Goal: Information Seeking & Learning: Check status

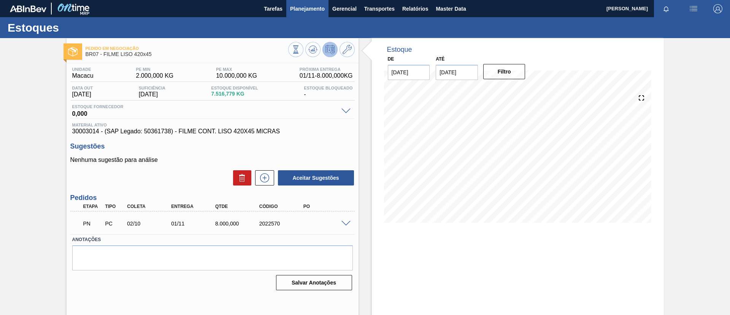
click at [303, 10] on span "Planejamento" at bounding box center [307, 8] width 35 height 9
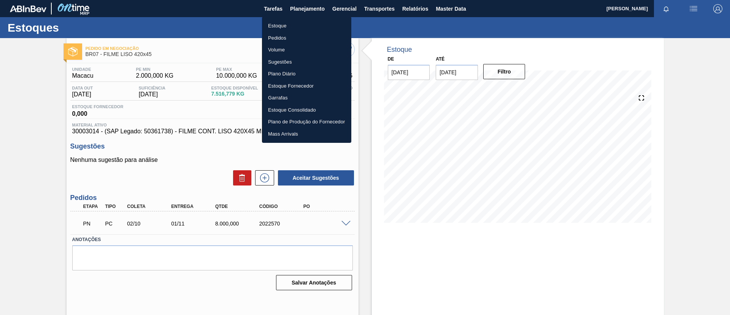
click at [309, 21] on li "Estoque" at bounding box center [306, 26] width 89 height 12
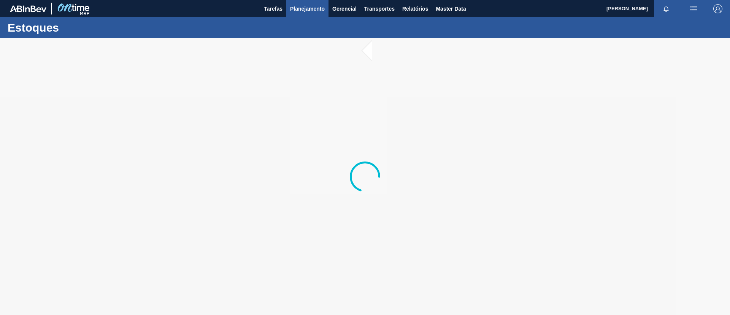
click at [319, 8] on span "Planejamento" at bounding box center [307, 8] width 35 height 9
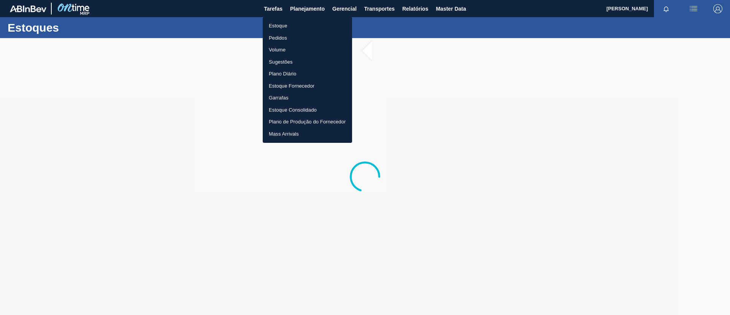
click at [304, 18] on ul "Estoque Pedidos Volume Sugestões Plano Diário Estoque Fornecedor Garrafas Estoq…" at bounding box center [307, 80] width 89 height 126
click at [308, 25] on li "Estoque" at bounding box center [307, 26] width 89 height 12
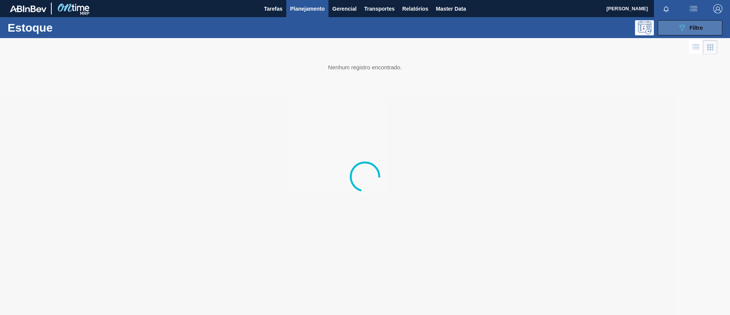
click at [699, 21] on button "089F7B8B-B2A5-4AFE-B5C0-19BA573D28AC Filtro" at bounding box center [690, 27] width 65 height 15
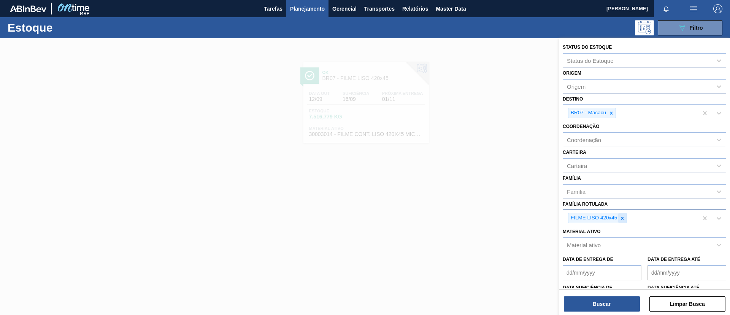
click at [622, 216] on icon at bounding box center [622, 217] width 5 height 5
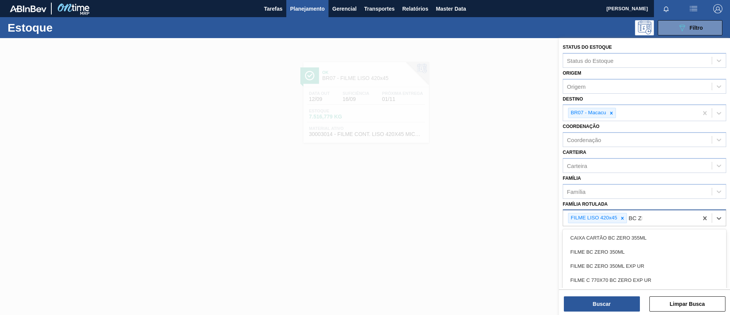
type Rotulada "BC ZER"
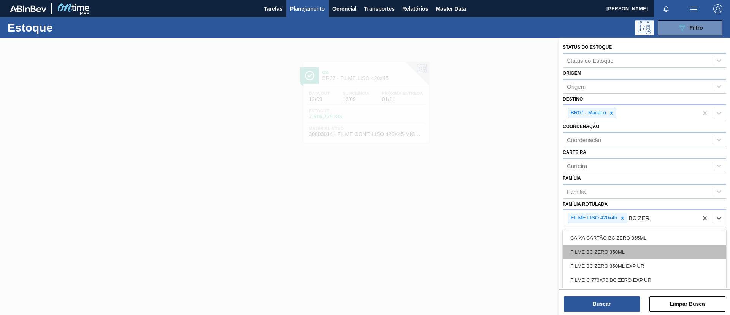
click at [622, 245] on div "FILME BC ZERO 350ML" at bounding box center [645, 252] width 164 height 14
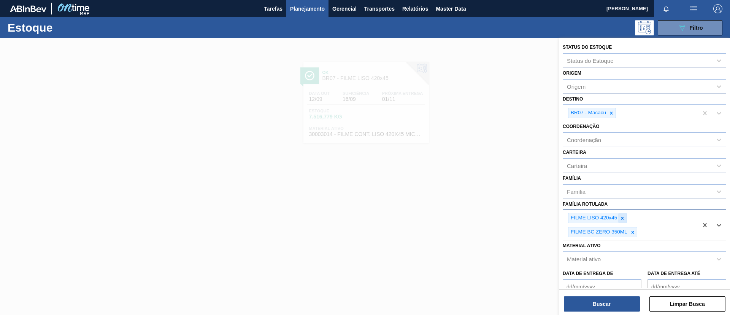
click at [624, 219] on icon at bounding box center [623, 217] width 3 height 3
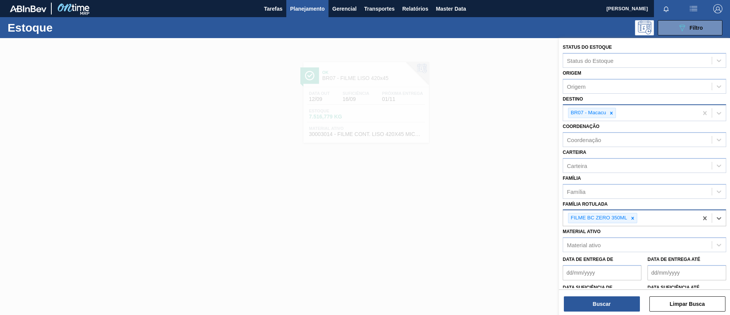
click at [606, 115] on div "BR07 - Macacu" at bounding box center [588, 113] width 39 height 10
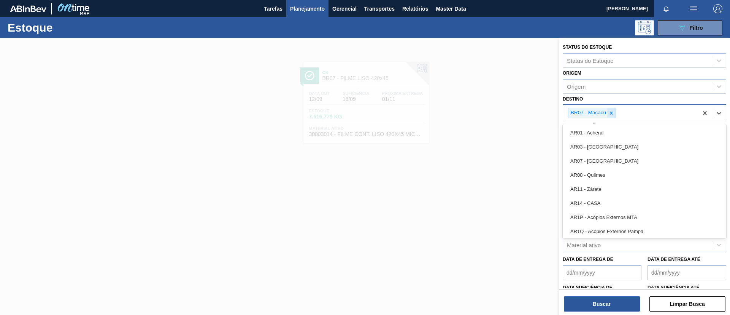
click at [612, 114] on icon at bounding box center [612, 112] width 3 height 3
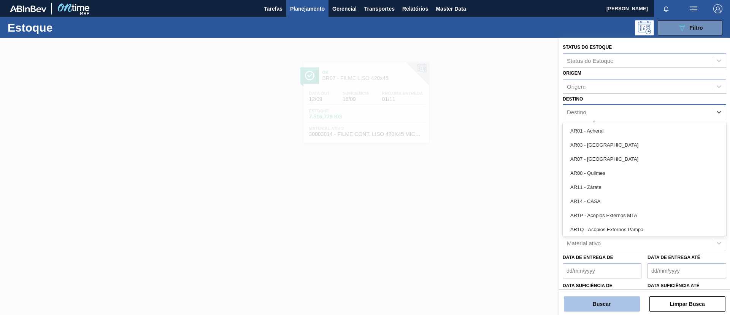
click at [622, 297] on button "Buscar" at bounding box center [602, 303] width 76 height 15
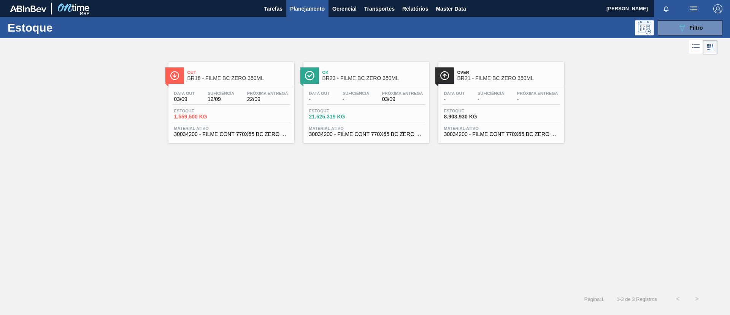
click at [356, 62] on div "Ok BR23 - FILME BC ZERO 350ML" at bounding box center [367, 72] width 126 height 21
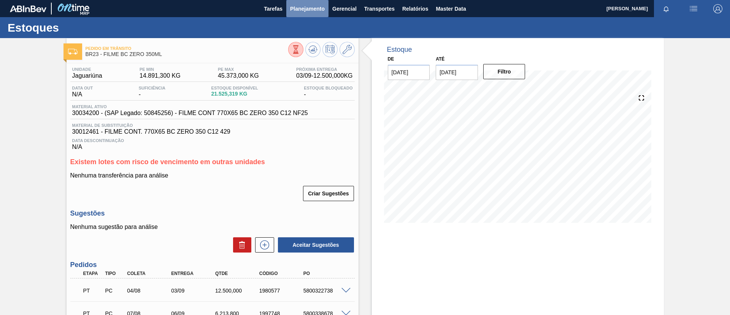
click at [307, 9] on span "Planejamento" at bounding box center [307, 8] width 35 height 9
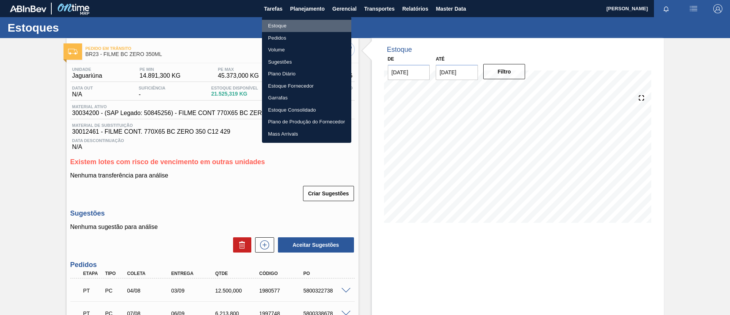
click at [305, 20] on li "Estoque" at bounding box center [306, 26] width 89 height 12
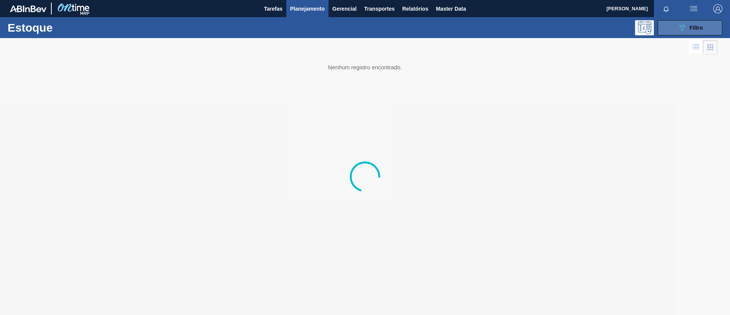
click at [714, 33] on button "089F7B8B-B2A5-4AFE-B5C0-19BA573D28AC Filtro" at bounding box center [690, 27] width 65 height 15
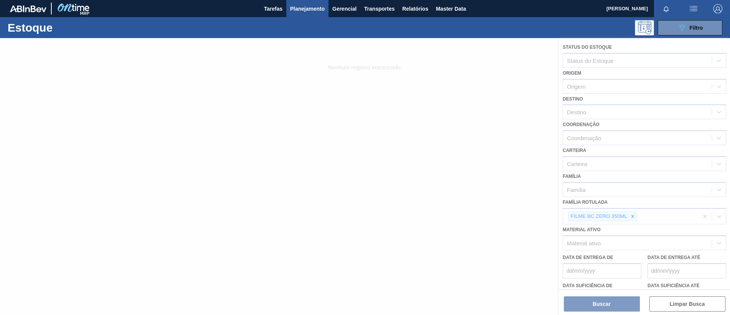
drag, startPoint x: 377, startPoint y: 97, endPoint x: 147, endPoint y: 11, distance: 245.8
click at [377, 97] on div at bounding box center [365, 176] width 730 height 277
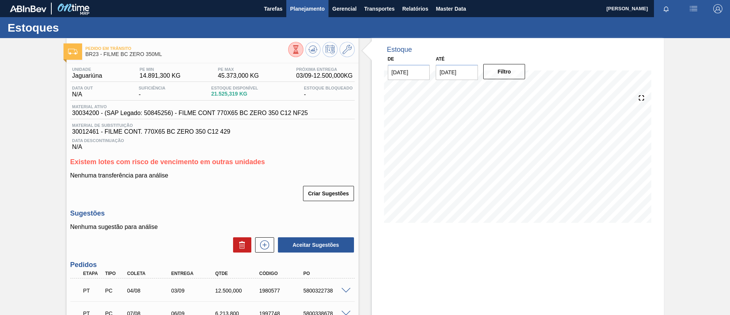
click at [299, 11] on span "Planejamento" at bounding box center [307, 8] width 35 height 9
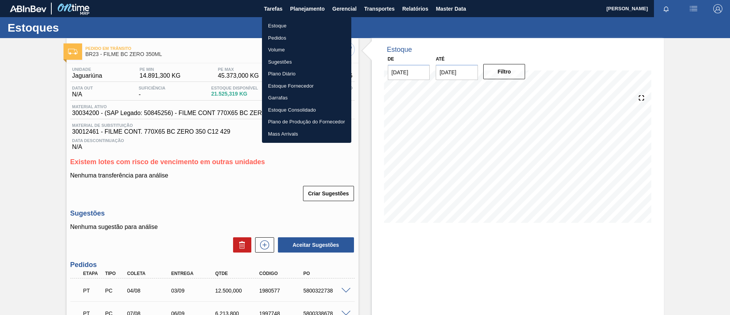
click at [298, 19] on ul "Estoque Pedidos Volume Sugestões Plano Diário Estoque Fornecedor Garrafas Estoq…" at bounding box center [306, 80] width 89 height 126
click at [299, 20] on li "Estoque" at bounding box center [306, 26] width 89 height 12
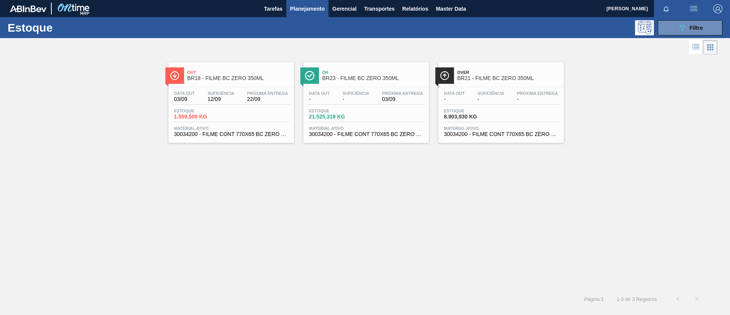
drag, startPoint x: 682, startPoint y: 32, endPoint x: 683, endPoint y: 40, distance: 7.8
click at [682, 33] on button "089F7B8B-B2A5-4AFE-B5C0-19BA573D28AC Filtro" at bounding box center [690, 27] width 65 height 15
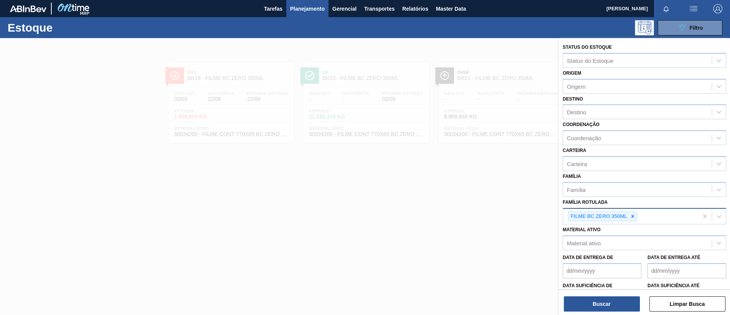
click at [635, 216] on icon at bounding box center [632, 215] width 5 height 5
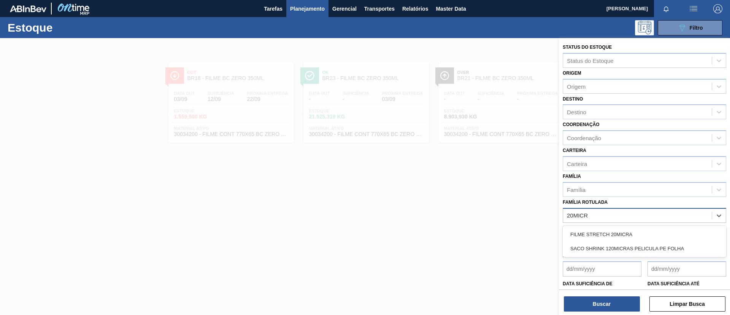
type Rotulada "20MICRA"
drag, startPoint x: 654, startPoint y: 235, endPoint x: 640, endPoint y: 302, distance: 68.0
click at [655, 237] on div "FILME STRETCH 20MICRA" at bounding box center [645, 234] width 164 height 14
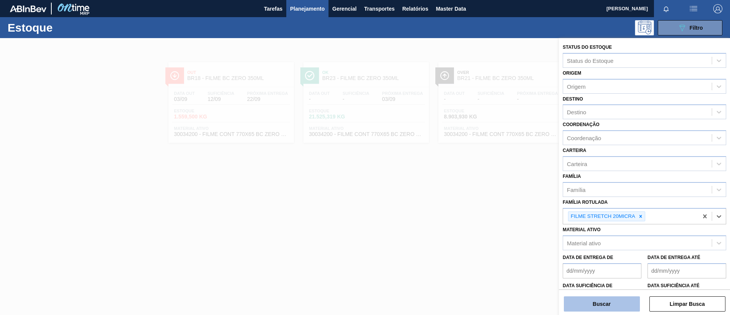
click at [621, 305] on button "Buscar" at bounding box center [602, 303] width 76 height 15
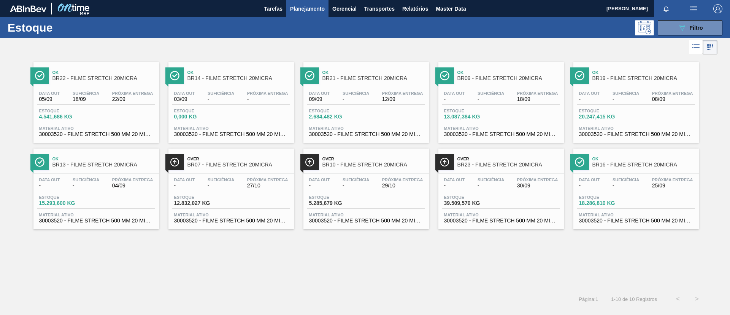
click at [145, 77] on span "BR22 - FILME STRETCH 20MICRA" at bounding box center [103, 78] width 103 height 6
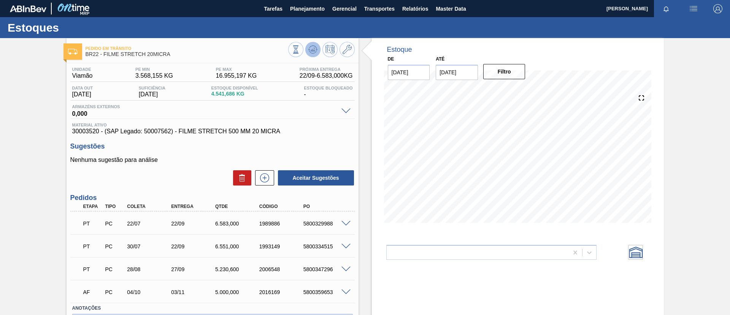
click at [315, 46] on icon at bounding box center [313, 49] width 9 height 9
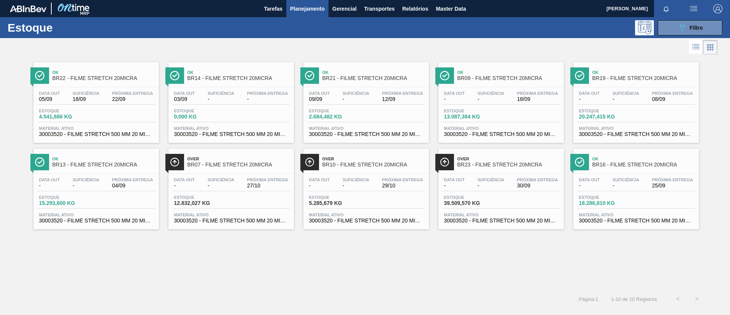
drag, startPoint x: 110, startPoint y: 25, endPoint x: 111, endPoint y: 0, distance: 25.1
click at [110, 24] on h1 "Estoque" at bounding box center [65, 27] width 114 height 9
click at [684, 28] on icon "089F7B8B-B2A5-4AFE-B5C0-19BA573D28AC" at bounding box center [682, 27] width 9 height 9
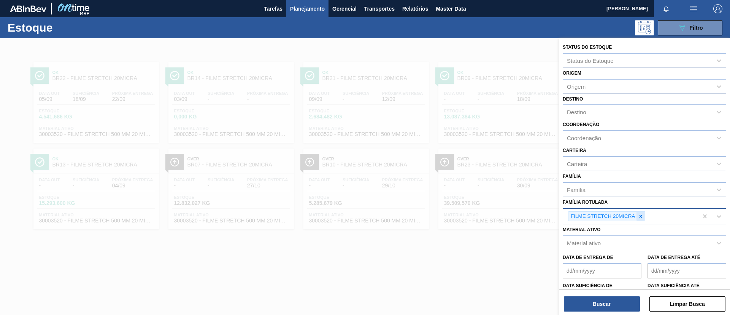
click at [642, 215] on icon at bounding box center [640, 215] width 5 height 5
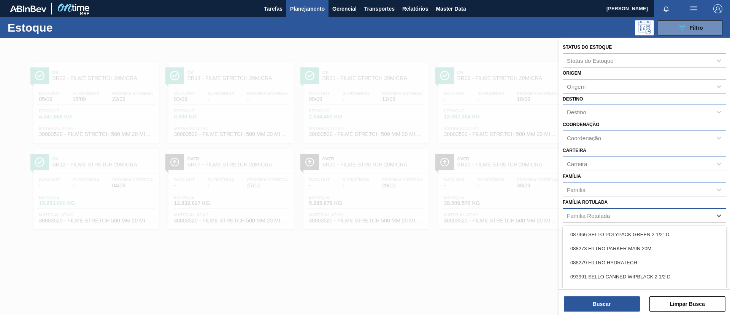
click at [592, 215] on div "Família Rotulada" at bounding box center [588, 215] width 43 height 6
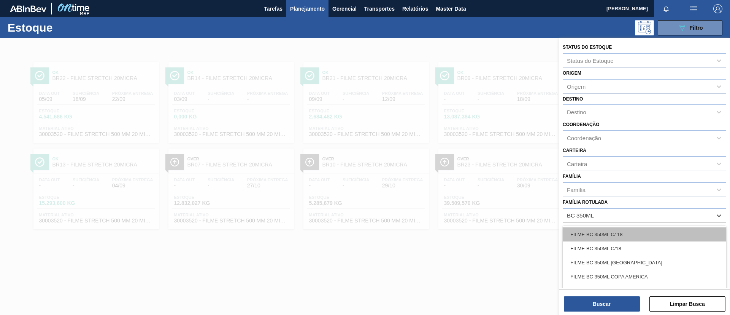
type Rotulada "BC 350ML"
click at [620, 232] on div "FILME BC 350ML" at bounding box center [645, 234] width 164 height 14
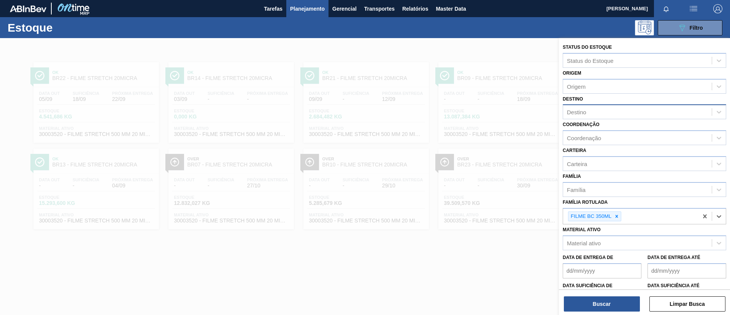
click at [618, 110] on div "Destino" at bounding box center [637, 112] width 149 height 11
drag, startPoint x: 579, startPoint y: 98, endPoint x: 579, endPoint y: 104, distance: 6.1
click at [579, 100] on label "Destino" at bounding box center [573, 98] width 20 height 5
click at [568, 109] on input "Destino" at bounding box center [567, 112] width 1 height 6
click at [581, 107] on div "Destino" at bounding box center [637, 112] width 149 height 11
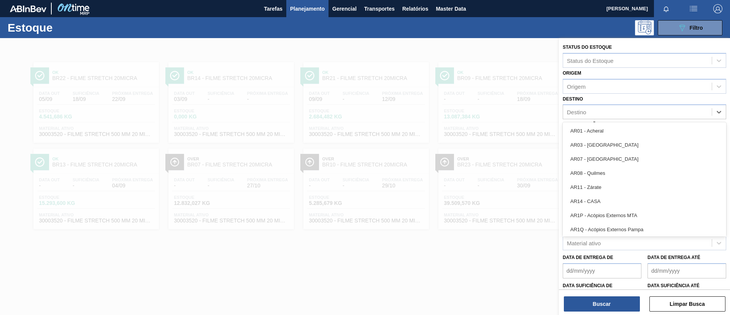
click at [618, 95] on div "Destino option AR01 - Acheral focused, 1 of 92. 92 results available. Use Up an…" at bounding box center [645, 107] width 164 height 26
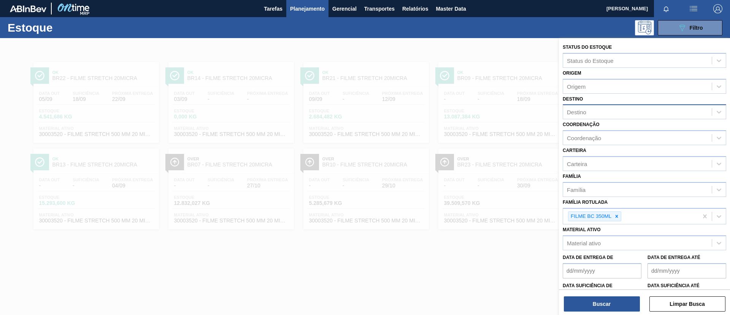
click at [615, 114] on div "Destino" at bounding box center [637, 112] width 149 height 11
type input "são"
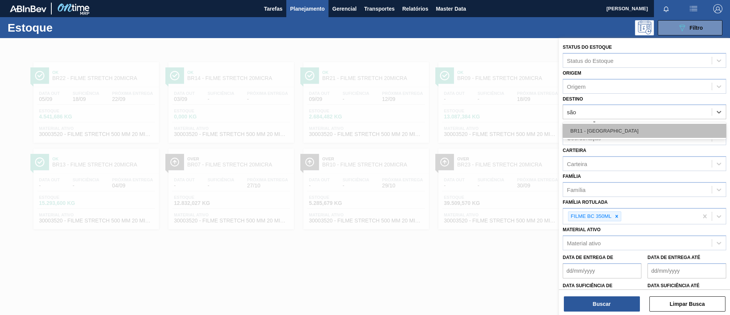
click at [604, 126] on div "BR11 - [GEOGRAPHIC_DATA]" at bounding box center [645, 131] width 164 height 14
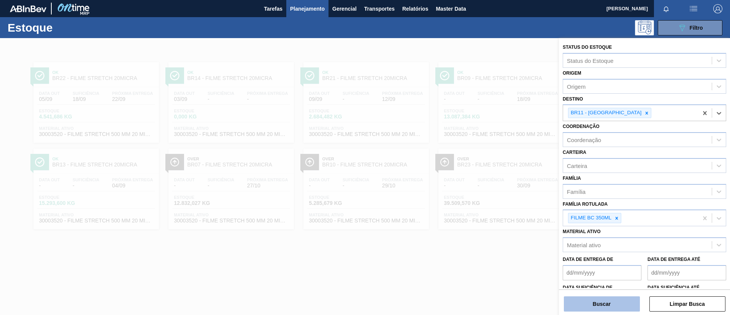
click at [614, 303] on button "Buscar" at bounding box center [602, 303] width 76 height 15
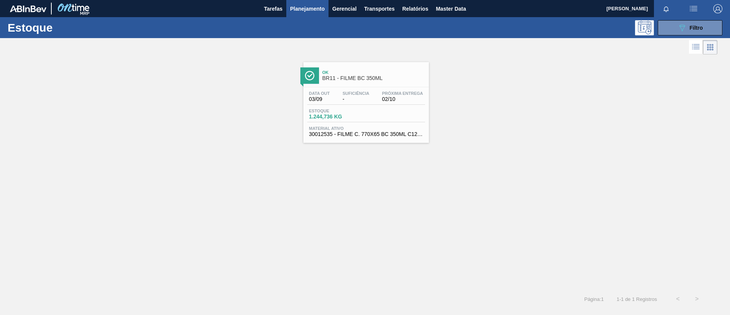
click at [352, 80] on span "BR11 - FILME BC 350ML" at bounding box center [374, 78] width 103 height 6
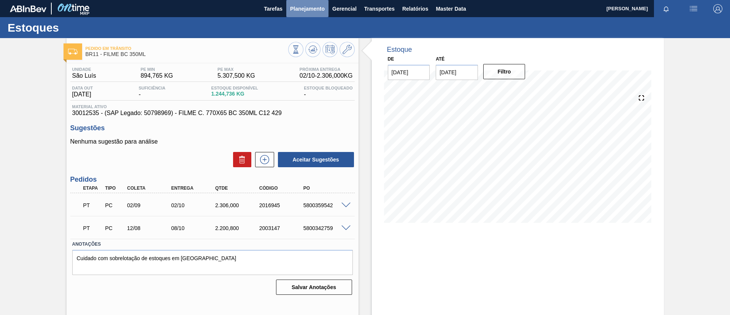
click at [302, 6] on span "Planejamento" at bounding box center [307, 8] width 35 height 9
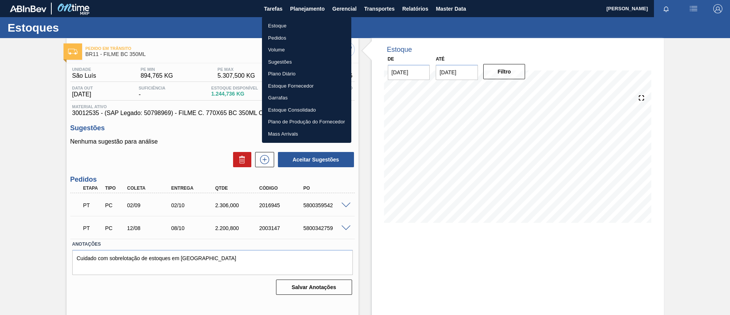
click at [323, 26] on li "Estoque" at bounding box center [306, 26] width 89 height 12
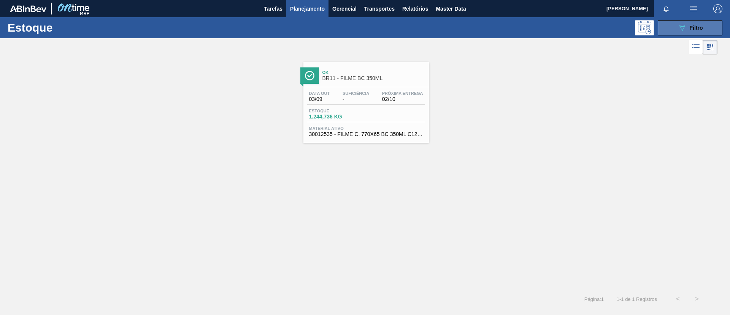
click at [690, 30] on span "Filtro" at bounding box center [696, 28] width 13 height 6
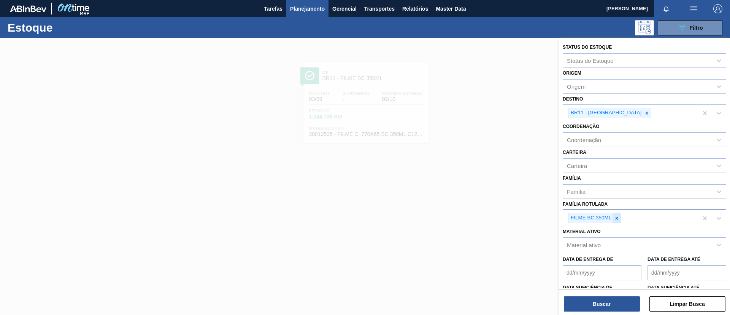
click at [619, 216] on icon at bounding box center [616, 217] width 5 height 5
click at [619, 216] on div "Família Rotulada" at bounding box center [637, 217] width 149 height 11
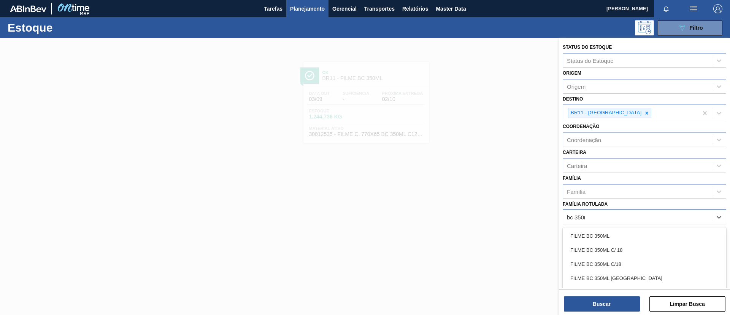
type Rotulada "bc 350ml"
click at [624, 232] on div "FILME BC 350ML" at bounding box center [645, 236] width 164 height 14
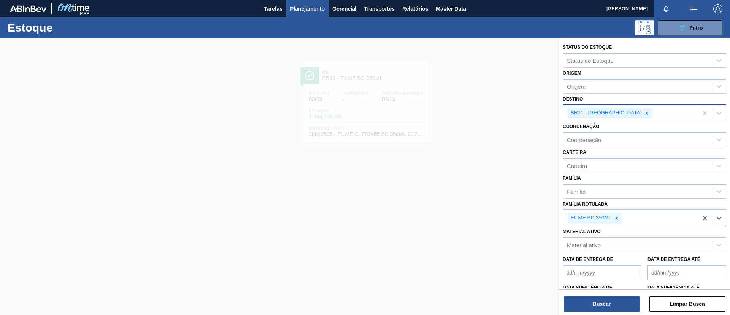
click at [646, 113] on icon at bounding box center [647, 112] width 3 height 3
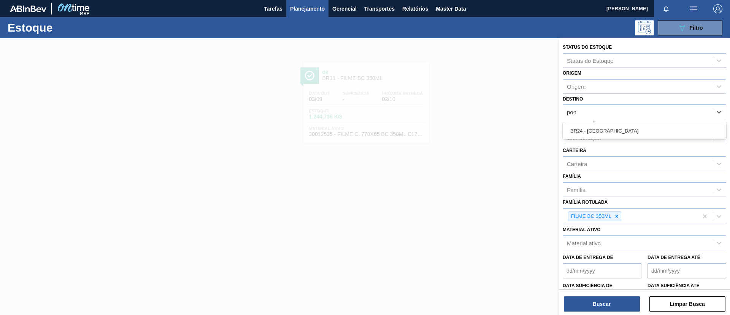
type input "pont"
click at [619, 124] on div "BR24 - [GEOGRAPHIC_DATA]" at bounding box center [645, 131] width 164 height 14
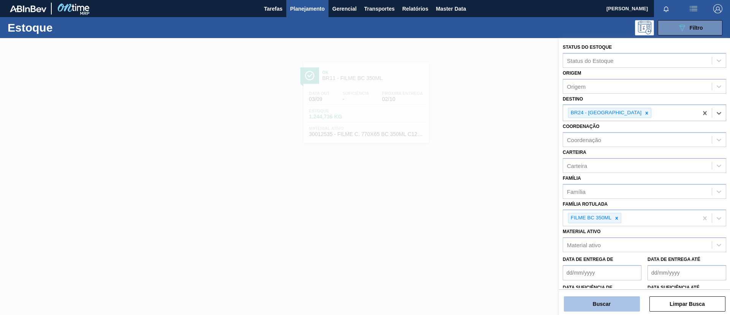
click at [612, 305] on button "Buscar" at bounding box center [602, 303] width 76 height 15
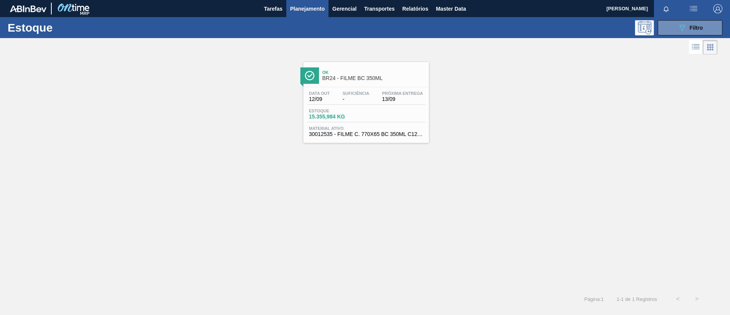
click at [393, 75] on span "BR24 - FILME BC 350ML" at bounding box center [374, 78] width 103 height 6
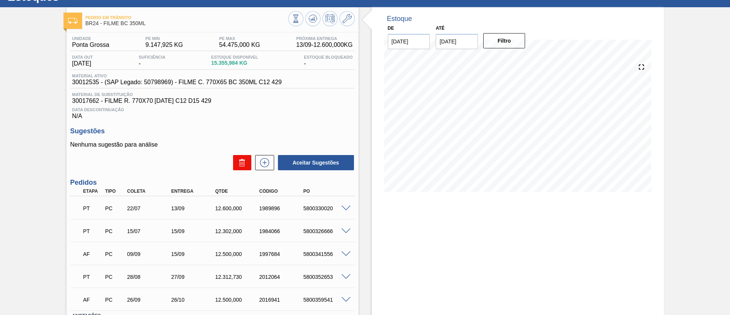
scroll to position [57, 0]
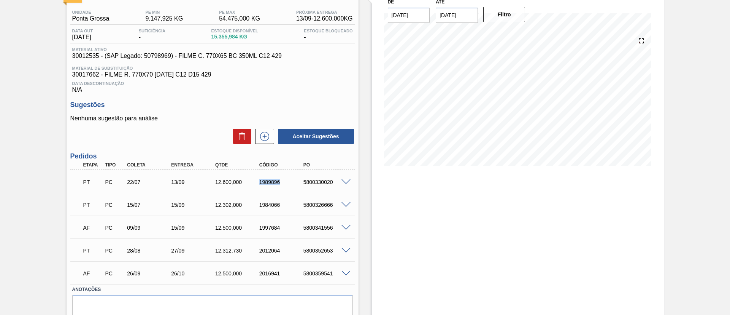
drag, startPoint x: 258, startPoint y: 181, endPoint x: 288, endPoint y: 188, distance: 30.5
click at [288, 188] on div "PT PC 22/07 13/09 12.600,000 1989896 5800330020" at bounding box center [210, 180] width 264 height 15
copy div "1989896"
drag, startPoint x: 258, startPoint y: 202, endPoint x: 284, endPoint y: 212, distance: 27.4
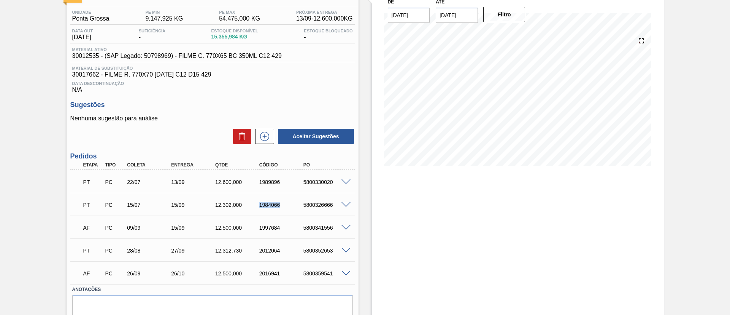
click at [284, 212] on div "PT PC 15/07 15/09 12.302,000 1984066 5800326666" at bounding box center [212, 203] width 285 height 19
copy div "1984066"
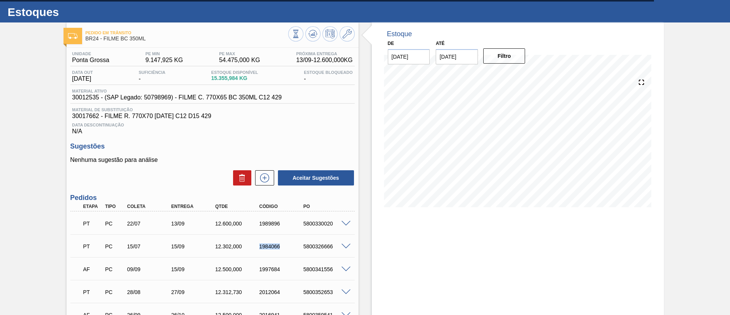
scroll to position [0, 0]
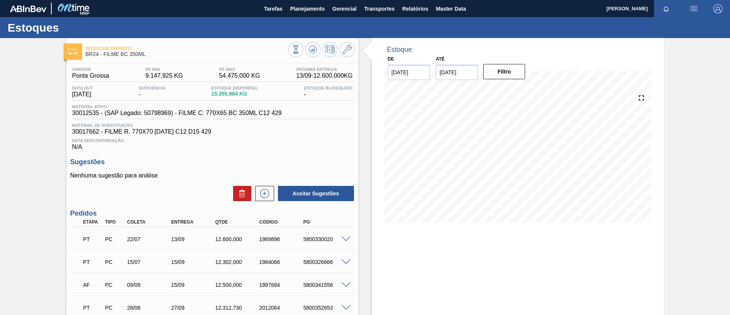
click at [299, 19] on div "Estoques" at bounding box center [365, 27] width 730 height 21
drag, startPoint x: 300, startPoint y: 13, endPoint x: 299, endPoint y: 23, distance: 10.3
click at [300, 13] on button "Planejamento" at bounding box center [307, 8] width 42 height 17
click at [299, 24] on li "Estoque" at bounding box center [306, 26] width 67 height 7
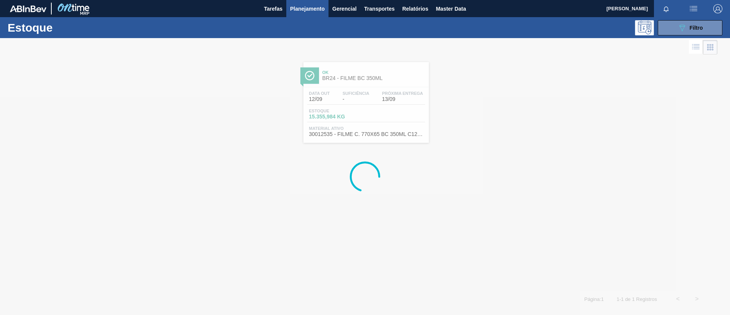
click at [686, 33] on button "089F7B8B-B2A5-4AFE-B5C0-19BA573D28AC Filtro" at bounding box center [690, 27] width 65 height 15
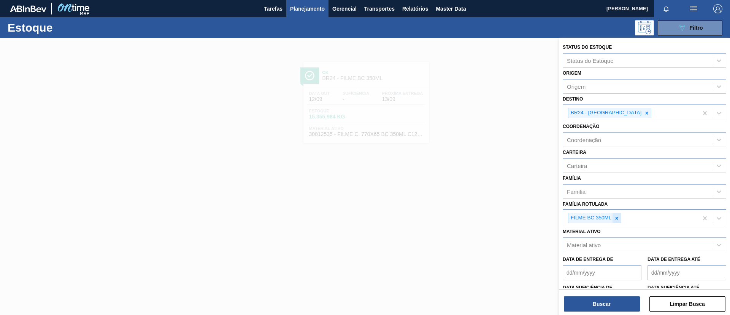
click at [618, 217] on icon at bounding box center [616, 217] width 5 height 5
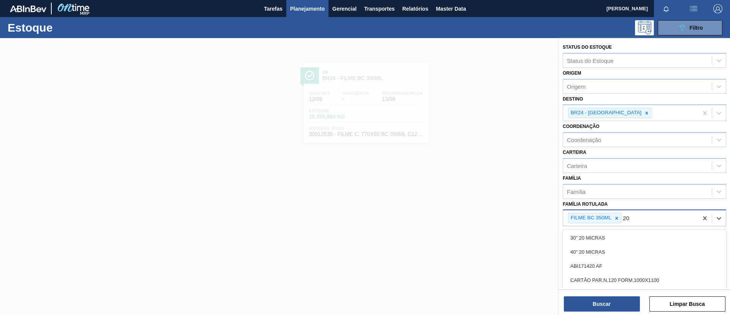
type Rotulada "2"
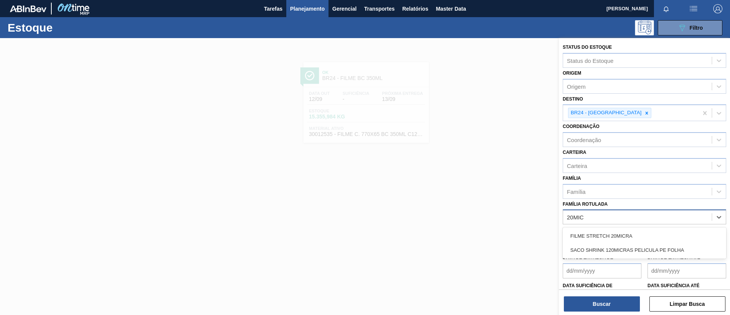
type Rotulada "20MICR"
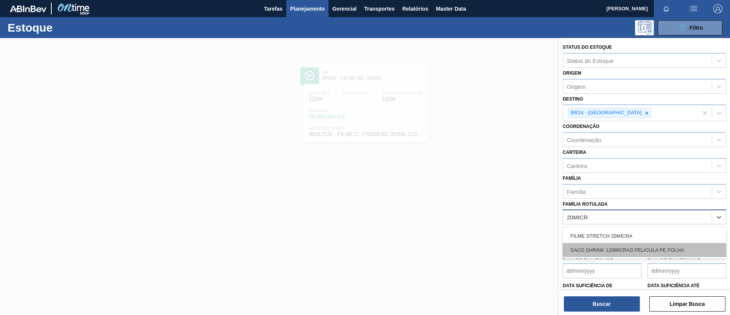
drag, startPoint x: 597, startPoint y: 228, endPoint x: 623, endPoint y: 248, distance: 33.0
click at [625, 246] on div "FILME STRETCH 20MICRA SACO SHRINK 120MICRAS PELICULA PE FOLHA" at bounding box center [645, 242] width 164 height 31
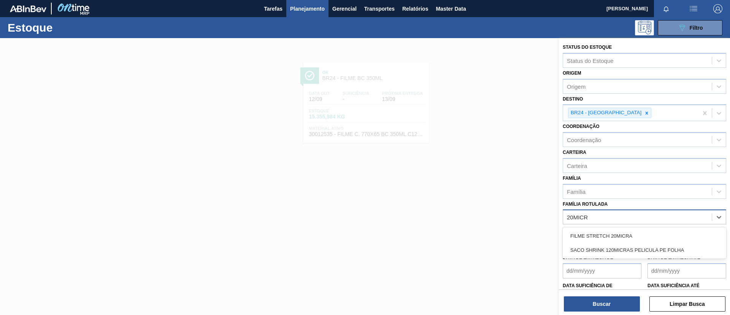
click at [607, 234] on div "FILME STRETCH 20MICRA" at bounding box center [645, 236] width 164 height 14
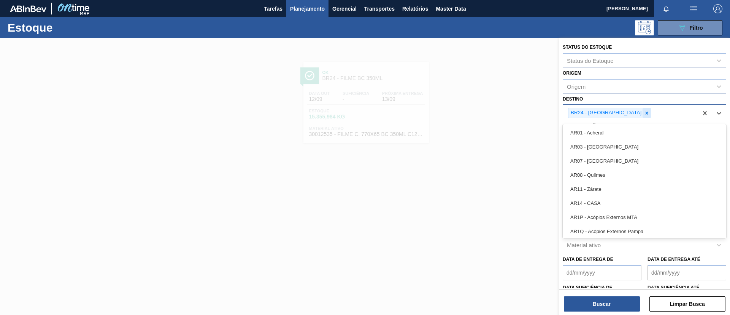
click at [623, 117] on div "BR24 - [GEOGRAPHIC_DATA]" at bounding box center [609, 113] width 83 height 10
click at [646, 114] on icon at bounding box center [647, 112] width 3 height 3
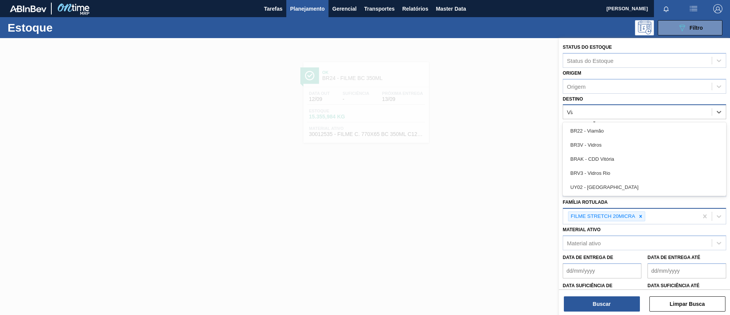
type input "Viam"
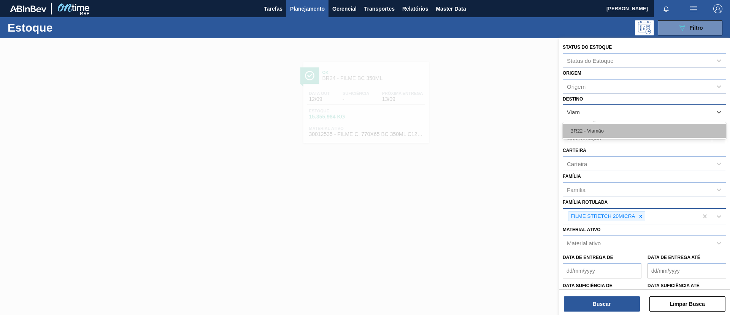
click at [632, 127] on div "BR22 - Viamão" at bounding box center [645, 131] width 164 height 14
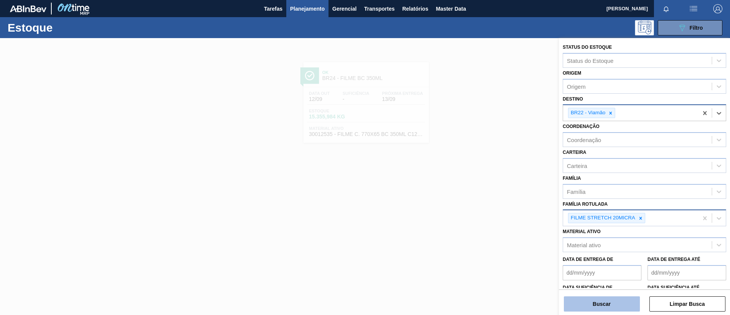
click at [625, 297] on button "Buscar" at bounding box center [602, 303] width 76 height 15
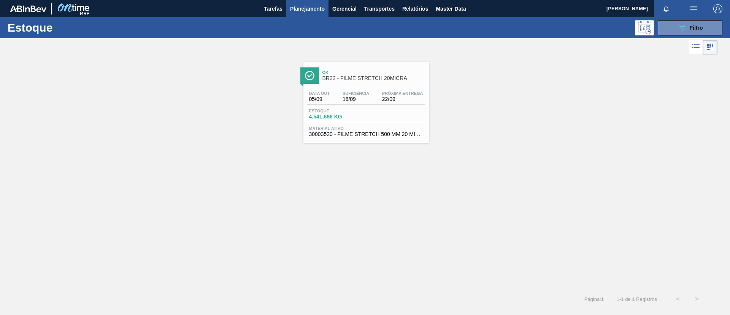
click at [361, 92] on span "Suficiência" at bounding box center [356, 93] width 27 height 5
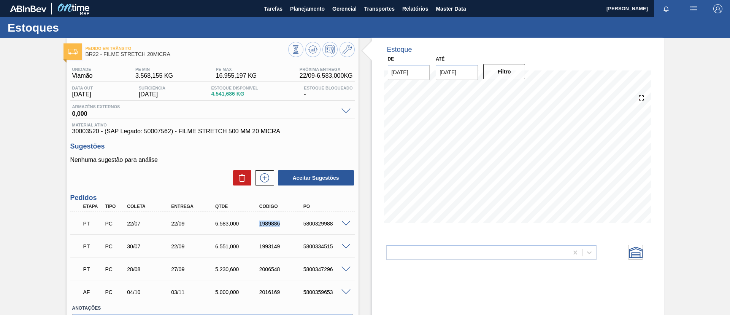
drag, startPoint x: 252, startPoint y: 227, endPoint x: 279, endPoint y: 226, distance: 26.7
click at [279, 226] on div "PT PC 22/07 22/09 6.583,000 1989886 5800329988" at bounding box center [210, 222] width 264 height 15
copy div "1989886"
click at [318, 8] on span "Planejamento" at bounding box center [307, 8] width 35 height 9
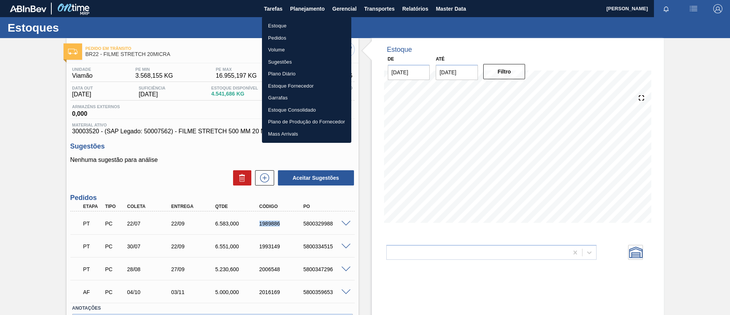
click at [304, 22] on li "Estoque" at bounding box center [306, 26] width 89 height 12
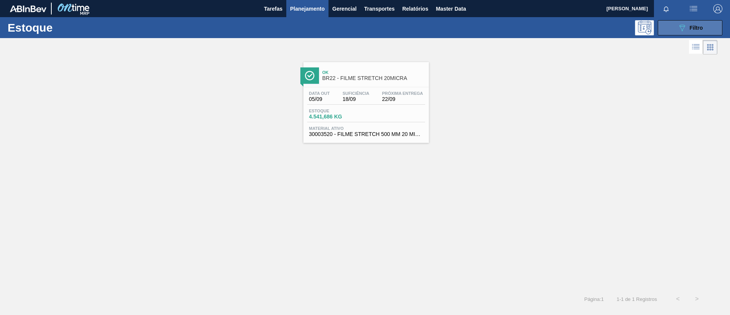
click at [695, 25] on span "Filtro" at bounding box center [696, 28] width 13 height 6
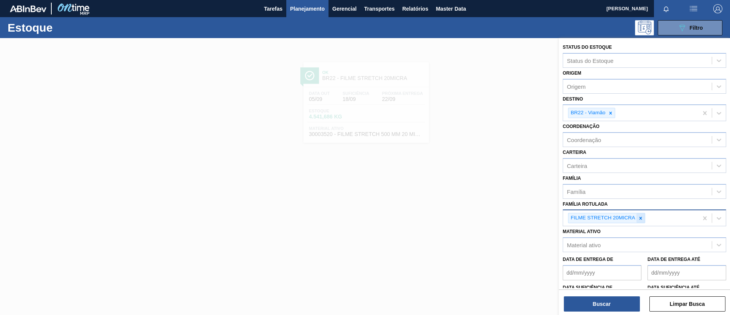
click at [643, 216] on icon at bounding box center [640, 217] width 5 height 5
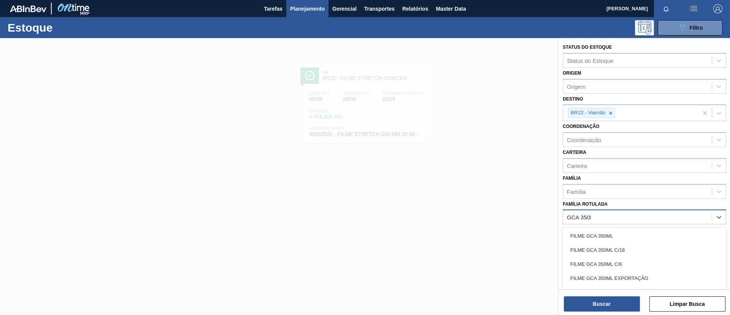
type Rotulada "GCA 350ML"
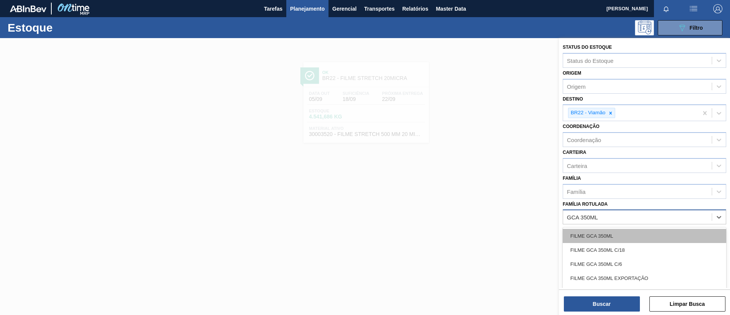
click at [627, 230] on div "FILME GCA 350ML" at bounding box center [645, 236] width 164 height 14
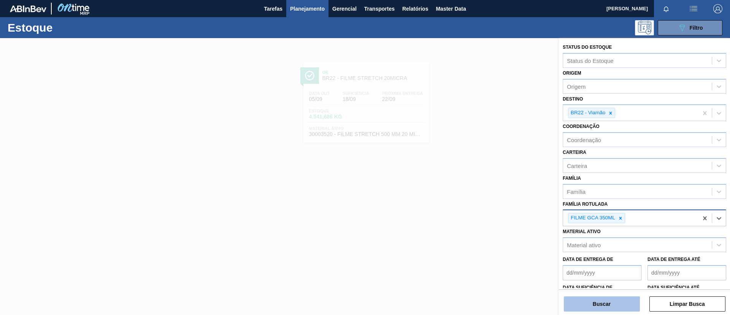
click at [618, 303] on button "Buscar" at bounding box center [602, 303] width 76 height 15
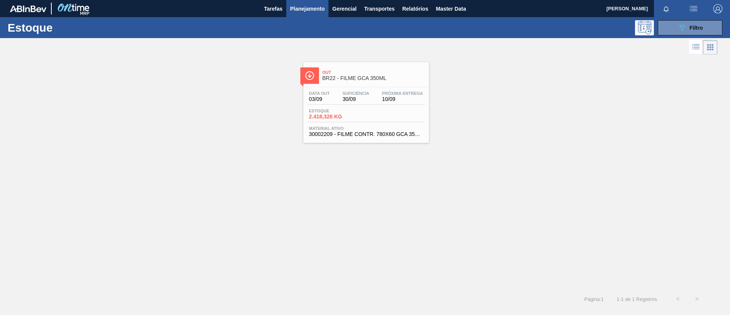
click at [341, 67] on div "Out BR22 - FILME GCA 350ML" at bounding box center [367, 74] width 126 height 17
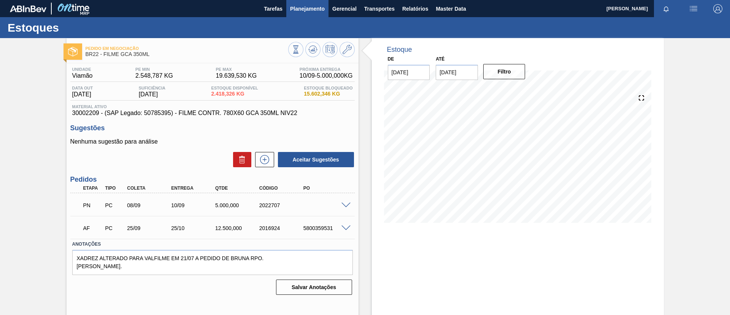
click at [306, 14] on button "Planejamento" at bounding box center [307, 8] width 42 height 17
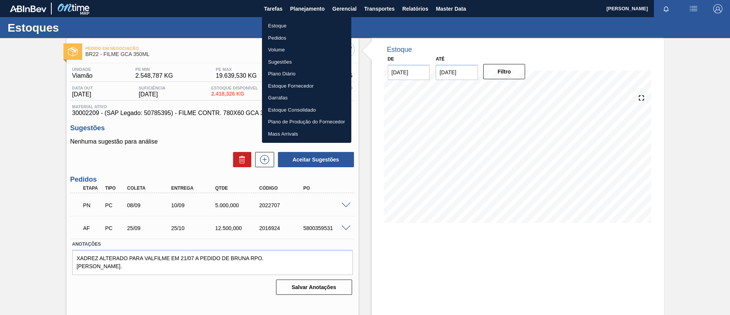
click at [291, 34] on li "Pedidos" at bounding box center [306, 38] width 89 height 12
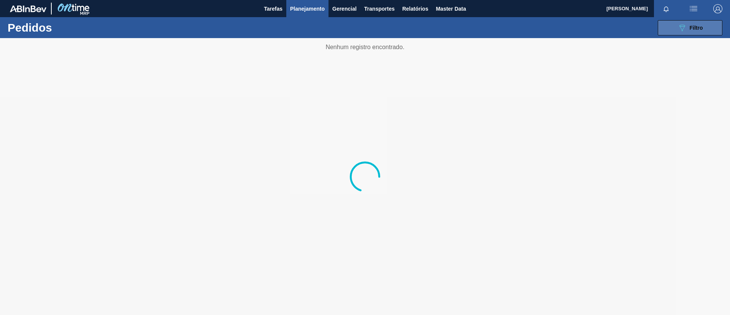
click at [691, 31] on div "089F7B8B-B2A5-4AFE-B5C0-19BA573D28AC Filtro" at bounding box center [690, 27] width 25 height 9
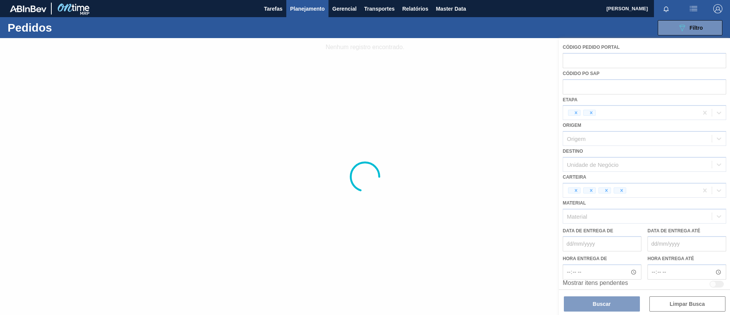
click at [605, 87] on div at bounding box center [365, 176] width 730 height 277
click at [607, 61] on div at bounding box center [365, 176] width 730 height 277
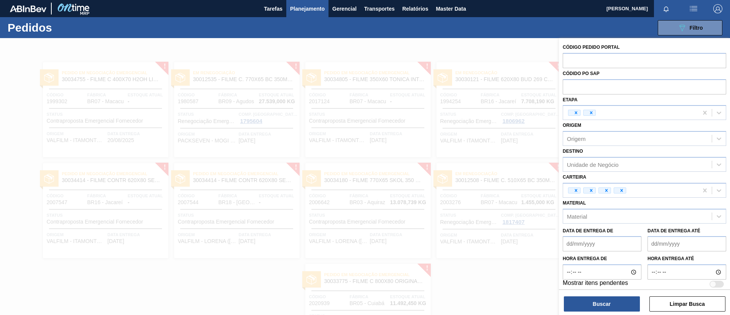
click at [607, 61] on input "text" at bounding box center [645, 60] width 164 height 14
paste input "2007538"
type input "2007538"
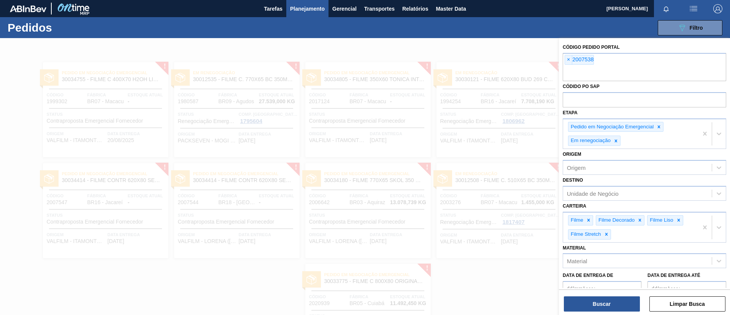
click at [611, 295] on div "Buscar Limpar Busca" at bounding box center [644, 299] width 171 height 21
click at [612, 299] on button "Buscar" at bounding box center [602, 303] width 76 height 15
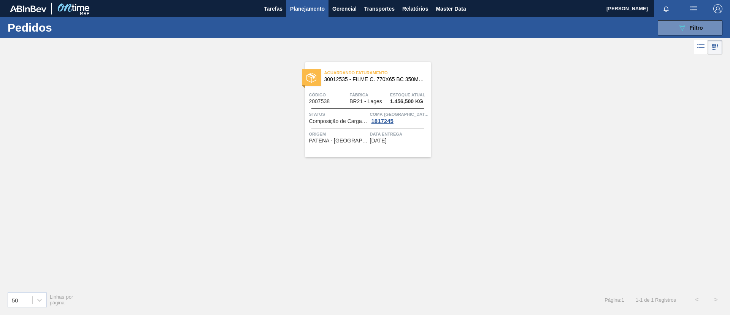
click at [345, 65] on div "Aguardando Faturamento 30012535 - FILME C. 770X65 BC 350ML C12 429 Código 20075…" at bounding box center [368, 109] width 126 height 95
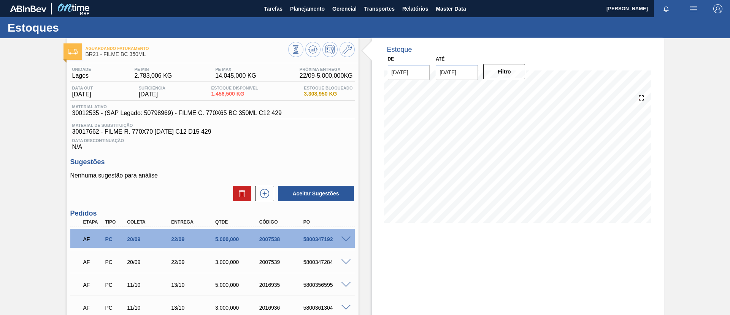
click at [0, 148] on div "Aguardando Faturamento BR21 - FILME BC 350ML Unidade Lages PE MIN 2.783,006 KG …" at bounding box center [365, 209] width 730 height 342
click at [297, 8] on span "Planejamento" at bounding box center [307, 8] width 35 height 9
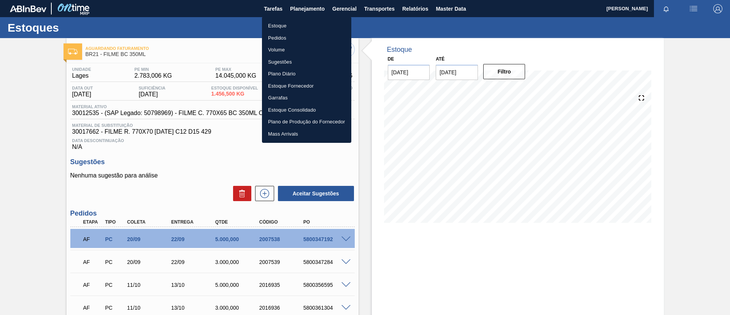
click at [289, 21] on li "Estoque" at bounding box center [306, 26] width 89 height 12
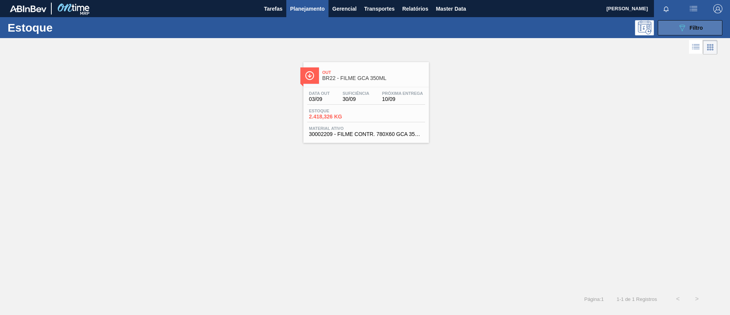
click at [664, 30] on button "089F7B8B-B2A5-4AFE-B5C0-19BA573D28AC Filtro" at bounding box center [690, 27] width 65 height 15
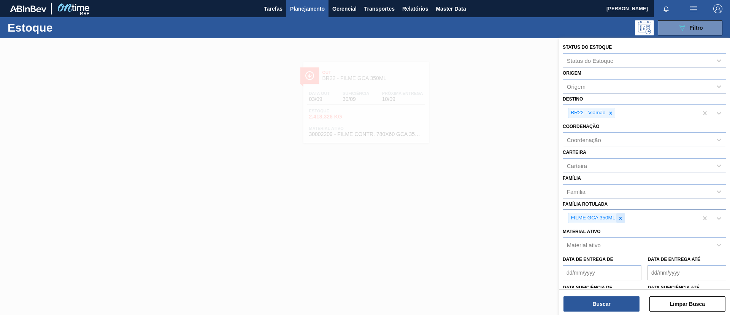
click at [620, 213] on div at bounding box center [621, 218] width 8 height 10
click at [620, 233] on div "Material ativo Material ativo" at bounding box center [645, 237] width 164 height 26
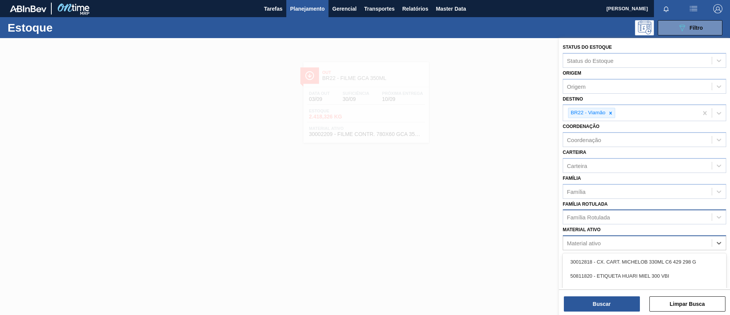
click at [620, 240] on div "Material ativo" at bounding box center [637, 242] width 149 height 11
paste ativo "30003821"
type ativo "30003821"
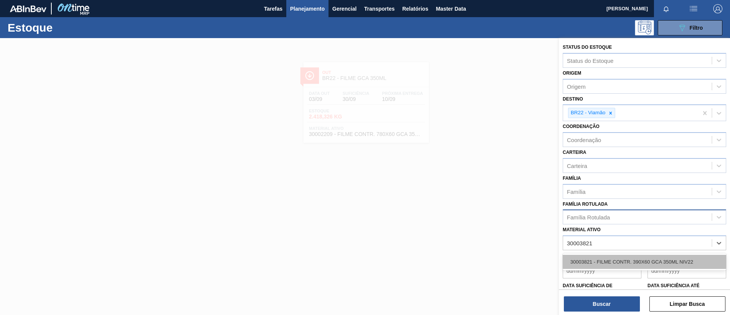
click at [658, 259] on div "30003821 - FILME CONTR. 390X60 GCA 350ML NIV22" at bounding box center [645, 262] width 164 height 14
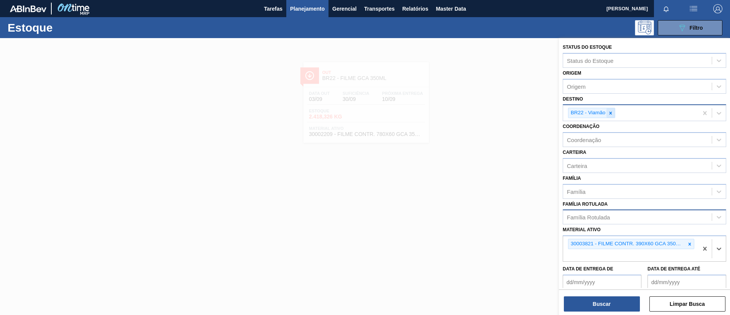
click at [612, 114] on icon at bounding box center [611, 112] width 3 height 3
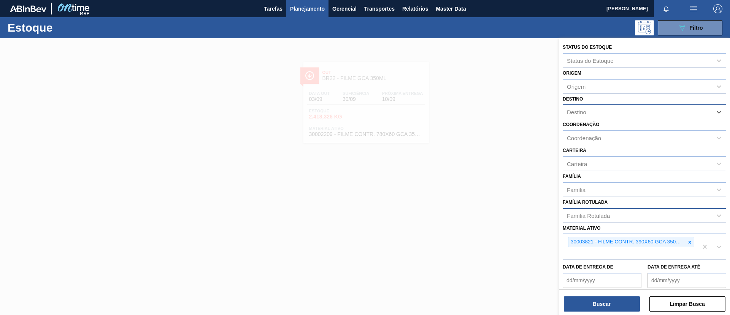
click at [578, 114] on div "Destino" at bounding box center [576, 112] width 19 height 6
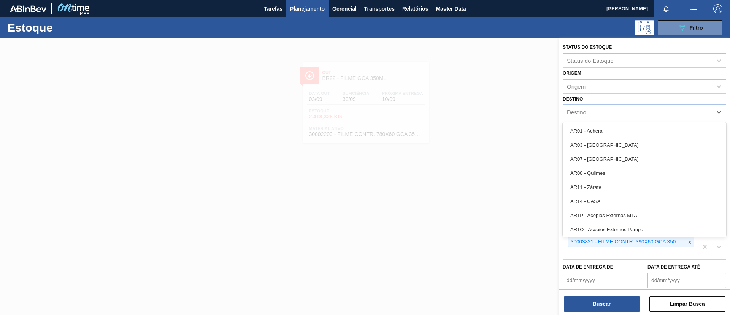
click at [598, 100] on div "Destino option BR22 - Viamão, deselected. option AR01 - Acheral focused, 1 of 9…" at bounding box center [645, 107] width 164 height 26
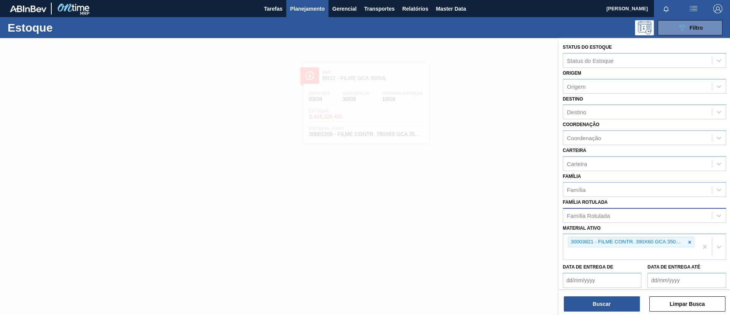
click at [609, 119] on div "Coordenação Coordenação" at bounding box center [645, 132] width 164 height 26
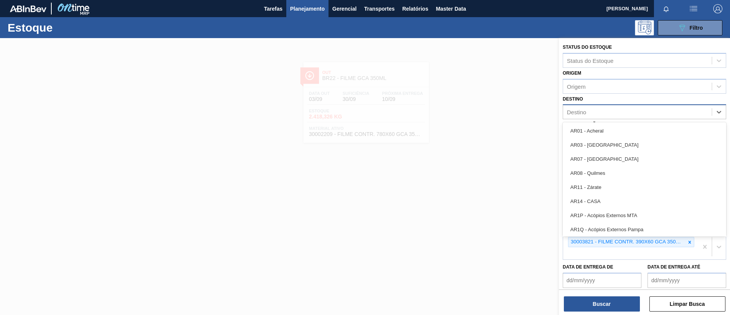
click at [611, 114] on div "Destino" at bounding box center [637, 112] width 149 height 11
click at [612, 104] on div "Destino" at bounding box center [645, 111] width 164 height 15
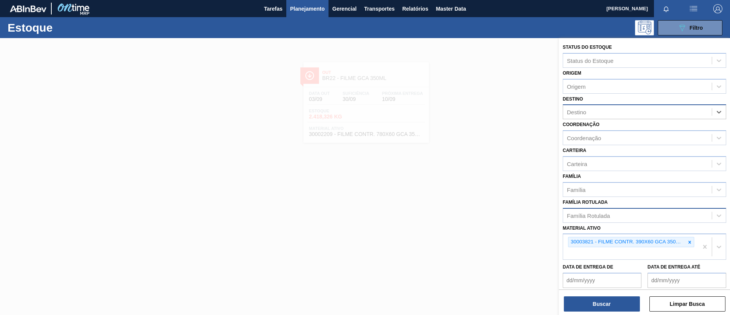
click at [614, 112] on div "Destino" at bounding box center [637, 112] width 149 height 11
click at [628, 100] on div "Destino Destino" at bounding box center [645, 107] width 164 height 26
click at [627, 110] on div "Destino" at bounding box center [637, 112] width 149 height 11
click at [415, 104] on div at bounding box center [365, 195] width 730 height 315
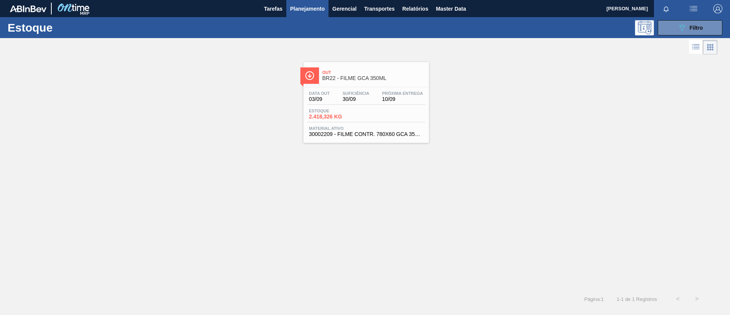
click at [322, 73] on div "Estoque 089F7B8B-B2A5-4AFE-B5C0-19BA573D28AC Filtro Status do Estoque Status do…" at bounding box center [365, 162] width 730 height 291
click at [329, 78] on span "BR22 - FILME GCA 350ML" at bounding box center [374, 78] width 103 height 6
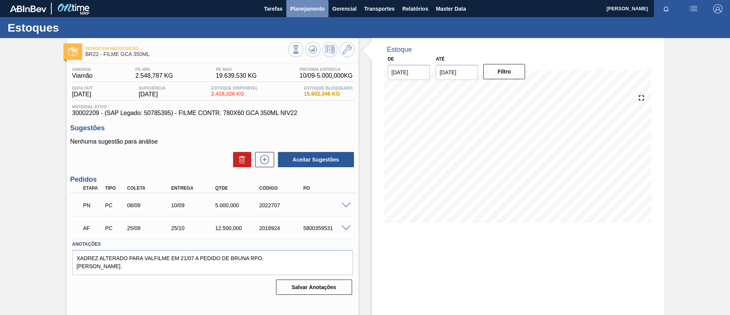
click at [308, 11] on span "Planejamento" at bounding box center [307, 8] width 35 height 9
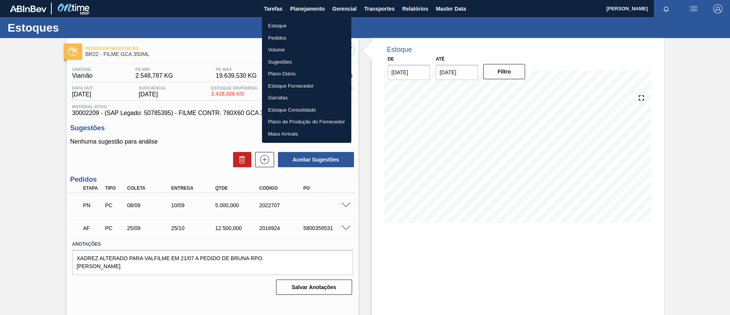
click at [300, 24] on li "Estoque" at bounding box center [306, 26] width 89 height 12
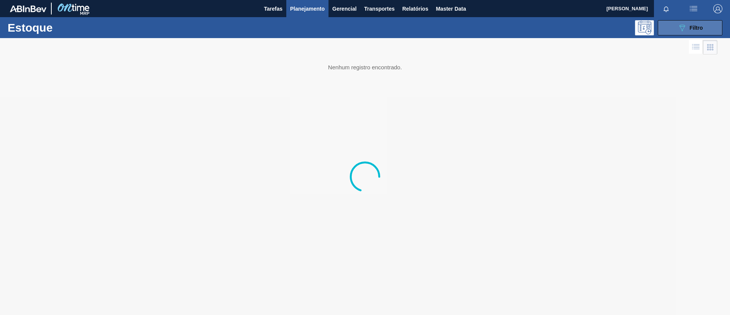
click at [699, 30] on div "089F7B8B-B2A5-4AFE-B5C0-19BA573D28AC Filtro" at bounding box center [690, 27] width 25 height 9
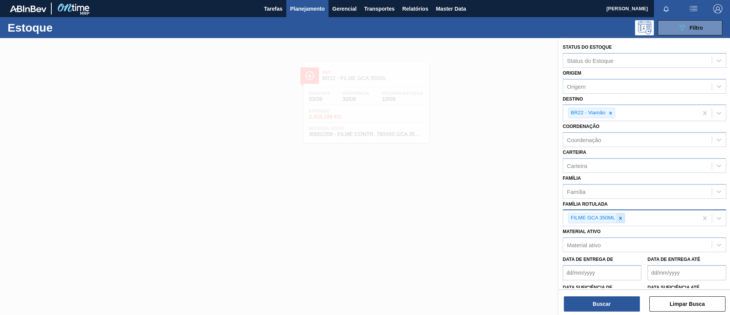
click at [619, 215] on div at bounding box center [621, 218] width 8 height 10
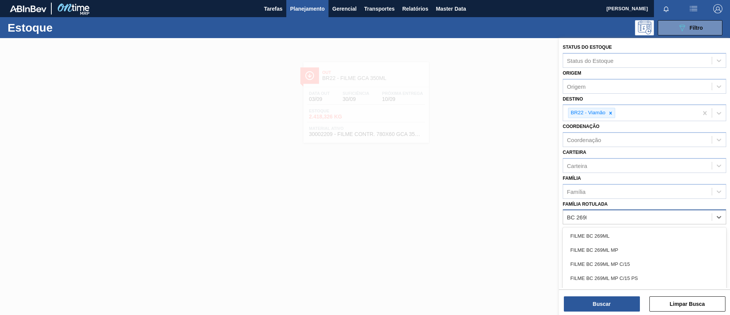
type Rotulada "BC 269ML"
drag, startPoint x: 588, startPoint y: 239, endPoint x: 586, endPoint y: 207, distance: 32.4
click at [588, 239] on div "FILME BC 269ML" at bounding box center [645, 236] width 164 height 14
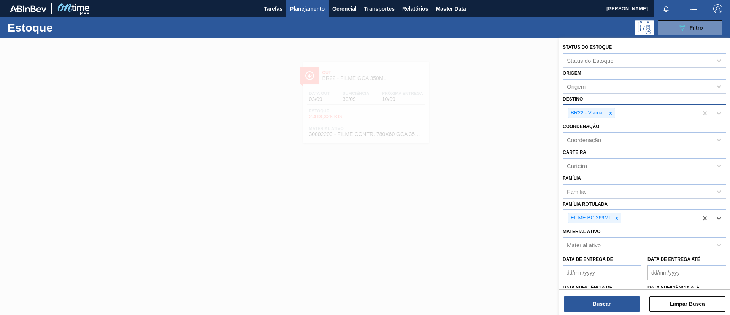
click at [611, 112] on icon at bounding box center [610, 112] width 5 height 5
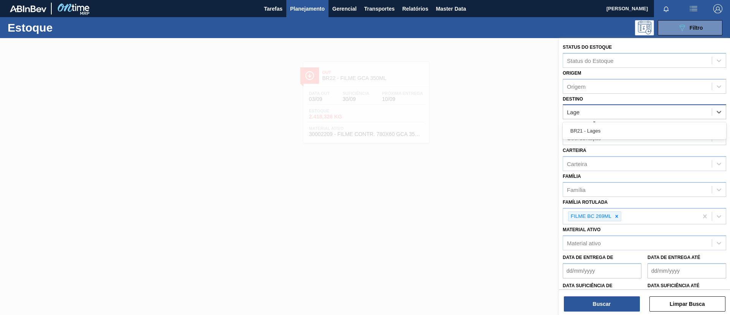
type input "Lages"
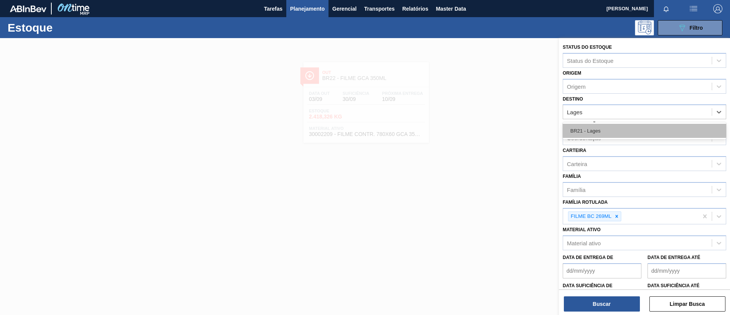
click at [609, 127] on div "BR21 - Lages" at bounding box center [645, 131] width 164 height 14
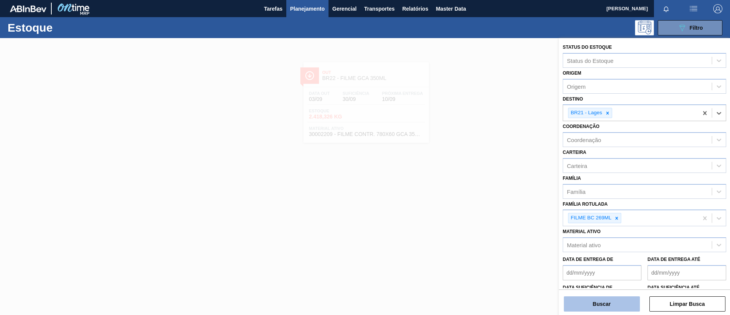
click at [595, 304] on button "Buscar" at bounding box center [602, 303] width 76 height 15
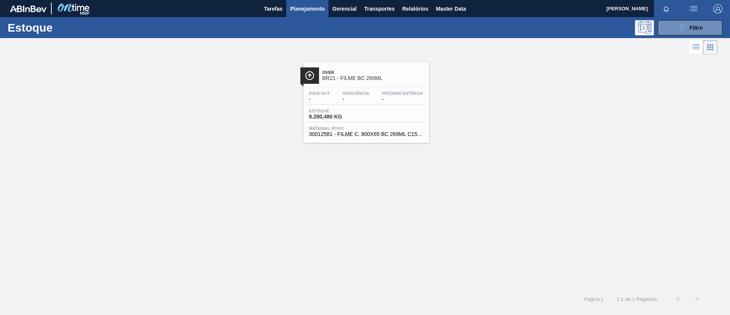
click at [380, 84] on div "Over BR21 - FILME BC 269ML Data out - Suficiência - Próxima Entrega - Estoque 8…" at bounding box center [367, 102] width 126 height 81
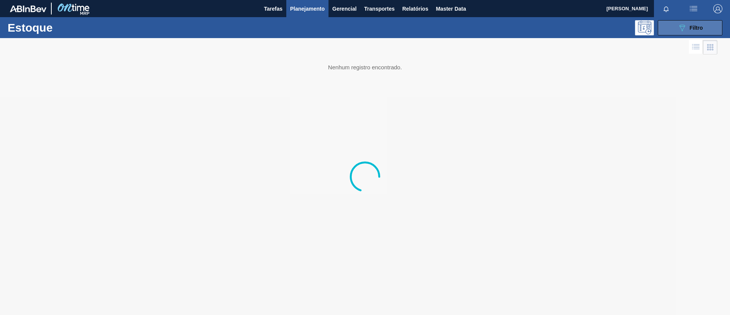
click at [701, 27] on span "Filtro" at bounding box center [696, 28] width 13 height 6
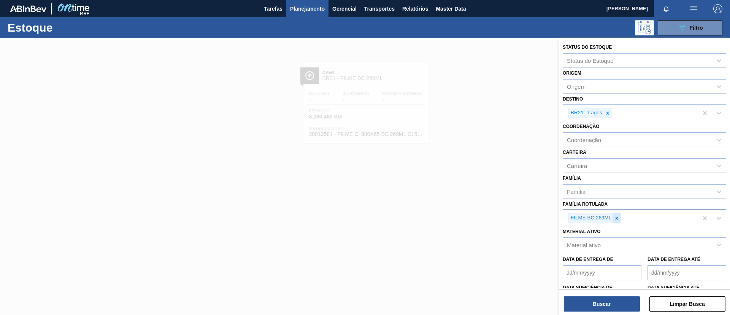
click at [620, 220] on icon at bounding box center [616, 217] width 5 height 5
type Rotulada "BC 269ML MP"
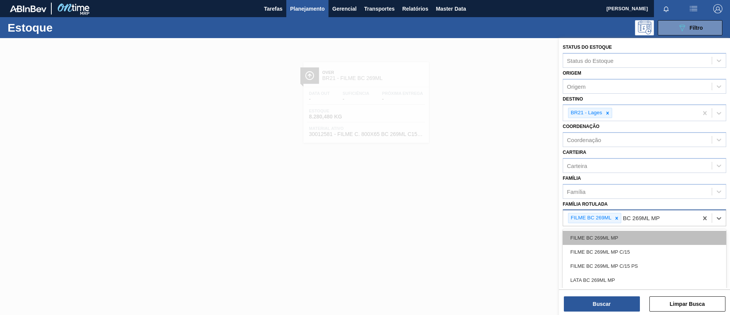
click at [627, 239] on div "FILME BC 269ML MP" at bounding box center [645, 238] width 164 height 14
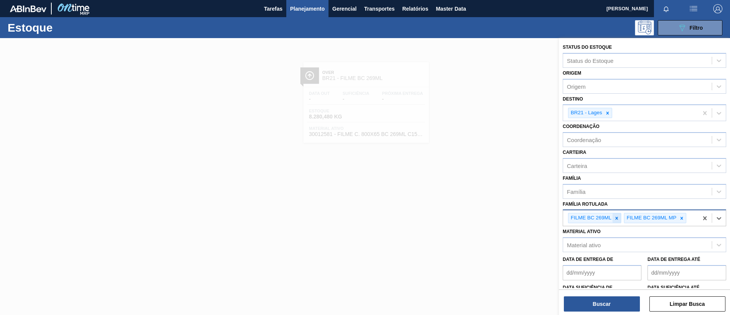
click at [617, 216] on icon at bounding box center [616, 217] width 5 height 5
click at [618, 298] on button "Buscar" at bounding box center [602, 303] width 76 height 15
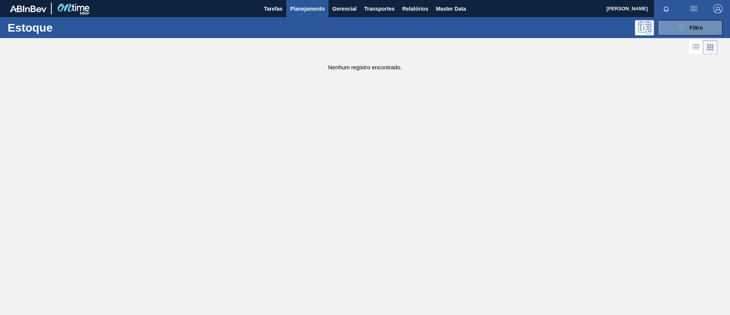
drag, startPoint x: 689, startPoint y: 27, endPoint x: 657, endPoint y: 90, distance: 70.1
click at [689, 29] on div "089F7B8B-B2A5-4AFE-B5C0-19BA573D28AC Filtro" at bounding box center [690, 27] width 25 height 9
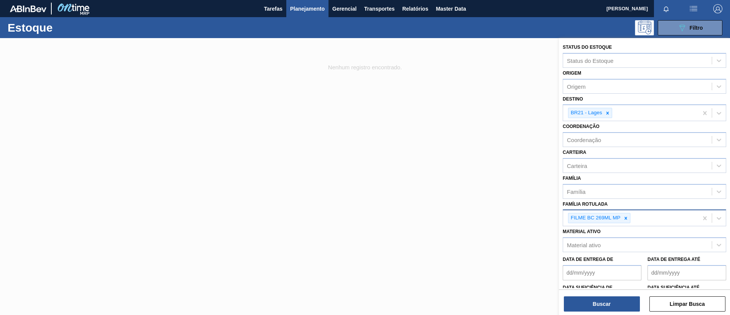
click at [628, 224] on div "FILME BC 269ML MP" at bounding box center [630, 218] width 135 height 16
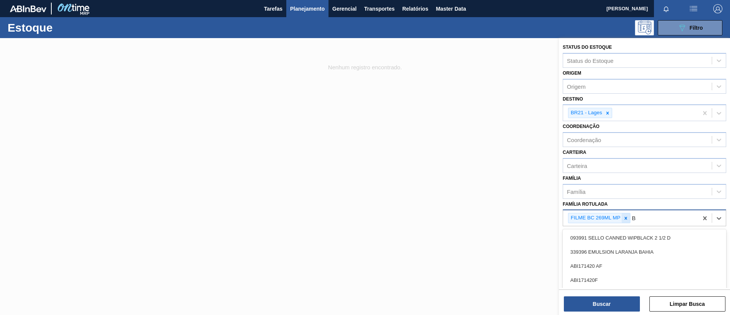
click at [625, 221] on div at bounding box center [626, 218] width 8 height 10
type Rotulada "BC 269ML MP"
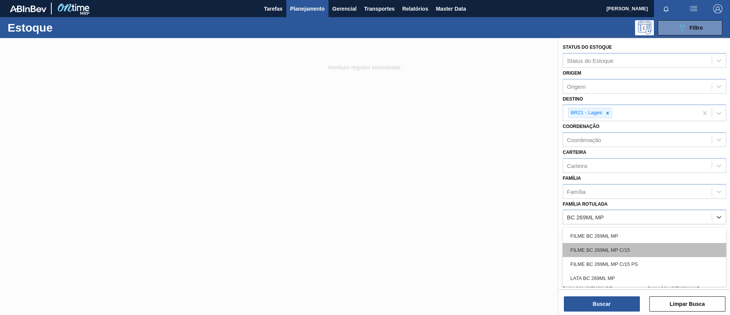
click at [633, 245] on div "FILME BC 269ML MP C/15" at bounding box center [645, 250] width 164 height 14
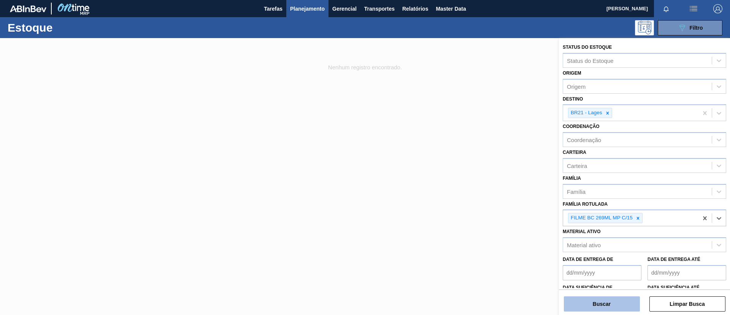
click at [619, 299] on button "Buscar" at bounding box center [602, 303] width 76 height 15
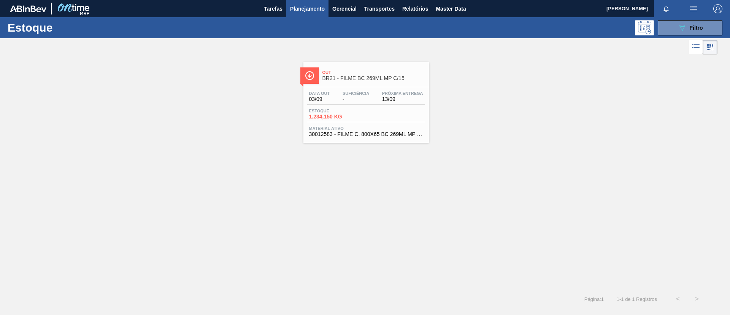
click at [375, 77] on span "BR21 - FILME BC 269ML MP C/15" at bounding box center [374, 78] width 103 height 6
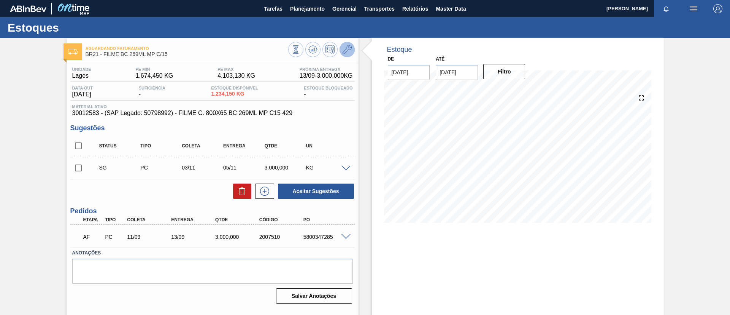
click at [349, 46] on icon at bounding box center [347, 49] width 9 height 9
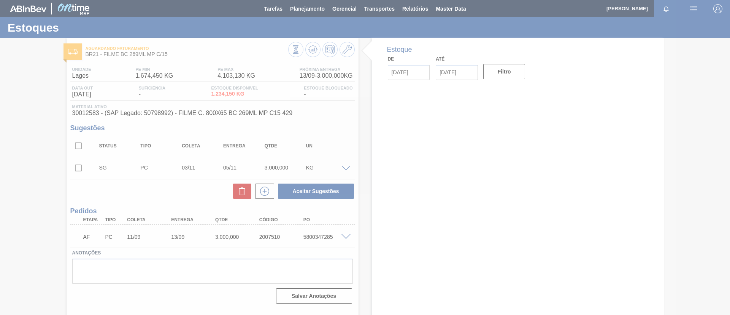
click at [344, 232] on div at bounding box center [365, 157] width 730 height 315
click at [346, 235] on span at bounding box center [346, 237] width 9 height 6
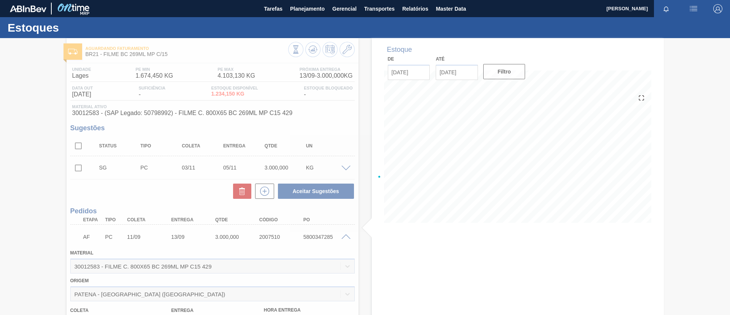
click at [346, 235] on div at bounding box center [365, 176] width 730 height 277
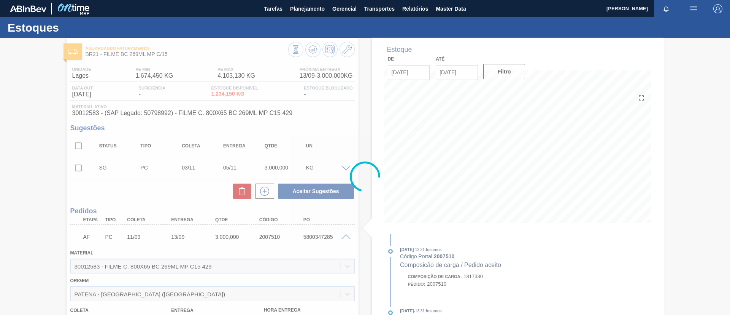
drag, startPoint x: 346, startPoint y: 235, endPoint x: 307, endPoint y: 244, distance: 39.3
click at [307, 244] on div at bounding box center [365, 176] width 730 height 277
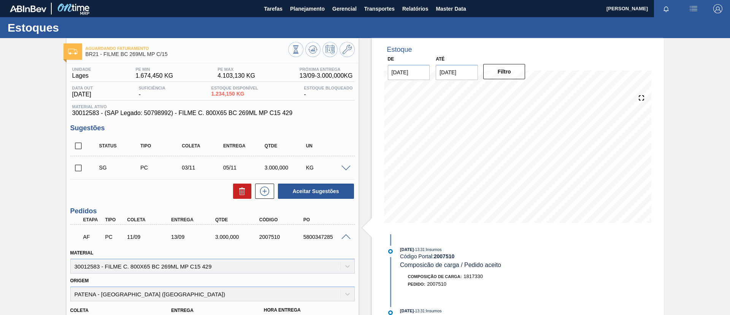
click at [344, 236] on span at bounding box center [346, 237] width 9 height 6
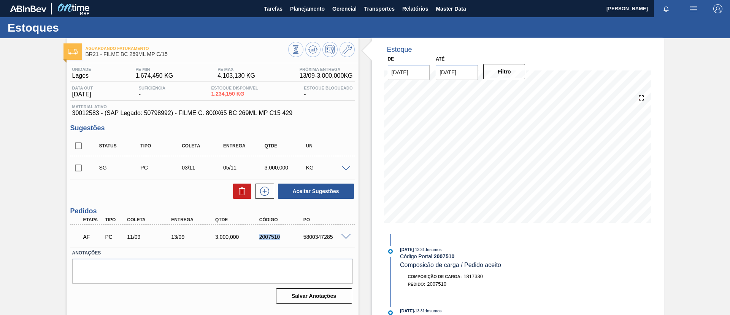
drag, startPoint x: 257, startPoint y: 233, endPoint x: 290, endPoint y: 238, distance: 33.0
click at [290, 238] on div "2007510" at bounding box center [282, 237] width 49 height 6
copy div "2007510"
click at [307, 6] on span "Planejamento" at bounding box center [307, 8] width 35 height 9
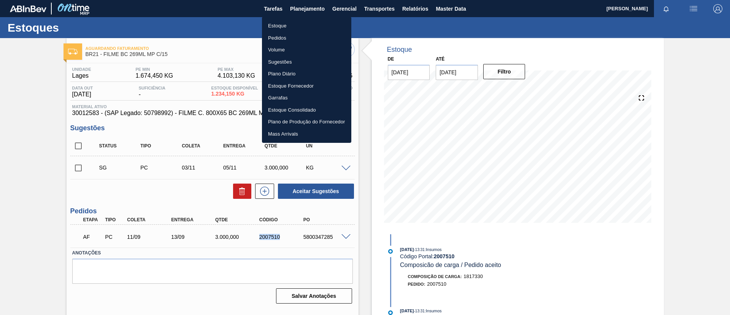
click at [306, 20] on li "Estoque" at bounding box center [306, 26] width 89 height 12
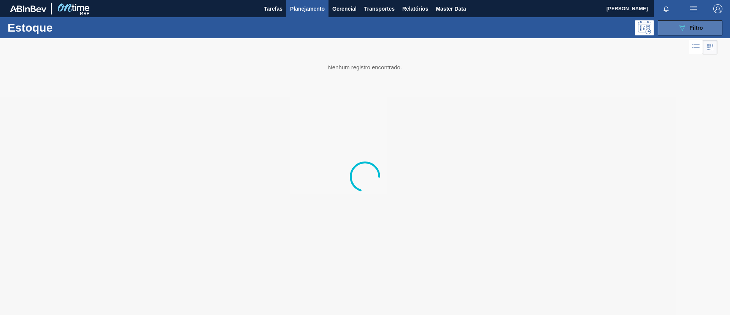
click at [694, 32] on button "089F7B8B-B2A5-4AFE-B5C0-19BA573D28AC Filtro" at bounding box center [690, 27] width 65 height 15
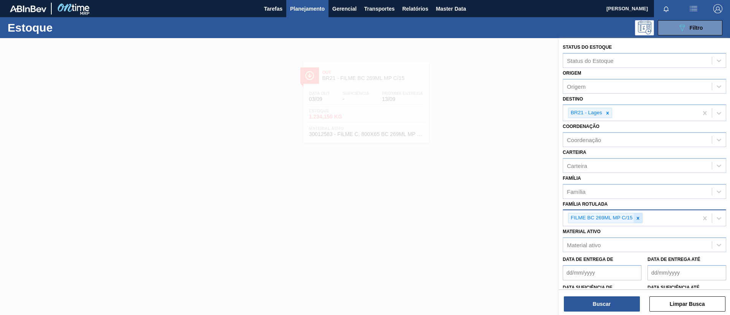
click at [637, 221] on div at bounding box center [638, 218] width 8 height 10
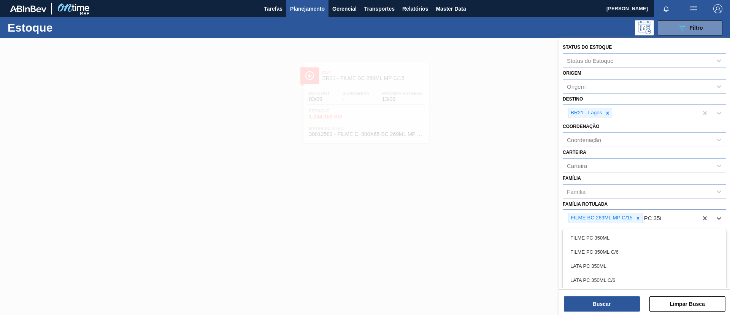
type Rotulada "PC 350ML"
drag, startPoint x: 636, startPoint y: 236, endPoint x: 636, endPoint y: 230, distance: 5.7
click at [636, 235] on div "FILME PC 350ML" at bounding box center [645, 238] width 164 height 14
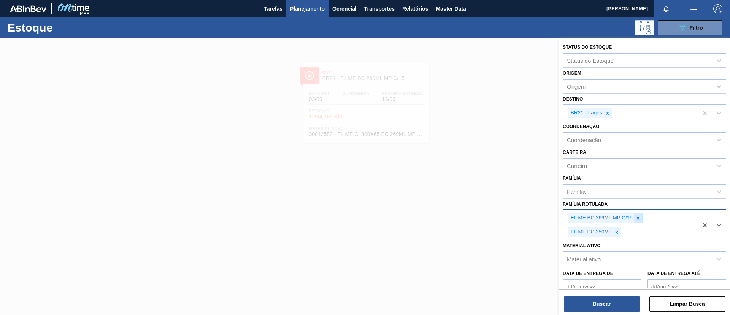
click at [636, 216] on icon at bounding box center [638, 217] width 5 height 5
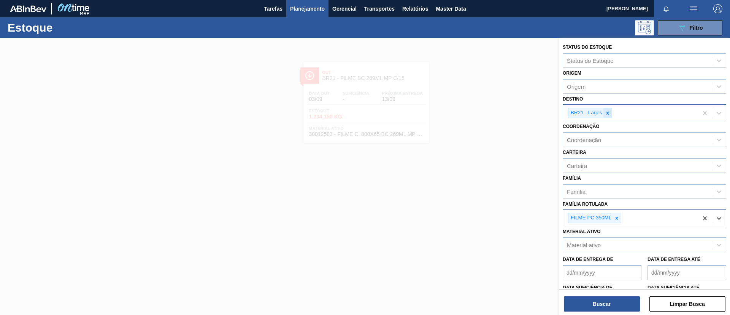
click at [606, 109] on div at bounding box center [608, 113] width 8 height 10
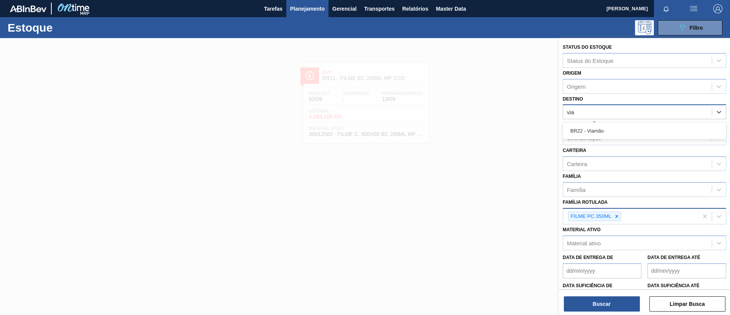
type input "viam"
click at [632, 127] on div "BR22 - Viamão" at bounding box center [645, 131] width 164 height 14
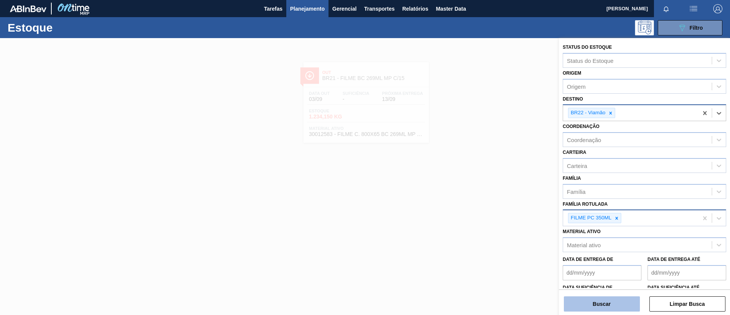
click at [606, 301] on button "Buscar" at bounding box center [602, 303] width 76 height 15
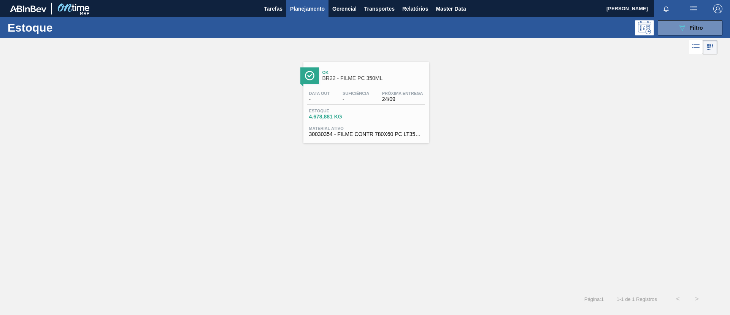
click at [379, 90] on div "Data out - Suficiência - Próxima Entrega 24/09 Estoque 4.678,881 KG Material at…" at bounding box center [367, 113] width 126 height 52
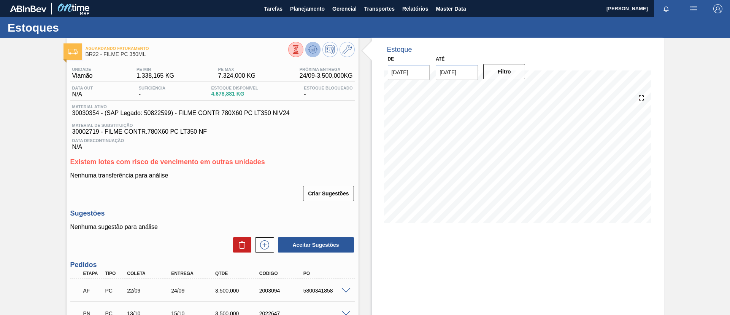
click at [314, 45] on button at bounding box center [312, 49] width 15 height 15
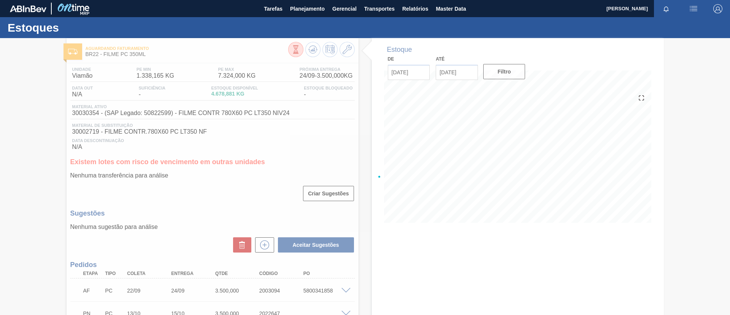
click at [316, 46] on div at bounding box center [365, 176] width 730 height 277
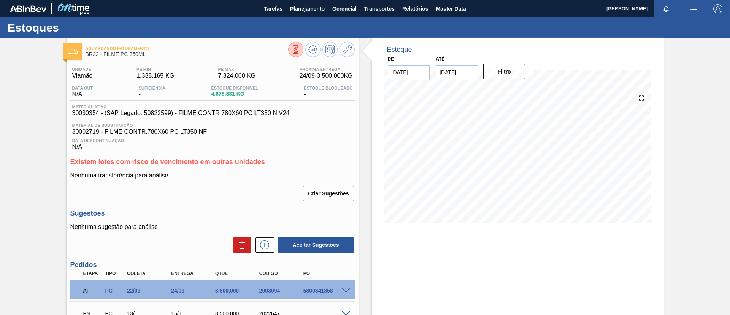
click at [309, 17] on div "Estoques" at bounding box center [365, 27] width 730 height 21
click at [304, 11] on span "Planejamento" at bounding box center [307, 8] width 35 height 9
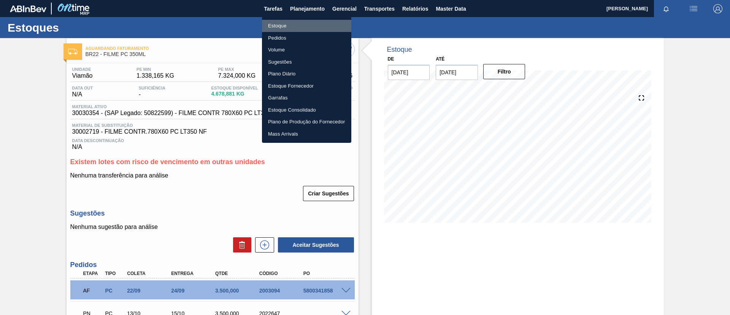
click at [307, 28] on li "Estoque" at bounding box center [306, 26] width 89 height 12
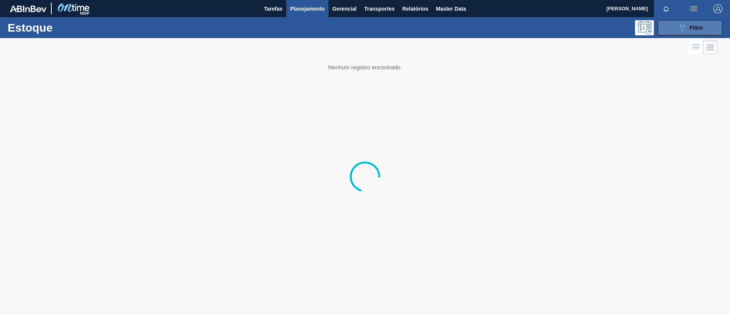
click at [672, 33] on button "089F7B8B-B2A5-4AFE-B5C0-19BA573D28AC Filtro" at bounding box center [690, 27] width 65 height 15
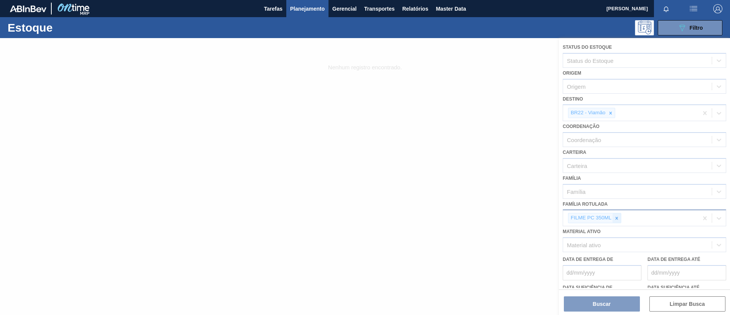
click at [616, 222] on div at bounding box center [365, 176] width 730 height 277
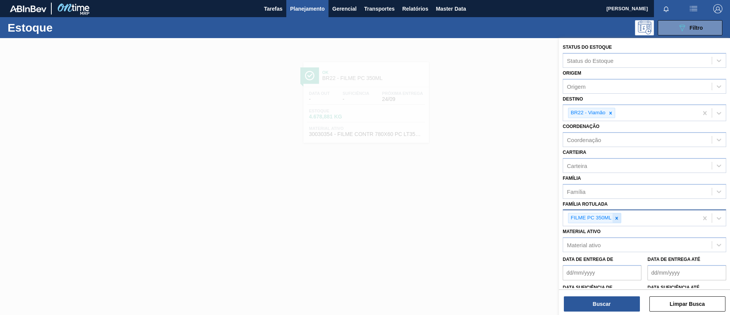
click at [616, 216] on icon at bounding box center [616, 217] width 5 height 5
type Rotulada "27MICRA"
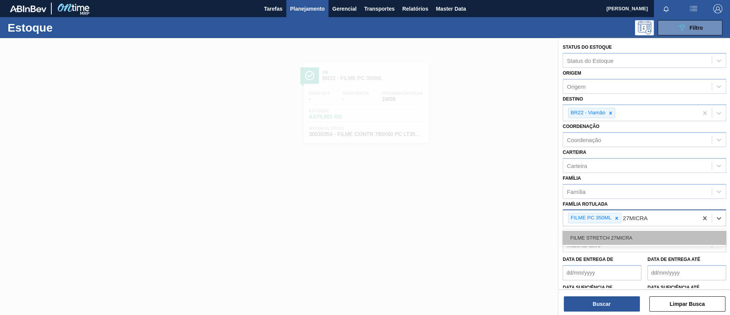
click at [638, 232] on div "FILME STRETCH 27MICRA" at bounding box center [645, 238] width 164 height 14
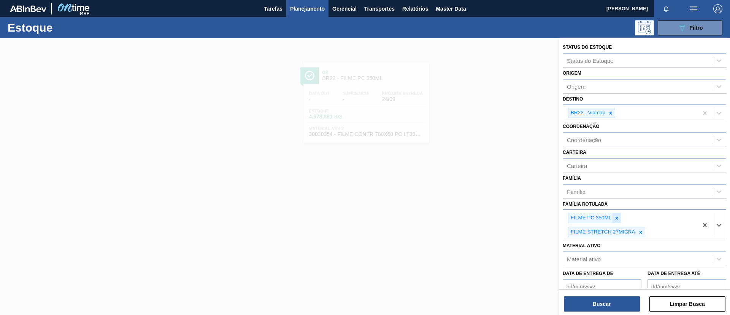
click at [616, 218] on icon at bounding box center [617, 217] width 3 height 3
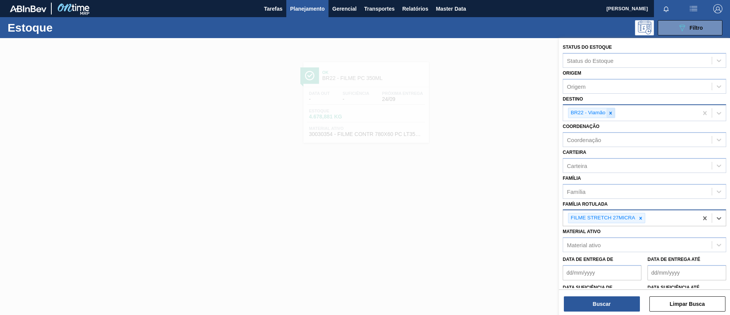
click at [610, 108] on div at bounding box center [611, 113] width 8 height 10
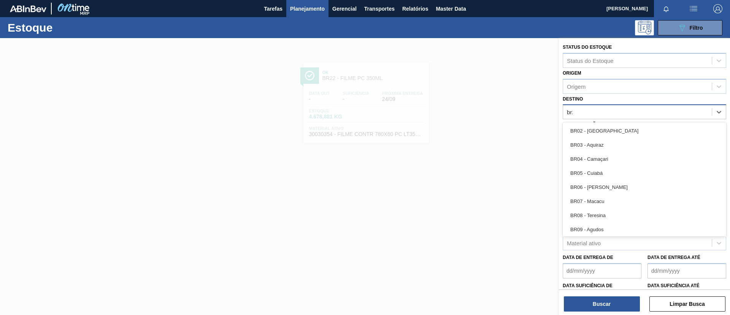
type input "br21"
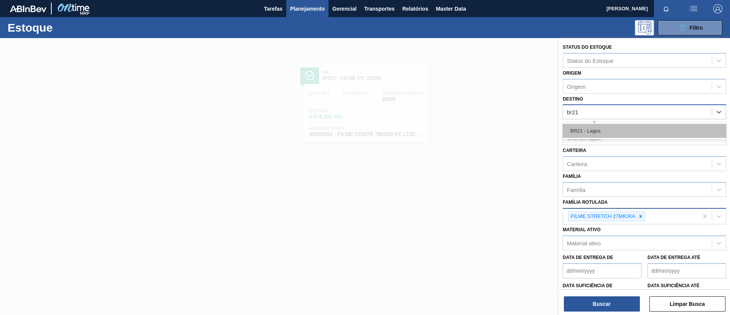
click at [608, 133] on div "BR21 - Lages" at bounding box center [645, 131] width 164 height 14
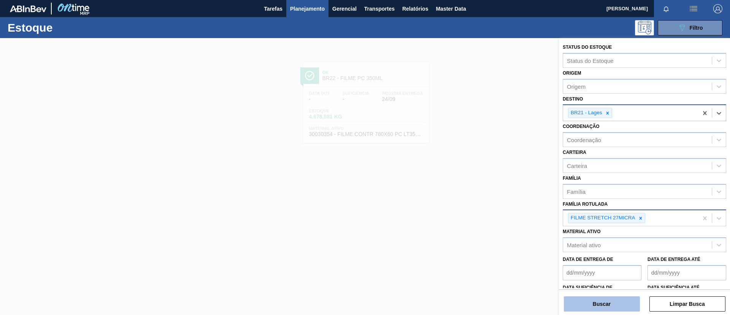
click at [611, 297] on button "Buscar" at bounding box center [602, 303] width 76 height 15
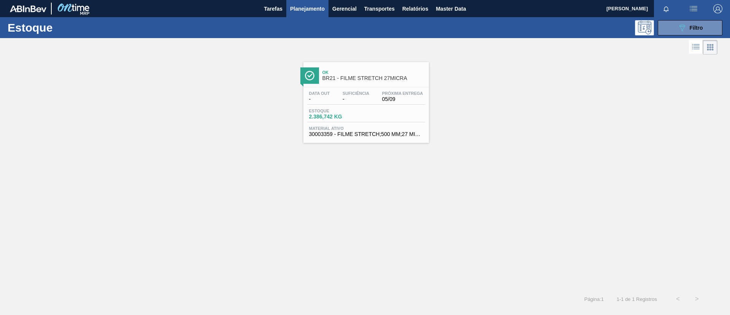
click at [403, 97] on span "05/09" at bounding box center [402, 99] width 41 height 6
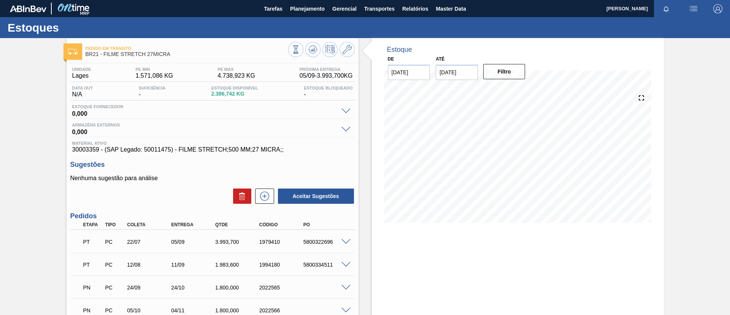
click at [342, 241] on span at bounding box center [346, 242] width 9 height 6
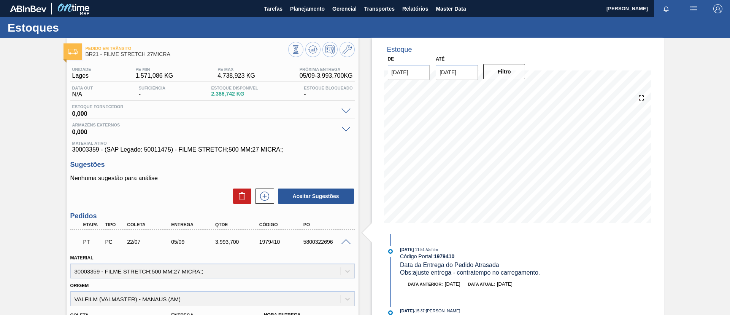
click at [342, 243] on div "5800322696" at bounding box center [326, 242] width 49 height 6
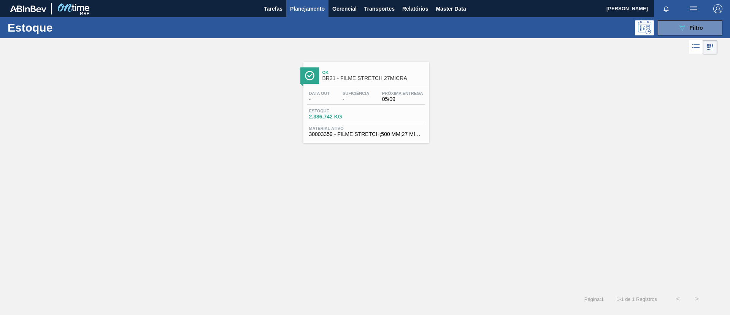
drag, startPoint x: 673, startPoint y: 25, endPoint x: 646, endPoint y: 74, distance: 55.9
click at [673, 26] on button "089F7B8B-B2A5-4AFE-B5C0-19BA573D28AC Filtro" at bounding box center [690, 27] width 65 height 15
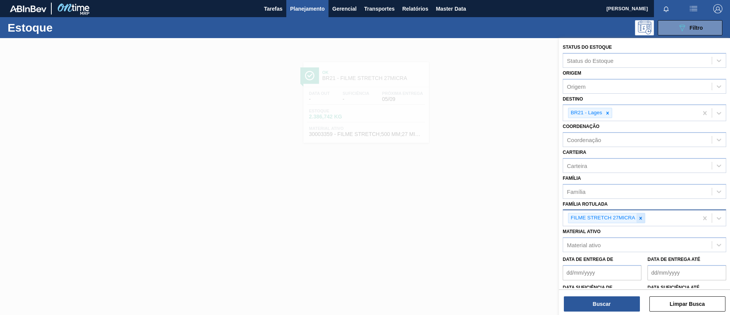
click at [643, 213] on div at bounding box center [641, 218] width 8 height 10
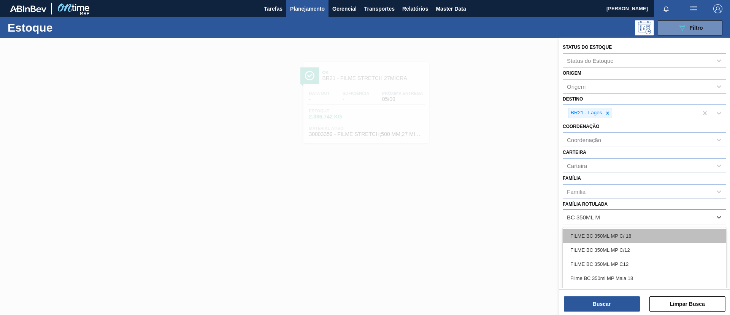
type Rotulada "BC 350ML MP"
click at [642, 237] on div "FILME BC 350ML MP C/ 18" at bounding box center [645, 236] width 164 height 14
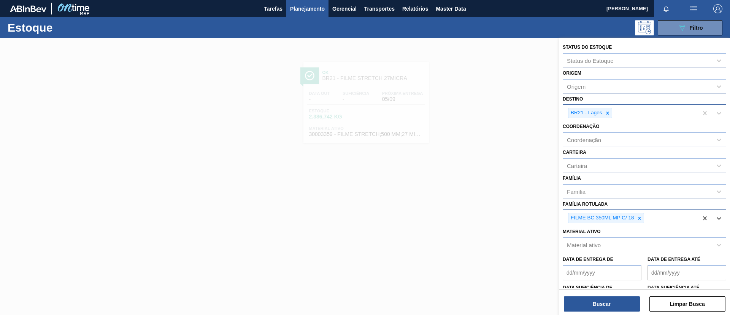
click at [612, 109] on div "BR21 - Lages" at bounding box center [590, 113] width 44 height 10
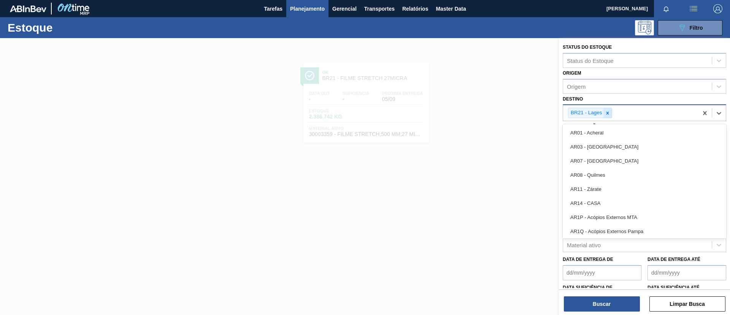
click at [611, 113] on div at bounding box center [608, 113] width 8 height 10
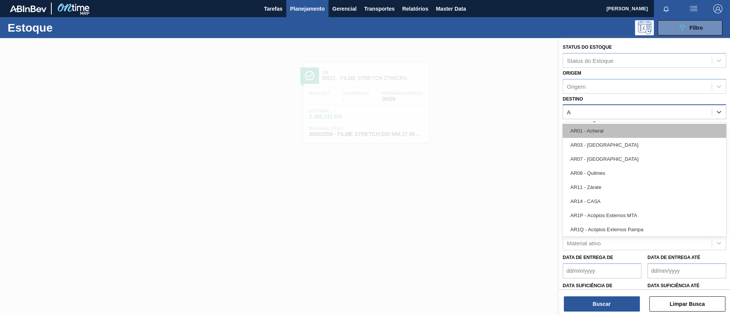
type input "AG"
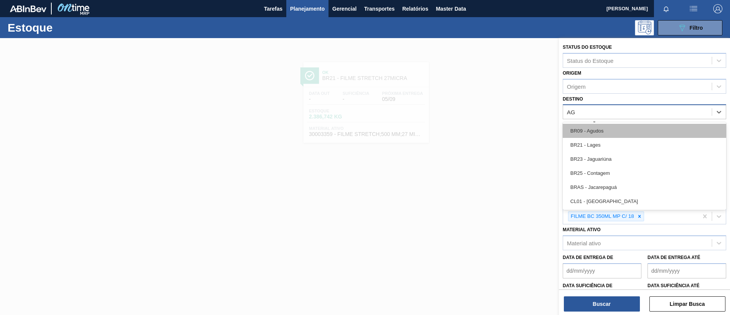
click at [607, 133] on div "BR09 - Agudos" at bounding box center [645, 131] width 164 height 14
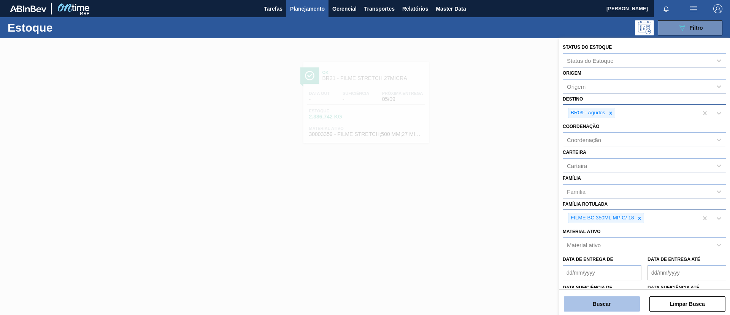
click at [603, 307] on button "Buscar" at bounding box center [602, 303] width 76 height 15
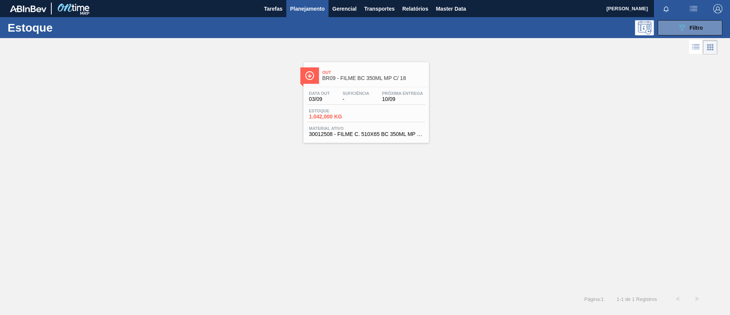
click at [348, 63] on div "Out BR09 - FILME BC 350ML MP C/ 18" at bounding box center [367, 72] width 126 height 21
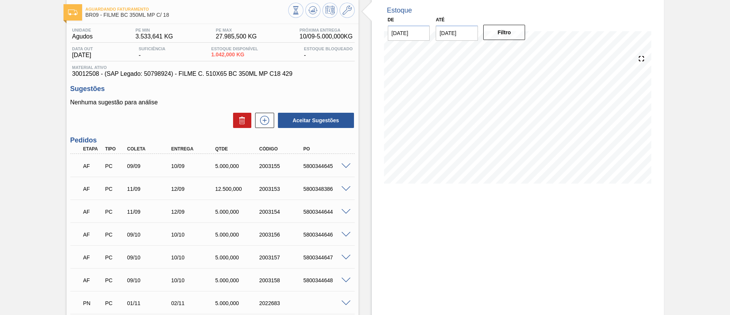
scroll to position [57, 0]
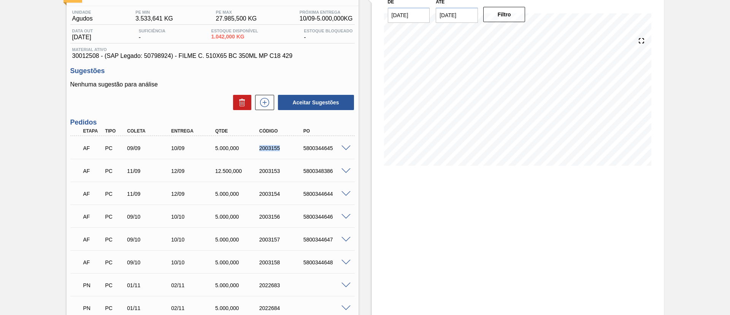
drag, startPoint x: 258, startPoint y: 146, endPoint x: 284, endPoint y: 151, distance: 26.6
click at [284, 151] on div "AF PC 09/09 10/09 5.000,000 2003155 5800344645" at bounding box center [210, 147] width 264 height 15
copy div "2003155"
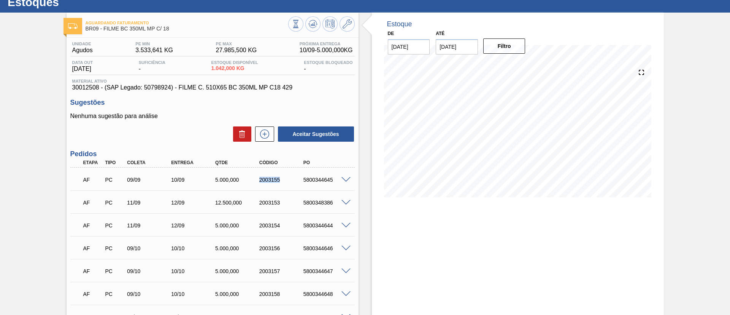
scroll to position [0, 0]
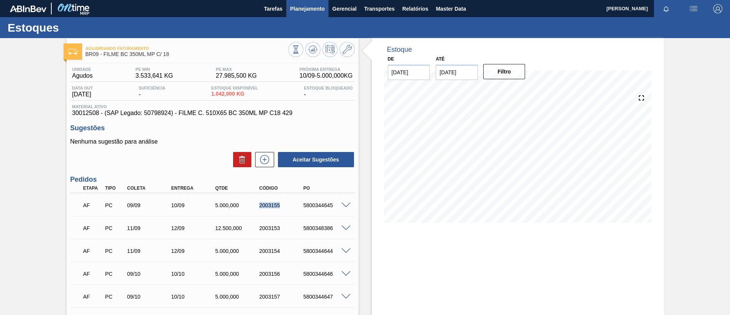
click at [306, 4] on span "Planejamento" at bounding box center [307, 8] width 35 height 9
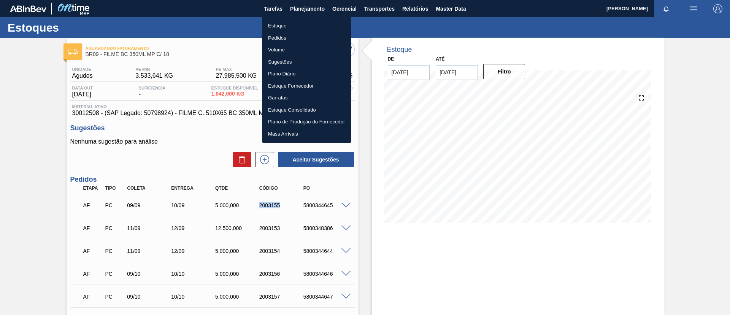
drag, startPoint x: 309, startPoint y: 23, endPoint x: 310, endPoint y: 4, distance: 19.0
click at [309, 22] on li "Estoque" at bounding box center [306, 26] width 89 height 12
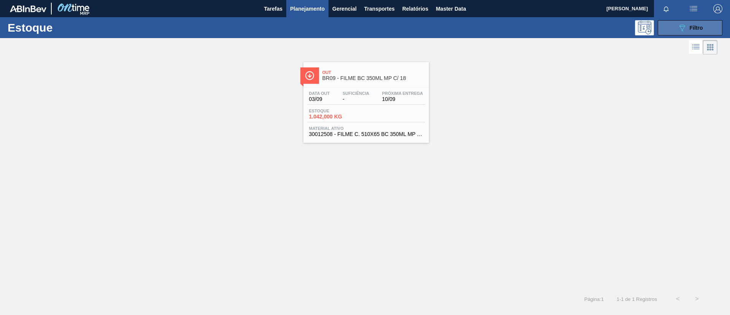
click at [698, 25] on span "Filtro" at bounding box center [696, 28] width 13 height 6
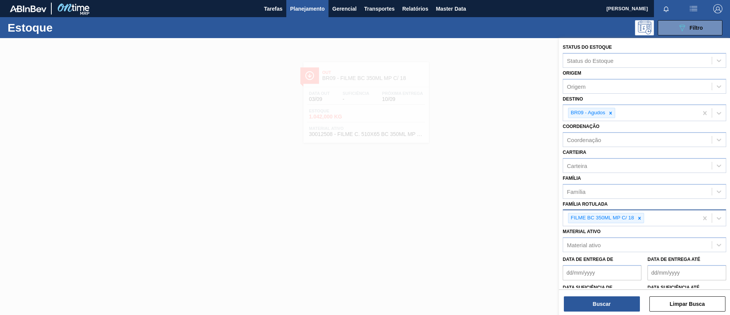
click at [640, 220] on icon at bounding box center [639, 217] width 5 height 5
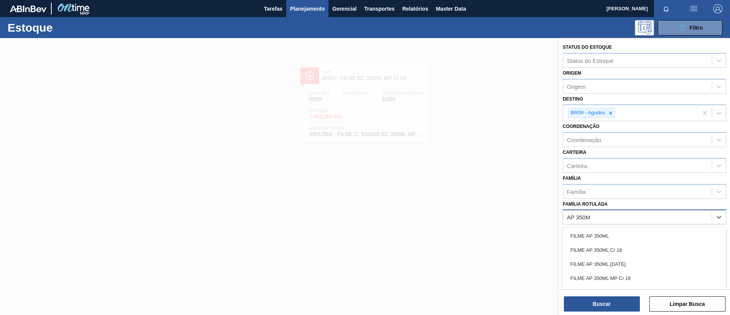
type Rotulada "AP 350ML"
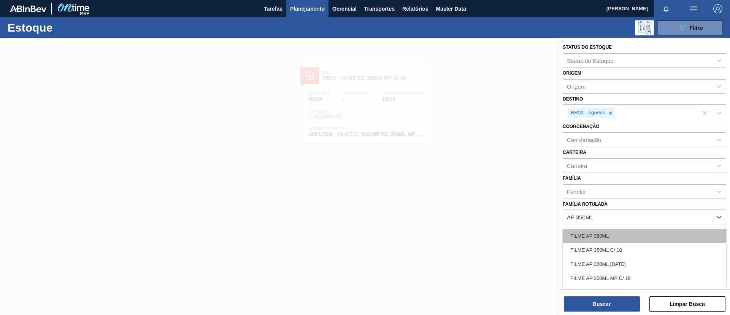
click at [631, 231] on div "FILME AP 350ML" at bounding box center [645, 236] width 164 height 14
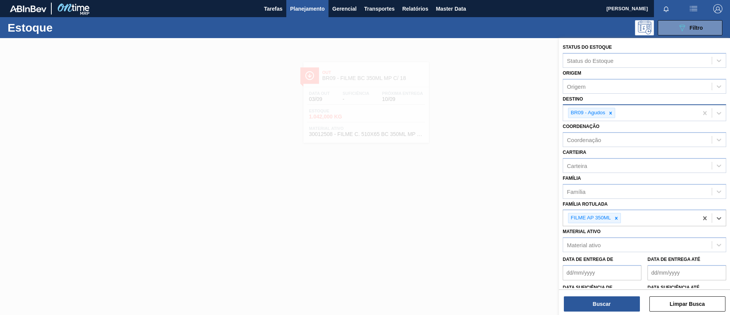
drag, startPoint x: 614, startPoint y: 110, endPoint x: 613, endPoint y: 114, distance: 4.6
click at [613, 110] on div at bounding box center [611, 113] width 8 height 10
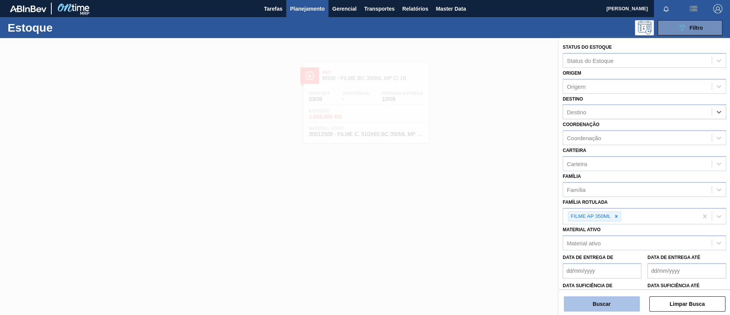
click at [615, 298] on button "Buscar" at bounding box center [602, 303] width 76 height 15
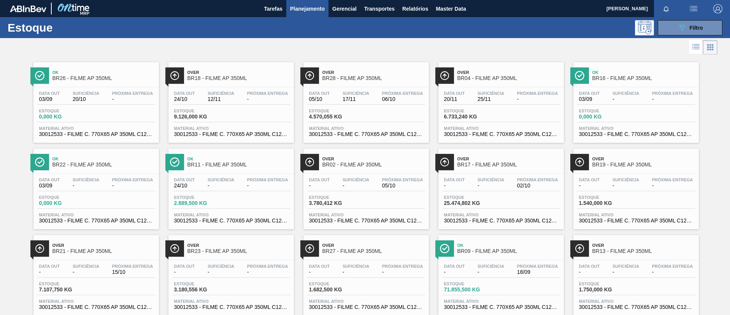
click at [253, 87] on div "Data [DATE] Suficiência 12/11 Próxima Entrega - Estoque 9.126,000 KG Material a…" at bounding box center [232, 113] width 126 height 52
click at [379, 77] on span "BR28 - FILME AP 350ML" at bounding box center [374, 78] width 103 height 6
click at [512, 78] on span "BR04 - FILME AP 350ML" at bounding box center [509, 78] width 103 height 6
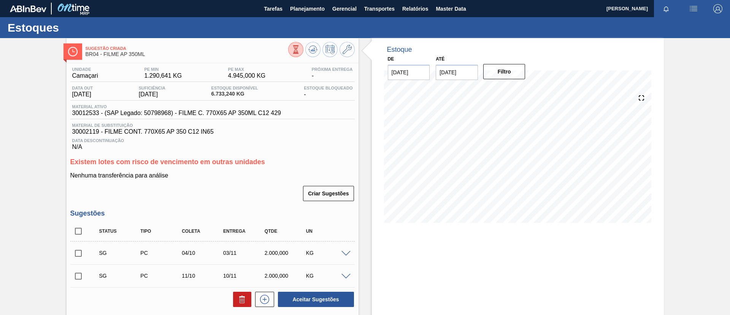
click at [11, 176] on div "Sugestão Criada BR04 - FILME AP 350ML Unidade Camaçari PE MIN 1.290,641 KG PE M…" at bounding box center [365, 221] width 730 height 366
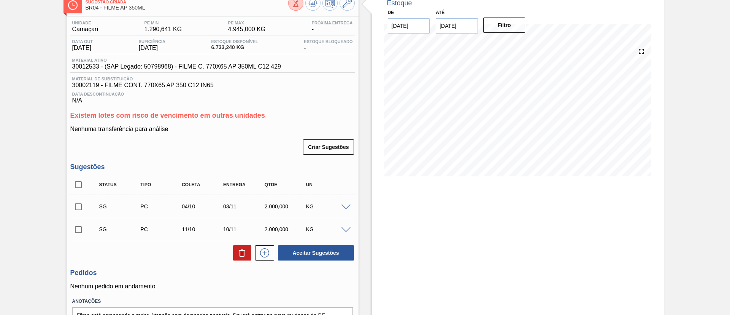
scroll to position [57, 0]
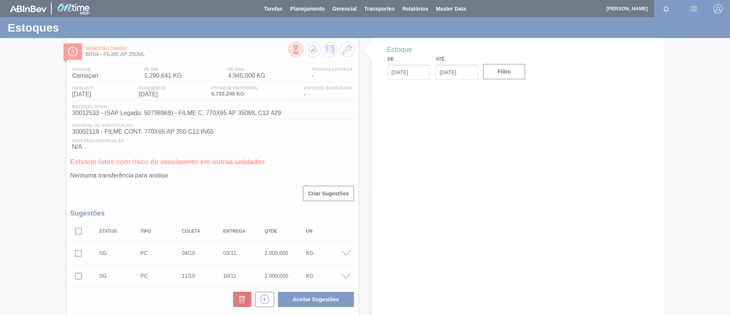
click at [78, 274] on div at bounding box center [365, 157] width 730 height 315
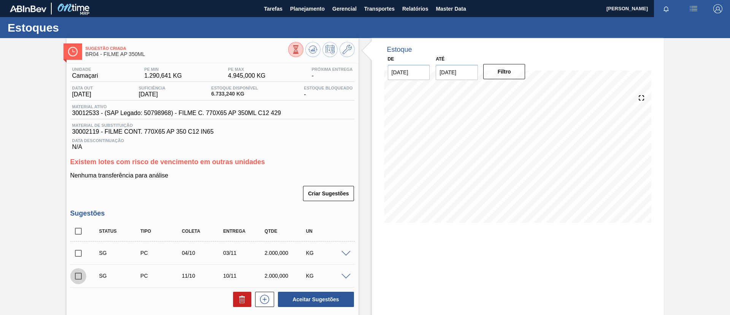
click at [79, 275] on input "checkbox" at bounding box center [78, 276] width 16 height 16
click at [83, 282] on input "checkbox" at bounding box center [78, 276] width 16 height 16
checkbox input "false"
drag, startPoint x: 75, startPoint y: 252, endPoint x: 86, endPoint y: 254, distance: 11.3
click at [76, 252] on input "checkbox" at bounding box center [78, 253] width 16 height 16
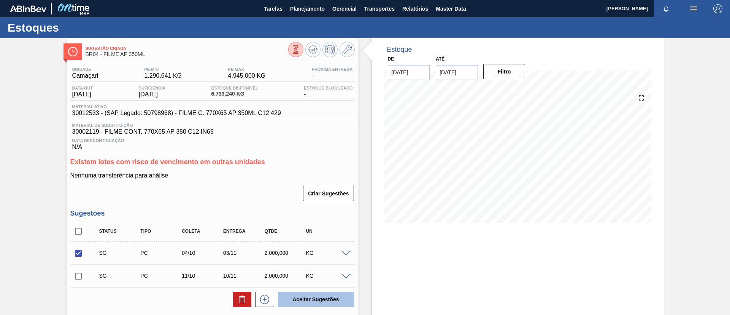
click at [328, 299] on button "Aceitar Sugestões" at bounding box center [316, 298] width 76 height 15
checkbox input "false"
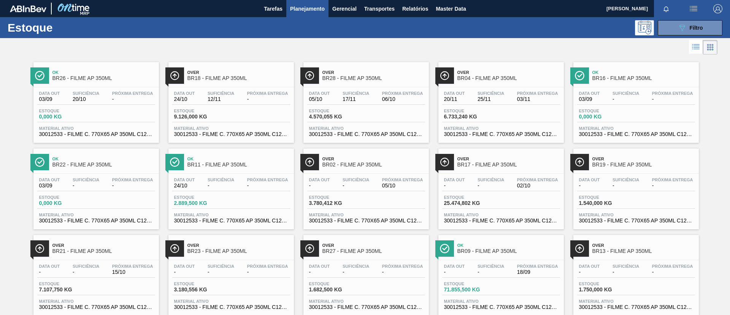
click at [532, 162] on span "BR17 - FILME AP 350ML" at bounding box center [509, 165] width 103 height 6
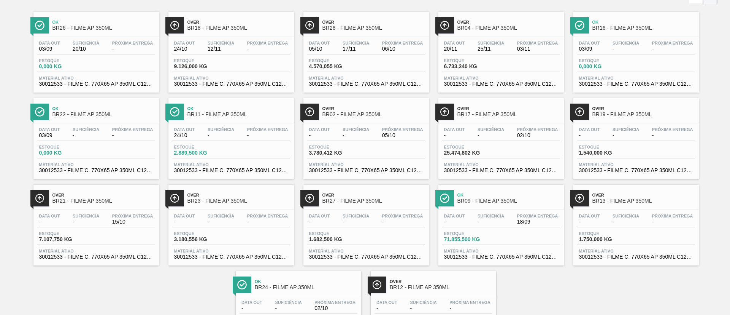
scroll to position [106, 0]
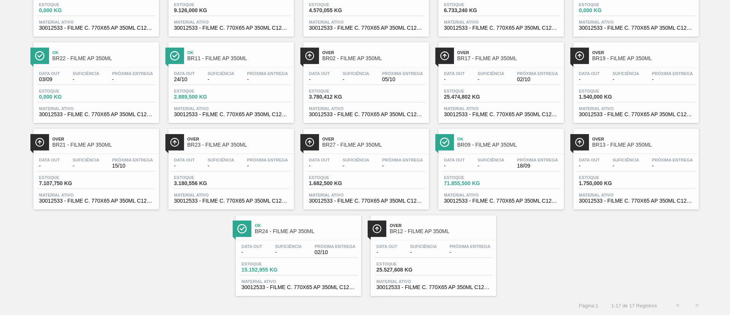
click at [436, 231] on span "BR12 - FILME AP 350ML" at bounding box center [441, 231] width 103 height 6
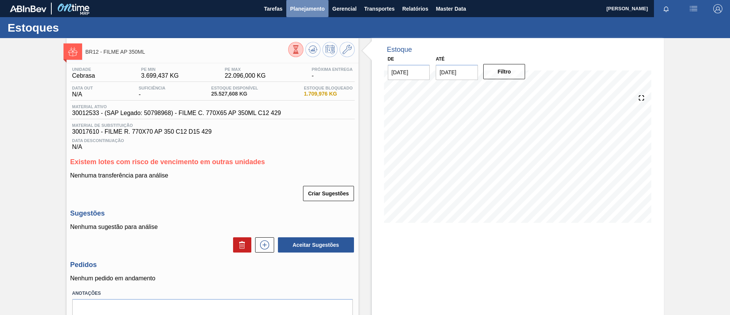
click at [290, 14] on button "Planejamento" at bounding box center [307, 8] width 42 height 17
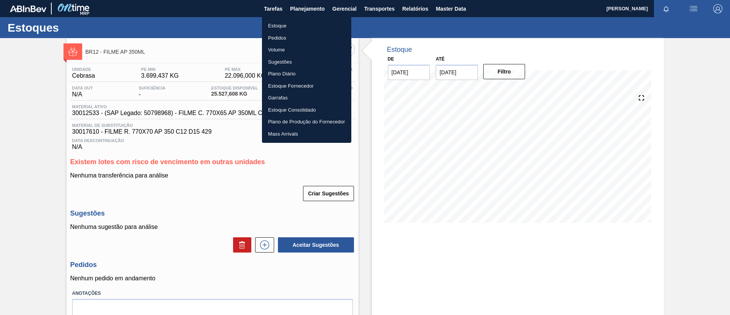
click at [291, 18] on ul "Estoque Pedidos Volume Sugestões Plano Diário Estoque Fornecedor Garrafas Estoq…" at bounding box center [306, 80] width 89 height 126
click at [292, 20] on li "Estoque" at bounding box center [306, 26] width 89 height 12
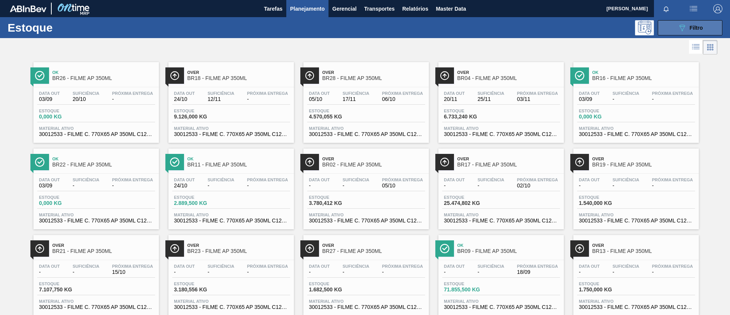
click at [694, 25] on span "Filtro" at bounding box center [696, 28] width 13 height 6
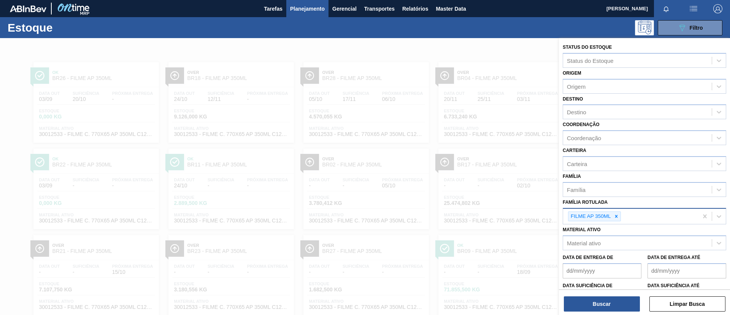
click at [617, 213] on icon at bounding box center [616, 215] width 5 height 5
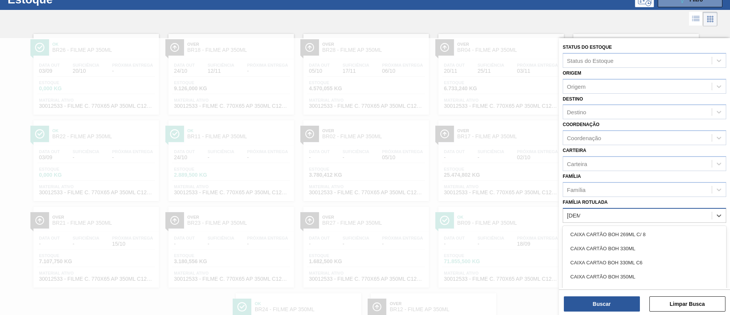
scroll to position [28, 0]
type Rotulada "BOH 350ML"
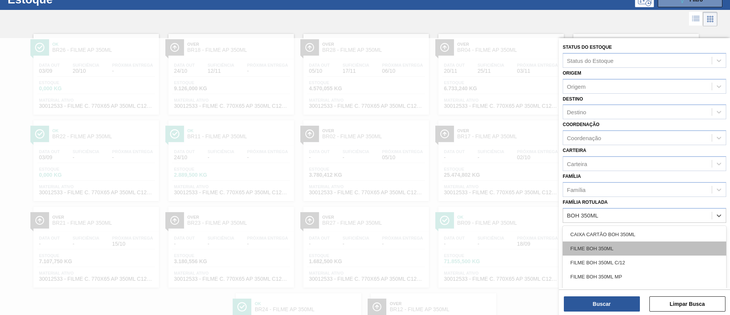
click at [632, 243] on div "FILME BOH 350ML" at bounding box center [645, 248] width 164 height 14
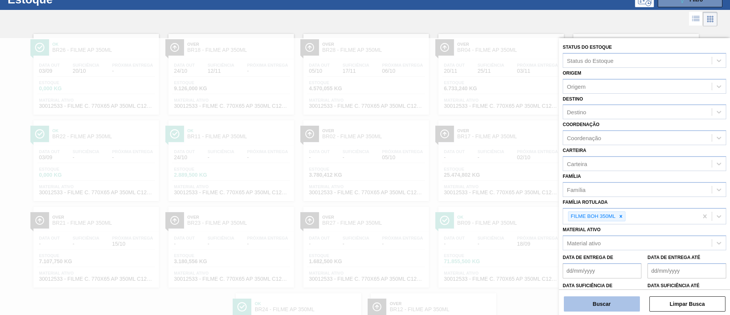
click at [613, 300] on button "Buscar" at bounding box center [602, 303] width 76 height 15
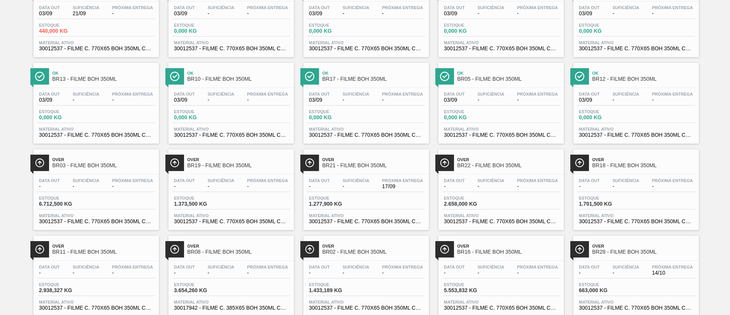
scroll to position [106, 0]
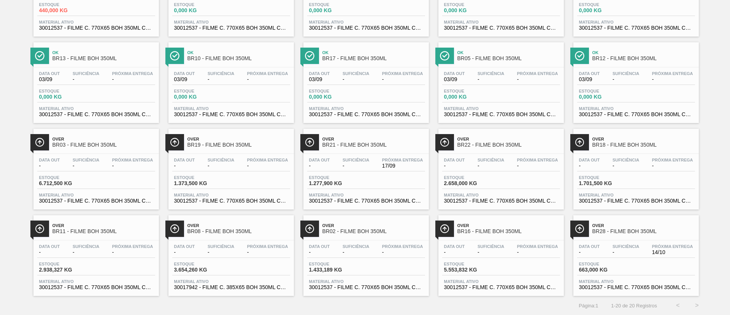
click at [125, 146] on span "BR03 - FILME BOH 350ML" at bounding box center [103, 145] width 103 height 6
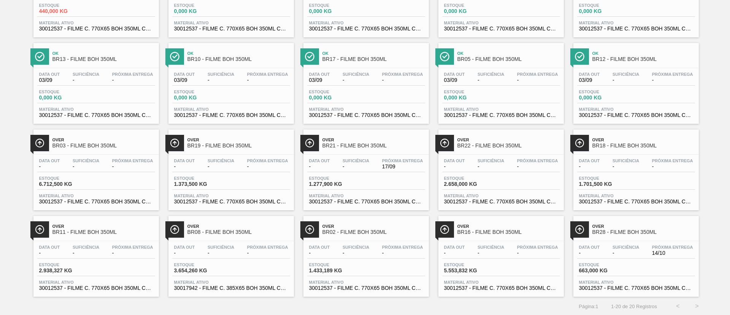
scroll to position [106, 0]
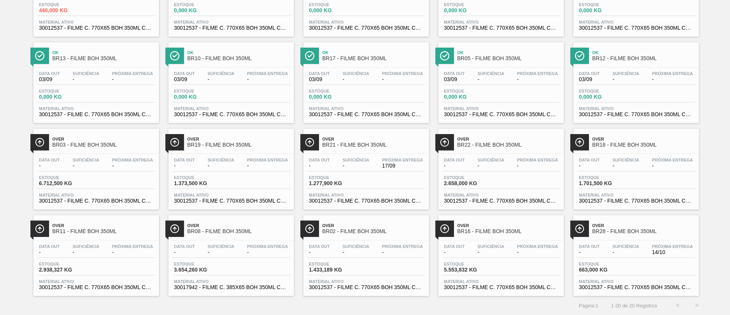
click at [253, 156] on div "Data out - Suficiência - Próxima Entrega - Estoque 1.373,500 KG Material ativo …" at bounding box center [232, 180] width 126 height 52
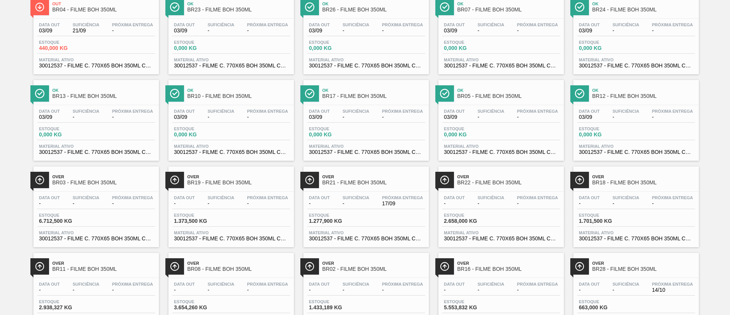
scroll to position [106, 0]
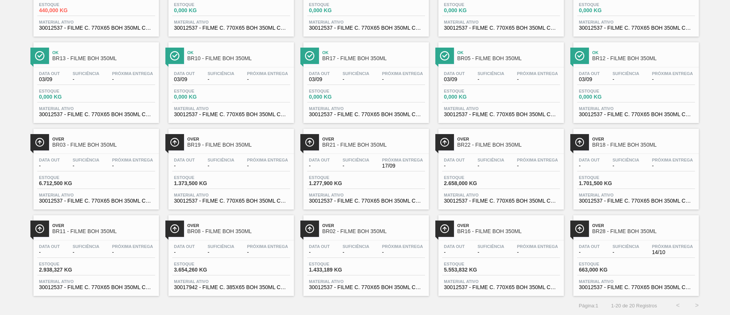
click at [383, 142] on span "BR21 - FILME BOH 350ML" at bounding box center [374, 145] width 103 height 6
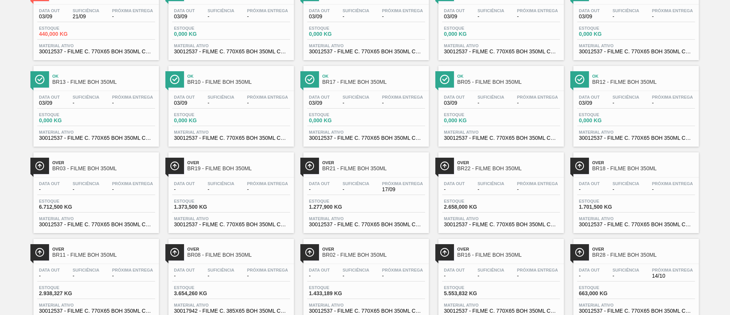
scroll to position [106, 0]
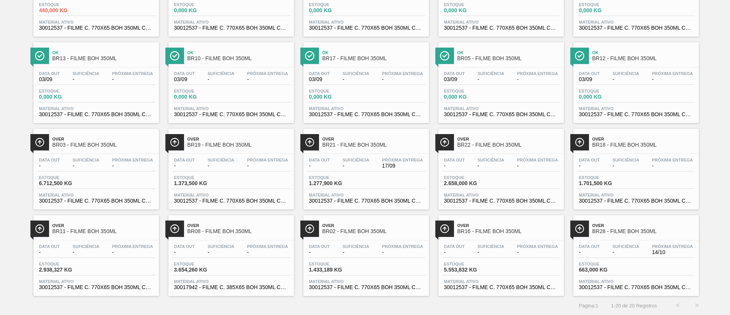
click at [512, 144] on span "BR22 - FILME BOH 350ML" at bounding box center [509, 145] width 103 height 6
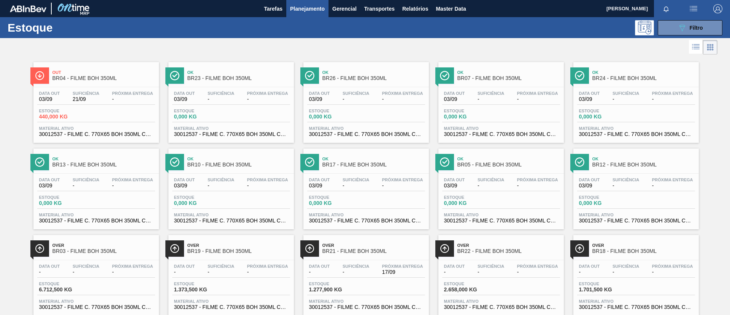
scroll to position [106, 0]
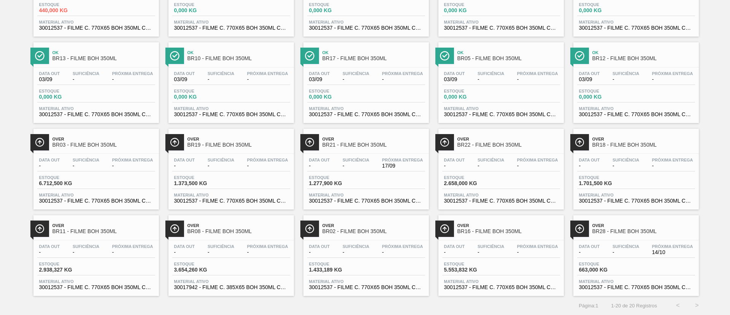
click at [631, 154] on div "Data out - Suficiência - Próxima Entrega - Estoque 1.701,500 KG Material ativo …" at bounding box center [637, 180] width 126 height 52
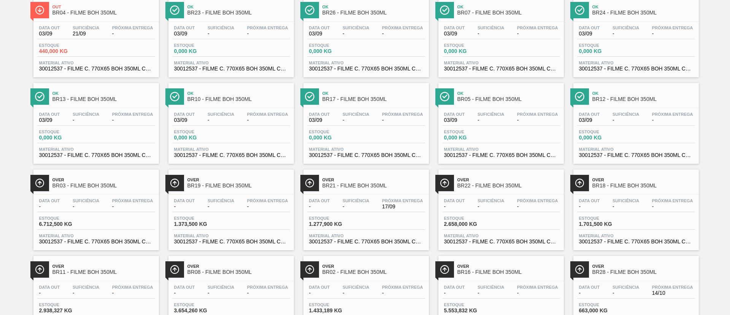
scroll to position [106, 0]
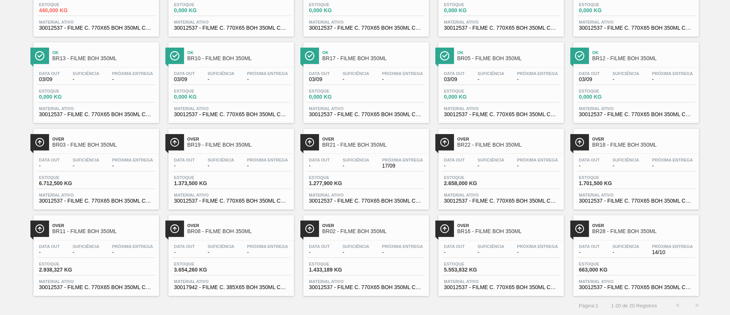
click at [94, 232] on span "BR11 - FILME BOH 350ML" at bounding box center [103, 231] width 103 height 6
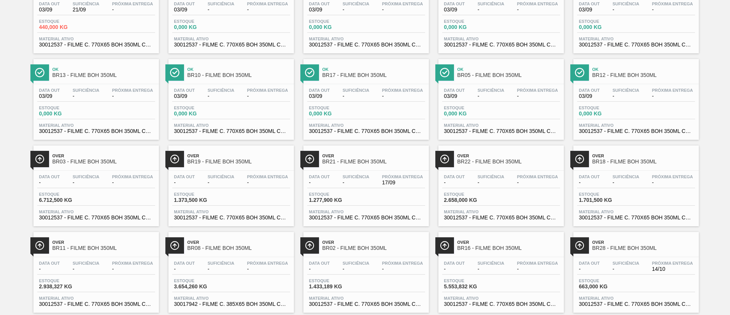
scroll to position [106, 0]
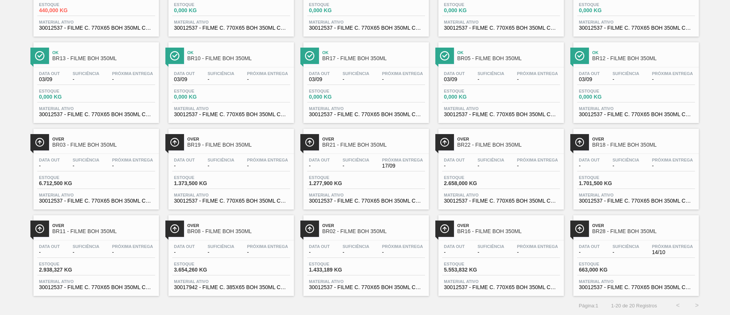
click at [247, 229] on span "BR08 - FILME BOH 350ML" at bounding box center [239, 231] width 103 height 6
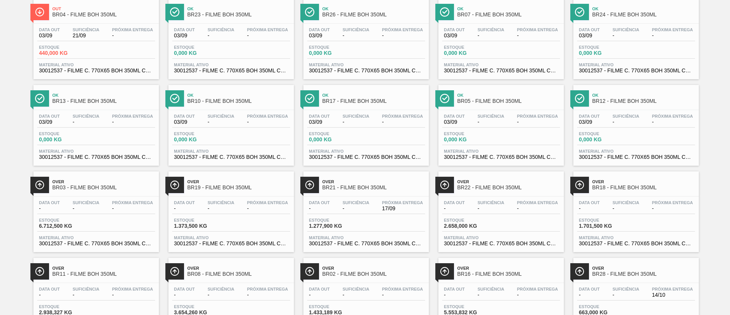
scroll to position [106, 0]
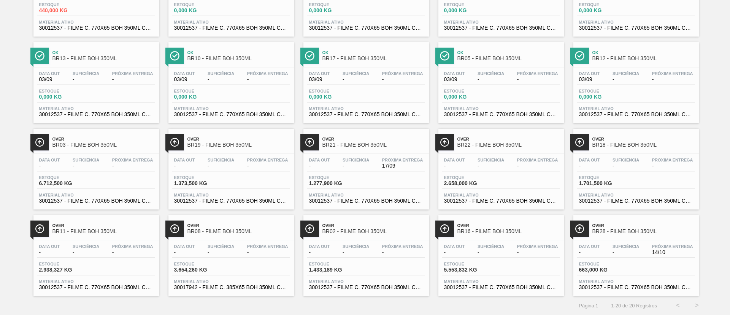
click at [411, 231] on span "BR02 - FILME BOH 350ML" at bounding box center [374, 231] width 103 height 6
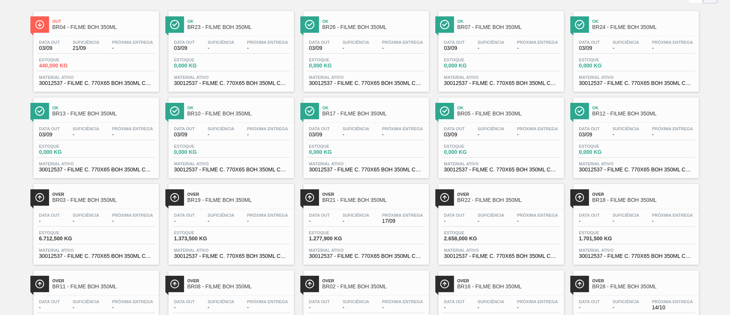
scroll to position [106, 0]
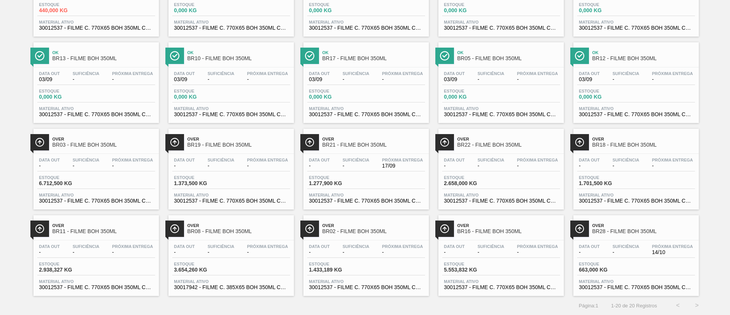
click at [513, 242] on div "Data out - Suficiência - Próxima Entrega - Estoque 5.553,832 KG Material ativo …" at bounding box center [502, 266] width 126 height 52
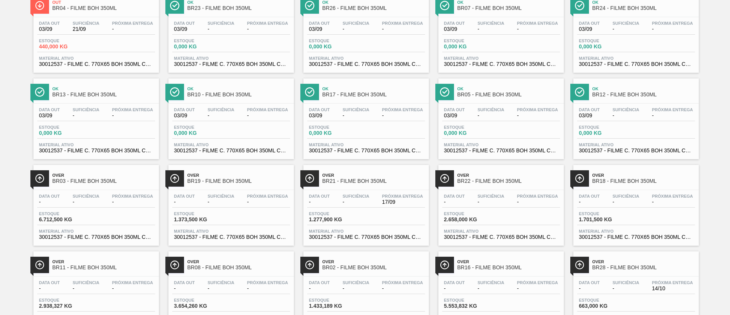
scroll to position [106, 0]
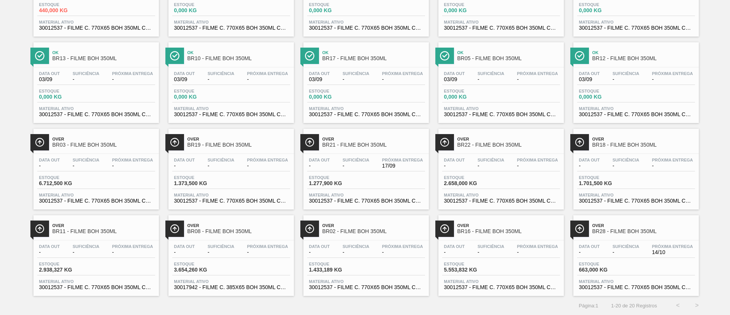
click at [633, 235] on div "Over BR28 - FILME BOH 350ML" at bounding box center [644, 228] width 103 height 17
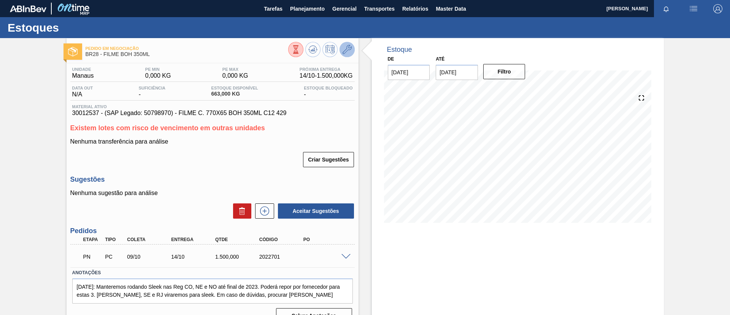
click at [348, 49] on icon at bounding box center [347, 49] width 9 height 9
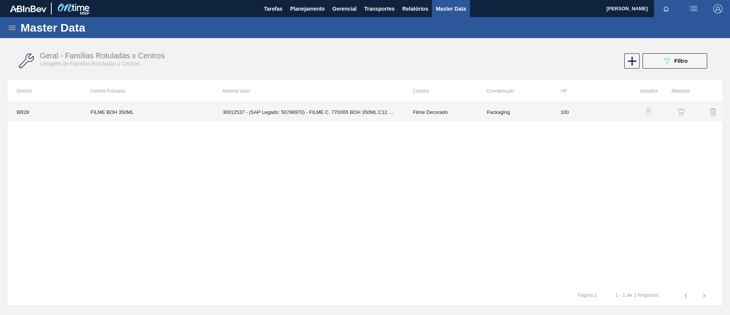
click at [474, 102] on td "Filme Decorado" at bounding box center [441, 111] width 74 height 19
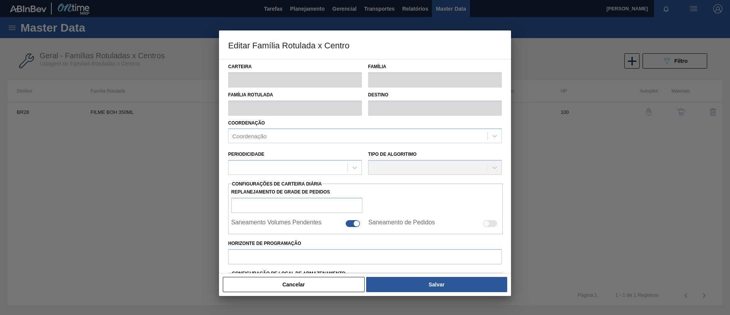
type input "Filme Decorado"
type input "FILME BOH 350ML"
type input "BR28 - Manaus"
type input "100"
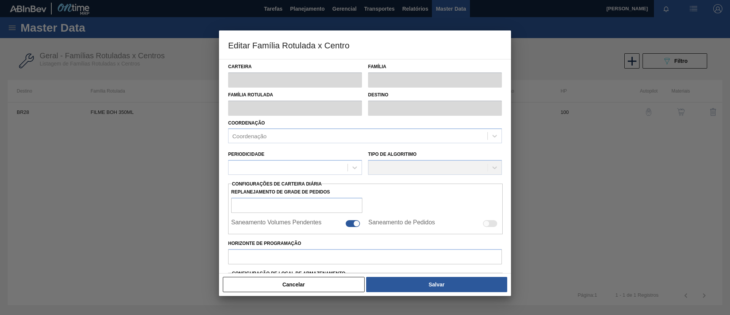
type input "0"
type input "100"
type input "0,000"
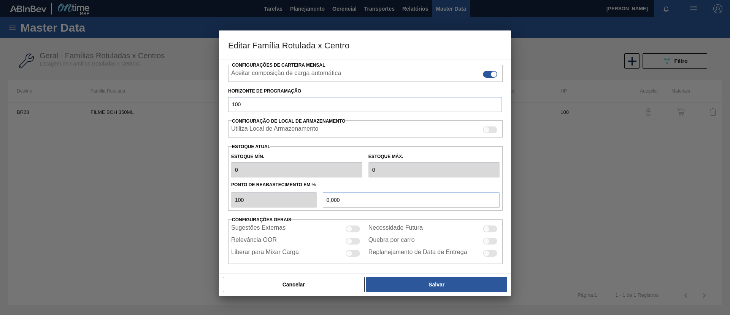
scroll to position [124, 0]
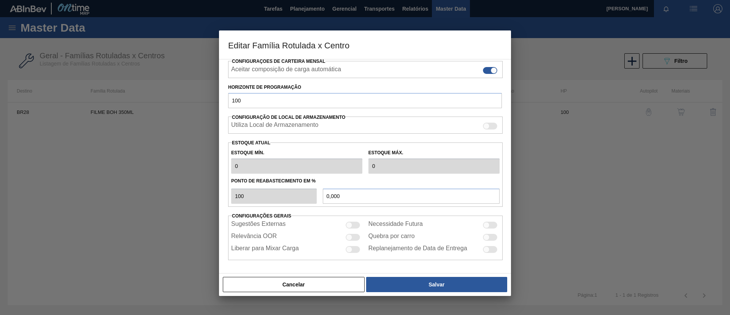
click at [353, 239] on div at bounding box center [353, 237] width 14 height 7
click at [353, 239] on div at bounding box center [356, 237] width 6 height 6
checkbox input "false"
click at [323, 286] on button "Cancelar" at bounding box center [294, 284] width 142 height 15
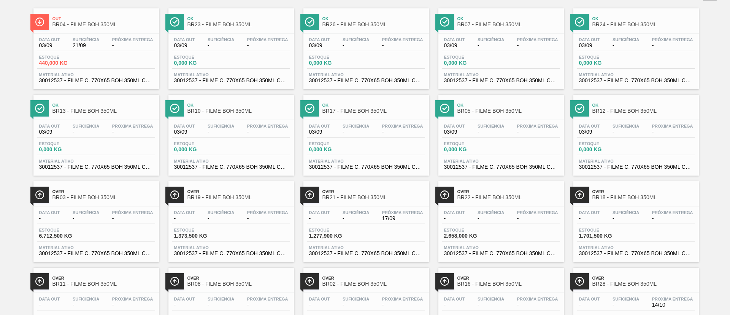
scroll to position [106, 0]
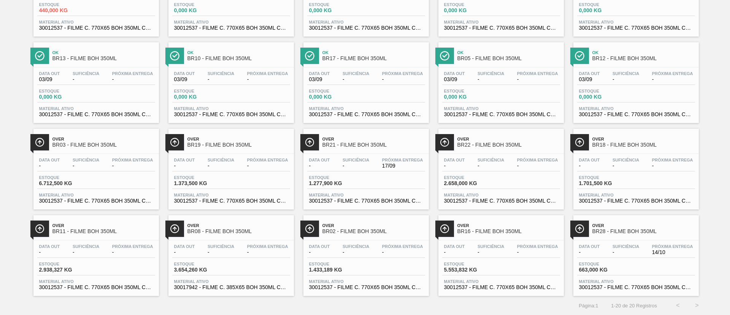
click at [86, 143] on span "BR03 - FILME BOH 350ML" at bounding box center [103, 145] width 103 height 6
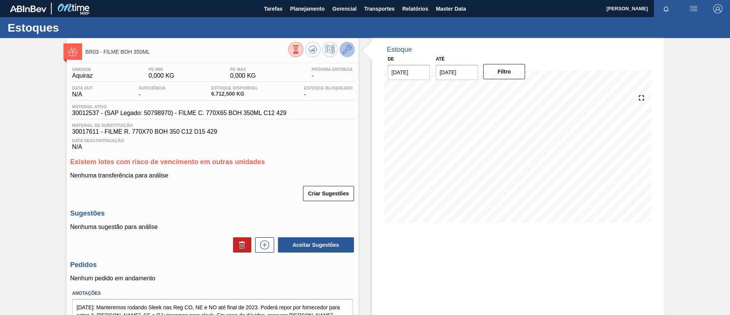
click at [347, 49] on icon at bounding box center [347, 49] width 9 height 9
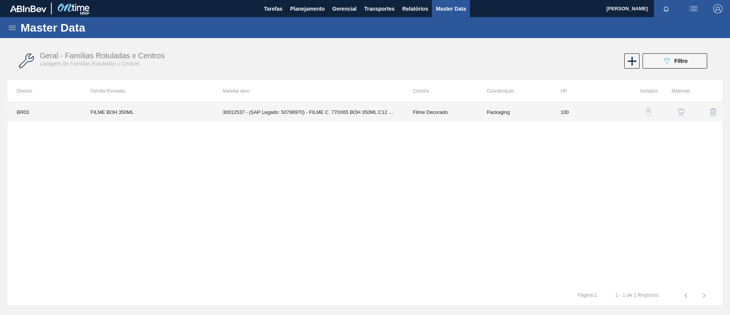
click at [554, 116] on td "100" at bounding box center [589, 111] width 74 height 19
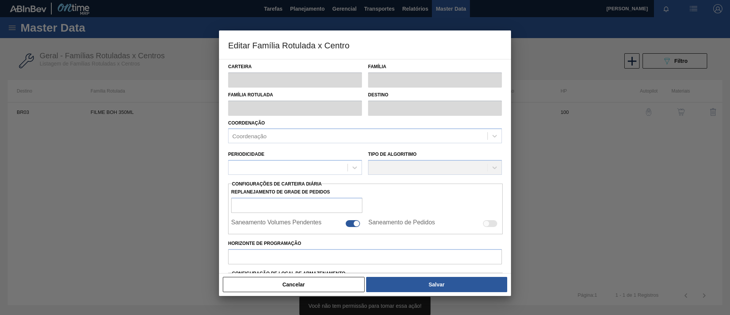
type input "Filme Decorado"
type input "FILME BOH 350ML"
type input "BR03 - Aquiraz"
type input "100"
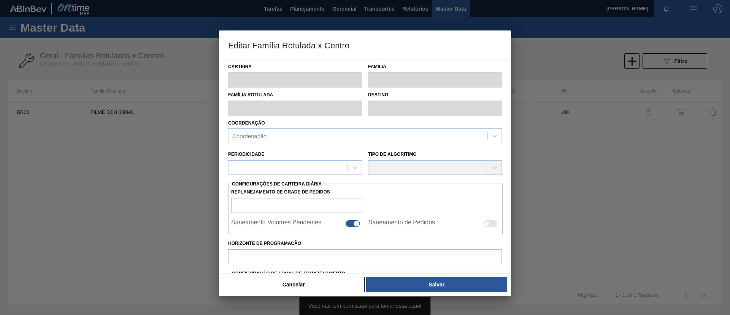
type input "0"
type input "100"
type input "0,000"
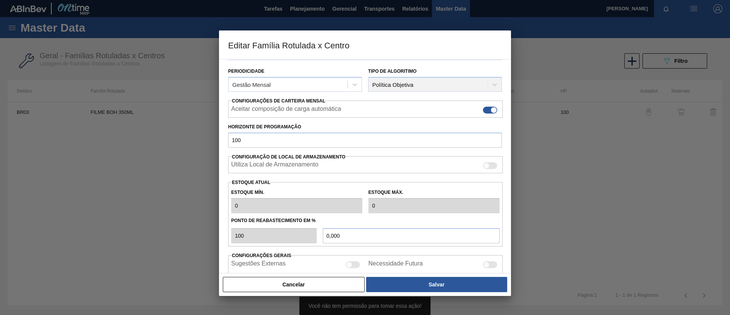
scroll to position [124, 0]
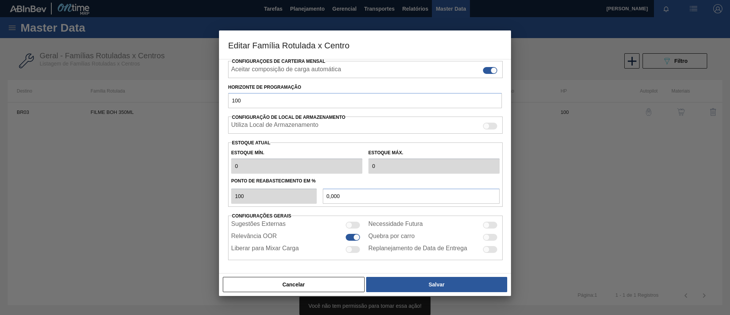
click at [352, 237] on div at bounding box center [353, 237] width 14 height 7
checkbox input "false"
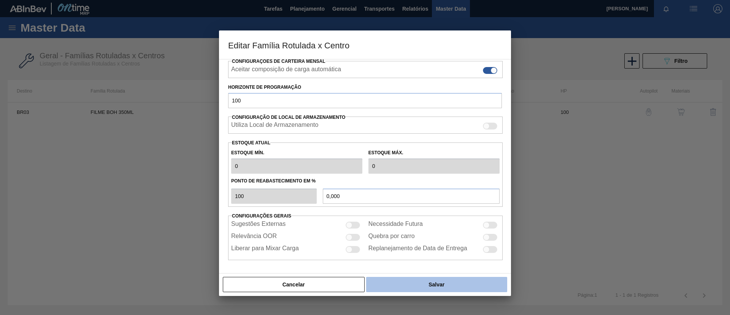
click at [423, 277] on button "Salvar" at bounding box center [436, 284] width 141 height 15
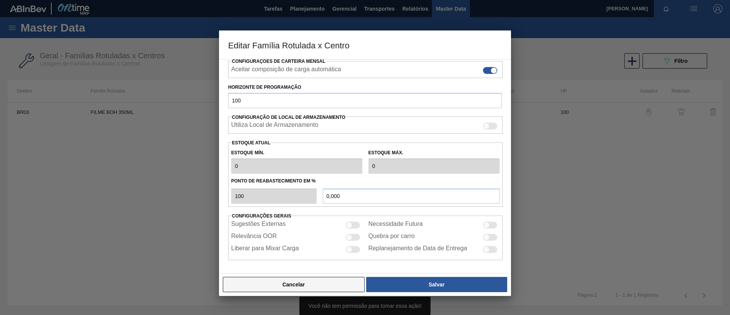
drag, startPoint x: 315, startPoint y: 282, endPoint x: 310, endPoint y: 280, distance: 5.4
click at [314, 282] on button "Cancelar" at bounding box center [294, 284] width 142 height 15
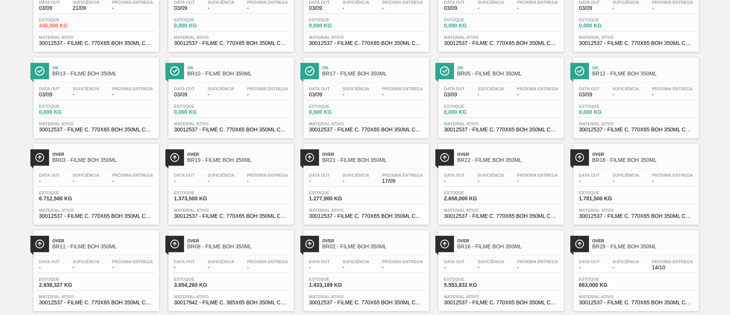
scroll to position [106, 0]
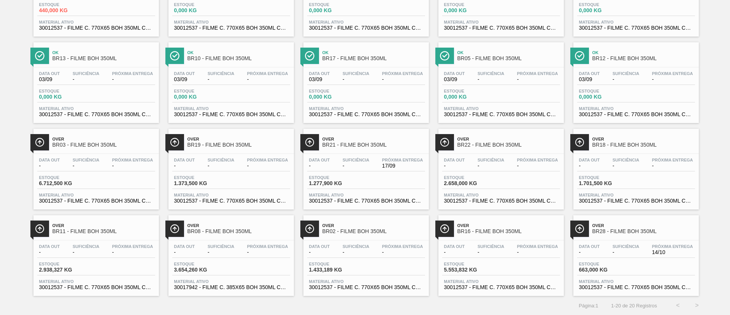
click at [1, 175] on div "Out BR04 - FILME BOH 350ML Data [DATE] Suficiência 21/09 Próxima Entrega - Esto…" at bounding box center [365, 122] width 730 height 345
click at [118, 154] on div "Data out - Suficiência - Próxima Entrega - Estoque 6.712,500 KG Material ativo …" at bounding box center [96, 180] width 126 height 52
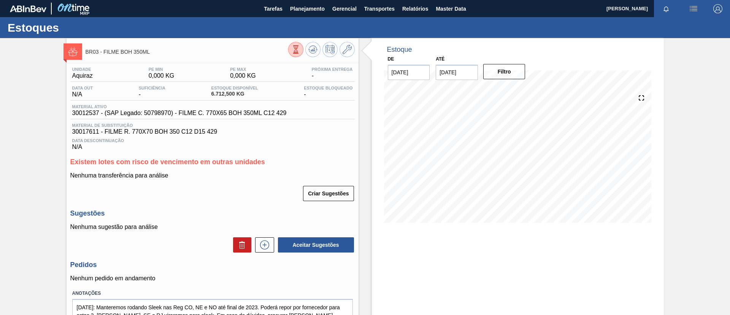
click at [347, 48] on icon at bounding box center [347, 49] width 9 height 9
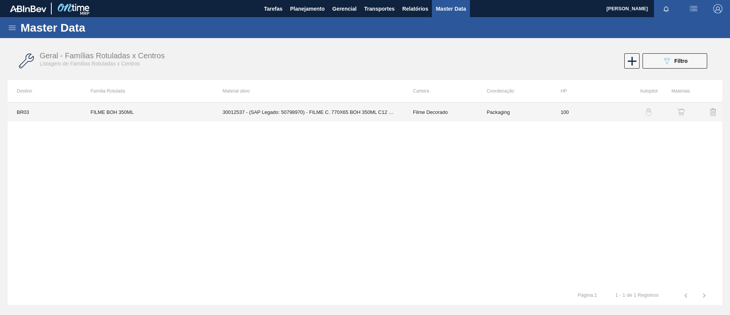
click at [475, 103] on td "Filme Decorado" at bounding box center [441, 111] width 74 height 19
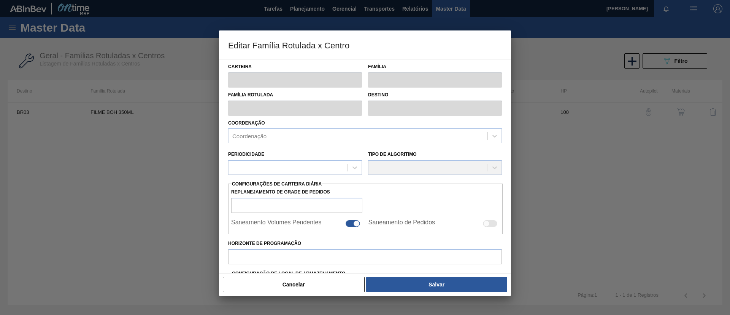
type input "Filme Decorado"
type input "FILME BOH 350ML"
type input "BR03 - Aquiraz"
type input "100"
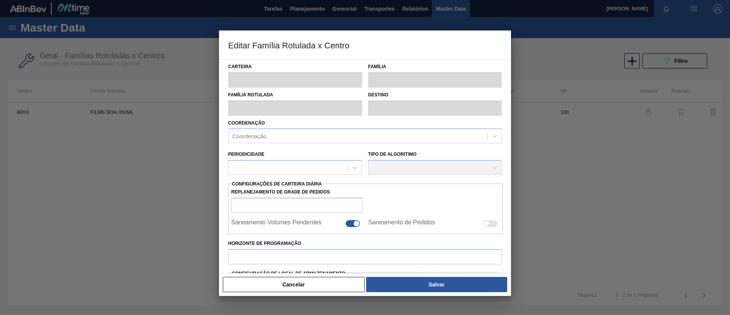
type input "0"
type input "100"
type input "0,000"
checkbox input "true"
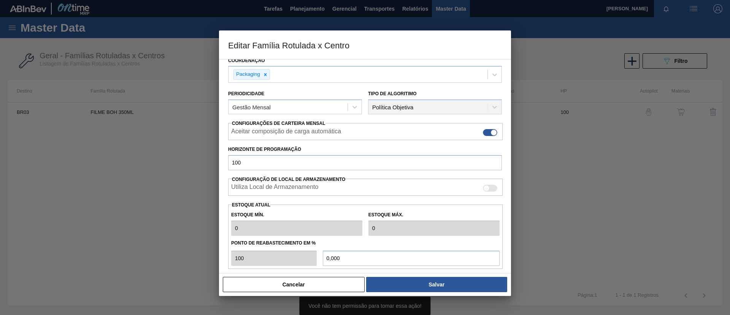
scroll to position [124, 0]
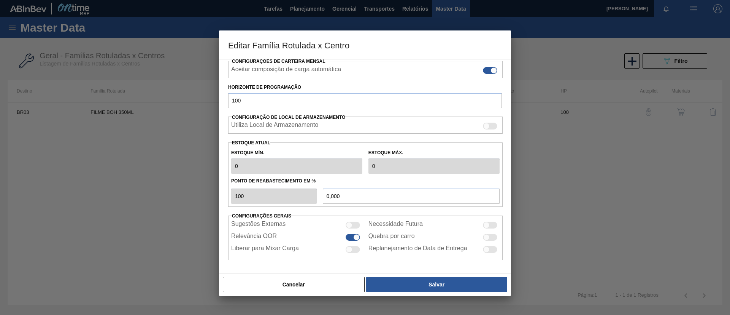
click at [174, 162] on div at bounding box center [365, 157] width 730 height 315
click at [310, 283] on button "Cancelar" at bounding box center [294, 284] width 142 height 15
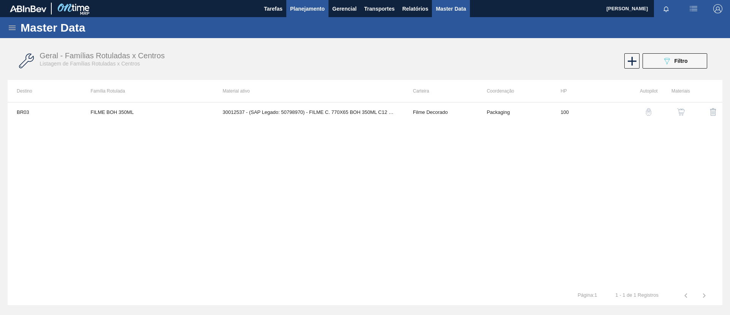
click at [309, 0] on button "Planejamento" at bounding box center [307, 8] width 42 height 17
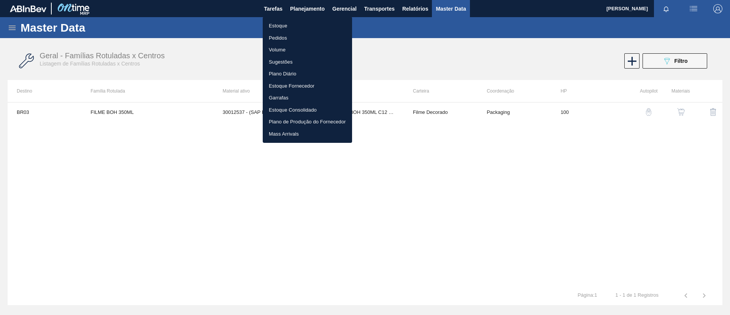
click at [293, 25] on li "Estoque" at bounding box center [307, 26] width 89 height 12
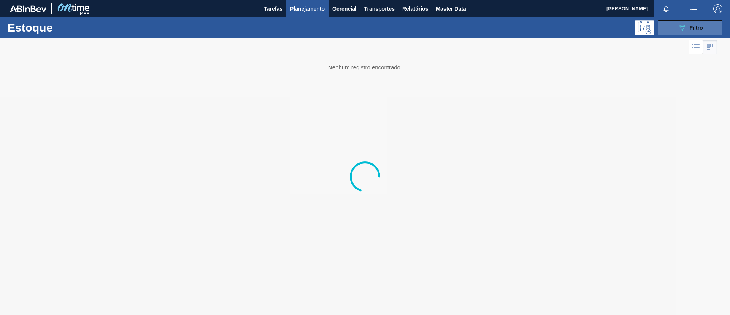
click at [698, 32] on button "089F7B8B-B2A5-4AFE-B5C0-19BA573D28AC Filtro" at bounding box center [690, 27] width 65 height 15
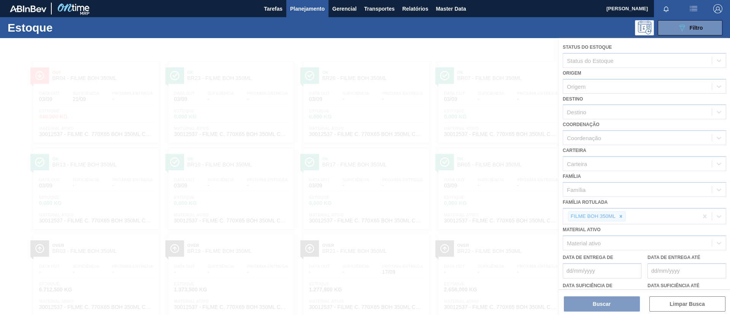
click at [620, 215] on div at bounding box center [365, 176] width 730 height 277
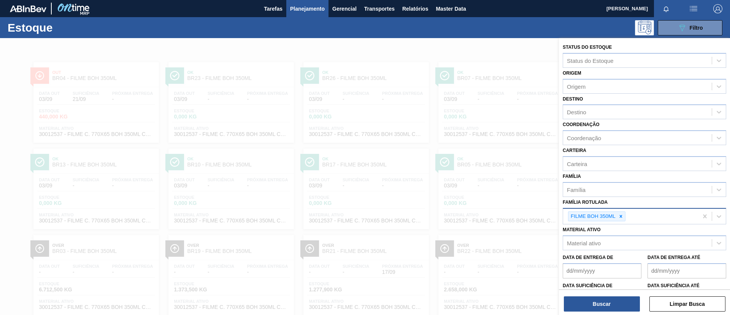
click at [621, 216] on icon at bounding box center [621, 216] width 3 height 3
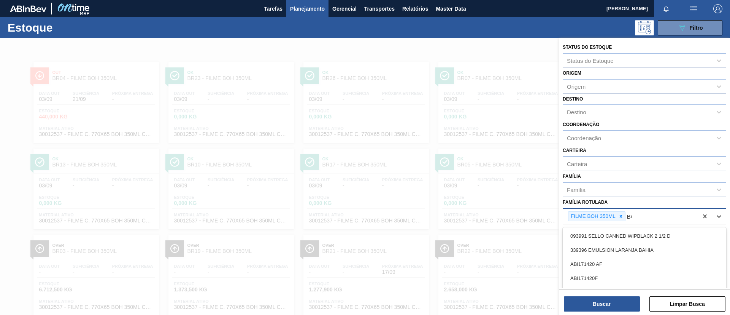
scroll to position [30, 0]
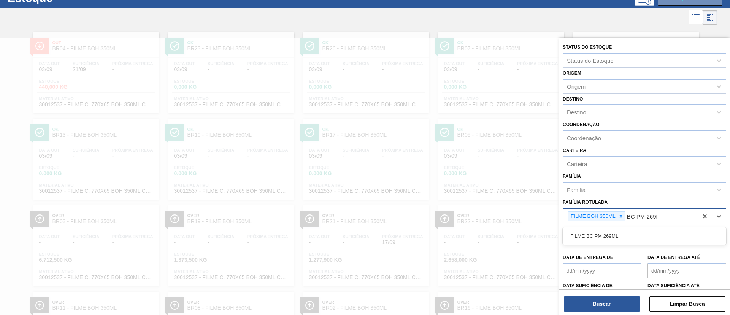
type Rotulada "BC PM 269ML"
drag, startPoint x: 624, startPoint y: 233, endPoint x: 623, endPoint y: 221, distance: 11.8
click at [624, 233] on div "FILME BC PM 269ML" at bounding box center [645, 236] width 164 height 14
click at [621, 220] on div at bounding box center [621, 217] width 8 height 10
click at [619, 300] on button "Buscar" at bounding box center [602, 303] width 76 height 15
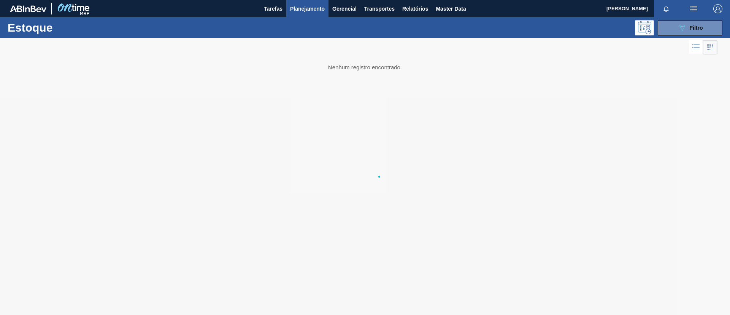
scroll to position [0, 0]
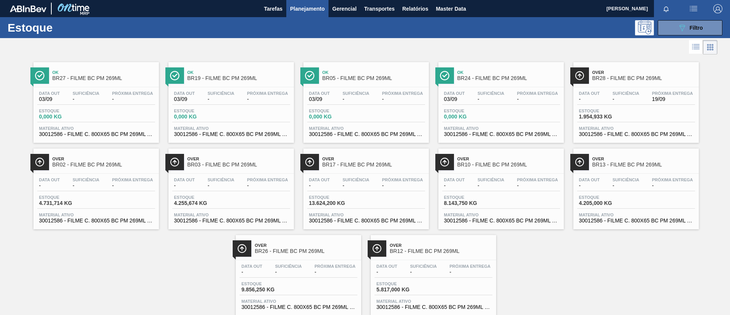
click at [642, 84] on div "Over BR28 - FILME BC PM 269ML Data out - Suficiência - Próxima Entrega 19/09 Es…" at bounding box center [637, 102] width 126 height 81
click at [80, 164] on span "BR02 - FILME BC PM 269ML" at bounding box center [103, 165] width 103 height 6
click at [673, 29] on button "089F7B8B-B2A5-4AFE-B5C0-19BA573D28AC Filtro" at bounding box center [690, 27] width 65 height 15
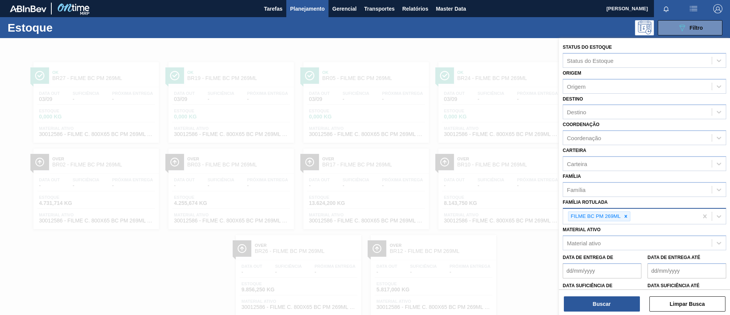
click at [627, 209] on div "FILME BC PM 269ML" at bounding box center [630, 216] width 135 height 16
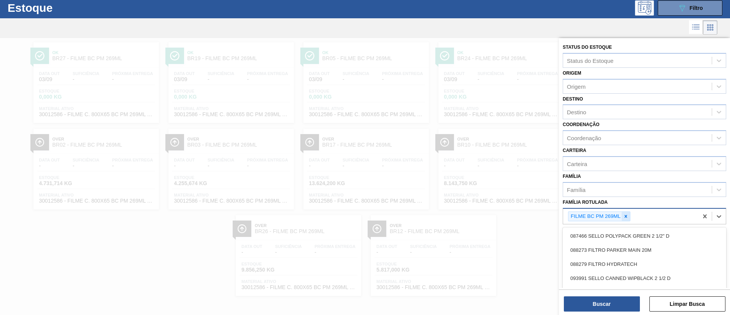
click at [629, 212] on div at bounding box center [626, 217] width 8 height 10
type Rotulada "SK 350ML"
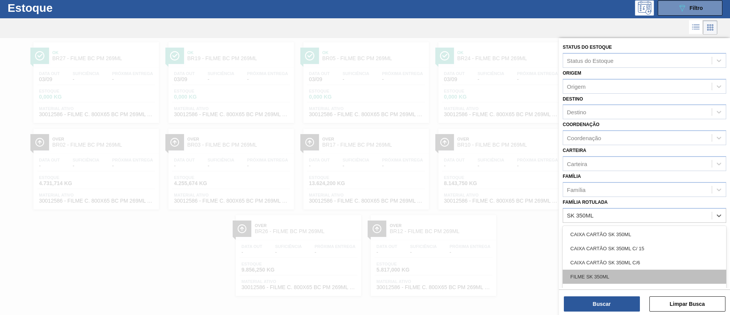
click at [637, 273] on div "FILME SK 350ML" at bounding box center [645, 276] width 164 height 14
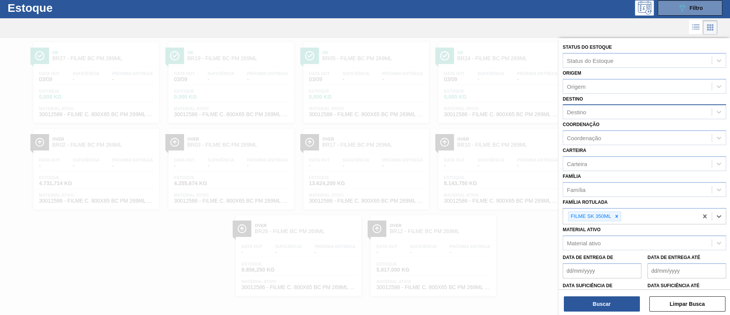
click at [584, 105] on div "Destino" at bounding box center [645, 111] width 164 height 15
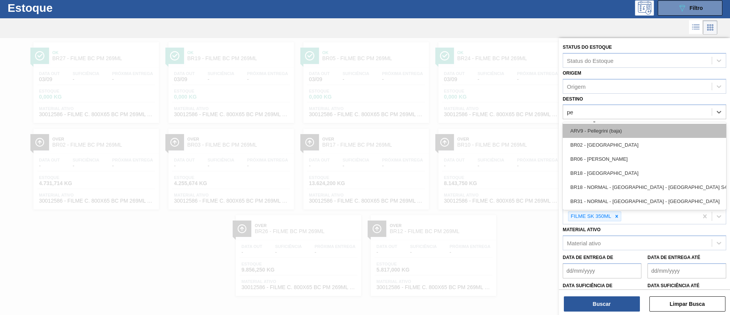
type input "per"
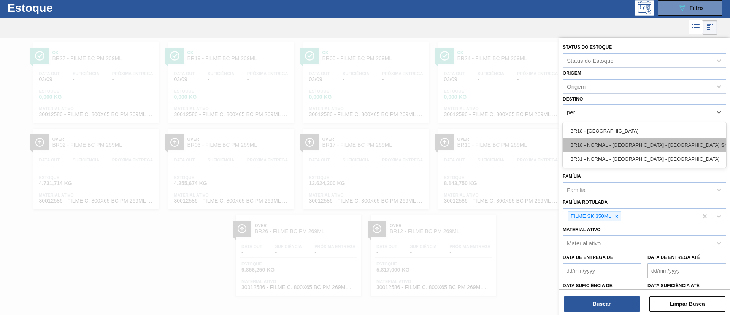
click at [590, 138] on div "BR18 - NORMAL - [GEOGRAPHIC_DATA] - [GEOGRAPHIC_DATA] S4" at bounding box center [645, 145] width 164 height 14
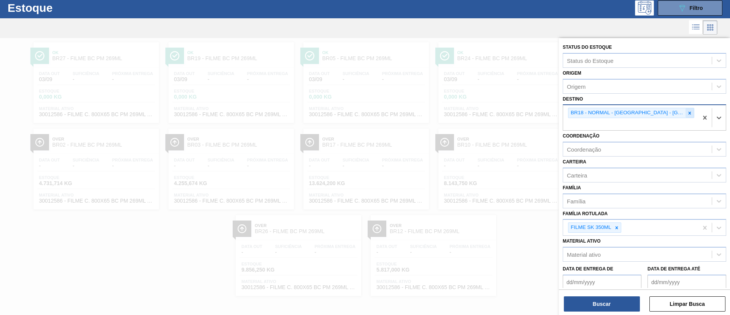
click at [686, 113] on div at bounding box center [690, 113] width 8 height 10
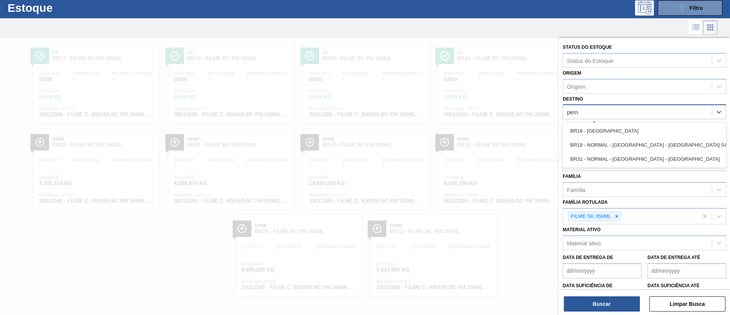
type input "pern"
type input "jacare"
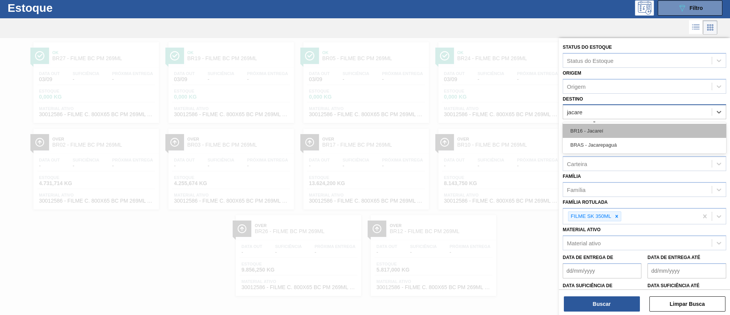
click at [615, 130] on div "BR16 - Jacareí" at bounding box center [645, 131] width 164 height 14
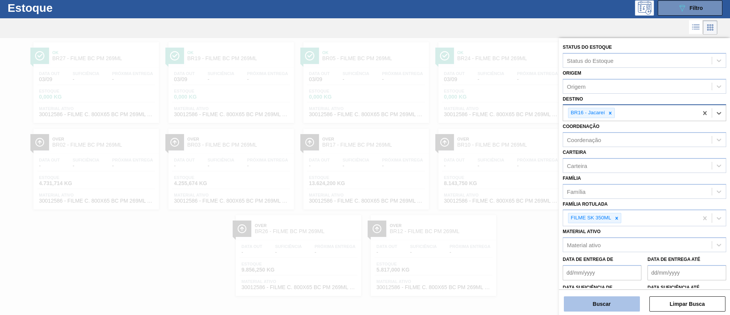
click at [614, 304] on button "Buscar" at bounding box center [602, 303] width 76 height 15
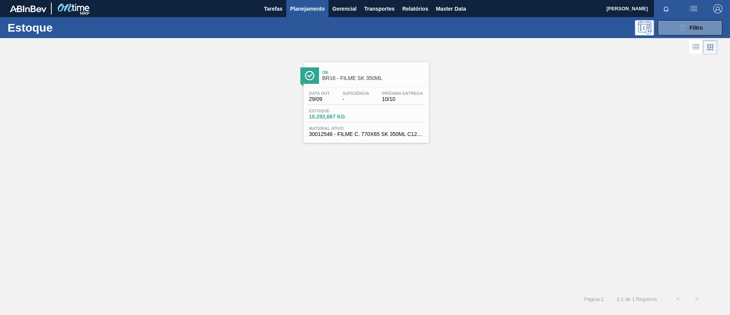
click at [342, 103] on div "Data [DATE] Suficiência - Próxima Entrega 10/10" at bounding box center [366, 98] width 118 height 14
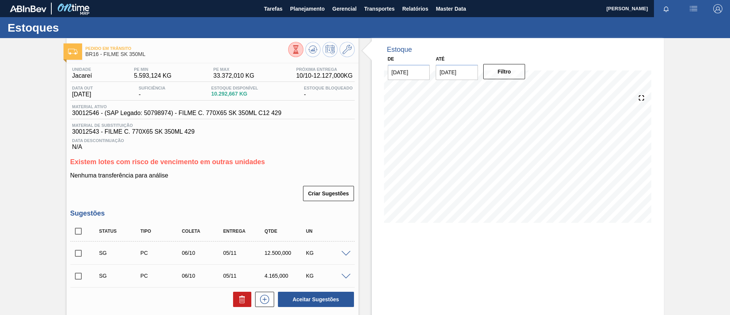
click at [80, 231] on input "checkbox" at bounding box center [78, 231] width 16 height 16
checkbox input "true"
click at [239, 302] on icon at bounding box center [242, 298] width 9 height 9
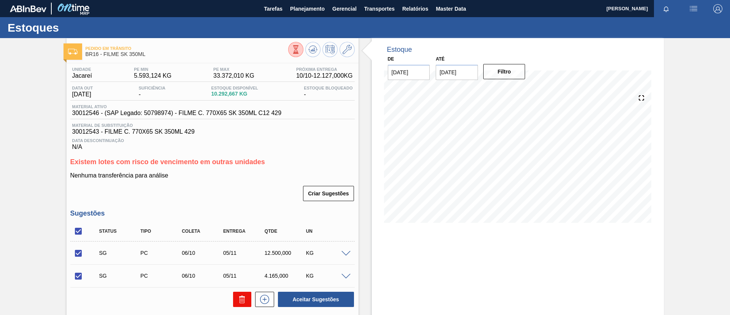
checkbox input "false"
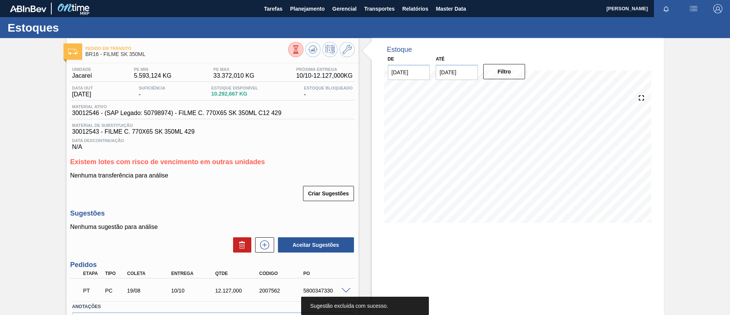
click at [35, 172] on div "Pedido em Trânsito BR16 - FILME SK 350ML Unidade Jacareí PE MIN 5.593,124 KG PE…" at bounding box center [365, 200] width 730 height 325
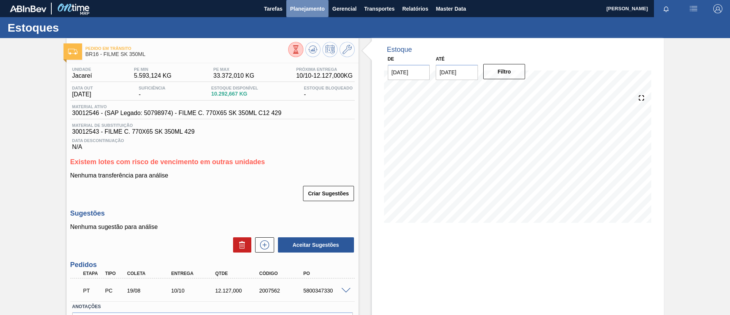
click at [305, 6] on span "Planejamento" at bounding box center [307, 8] width 35 height 9
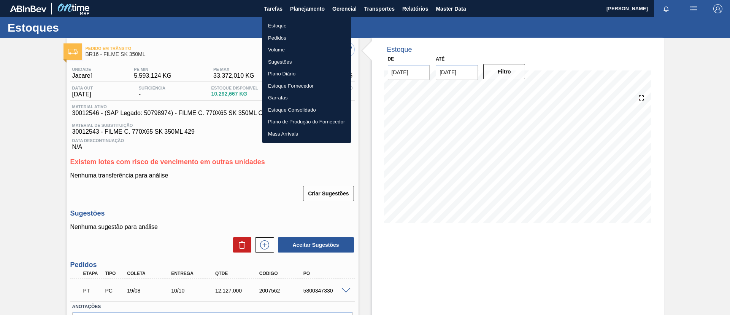
click at [305, 21] on li "Estoque" at bounding box center [306, 26] width 89 height 12
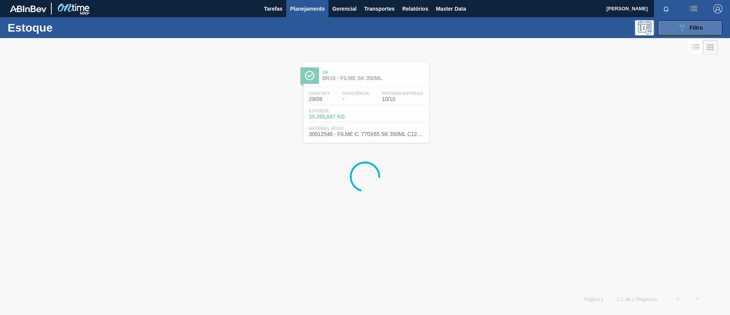
click at [699, 27] on span "Filtro" at bounding box center [696, 28] width 13 height 6
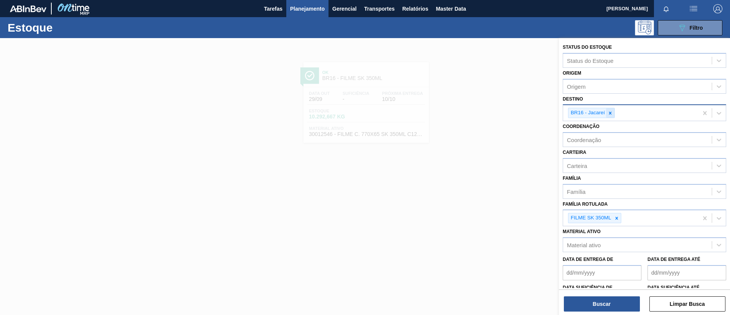
click at [609, 116] on div at bounding box center [610, 113] width 8 height 10
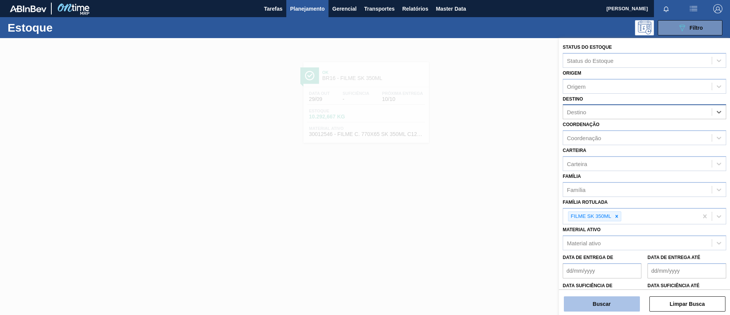
click at [605, 300] on button "Buscar" at bounding box center [602, 303] width 76 height 15
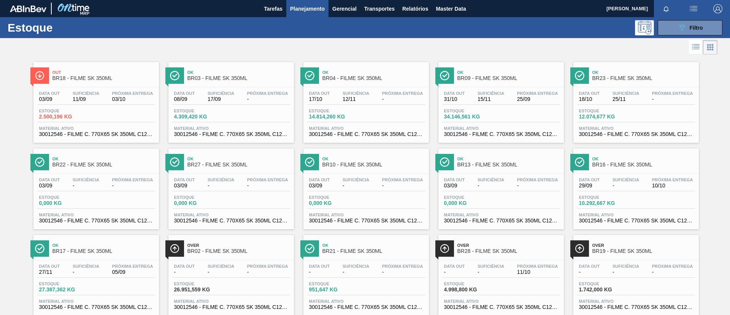
click at [88, 73] on span "Out" at bounding box center [103, 72] width 103 height 5
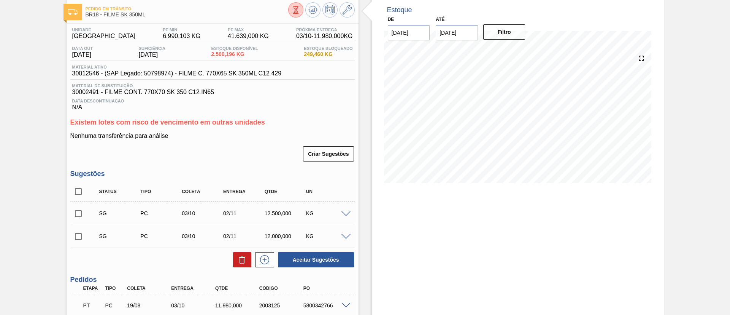
scroll to position [57, 0]
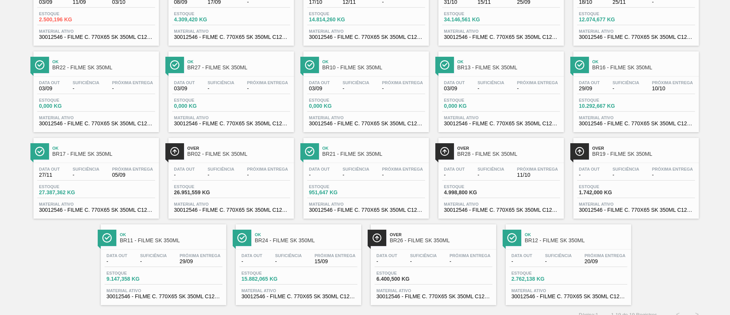
scroll to position [106, 0]
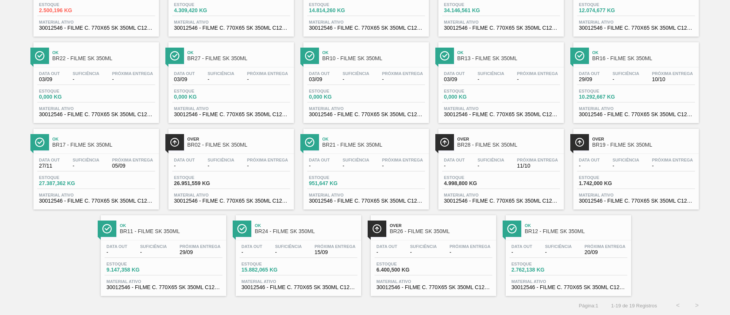
click at [540, 230] on span "BR12 - FILME SK 350ML" at bounding box center [576, 231] width 103 height 6
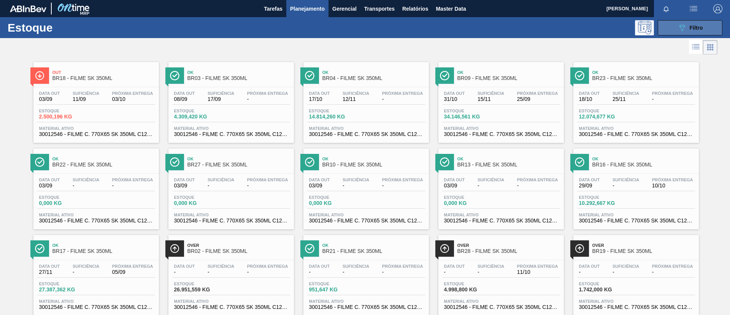
click at [704, 26] on button "089F7B8B-B2A5-4AFE-B5C0-19BA573D28AC Filtro" at bounding box center [690, 27] width 65 height 15
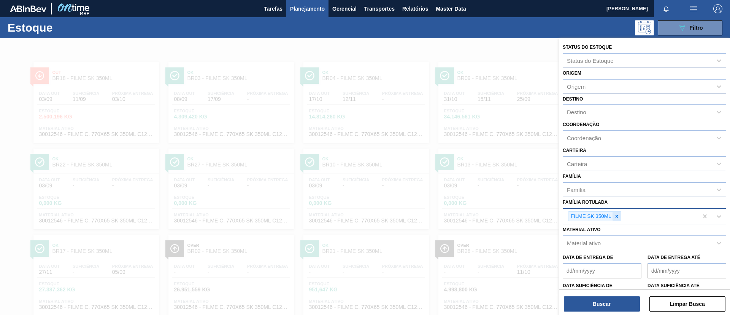
click at [616, 218] on icon at bounding box center [616, 215] width 5 height 5
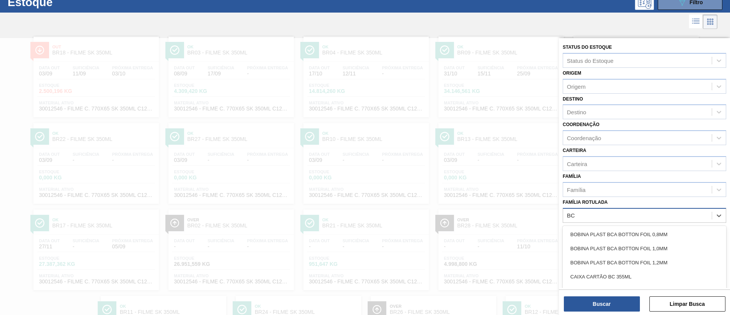
scroll to position [28, 0]
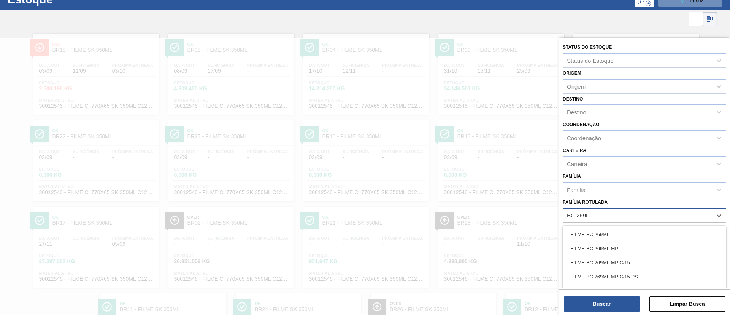
type Rotulada "BC 269ML"
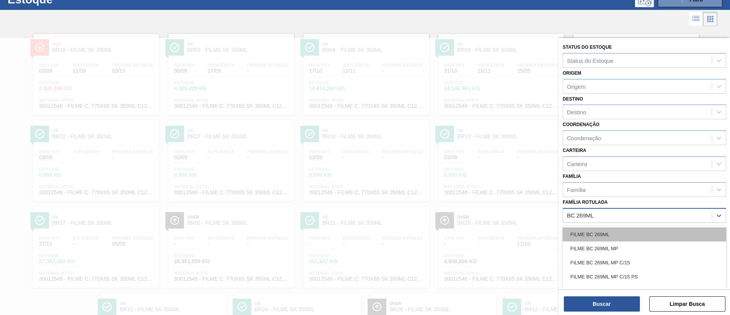
click at [626, 227] on div "FILME BC 269ML" at bounding box center [645, 234] width 164 height 14
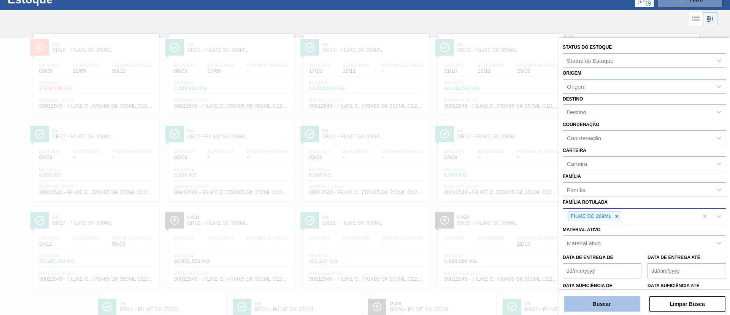
click at [616, 305] on button "Buscar" at bounding box center [602, 303] width 76 height 15
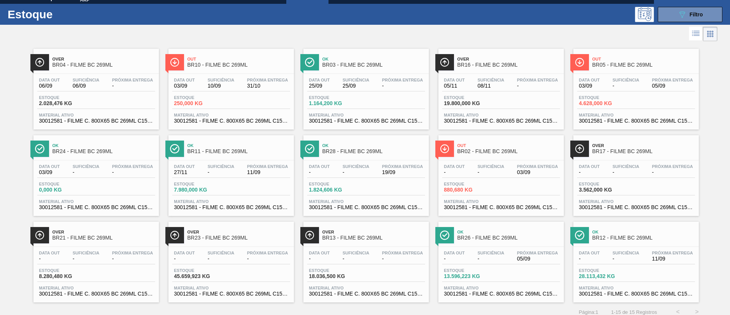
scroll to position [20, 0]
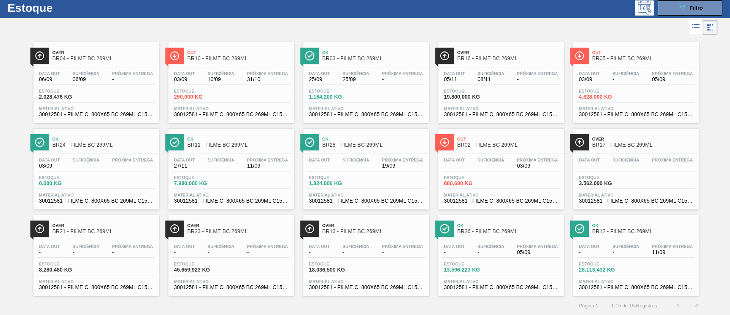
click at [0, 235] on div "Over BR04 - FILME BC 269ML Data [DATE] Suficiência 06/09 Próxima Entrega - Esto…" at bounding box center [365, 166] width 730 height 259
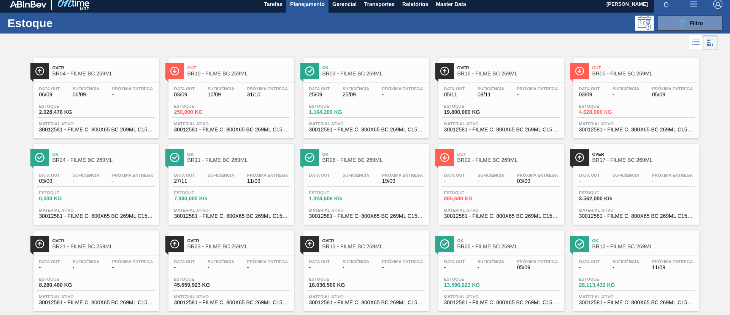
scroll to position [0, 0]
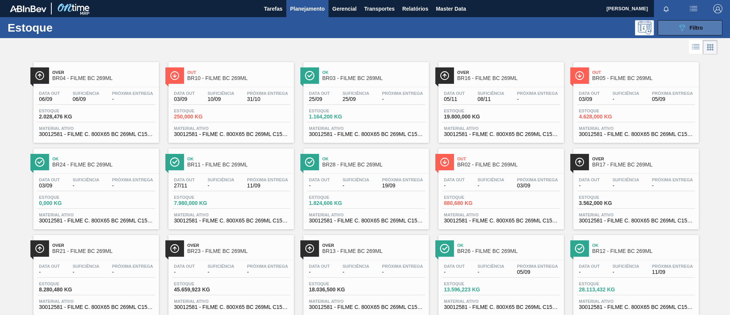
click at [681, 32] on button "089F7B8B-B2A5-4AFE-B5C0-19BA573D28AC Filtro" at bounding box center [690, 27] width 65 height 15
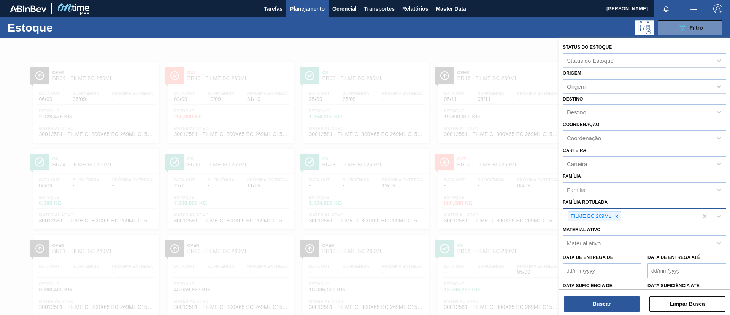
click at [437, 33] on div "089F7B8B-B2A5-4AFE-B5C0-19BA573D28AC Filtro" at bounding box center [423, 27] width 605 height 15
click at [437, 39] on div at bounding box center [365, 195] width 730 height 315
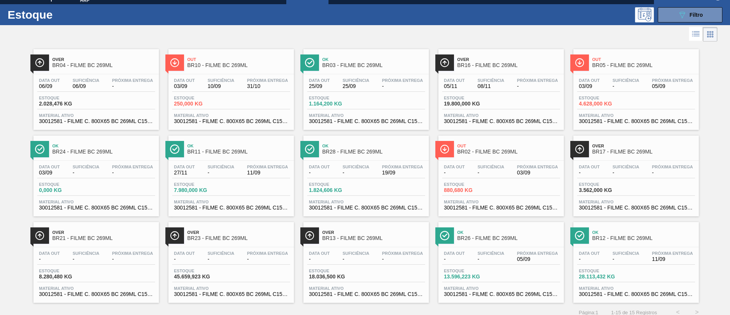
scroll to position [20, 0]
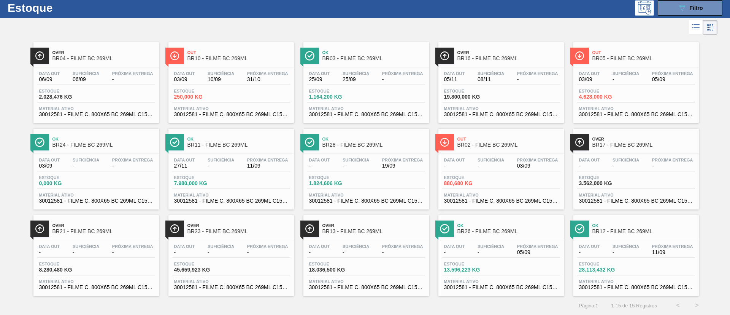
click at [0, 72] on div "Over BR04 - FILME BC 269ML Data [DATE] Suficiência 06/09 Próxima Entrega - Esto…" at bounding box center [365, 166] width 730 height 259
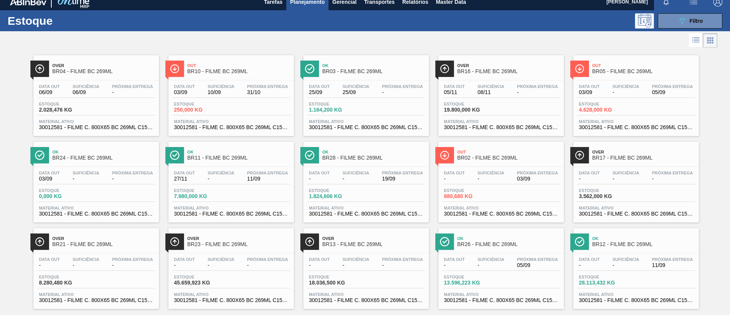
scroll to position [0, 0]
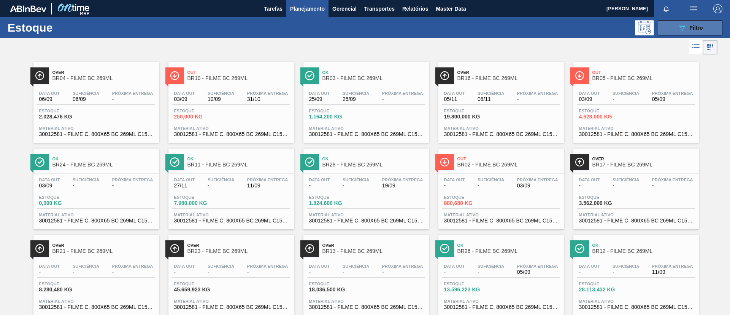
click at [695, 34] on button "089F7B8B-B2A5-4AFE-B5C0-19BA573D28AC Filtro" at bounding box center [690, 27] width 65 height 15
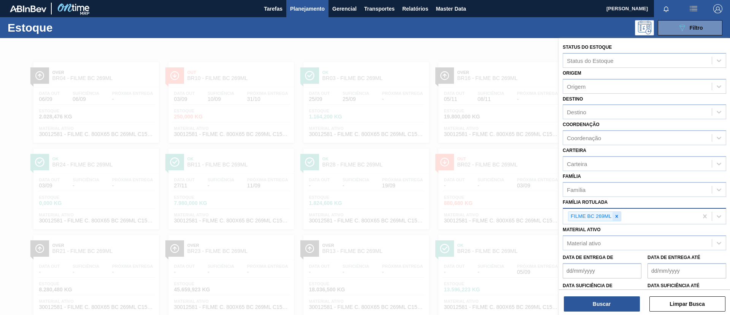
click at [617, 215] on icon at bounding box center [616, 215] width 5 height 5
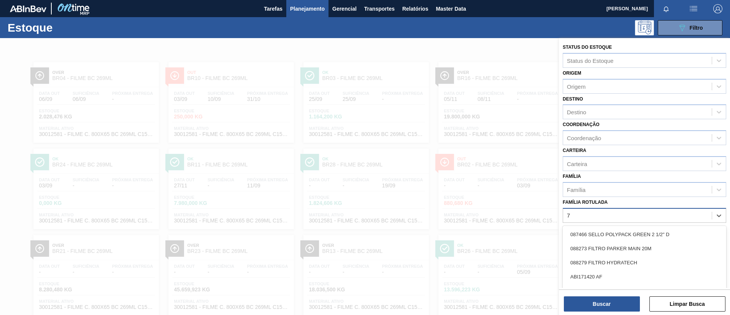
scroll to position [20, 0]
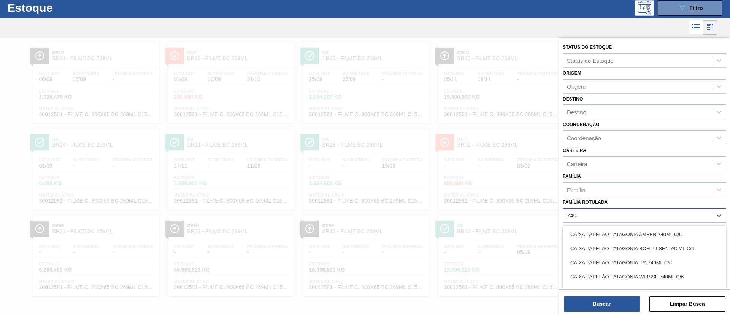
type Rotulada "740MM"
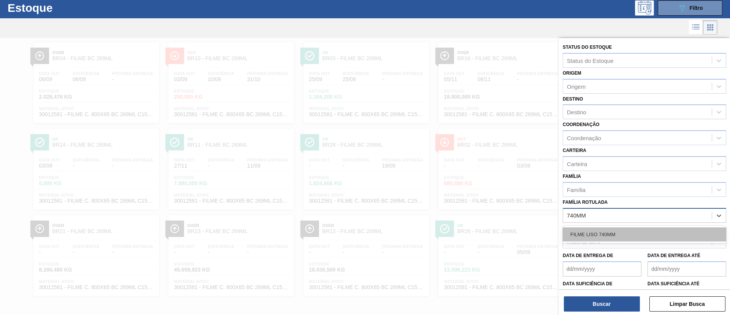
click at [631, 229] on div "FILME LISO 740MM" at bounding box center [645, 234] width 164 height 14
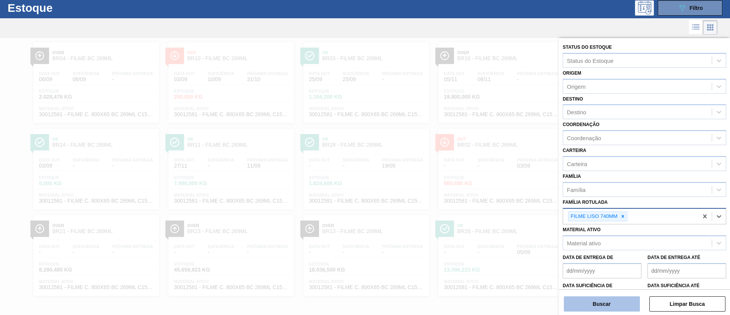
click at [624, 301] on button "Buscar" at bounding box center [602, 303] width 76 height 15
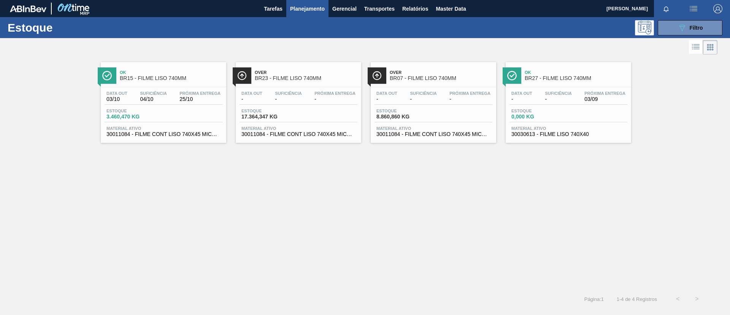
click at [315, 74] on span "Over" at bounding box center [306, 72] width 103 height 5
click at [427, 83] on div "Over BR07 - FILME LISO 740MM" at bounding box center [441, 75] width 103 height 17
click at [290, 81] on div "Over BR23 - FILME LISO 740MM" at bounding box center [306, 75] width 103 height 17
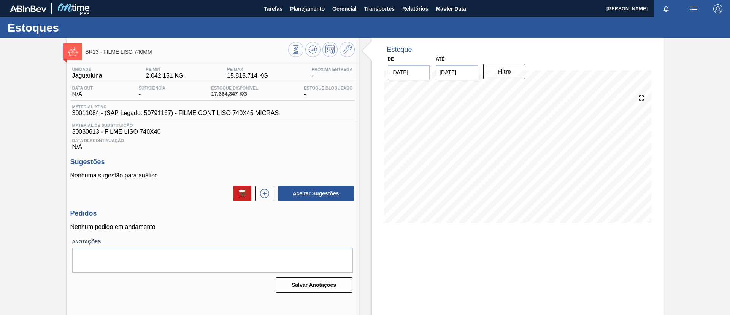
click at [0, 110] on div "BR23 - FILME LISO 740MM Unidade Jaguariúna PE MIN 2.042,151 KG PE MAX 15.815,71…" at bounding box center [365, 182] width 730 height 289
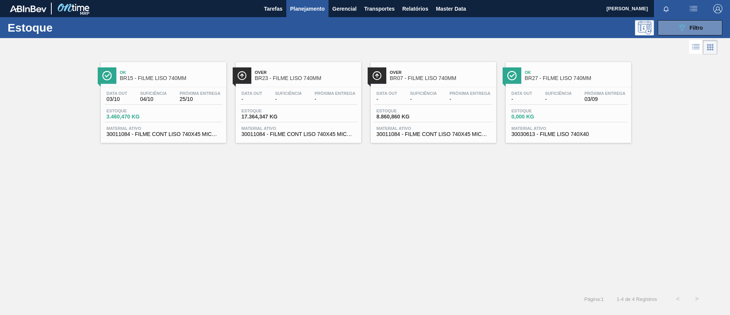
click at [683, 36] on div "Estoque 089F7B8B-B2A5-4AFE-B5C0-19BA573D28AC Filtro" at bounding box center [365, 27] width 730 height 21
click at [680, 29] on icon "089F7B8B-B2A5-4AFE-B5C0-19BA573D28AC" at bounding box center [682, 27] width 9 height 9
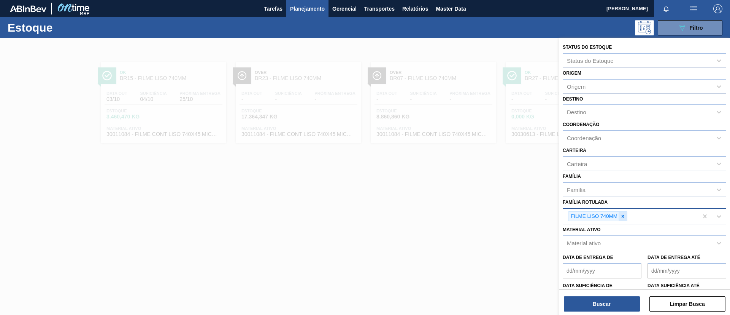
click at [626, 214] on div at bounding box center [623, 217] width 8 height 10
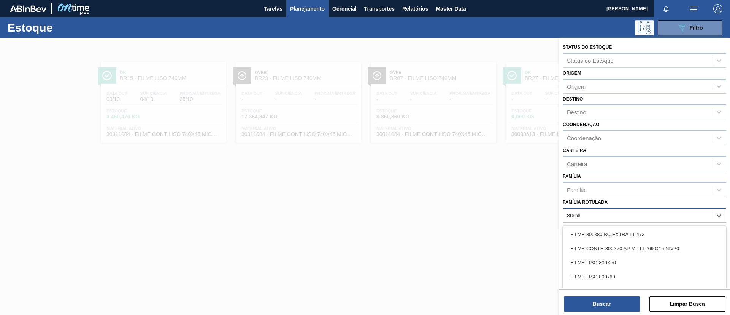
type Rotulada "800x60"
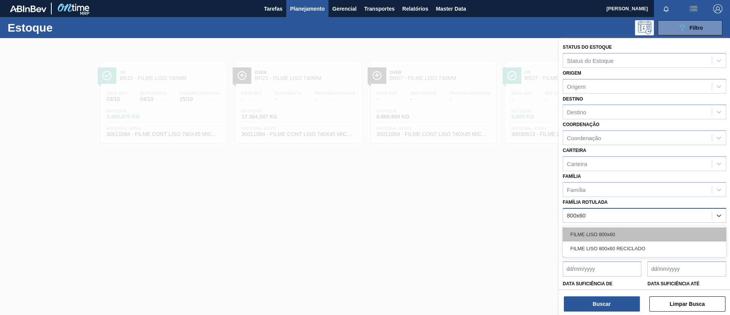
click at [619, 234] on div "FILME LISO 800x60" at bounding box center [645, 234] width 164 height 14
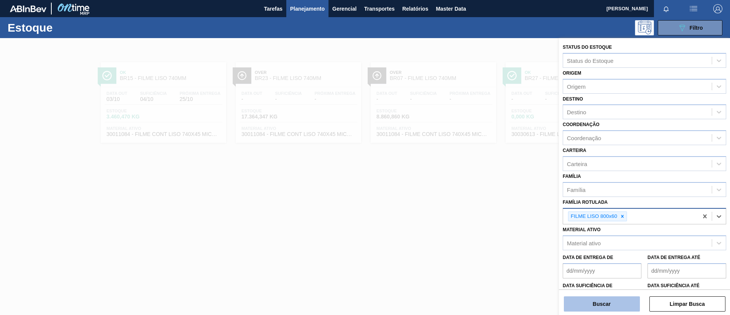
click at [613, 304] on button "Buscar" at bounding box center [602, 303] width 76 height 15
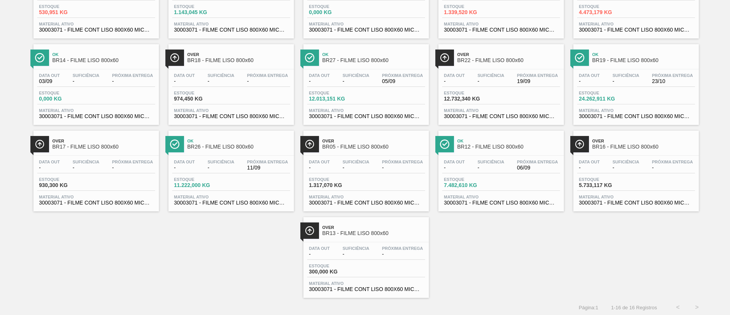
scroll to position [106, 0]
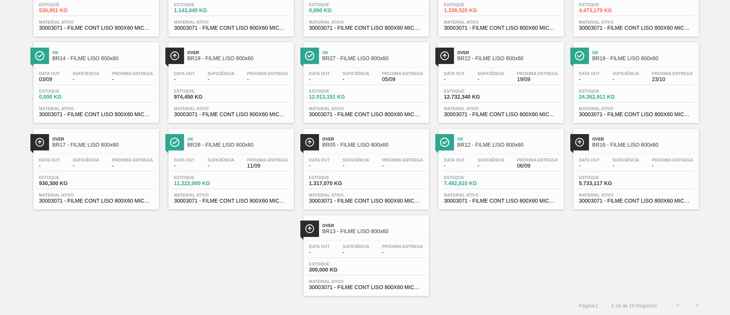
click at [507, 63] on div "Over BR22 - FILME LISO 800x60" at bounding box center [509, 55] width 103 height 17
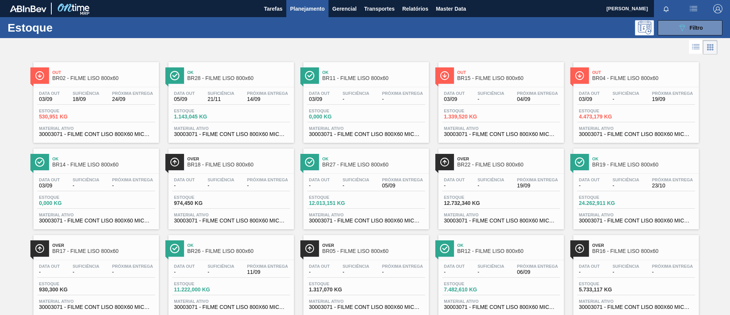
click at [655, 253] on span "BR16 - FILME LISO 800x60" at bounding box center [644, 251] width 103 height 6
click at [500, 157] on span "Over" at bounding box center [509, 158] width 103 height 5
click at [683, 39] on div at bounding box center [359, 47] width 718 height 18
click at [683, 33] on button "089F7B8B-B2A5-4AFE-B5C0-19BA573D28AC Filtro" at bounding box center [690, 27] width 65 height 15
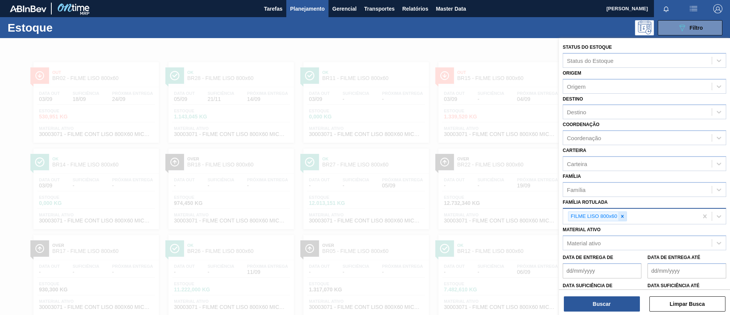
click at [623, 215] on icon at bounding box center [622, 215] width 5 height 5
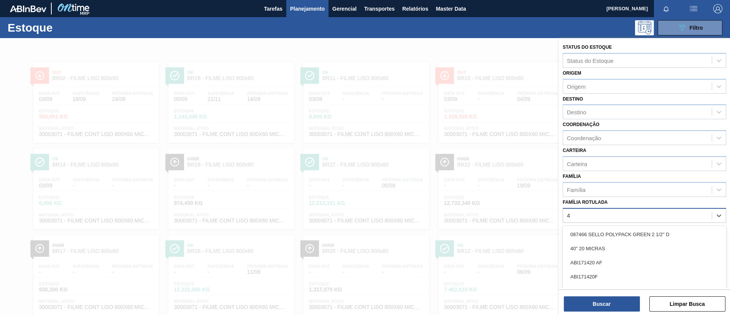
scroll to position [28, 0]
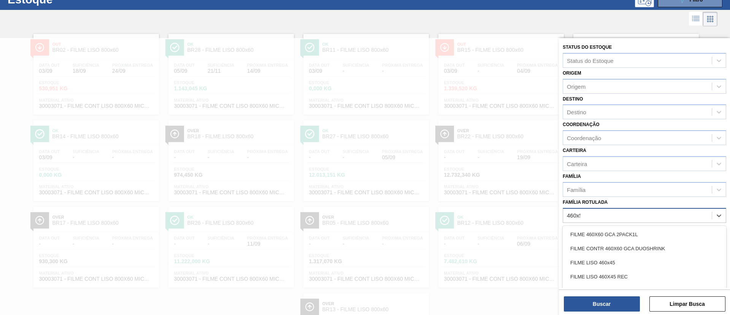
type Rotulada "460x50"
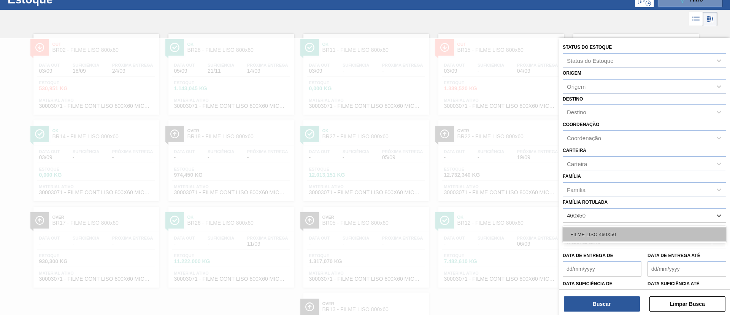
click at [608, 239] on div "FILME LISO 460X50" at bounding box center [645, 234] width 164 height 14
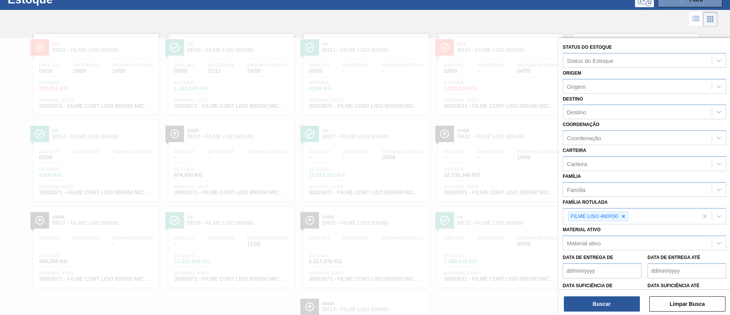
click at [615, 295] on div "Buscar Limpar Busca" at bounding box center [644, 299] width 171 height 21
click at [617, 301] on button "Buscar" at bounding box center [602, 303] width 76 height 15
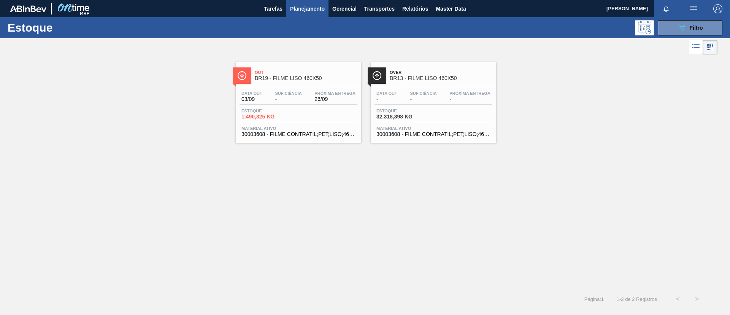
click at [301, 88] on div "Data [DATE] Suficiência - Próxima Entrega 26/09 Estoque 1.490,325 KG Material a…" at bounding box center [299, 113] width 126 height 52
click at [441, 77] on span "BR13 - FILME LISO 460X50" at bounding box center [441, 78] width 103 height 6
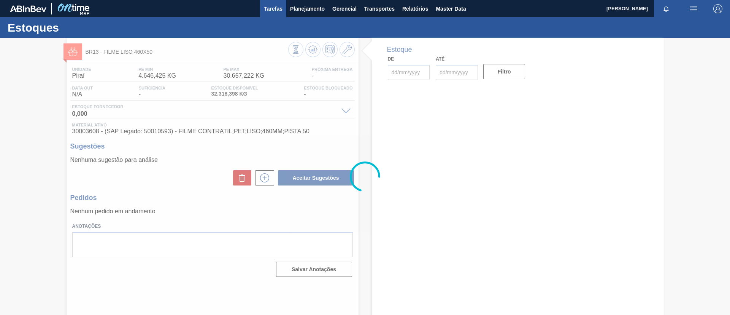
type input "[DATE]"
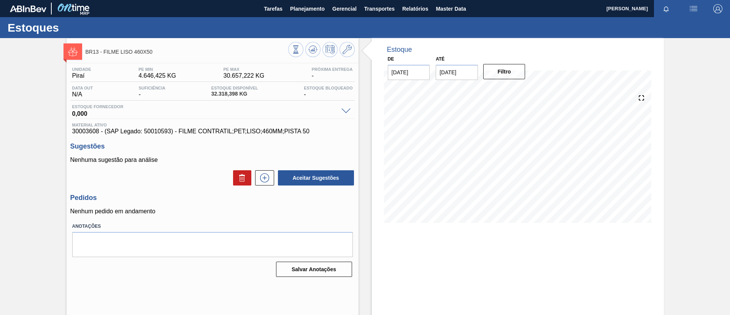
click at [0, 87] on div "BR13 - FILME LISO 460X50 Unidade Piraí PE MIN 4.646,425 KG PE MAX 30.657,222 KG…" at bounding box center [365, 182] width 730 height 289
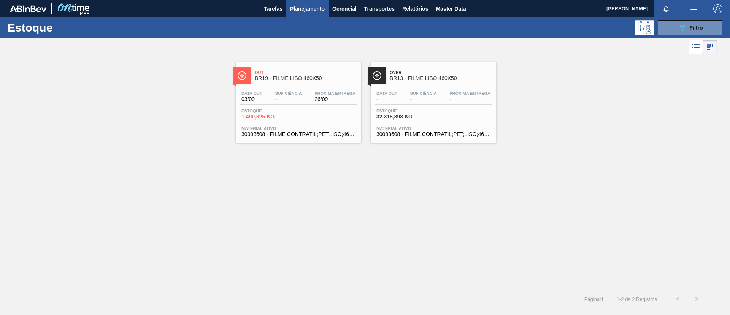
click at [438, 77] on span "BR13 - FILME LISO 460X50" at bounding box center [441, 78] width 103 height 6
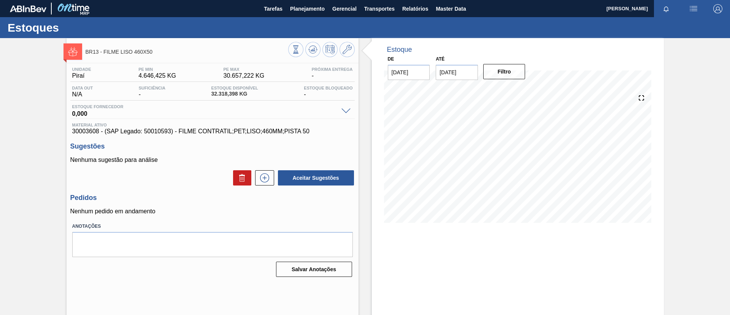
click at [19, 131] on div "BR13 - FILME LISO 460X50 Unidade Piraí PE MIN 4.646,425 KG PE MAX 30.657,222 KG…" at bounding box center [365, 182] width 730 height 289
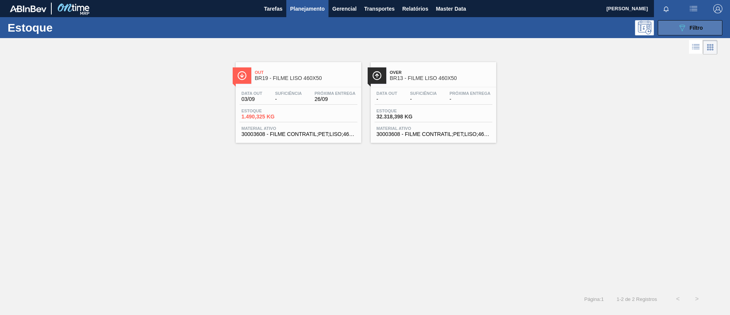
click at [693, 35] on button "089F7B8B-B2A5-4AFE-B5C0-19BA573D28AC Filtro" at bounding box center [690, 27] width 65 height 15
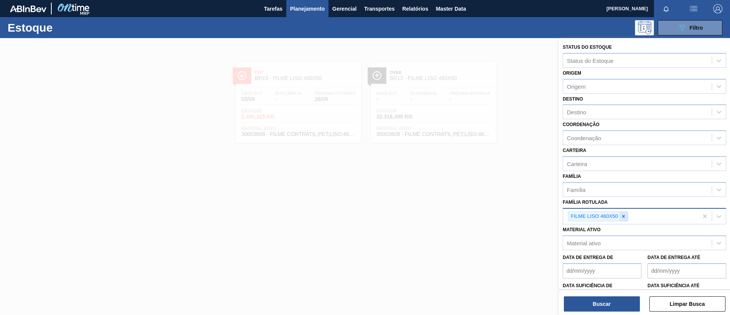
click at [622, 219] on div at bounding box center [624, 217] width 8 height 10
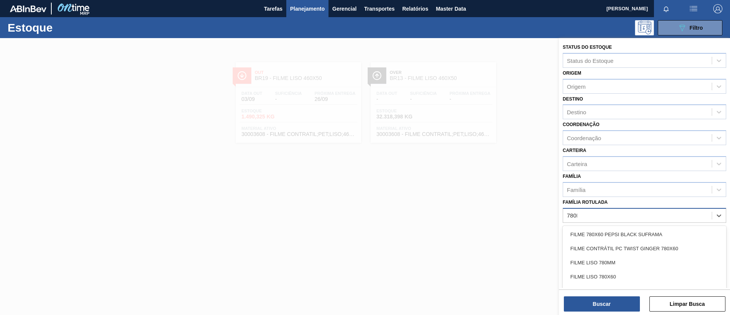
type Rotulada "780MM"
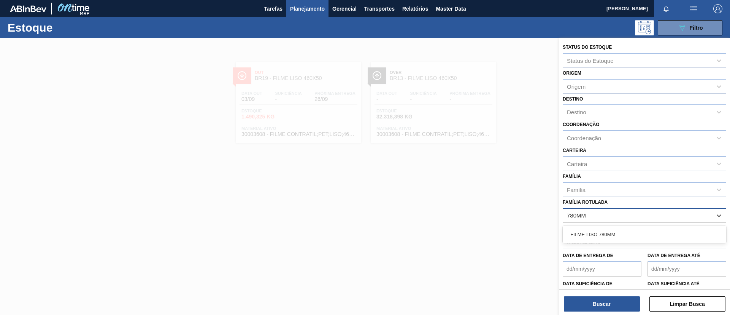
drag, startPoint x: 623, startPoint y: 235, endPoint x: 620, endPoint y: 244, distance: 9.4
click at [623, 235] on div "FILME LISO 780MM" at bounding box center [645, 234] width 164 height 14
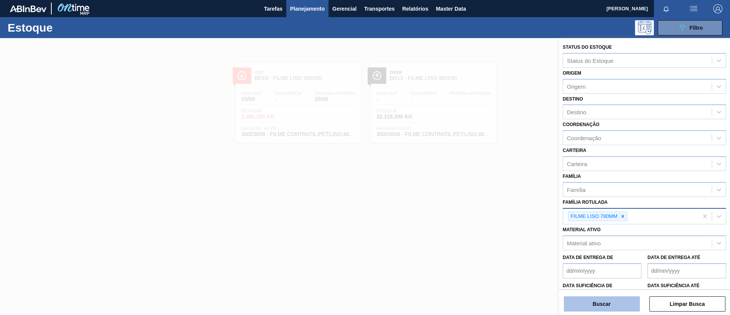
click at [619, 301] on button "Buscar" at bounding box center [602, 303] width 76 height 15
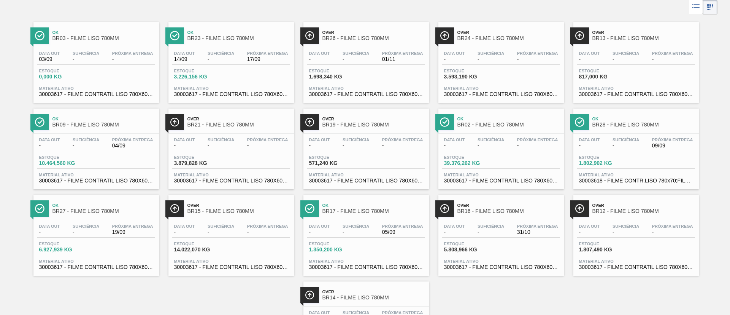
scroll to position [57, 0]
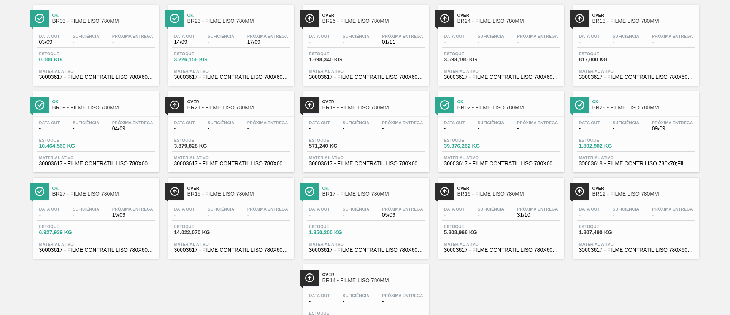
click at [262, 187] on span "Over" at bounding box center [239, 188] width 103 height 5
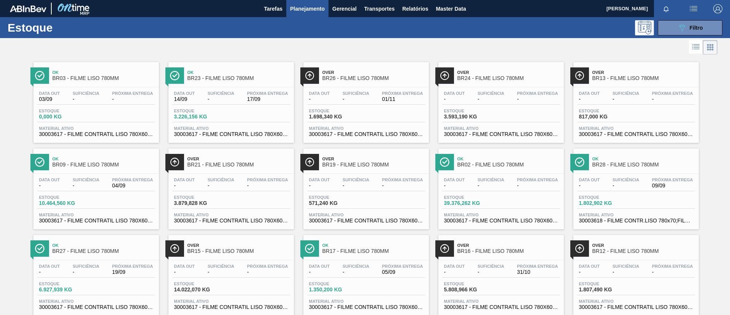
click at [510, 248] on span "BR16 - FILME LISO 780MM" at bounding box center [509, 251] width 103 height 6
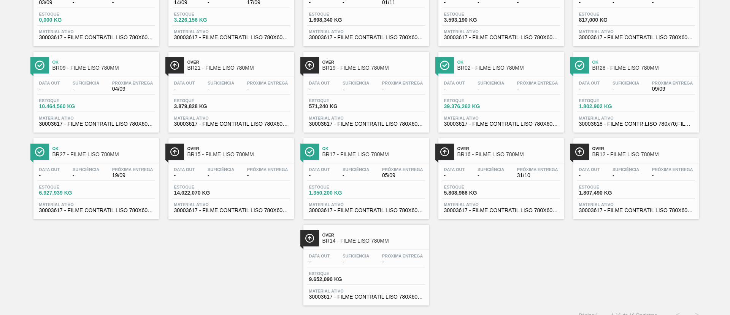
scroll to position [106, 0]
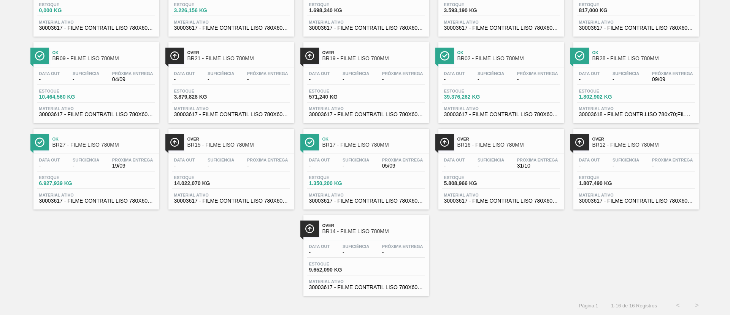
click at [378, 244] on div "Data out - Suficiência - Próxima Entrega -" at bounding box center [366, 251] width 118 height 14
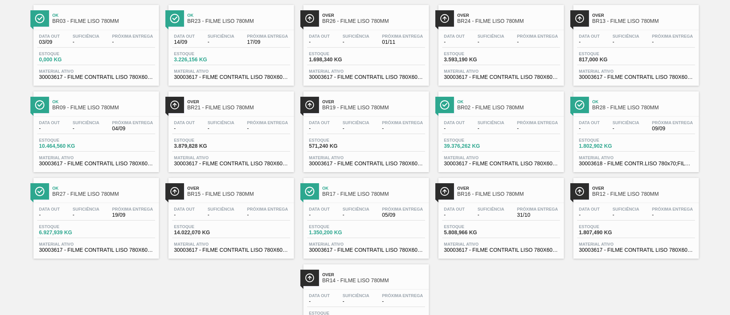
scroll to position [106, 0]
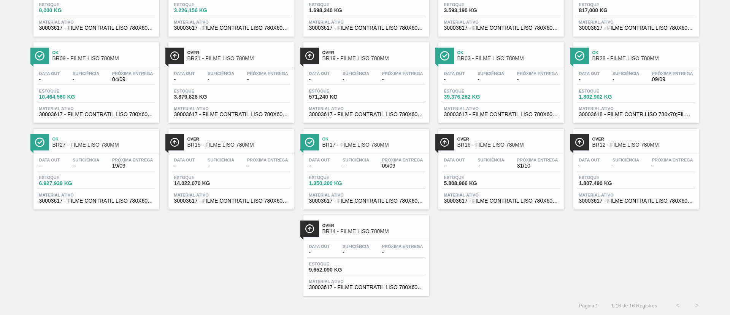
click at [227, 150] on div "Over BR15 - FILME LISO 780MM" at bounding box center [239, 142] width 103 height 17
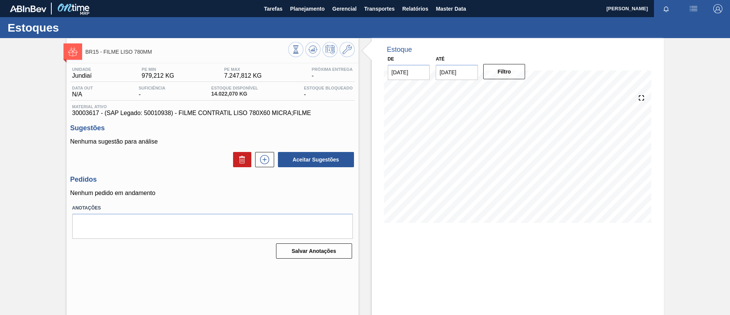
click at [6, 177] on div "BR15 - FILME LISO 780MM Unidade Jundiaí PE MIN 979,212 KG PE MAX 7.247,812 KG P…" at bounding box center [365, 182] width 730 height 289
click at [312, 11] on span "Planejamento" at bounding box center [307, 8] width 35 height 9
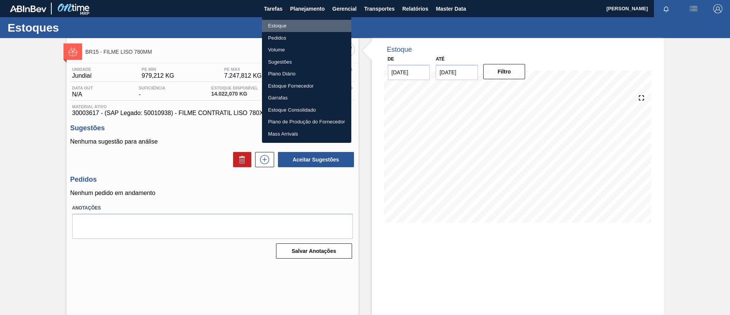
click at [309, 23] on li "Estoque" at bounding box center [306, 26] width 89 height 12
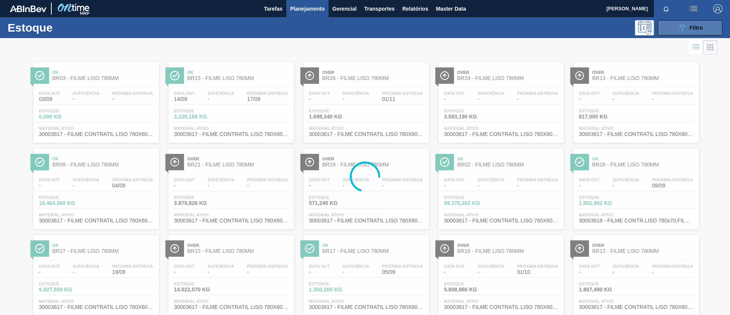
drag, startPoint x: 699, startPoint y: 30, endPoint x: 692, endPoint y: 33, distance: 7.8
click at [699, 30] on span "Filtro" at bounding box center [696, 28] width 13 height 6
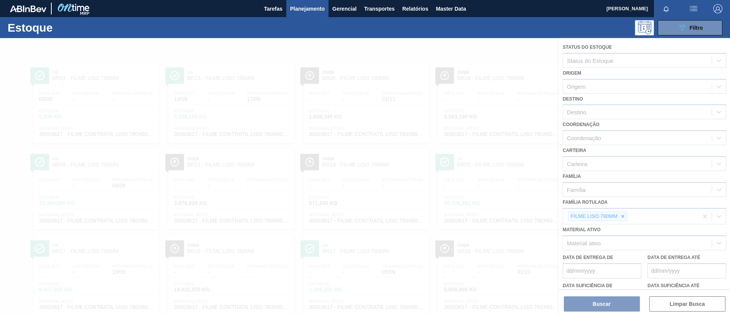
click at [627, 216] on div at bounding box center [365, 176] width 730 height 277
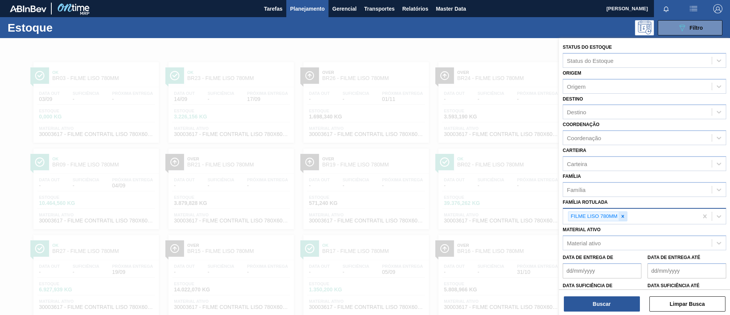
click at [624, 215] on icon at bounding box center [623, 216] width 3 height 3
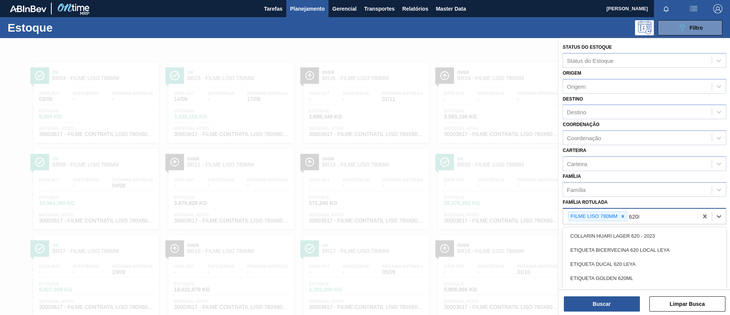
type Rotulada "620MM"
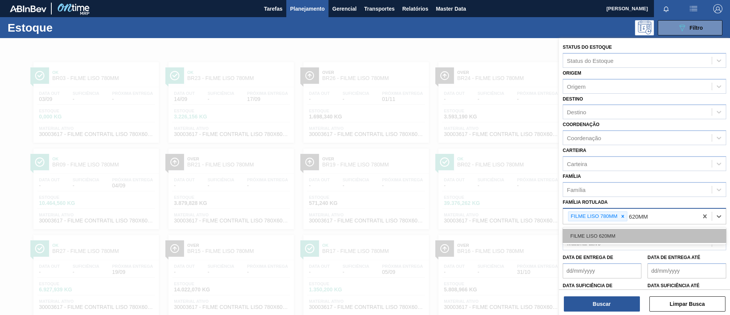
click at [635, 241] on div "FILME LISO 620MM" at bounding box center [645, 236] width 164 height 14
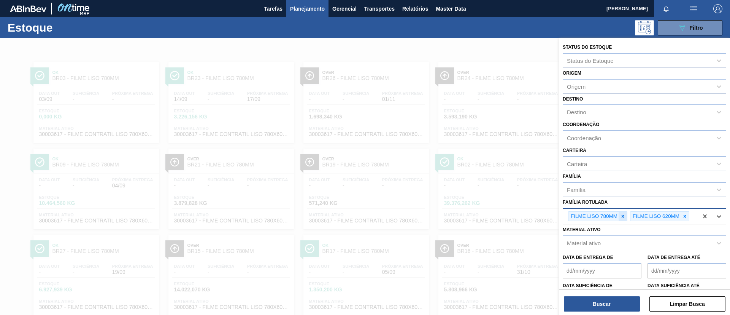
click at [622, 218] on icon at bounding box center [622, 215] width 5 height 5
click at [620, 302] on button "Buscar" at bounding box center [602, 303] width 76 height 15
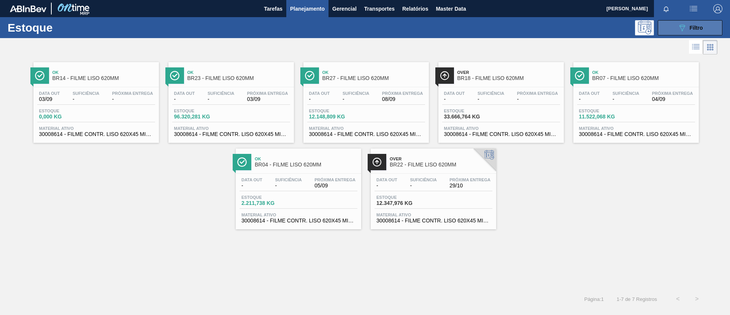
click at [684, 24] on icon "089F7B8B-B2A5-4AFE-B5C0-19BA573D28AC" at bounding box center [682, 27] width 9 height 9
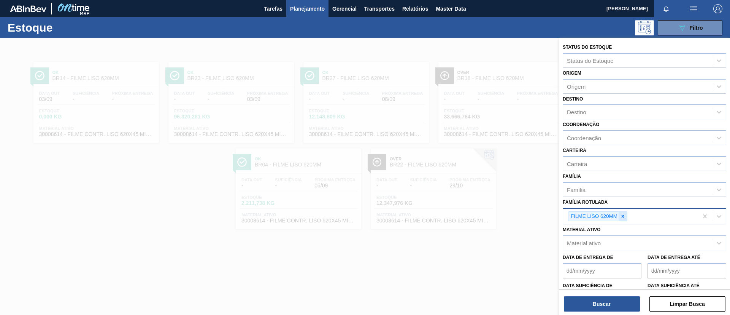
click at [621, 216] on icon at bounding box center [622, 215] width 5 height 5
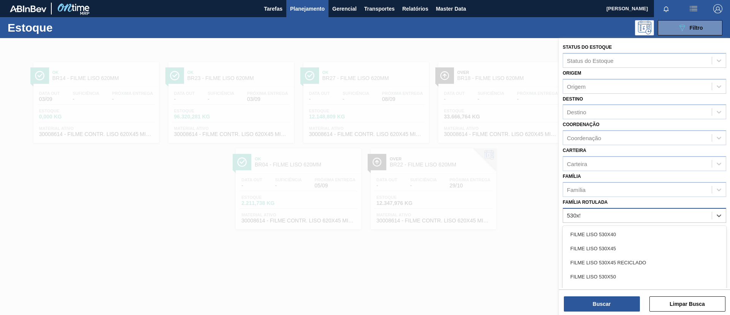
type Rotulada "530x50"
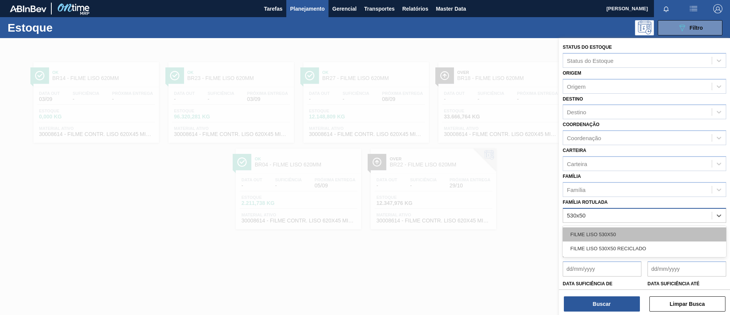
click at [617, 232] on div "FILME LISO 530X50" at bounding box center [645, 234] width 164 height 14
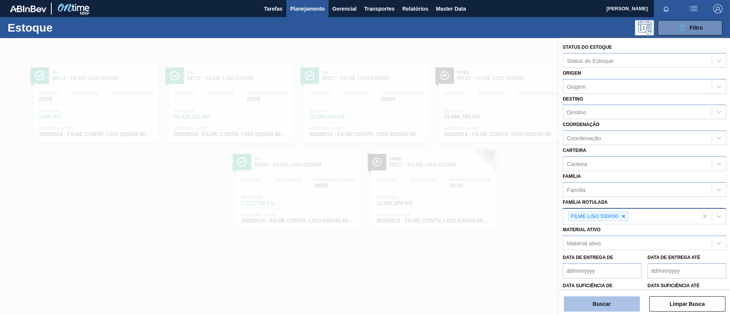
click at [609, 299] on button "Buscar" at bounding box center [602, 303] width 76 height 15
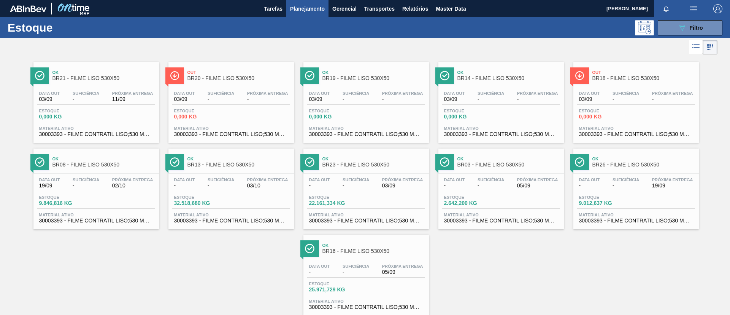
click at [280, 80] on span "BR20 - FILME LISO 530X50" at bounding box center [239, 78] width 103 height 6
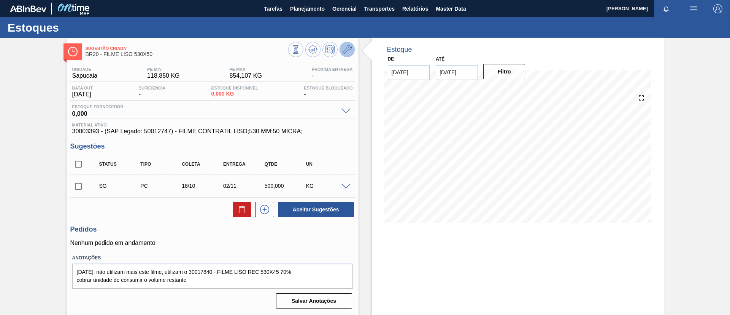
click at [349, 51] on icon at bounding box center [347, 49] width 9 height 9
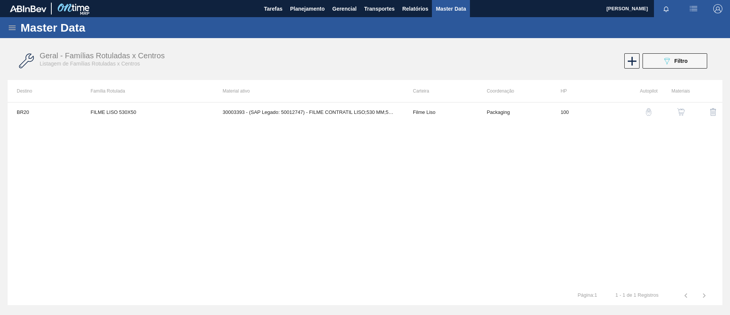
click at [461, 122] on div "BR20 FILME LISO 530X50 30003393 - (SAP Legado: 50012747) - FILME CONTRATIL LISO…" at bounding box center [365, 194] width 715 height 184
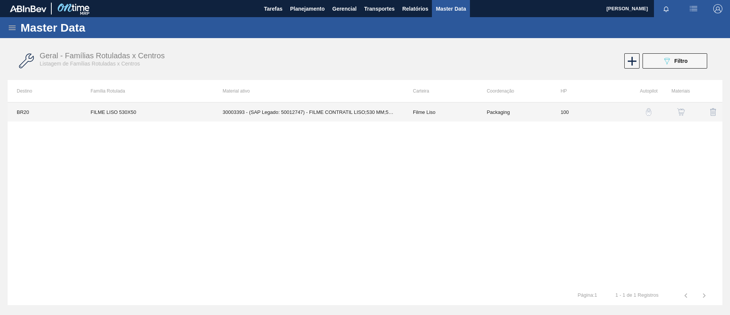
click at [461, 120] on td "Filme Liso" at bounding box center [441, 111] width 74 height 19
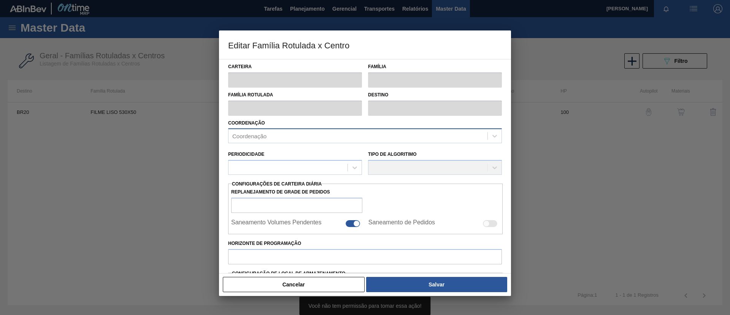
type input "Filme Liso"
type input "FILME LISO 530X50"
type input "BR20 - [GEOGRAPHIC_DATA]"
type input "100"
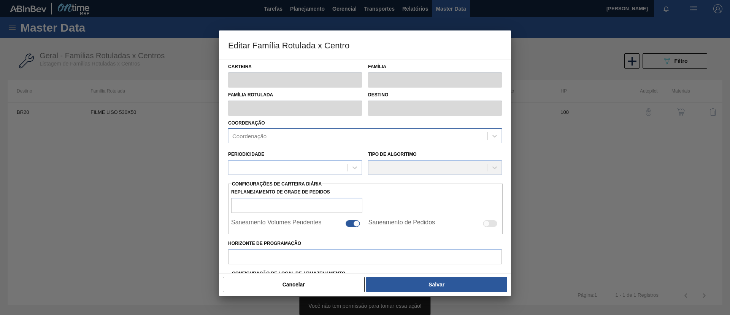
type input "118,85"
type input "854,107"
type input "50"
type input "486,479"
checkbox input "true"
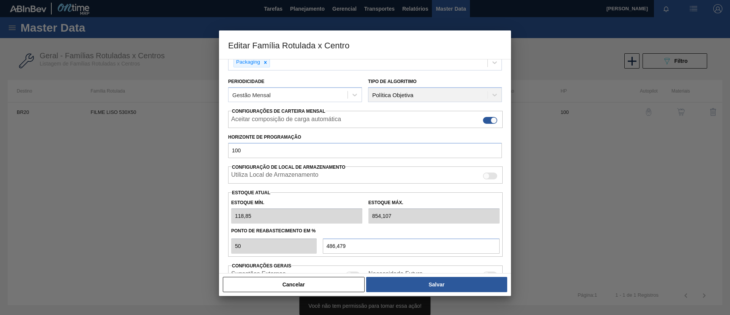
scroll to position [124, 0]
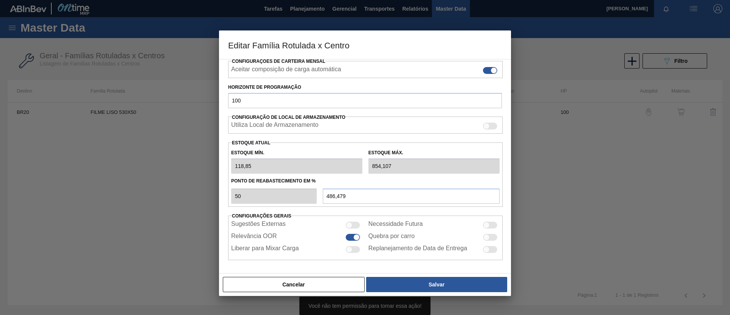
click at [315, 278] on button "Cancelar" at bounding box center [294, 284] width 142 height 15
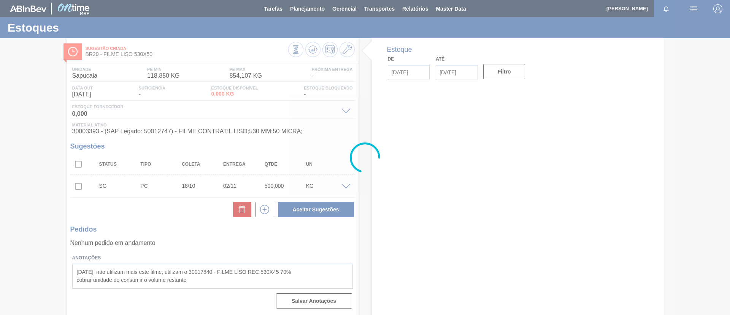
click at [55, 105] on div at bounding box center [365, 157] width 730 height 315
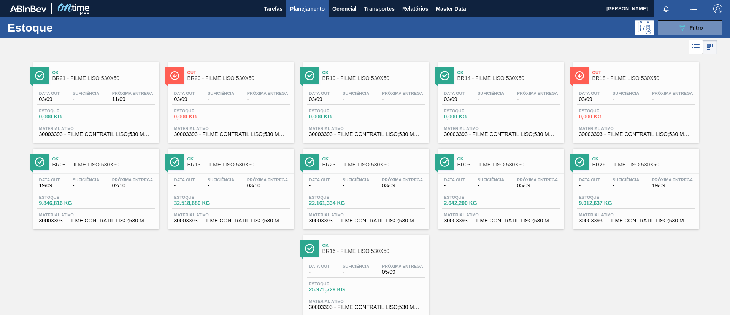
click at [633, 74] on span "Out" at bounding box center [644, 72] width 103 height 5
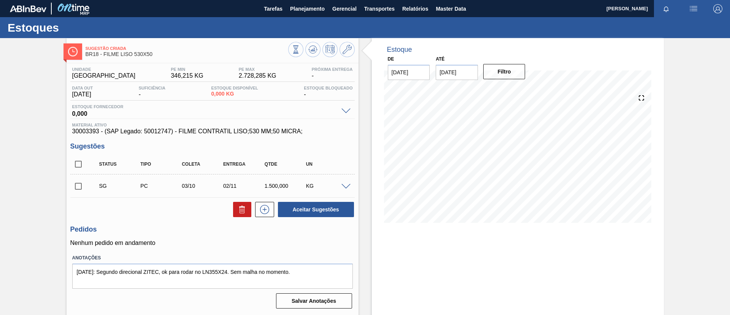
click at [0, 101] on div "Sugestão Criada BR18 - FILME LISO 530X50 Unidade Pernambuco PE MIN 346,215 KG P…" at bounding box center [365, 182] width 730 height 289
click at [311, 6] on span "Planejamento" at bounding box center [307, 8] width 35 height 9
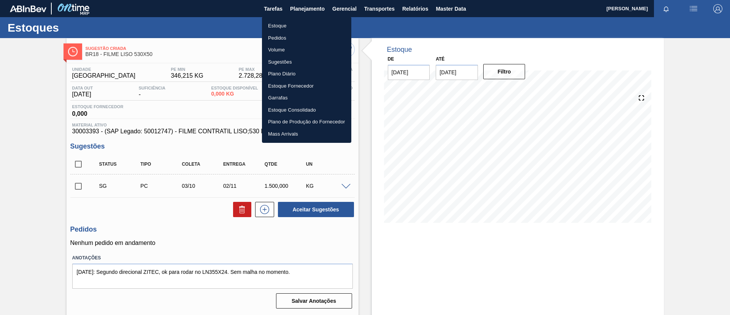
click at [285, 20] on li "Estoque" at bounding box center [306, 26] width 89 height 12
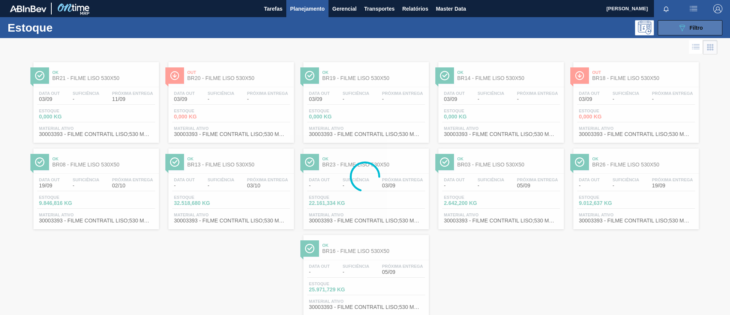
click at [681, 27] on icon "089F7B8B-B2A5-4AFE-B5C0-19BA573D28AC" at bounding box center [682, 27] width 9 height 9
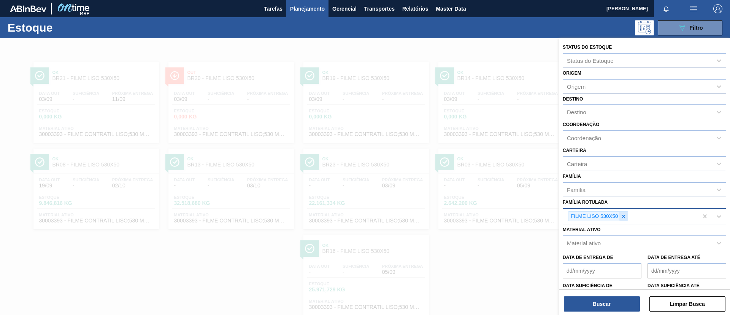
click at [625, 213] on div at bounding box center [624, 217] width 8 height 10
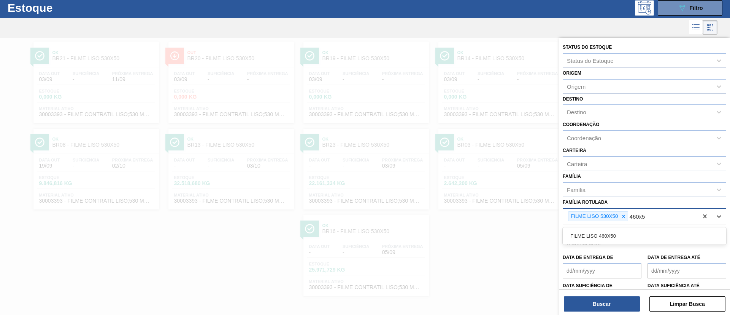
type Rotulada "460x50"
click at [617, 238] on div "FILME LISO 460X50" at bounding box center [645, 236] width 164 height 14
click at [626, 220] on div at bounding box center [624, 217] width 8 height 10
click at [619, 308] on button "Buscar" at bounding box center [602, 303] width 76 height 15
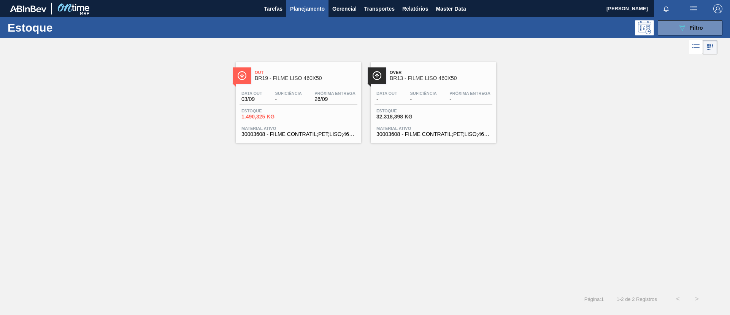
click at [308, 72] on span "Out" at bounding box center [306, 72] width 103 height 5
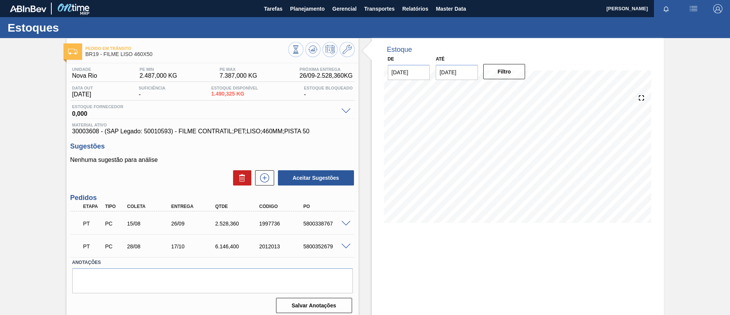
click at [0, 180] on div "Pedido em Trânsito BR19 - FILME LISO 460X50 Unidade Nova Rio PE MIN 2.487,000 K…" at bounding box center [365, 182] width 730 height 289
click at [314, 52] on icon at bounding box center [313, 49] width 9 height 9
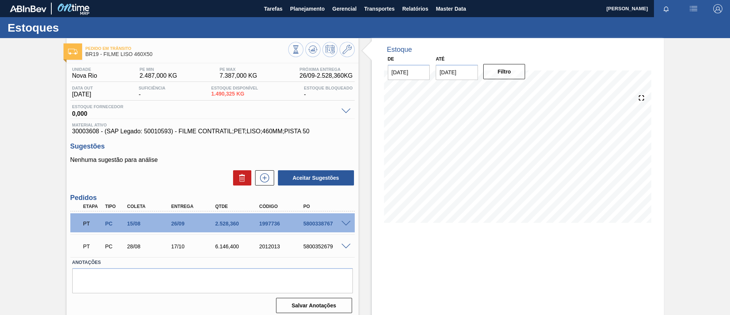
click at [9, 140] on div "Pedido em Trânsito BR19 - FILME LISO 460X50 Unidade Nova Rio PE MIN 2.487,000 K…" at bounding box center [365, 182] width 730 height 289
click at [309, 10] on span "Planejamento" at bounding box center [307, 8] width 35 height 9
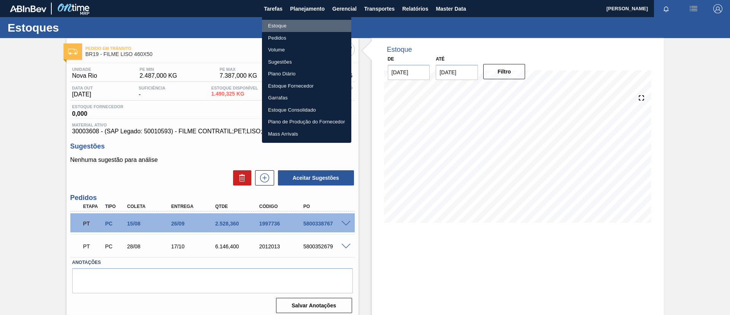
drag, startPoint x: 313, startPoint y: 21, endPoint x: 412, endPoint y: 45, distance: 100.9
click at [314, 22] on li "Estoque" at bounding box center [306, 26] width 89 height 12
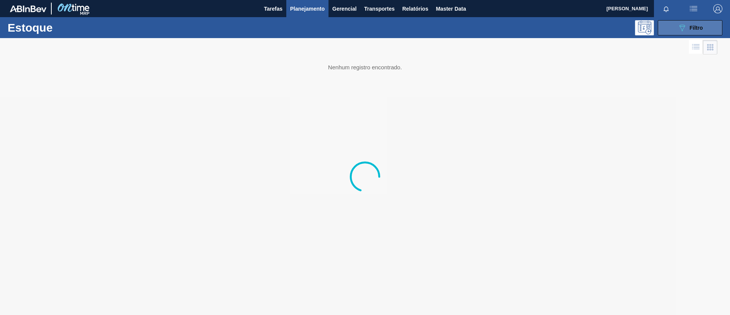
click at [692, 29] on span "Filtro" at bounding box center [696, 28] width 13 height 6
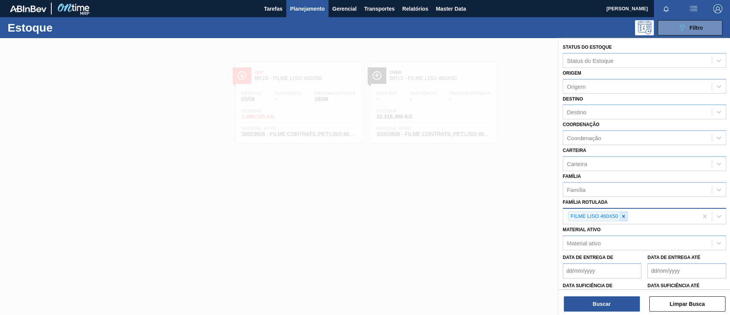
click at [623, 212] on div at bounding box center [624, 217] width 8 height 10
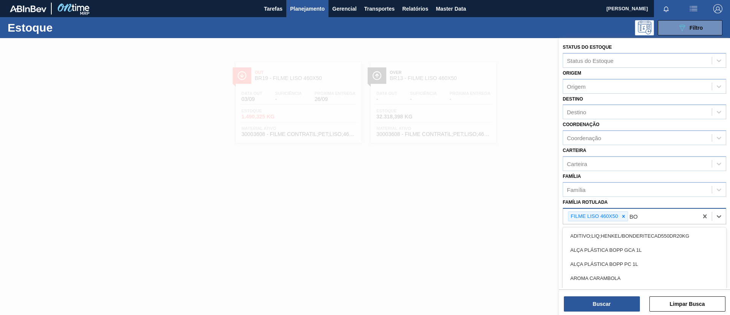
type Rotulada "B"
type Rotulada "BOH 350ML"
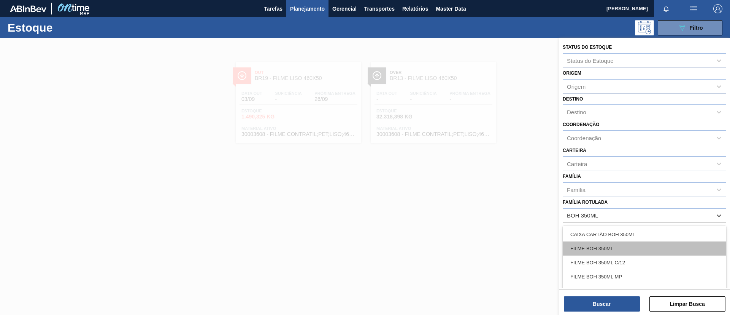
click at [617, 246] on div "FILME BOH 350ML" at bounding box center [645, 248] width 164 height 14
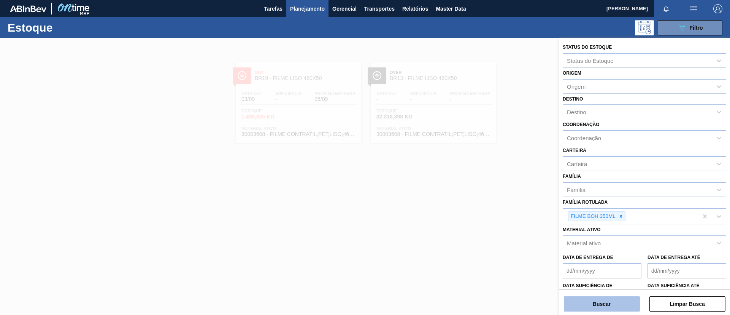
click at [605, 305] on button "Buscar" at bounding box center [602, 303] width 76 height 15
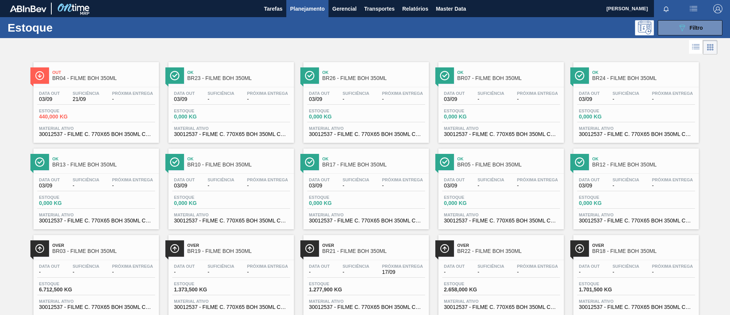
click at [236, 247] on span "Over" at bounding box center [239, 245] width 103 height 5
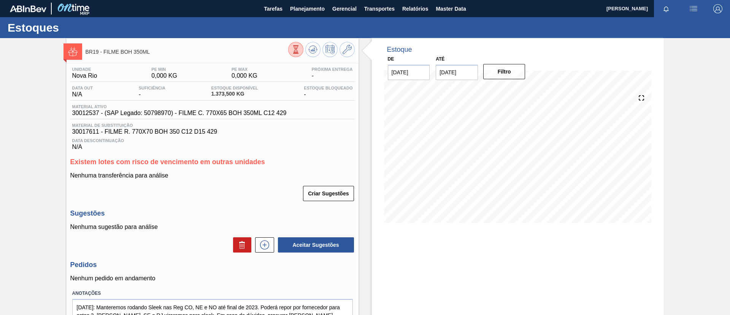
scroll to position [35, 0]
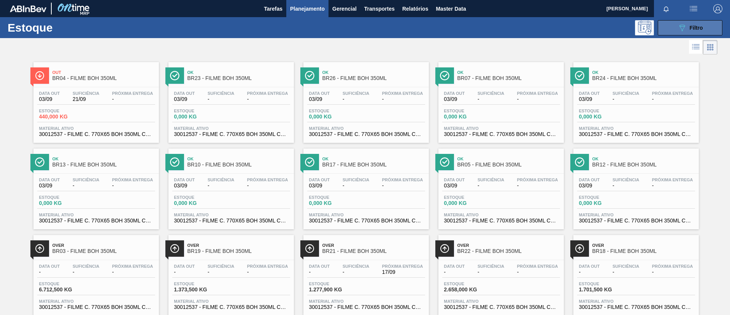
click at [688, 24] on div "089F7B8B-B2A5-4AFE-B5C0-19BA573D28AC Filtro" at bounding box center [690, 27] width 25 height 9
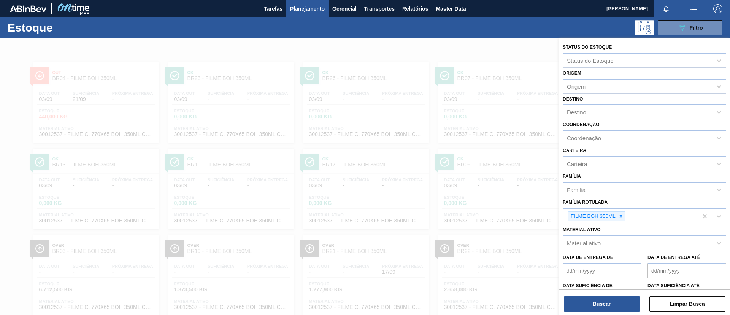
click at [331, 163] on div at bounding box center [365, 195] width 730 height 315
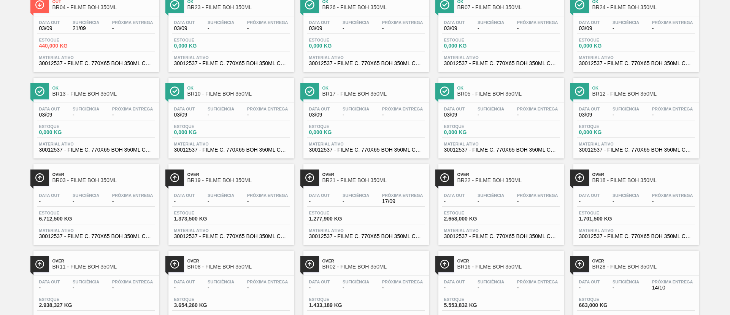
scroll to position [106, 0]
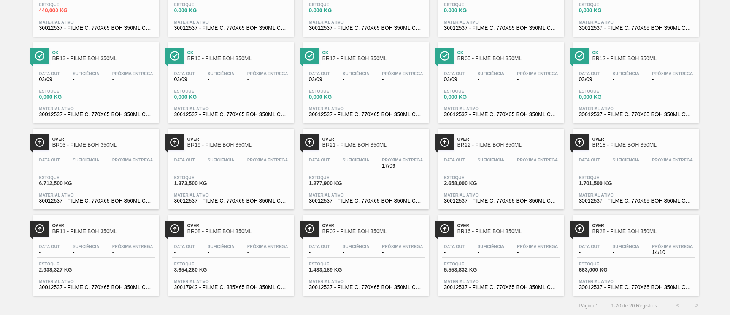
click at [103, 139] on span "Over" at bounding box center [103, 139] width 103 height 5
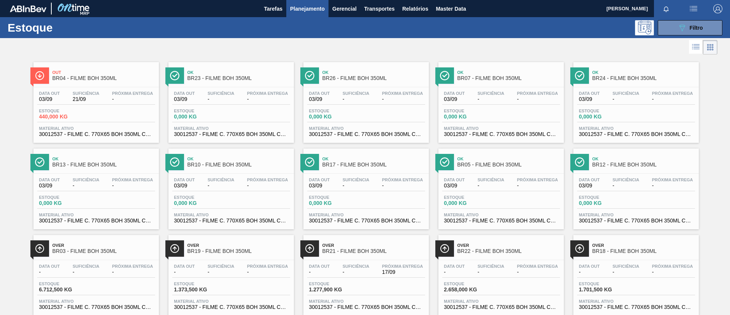
click at [95, 75] on div "Out BR04 - FILME BOH 350ML" at bounding box center [103, 75] width 103 height 17
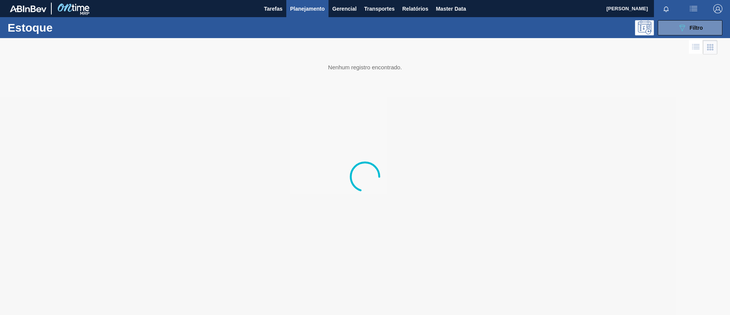
drag, startPoint x: 700, startPoint y: 27, endPoint x: 696, endPoint y: 36, distance: 10.4
click at [700, 26] on span "Filtro" at bounding box center [696, 28] width 13 height 6
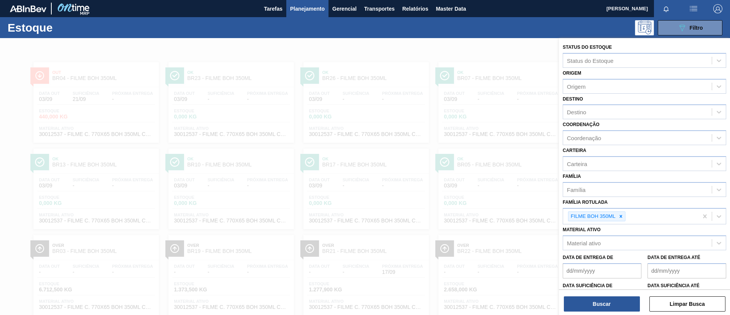
click at [200, 56] on div at bounding box center [365, 195] width 730 height 315
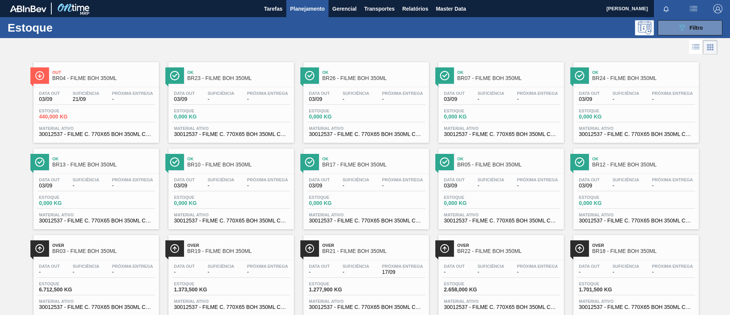
click at [100, 79] on span "BR04 - FILME BOH 350ML" at bounding box center [103, 78] width 103 height 6
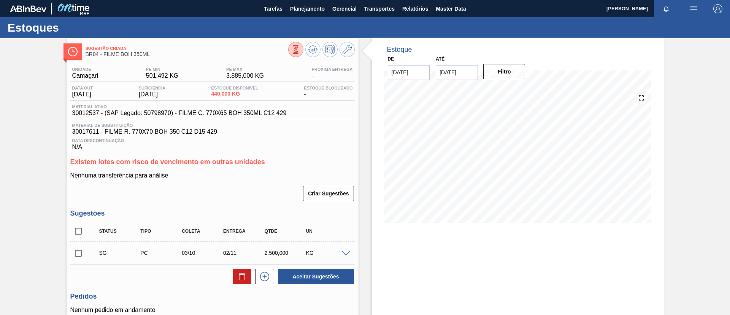
click at [0, 159] on div "Sugestão Criada BR04 - FILME BOH 350ML Unidade Camaçari PE MIN 501,492 KG PE MA…" at bounding box center [365, 210] width 730 height 344
click at [78, 253] on input "checkbox" at bounding box center [78, 253] width 16 height 16
click at [290, 275] on button "Aceitar Sugestões" at bounding box center [316, 276] width 76 height 15
checkbox input "false"
click at [348, 50] on icon at bounding box center [347, 49] width 9 height 9
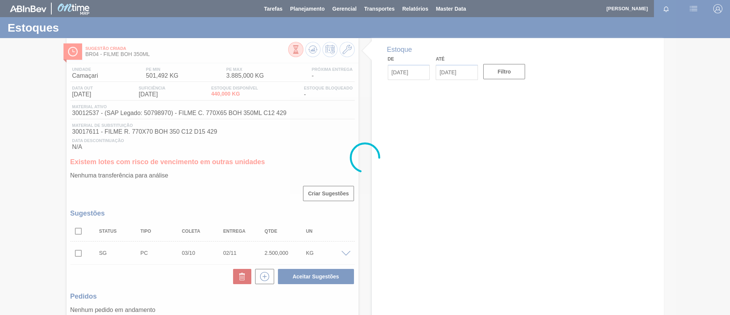
click at [77, 253] on div at bounding box center [365, 157] width 730 height 315
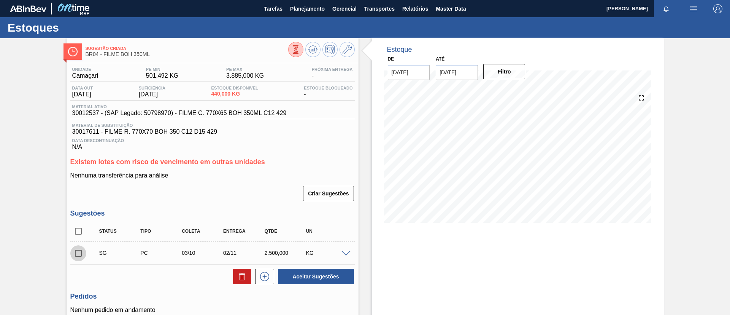
click at [77, 253] on input "checkbox" at bounding box center [78, 253] width 16 height 16
checkbox input "true"
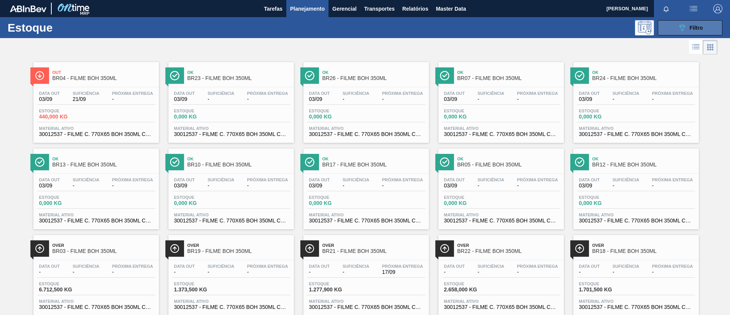
click at [684, 24] on icon "089F7B8B-B2A5-4AFE-B5C0-19BA573D28AC" at bounding box center [682, 27] width 9 height 9
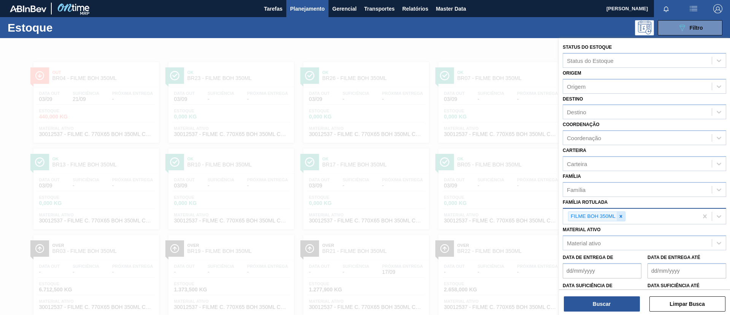
click at [619, 216] on icon at bounding box center [621, 215] width 5 height 5
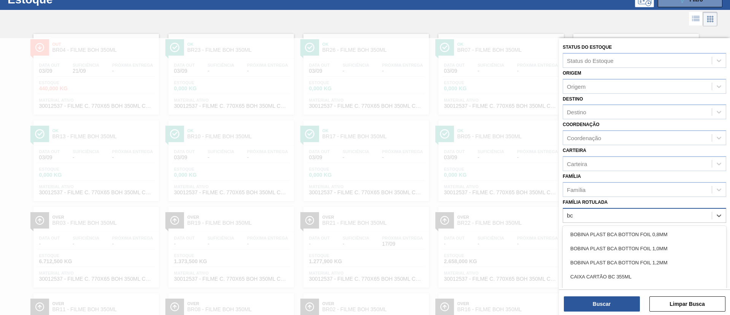
scroll to position [28, 0]
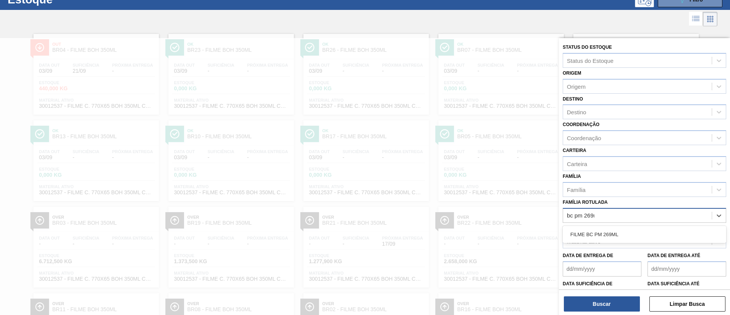
type Rotulada "bc pm 269ml"
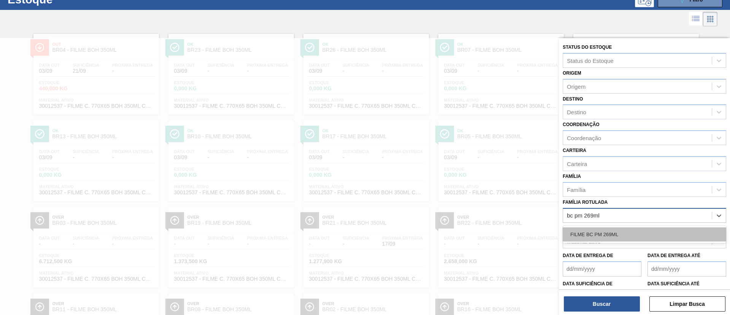
click at [625, 230] on div "FILME BC PM 269ML" at bounding box center [645, 234] width 164 height 14
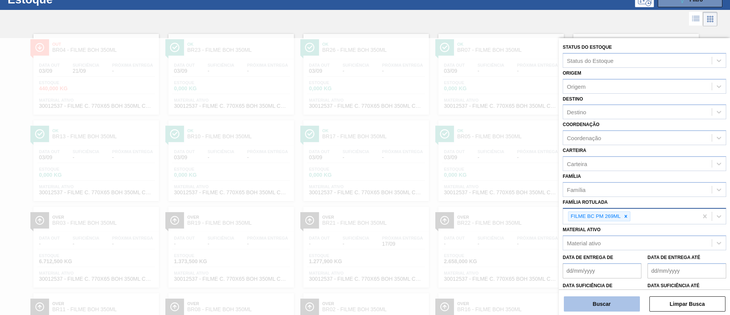
click at [612, 310] on button "Buscar" at bounding box center [602, 303] width 76 height 15
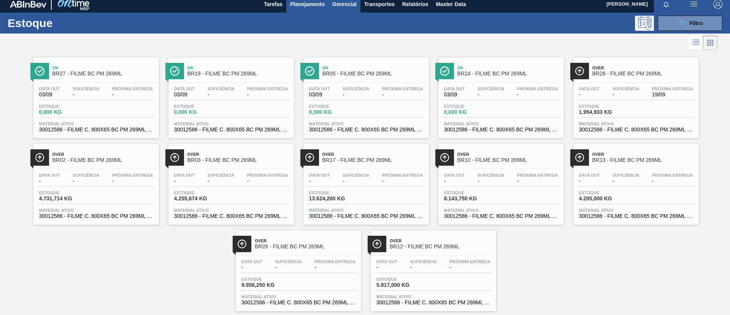
scroll to position [0, 0]
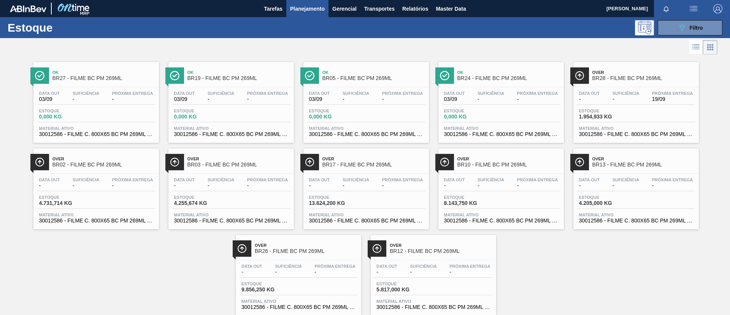
click at [305, 11] on span "Planejamento" at bounding box center [307, 8] width 35 height 9
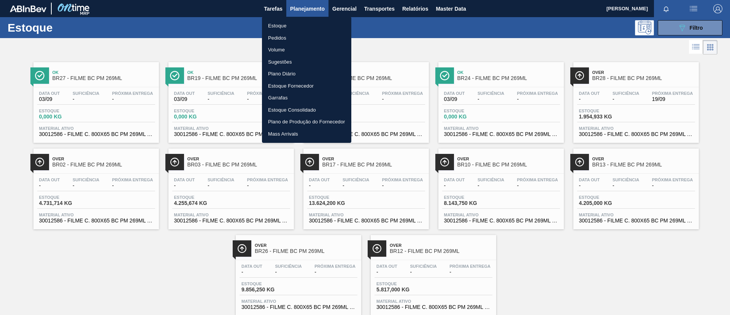
click at [305, 25] on li "Estoque" at bounding box center [306, 26] width 89 height 12
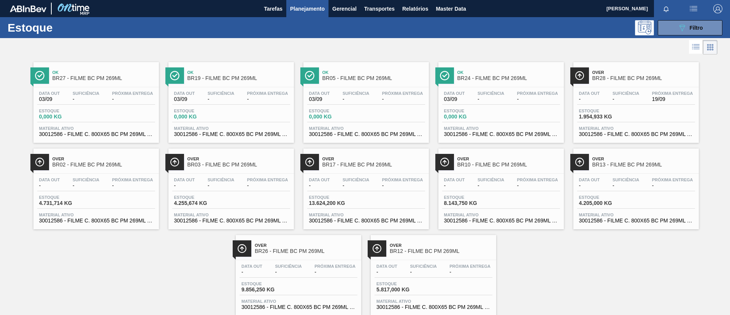
click at [688, 36] on div "Estoque 089F7B8B-B2A5-4AFE-B5C0-19BA573D28AC Filtro" at bounding box center [365, 27] width 730 height 21
click at [688, 33] on button "089F7B8B-B2A5-4AFE-B5C0-19BA573D28AC Filtro" at bounding box center [690, 27] width 65 height 15
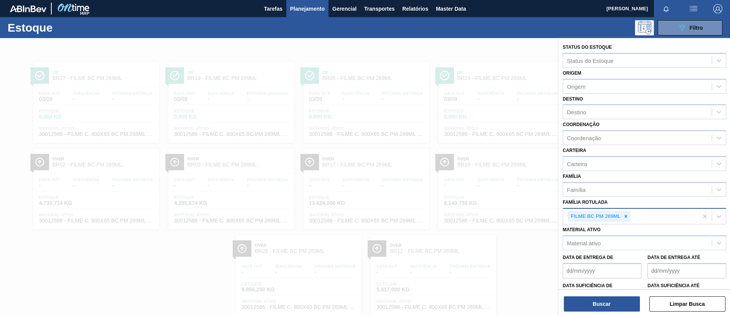
click at [631, 220] on div "FILME BC PM 269ML" at bounding box center [599, 216] width 62 height 10
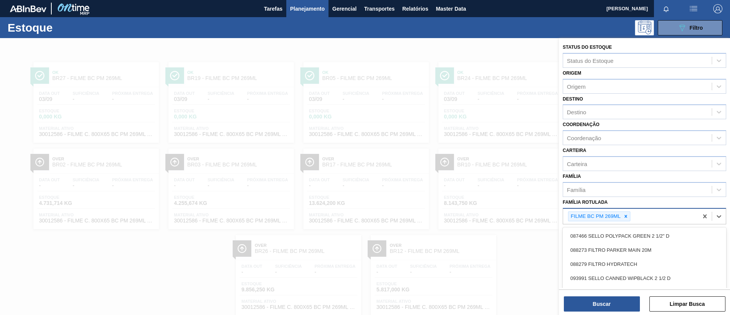
scroll to position [20, 0]
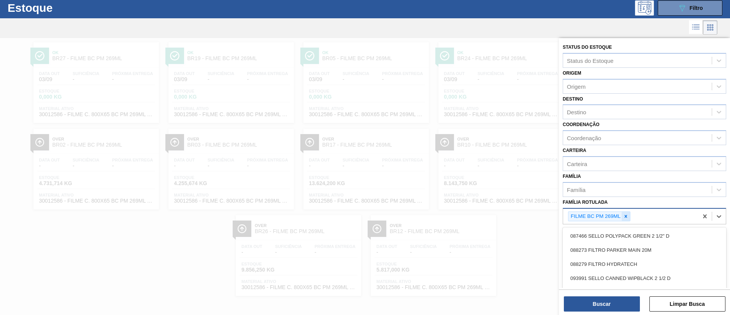
click at [628, 218] on icon at bounding box center [626, 215] width 5 height 5
type Rotulada "ORIGINAL 350ML"
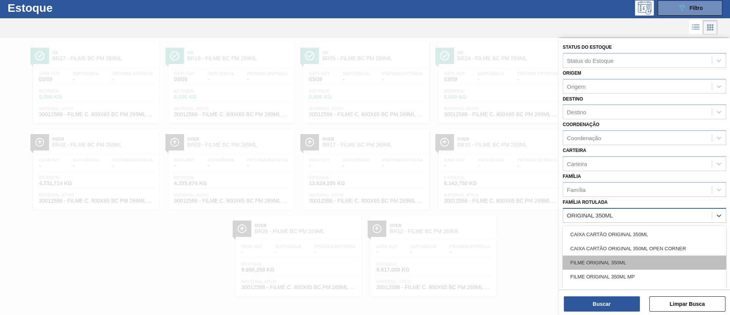
click at [635, 267] on div "FILME ORIGINAL 350ML" at bounding box center [645, 262] width 164 height 14
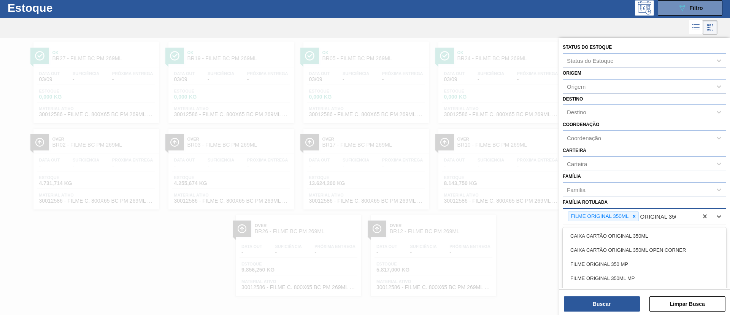
type Rotulada "ORIGINAL 350ML"
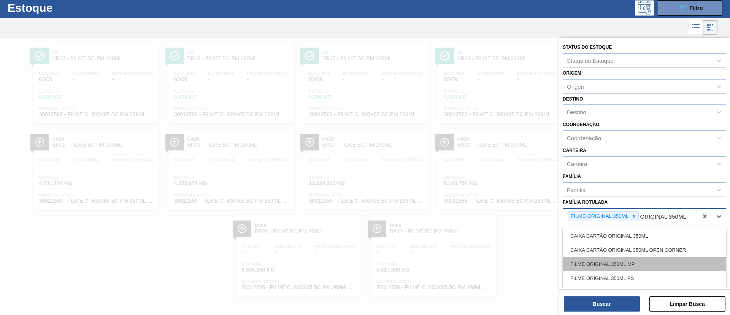
click at [657, 269] on div "FILME ORIGINAL 350ML MP" at bounding box center [645, 264] width 164 height 14
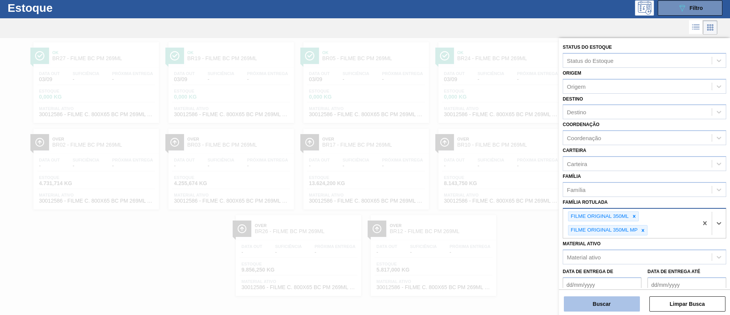
click at [623, 296] on button "Buscar" at bounding box center [602, 303] width 76 height 15
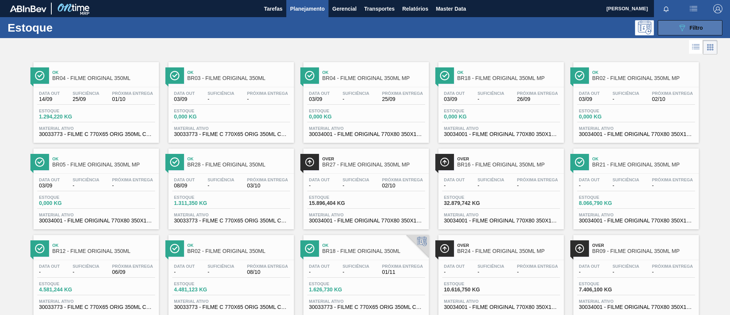
click at [688, 26] on div "089F7B8B-B2A5-4AFE-B5C0-19BA573D28AC Filtro" at bounding box center [690, 27] width 25 height 9
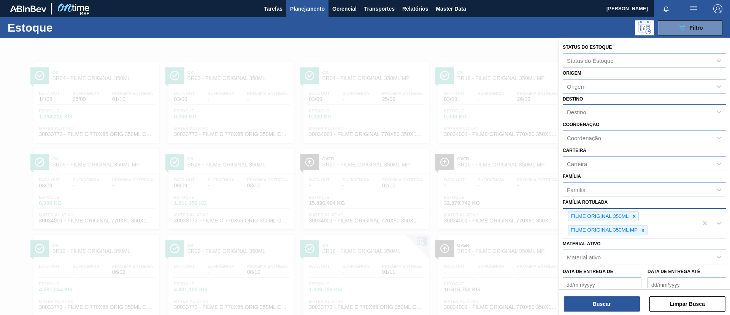
click at [601, 117] on div "Destino" at bounding box center [637, 112] width 149 height 11
type input "jua"
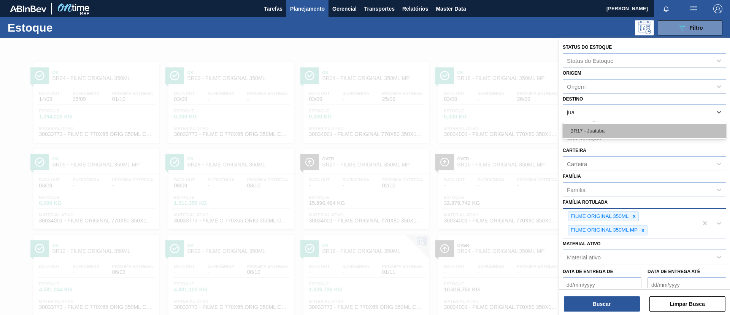
click at [604, 126] on div "BR17 - Juatuba" at bounding box center [645, 131] width 164 height 14
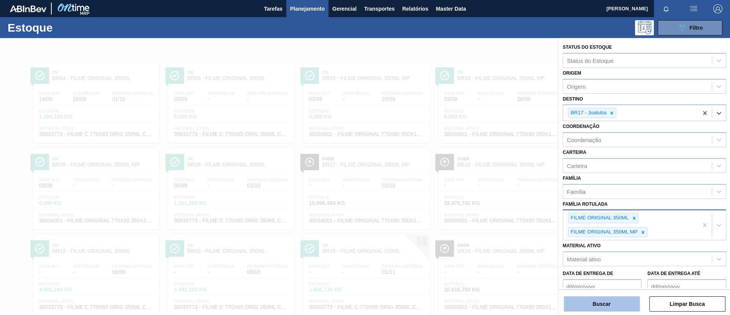
click at [601, 301] on button "Buscar" at bounding box center [602, 303] width 76 height 15
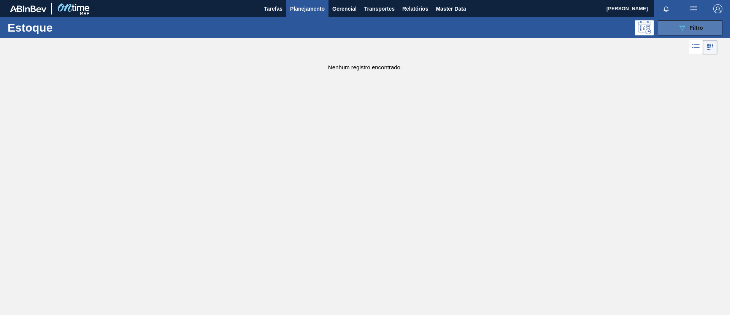
click at [670, 25] on button "089F7B8B-B2A5-4AFE-B5C0-19BA573D28AC Filtro" at bounding box center [690, 27] width 65 height 15
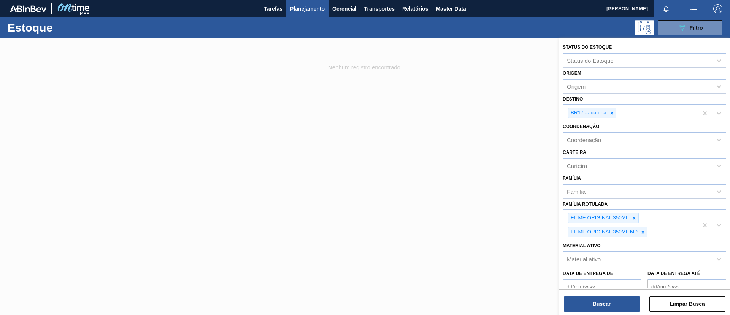
drag, startPoint x: 644, startPoint y: 231, endPoint x: 640, endPoint y: 228, distance: 5.0
click at [644, 231] on icon at bounding box center [643, 231] width 5 height 5
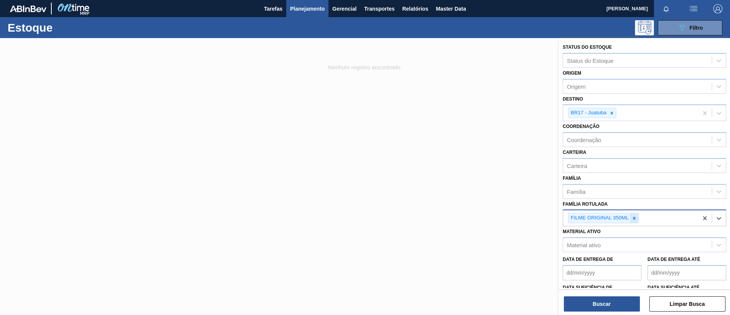
click at [633, 219] on icon at bounding box center [634, 217] width 3 height 3
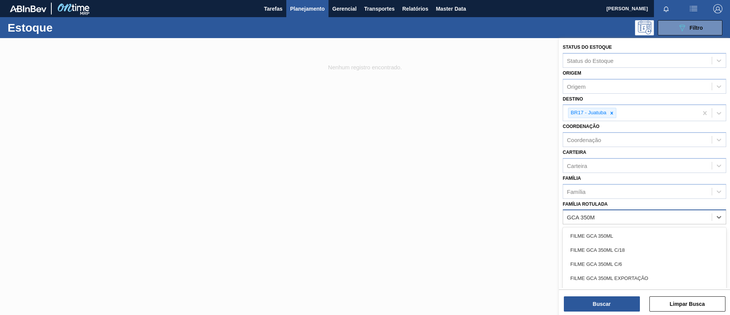
type Rotulada "GCA 350ML"
click at [636, 233] on div "FILME GCA 350ML" at bounding box center [645, 236] width 164 height 14
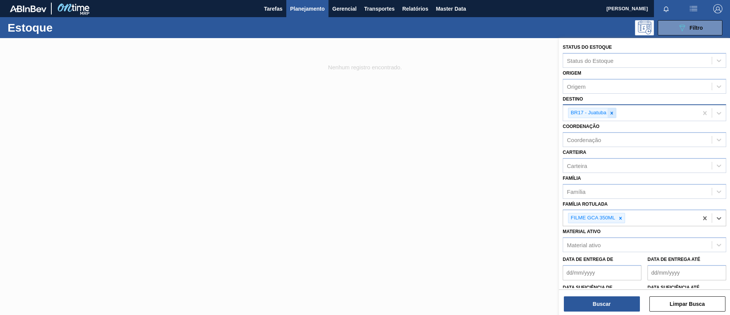
click at [611, 114] on icon at bounding box center [611, 112] width 5 height 5
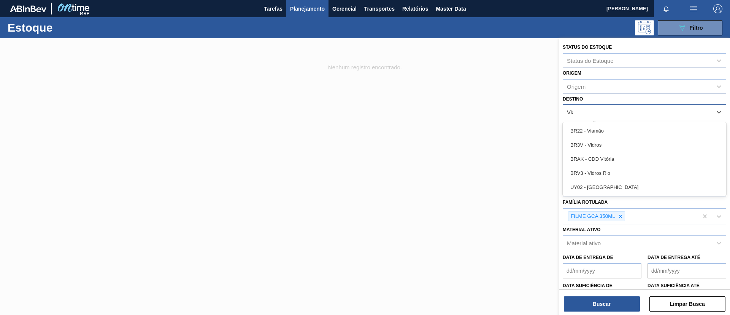
type input "Viam"
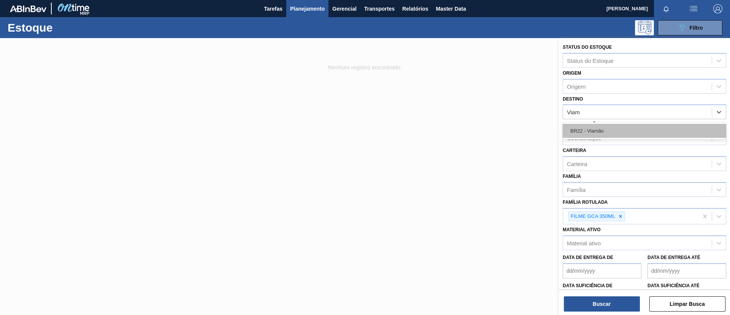
click at [620, 127] on div "BR22 - Viamão" at bounding box center [645, 131] width 164 height 14
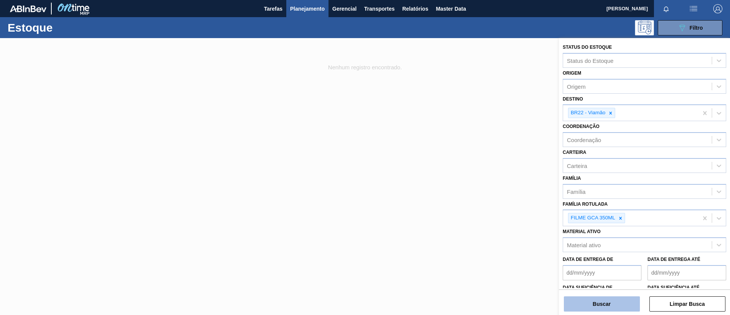
click at [600, 305] on button "Buscar" at bounding box center [602, 303] width 76 height 15
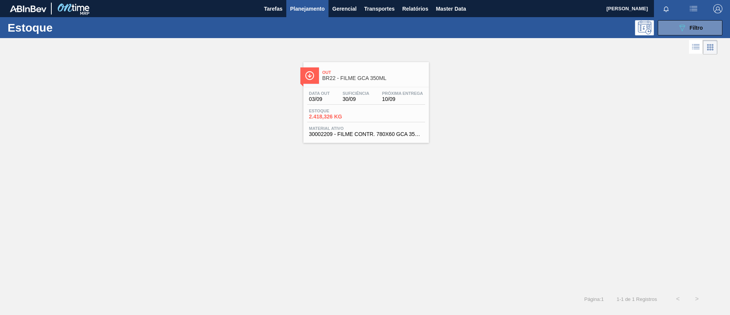
click at [348, 61] on link "Out BR22 - FILME GCA 350ML Data out 03/09 Suficiência 30/09 Próxima Entrega 10/…" at bounding box center [365, 99] width 135 height 86
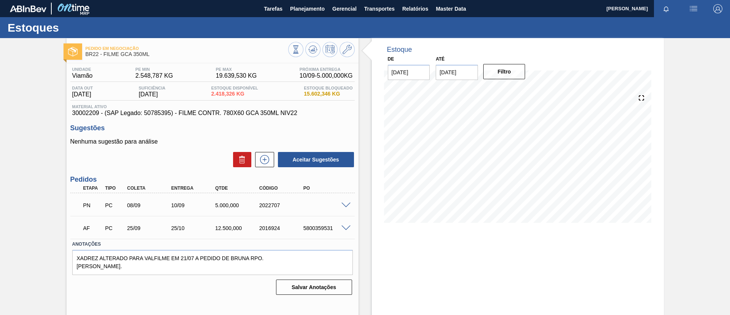
click at [267, 175] on h3 "Pedidos" at bounding box center [212, 179] width 285 height 8
click at [264, 172] on div "Unidade Viamão PE MIN 2.548,787 KG PE MAX 19.639,530 KG Próxima Entrega 10/09 -…" at bounding box center [213, 180] width 292 height 234
click at [266, 169] on div "Unidade Viamão PE MIN 2.548,787 KG PE MAX 19.639,530 KG Próxima Entrega 10/09 -…" at bounding box center [213, 180] width 292 height 234
click at [264, 161] on icon at bounding box center [265, 159] width 12 height 9
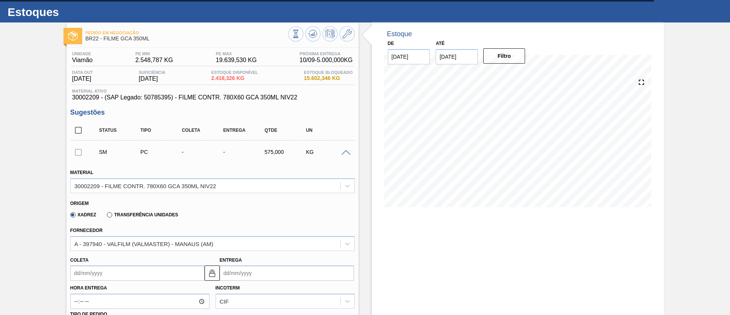
scroll to position [57, 0]
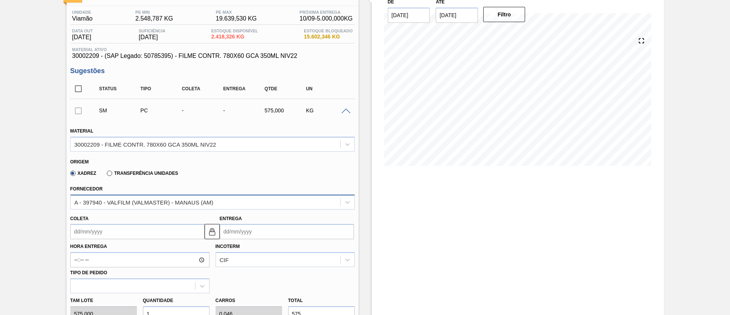
click at [205, 204] on div "A - 397940 - VALFILM (VALMASTER) - MANAUS (AM)" at bounding box center [144, 202] width 139 height 6
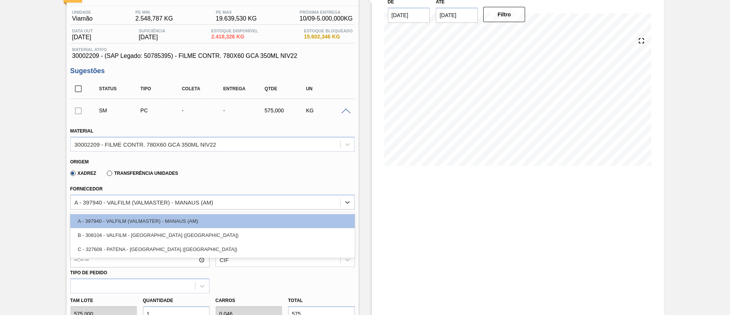
click at [224, 192] on div "Fornecedor option A - 397940 - VALFILM (VALMASTER) - [PERSON_NAME] (AM) focused…" at bounding box center [212, 196] width 285 height 26
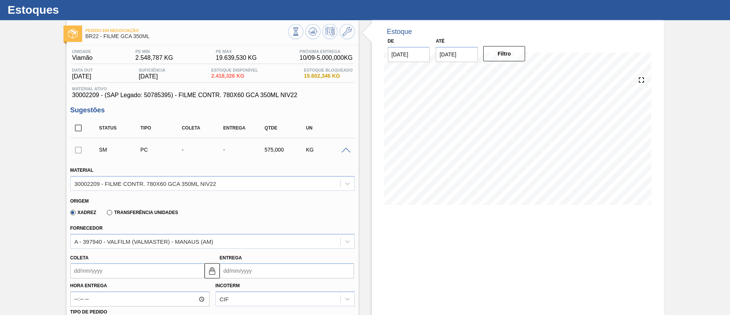
scroll to position [0, 0]
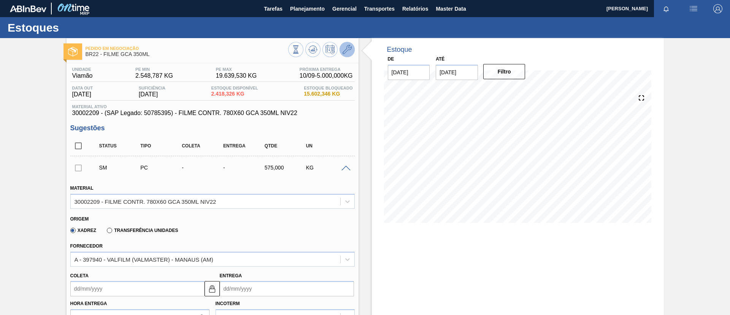
click at [348, 51] on icon at bounding box center [347, 49] width 9 height 9
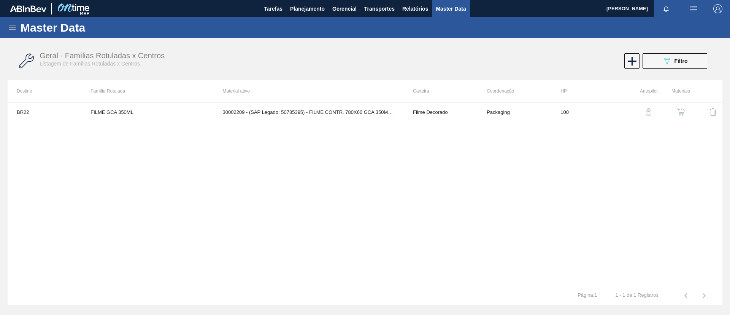
click at [685, 113] on button "button" at bounding box center [681, 112] width 18 height 18
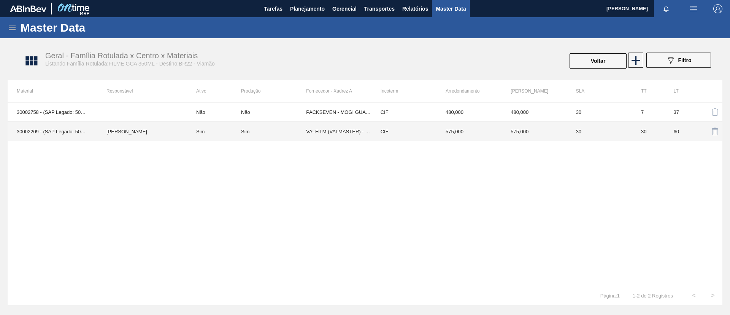
click at [188, 137] on td "Sim" at bounding box center [214, 131] width 54 height 19
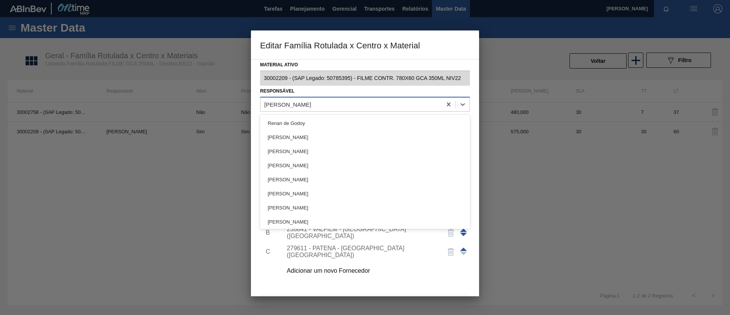
click at [336, 105] on div "[PERSON_NAME]" at bounding box center [351, 104] width 181 height 11
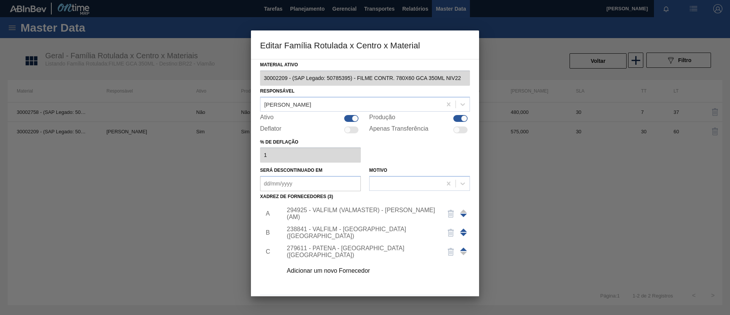
click at [334, 91] on div "Responsável [PERSON_NAME]" at bounding box center [365, 99] width 210 height 26
click at [326, 275] on div "Adicionar um novo Fornecedor" at bounding box center [374, 270] width 192 height 19
click at [326, 271] on div "Adicionar um novo Fornecedor" at bounding box center [361, 270] width 149 height 7
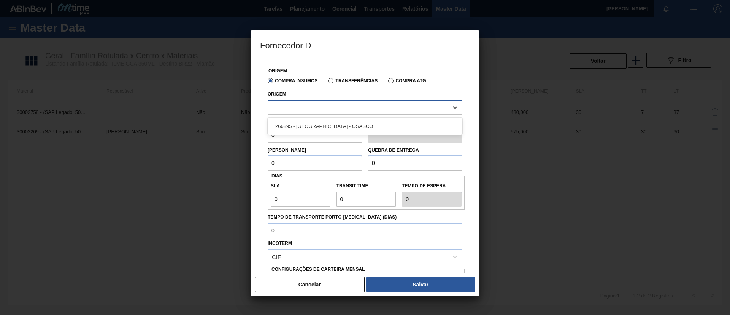
click at [310, 110] on div at bounding box center [358, 107] width 180 height 11
click at [310, 280] on button "Cancelar" at bounding box center [310, 284] width 110 height 15
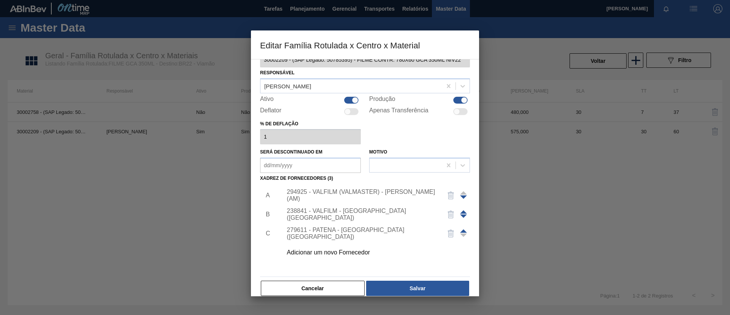
scroll to position [28, 0]
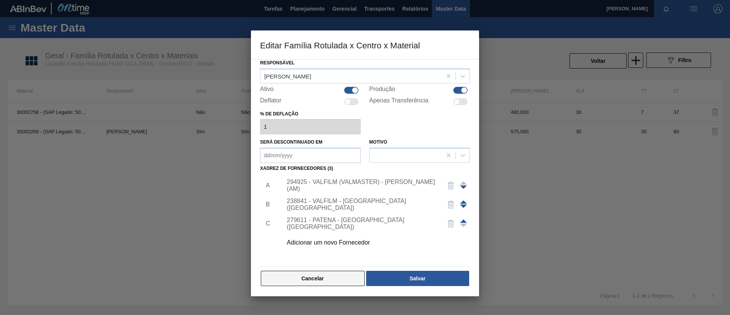
click at [310, 282] on button "Cancelar" at bounding box center [313, 277] width 104 height 15
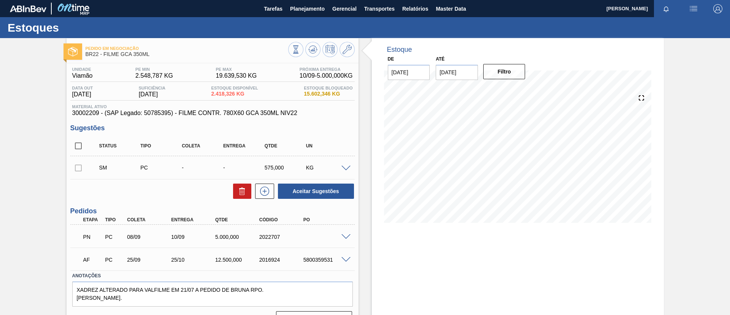
drag, startPoint x: 304, startPoint y: 9, endPoint x: 297, endPoint y: 24, distance: 16.9
click at [304, 8] on span "Planejamento" at bounding box center [307, 8] width 35 height 9
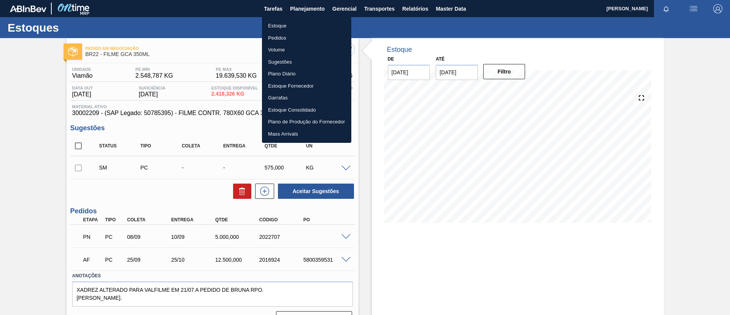
click at [295, 39] on li "Pedidos" at bounding box center [306, 38] width 89 height 12
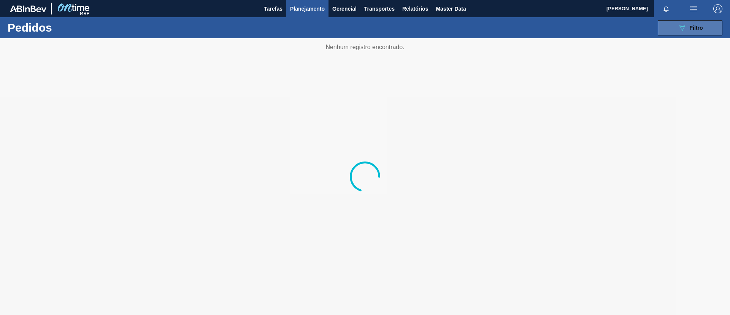
click at [716, 23] on button "089F7B8B-B2A5-4AFE-B5C0-19BA573D28AC Filtro" at bounding box center [690, 27] width 65 height 15
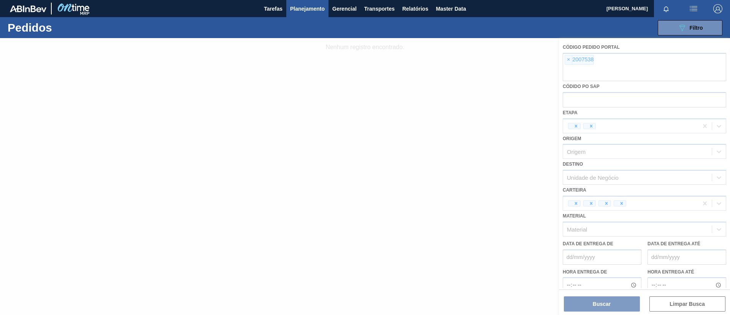
click at [565, 61] on div at bounding box center [365, 176] width 730 height 277
click at [568, 59] on div at bounding box center [365, 176] width 730 height 277
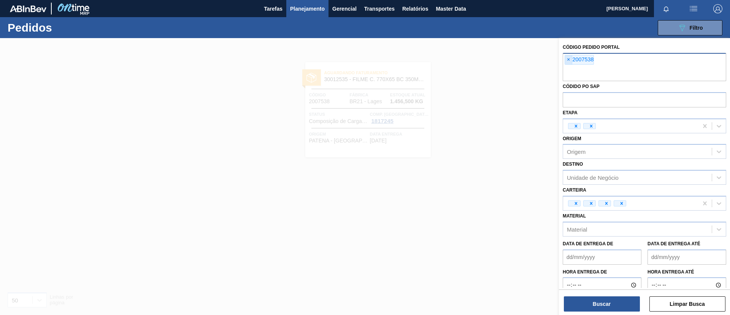
click at [570, 60] on span "×" at bounding box center [568, 59] width 7 height 9
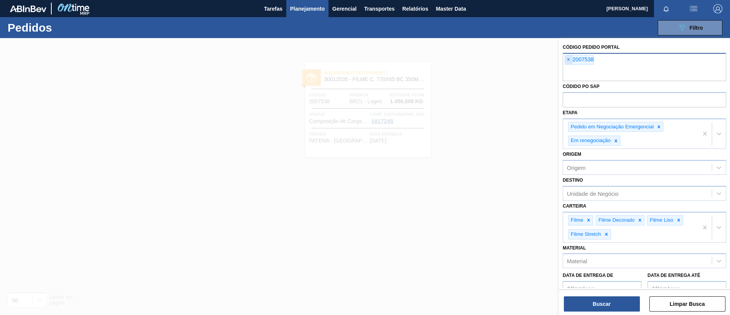
click at [572, 62] on span "×" at bounding box center [568, 59] width 7 height 9
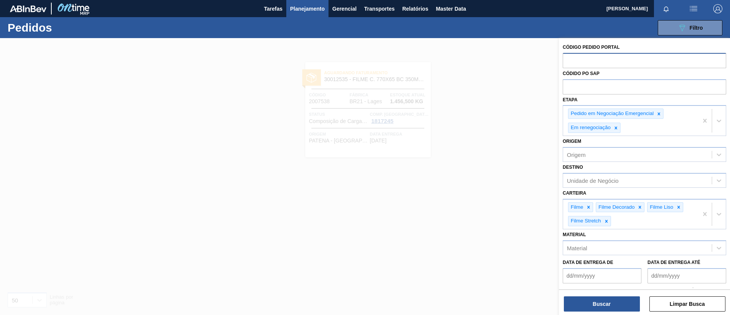
paste input "2002088"
type input "2002088"
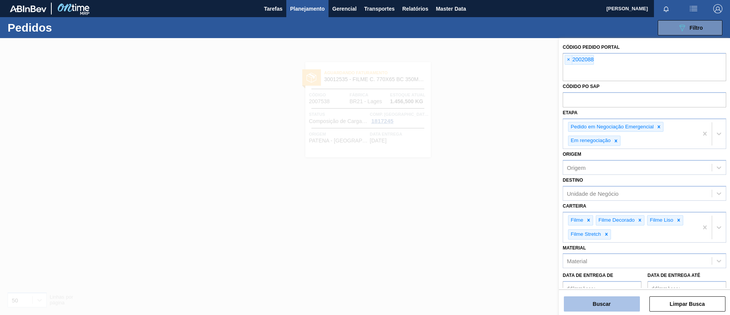
click at [607, 296] on button "Buscar" at bounding box center [602, 303] width 76 height 15
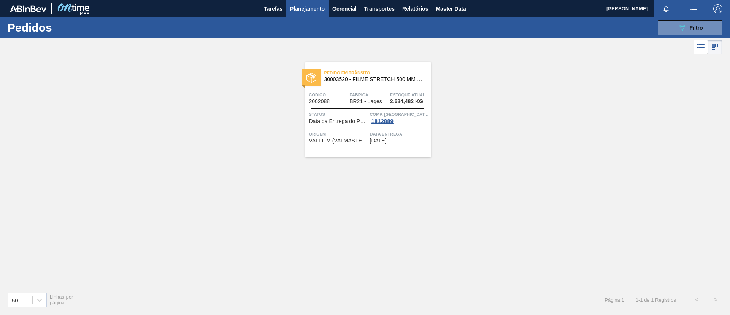
click at [343, 77] on span "30003520 - FILME STRETCH 500 MM 20 MICRA" at bounding box center [375, 79] width 100 height 6
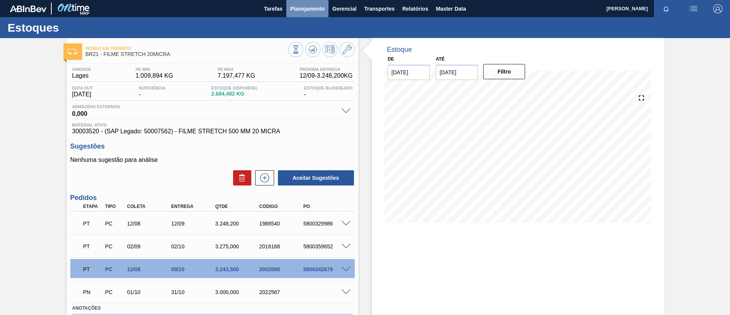
click at [321, 10] on span "Planejamento" at bounding box center [307, 8] width 35 height 9
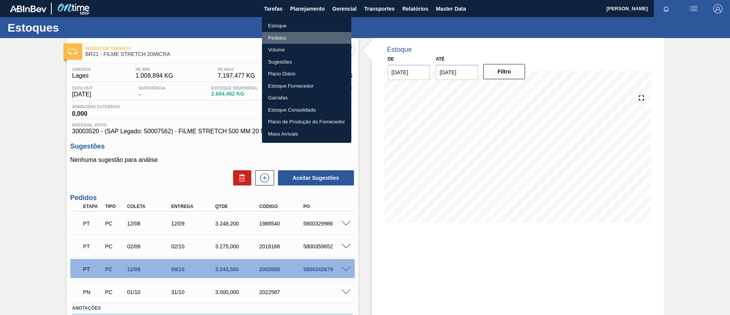
click at [293, 40] on li "Pedidos" at bounding box center [306, 38] width 89 height 12
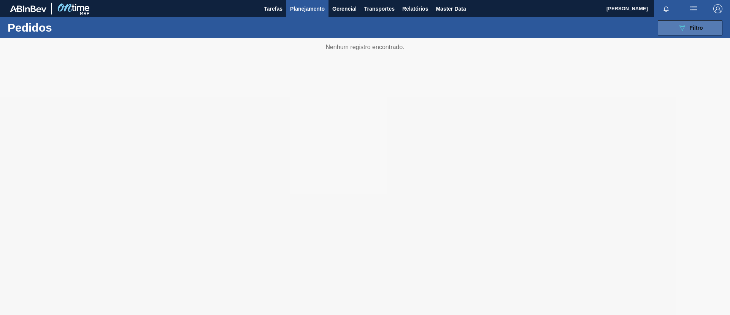
click at [695, 30] on div "089F7B8B-B2A5-4AFE-B5C0-19BA573D28AC Filtro" at bounding box center [690, 27] width 25 height 9
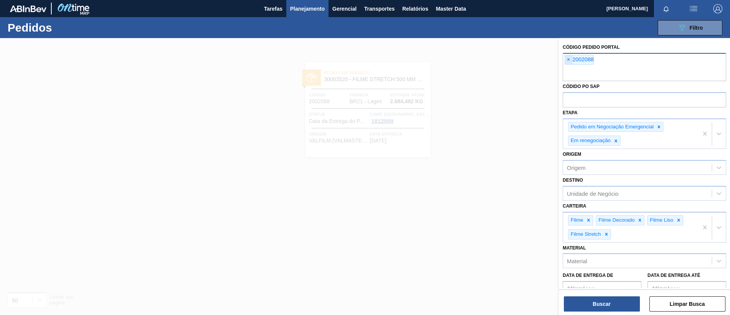
click at [568, 63] on span "×" at bounding box center [568, 59] width 7 height 9
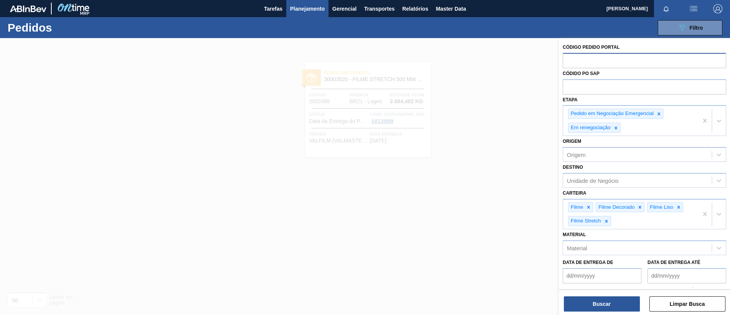
paste input "1989896"
type input "1989896"
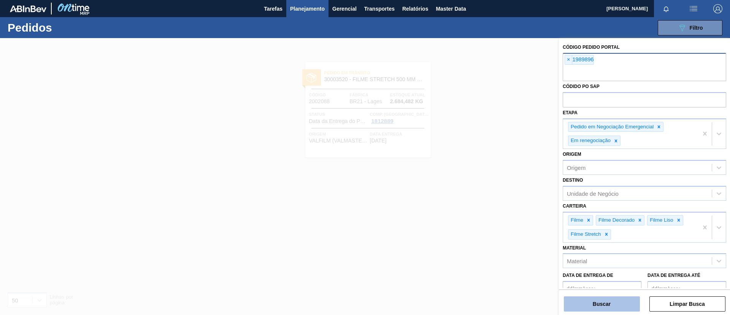
click at [608, 304] on button "Buscar" at bounding box center [602, 303] width 76 height 15
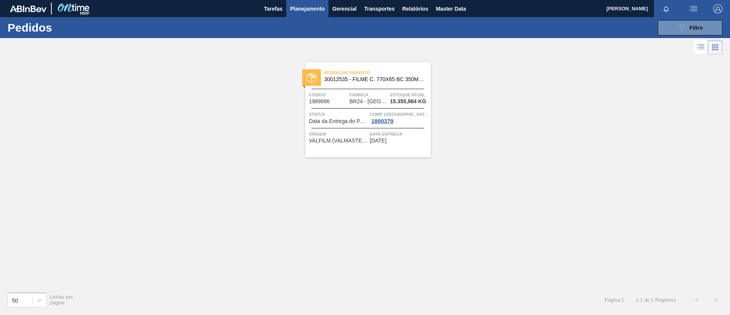
click at [344, 83] on div "Pedido em Trânsito 30012535 - FILME C. 770X65 BC 350ML C12 429" at bounding box center [368, 76] width 126 height 17
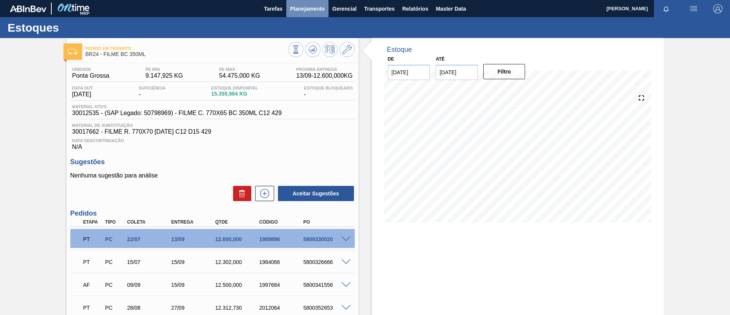
click at [320, 8] on span "Planejamento" at bounding box center [307, 8] width 35 height 9
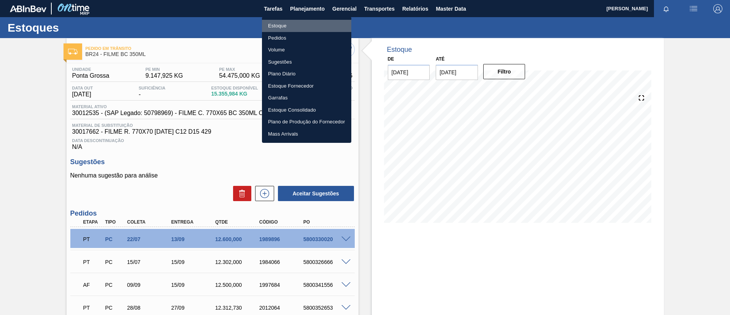
click at [321, 25] on li "Estoque" at bounding box center [306, 26] width 89 height 12
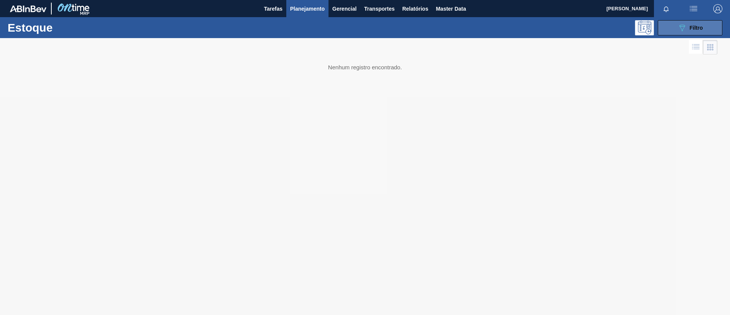
click at [669, 27] on button "089F7B8B-B2A5-4AFE-B5C0-19BA573D28AC Filtro" at bounding box center [690, 27] width 65 height 15
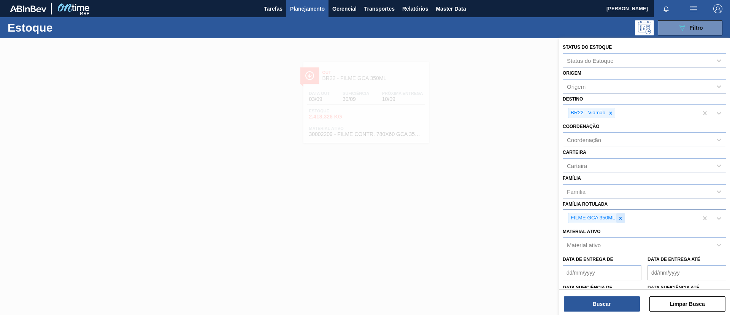
click at [619, 215] on icon at bounding box center [620, 217] width 5 height 5
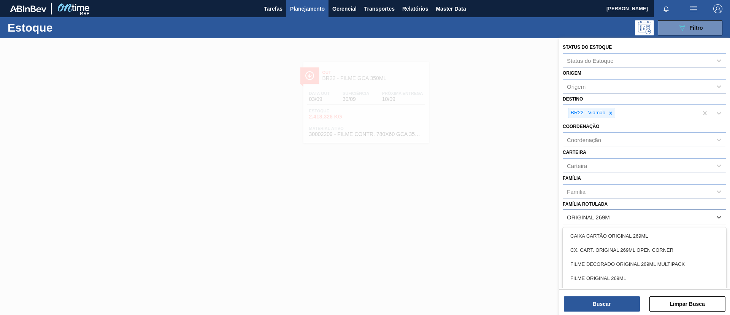
type Rotulada "ORIGINAL 269ML"
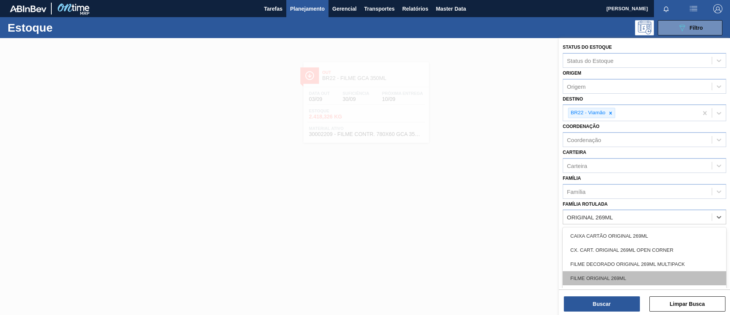
click at [624, 280] on div "FILME ORIGINAL 269ML" at bounding box center [645, 278] width 164 height 14
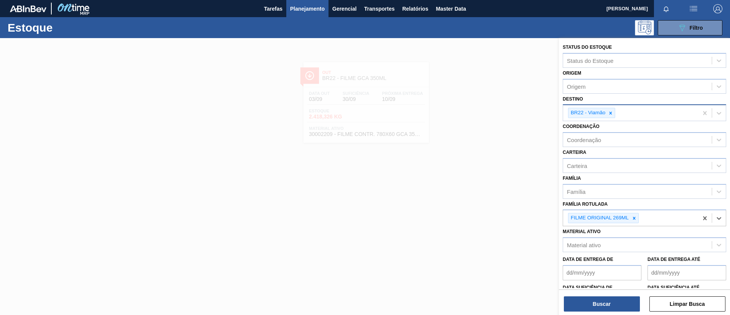
click at [612, 112] on icon at bounding box center [611, 112] width 3 height 3
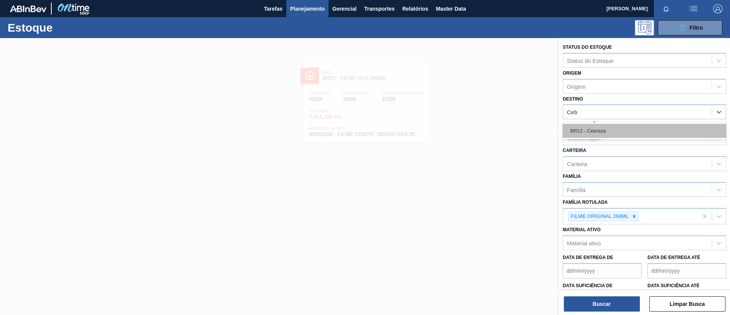
type input "Cebr"
click at [614, 127] on div "BR12 - Cebrasa" at bounding box center [645, 131] width 164 height 14
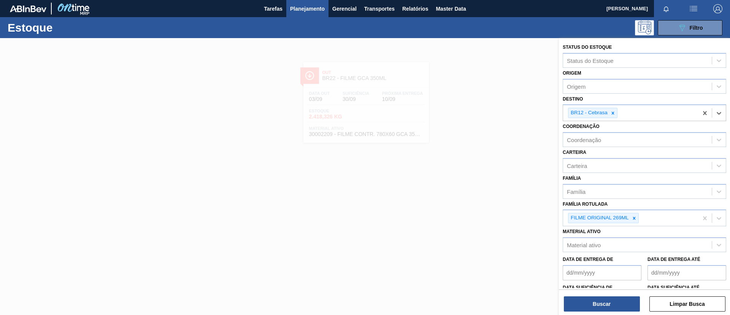
click at [607, 293] on div "Buscar Limpar Busca" at bounding box center [644, 299] width 171 height 21
click at [606, 302] on button "Buscar" at bounding box center [602, 303] width 76 height 15
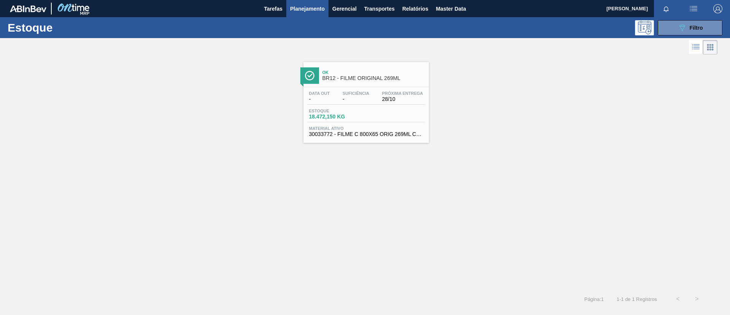
click at [365, 72] on span "Ok" at bounding box center [374, 72] width 103 height 5
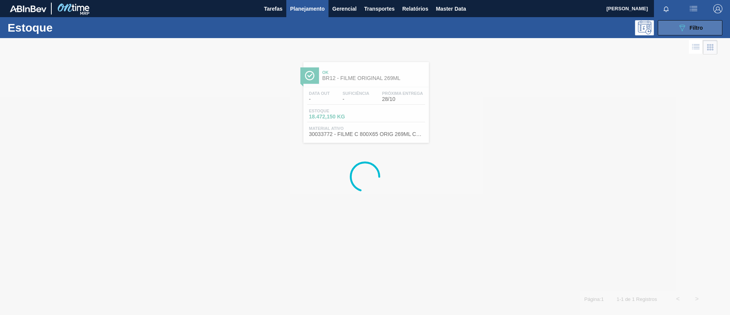
click at [692, 22] on button "089F7B8B-B2A5-4AFE-B5C0-19BA573D28AC Filtro" at bounding box center [690, 27] width 65 height 15
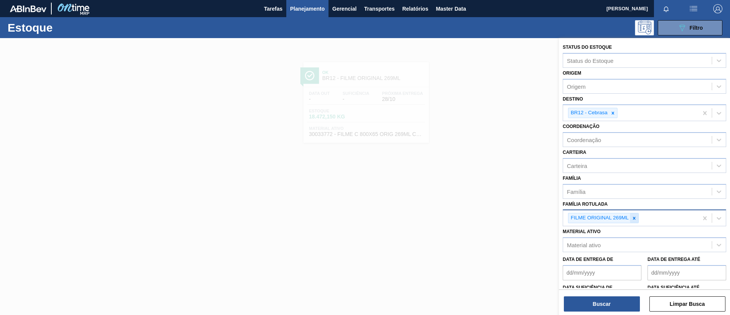
click at [634, 215] on icon at bounding box center [634, 217] width 5 height 5
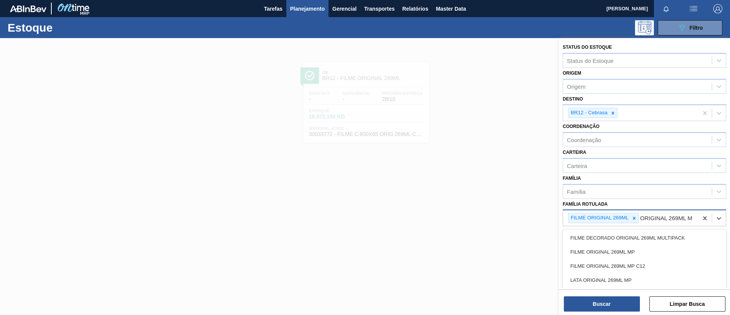
type Rotulada "ORIGINAL 269ML MP"
drag, startPoint x: 638, startPoint y: 252, endPoint x: 636, endPoint y: 217, distance: 35.1
click at [638, 252] on div "FILME ORIGINAL 269ML MP" at bounding box center [645, 247] width 164 height 14
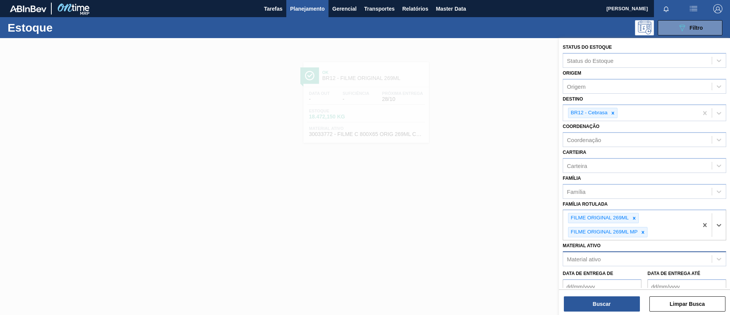
drag, startPoint x: 635, startPoint y: 221, endPoint x: 631, endPoint y: 243, distance: 22.5
click at [635, 221] on div at bounding box center [634, 218] width 8 height 10
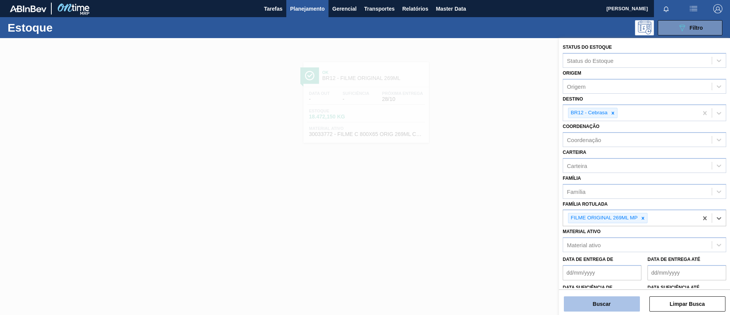
click at [617, 300] on button "Buscar" at bounding box center [602, 303] width 76 height 15
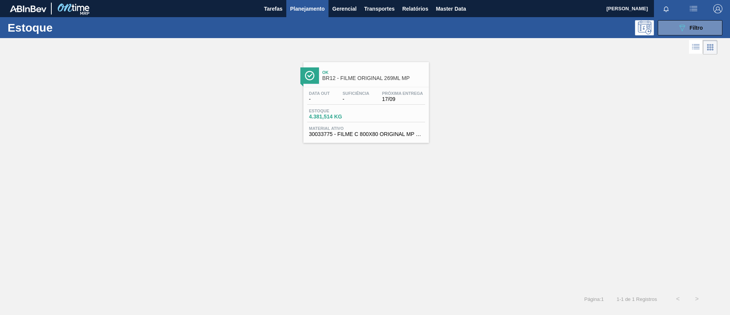
click at [381, 62] on div "Ok BR12 - FILME ORIGINAL 269ML MP" at bounding box center [367, 72] width 126 height 21
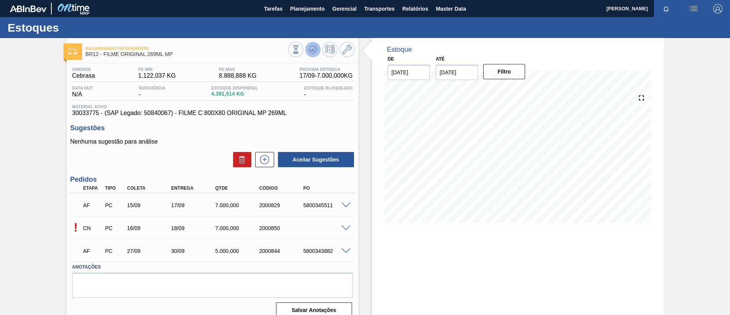
click at [314, 42] on button at bounding box center [312, 49] width 15 height 15
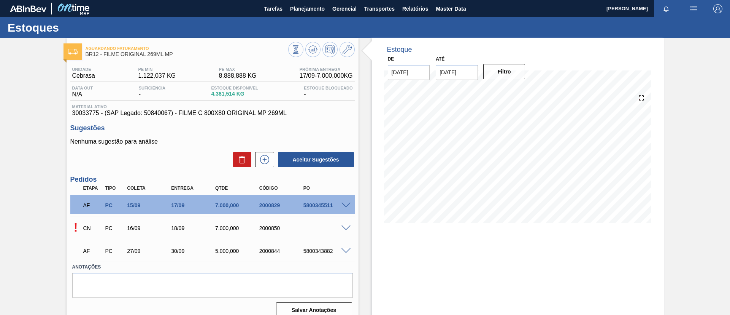
drag, startPoint x: 294, startPoint y: 89, endPoint x: 168, endPoint y: 121, distance: 130.7
click at [168, 121] on div "Unidade Cebrasa PE MIN 1.122,037 KG PE MAX 8.888,888 KG Próxima Entrega 17/09 -…" at bounding box center [213, 191] width 292 height 257
click at [347, 231] on div "! CN PC 16/09 18/09 7.000,000 2000850" at bounding box center [212, 227] width 285 height 19
click at [345, 229] on span at bounding box center [346, 228] width 9 height 6
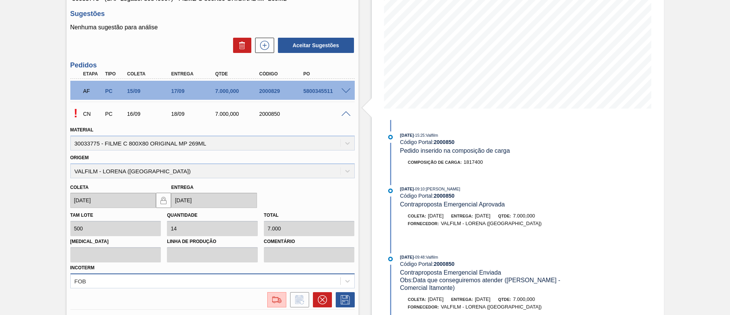
click at [165, 282] on div "FOB" at bounding box center [212, 280] width 285 height 15
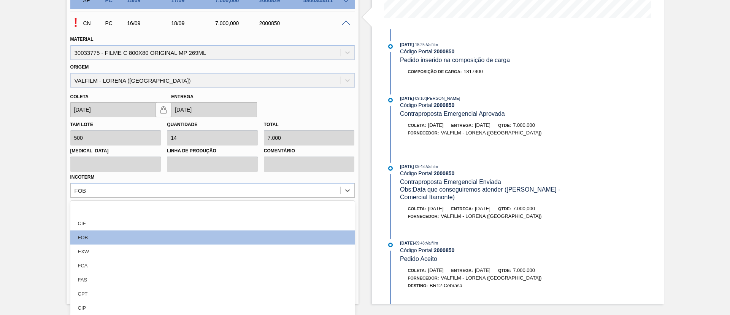
drag, startPoint x: 134, startPoint y: 224, endPoint x: 344, endPoint y: 265, distance: 214.1
click at [135, 224] on div "CIF" at bounding box center [212, 223] width 285 height 14
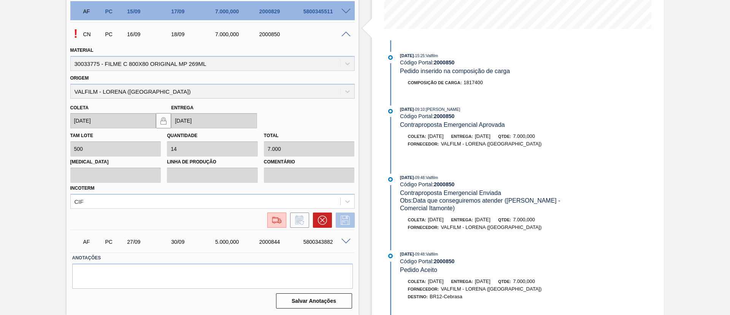
click at [343, 220] on icon at bounding box center [345, 219] width 12 height 9
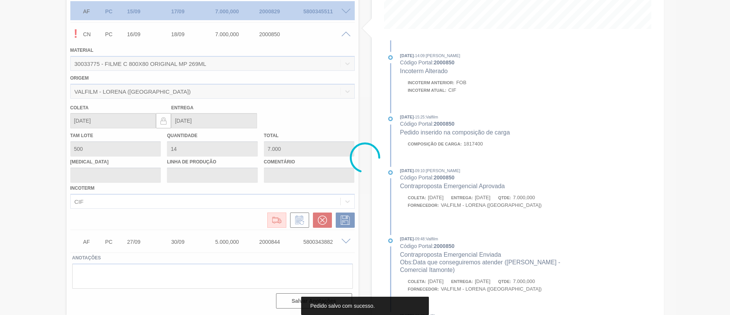
scroll to position [13, 0]
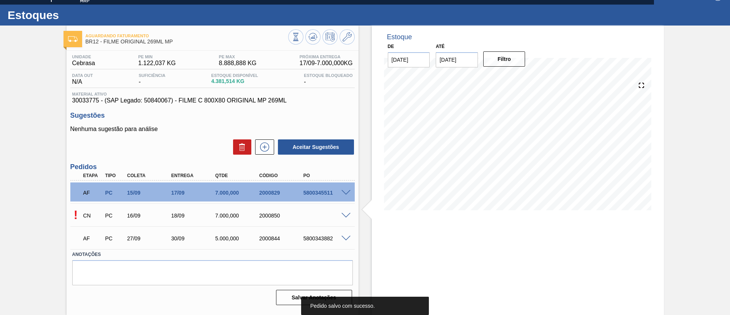
click at [342, 216] on span at bounding box center [346, 216] width 9 height 6
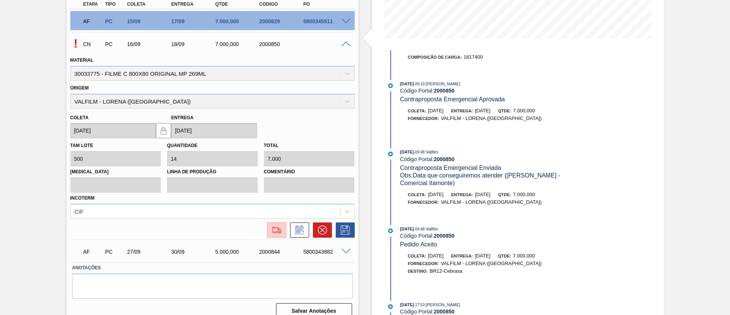
scroll to position [1, 0]
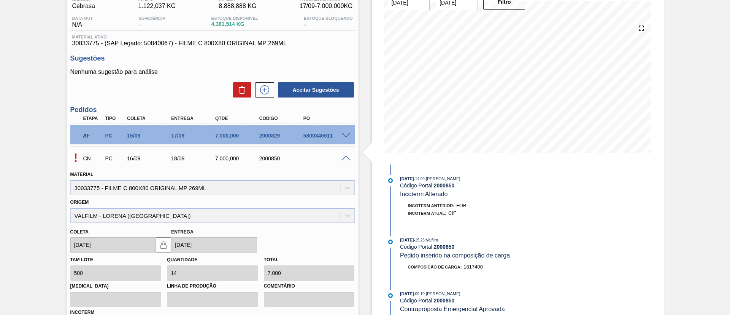
click at [345, 158] on span at bounding box center [346, 159] width 9 height 6
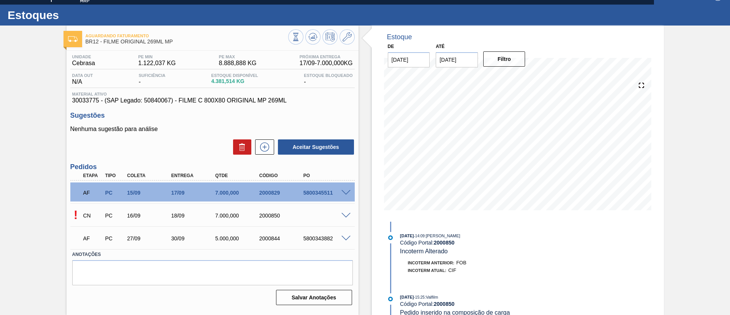
scroll to position [13, 0]
click at [313, 34] on icon at bounding box center [313, 36] width 9 height 9
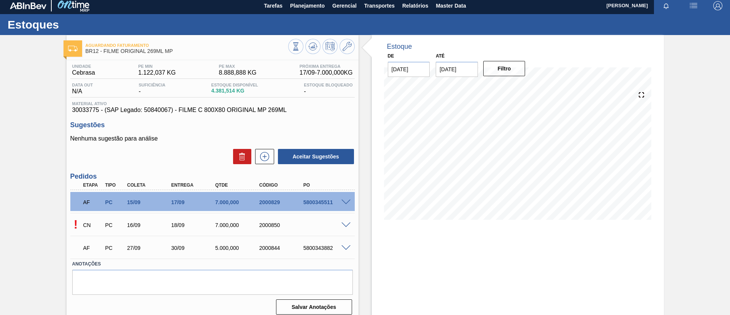
scroll to position [0, 0]
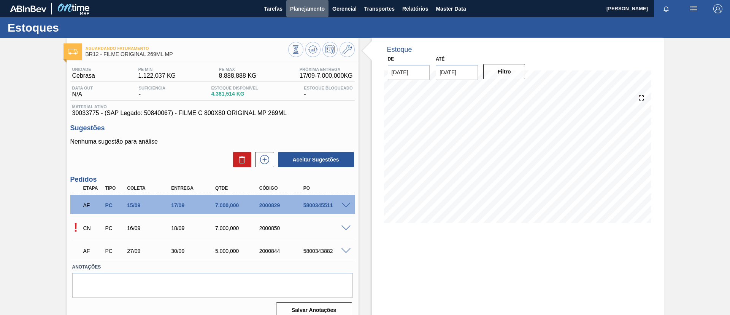
drag, startPoint x: 298, startPoint y: 12, endPoint x: 290, endPoint y: 21, distance: 12.4
click at [297, 12] on span "Planejamento" at bounding box center [307, 8] width 35 height 9
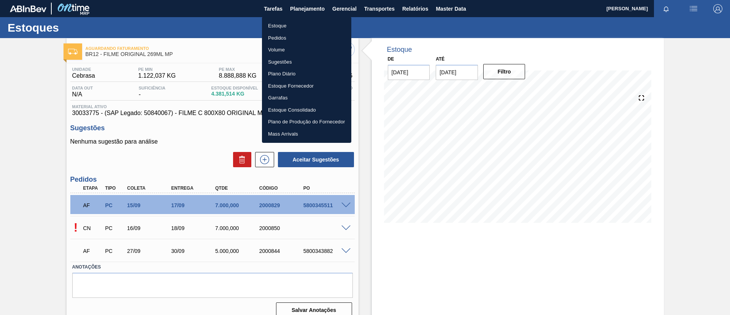
click at [288, 27] on li "Estoque" at bounding box center [306, 26] width 89 height 12
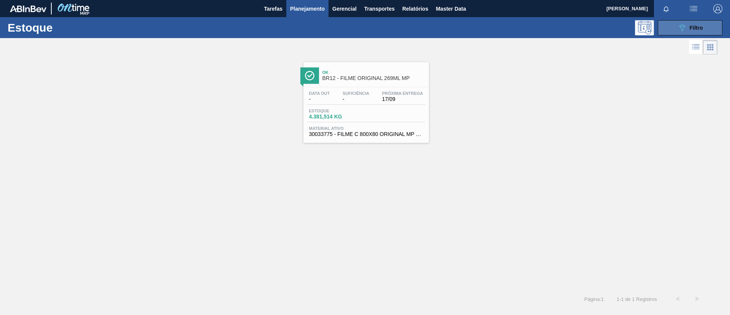
click at [708, 28] on button "089F7B8B-B2A5-4AFE-B5C0-19BA573D28AC Filtro" at bounding box center [690, 27] width 65 height 15
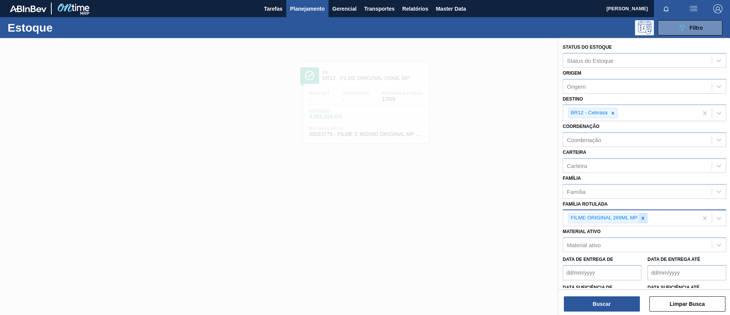
click at [644, 217] on icon at bounding box center [643, 217] width 5 height 5
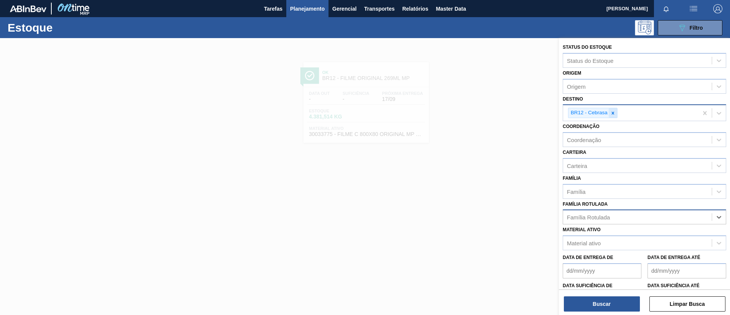
click at [615, 116] on div at bounding box center [613, 113] width 8 height 10
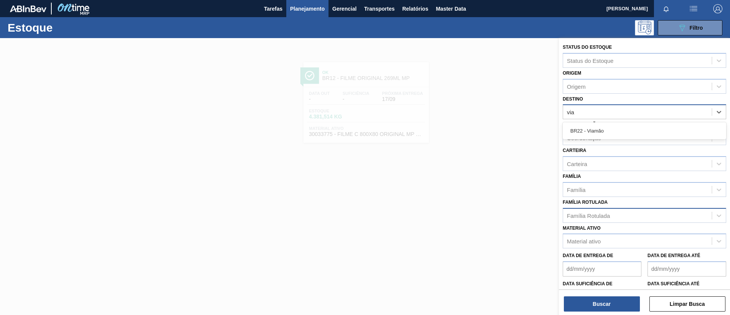
type input "viam"
click at [613, 133] on div "BR22 - Viamão" at bounding box center [645, 131] width 164 height 14
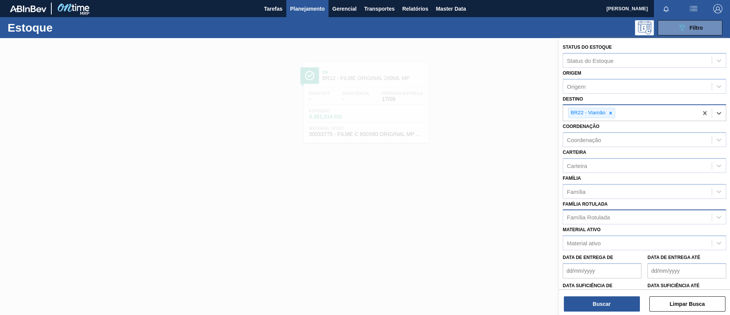
click at [614, 213] on div "Família Rotulada" at bounding box center [637, 217] width 149 height 11
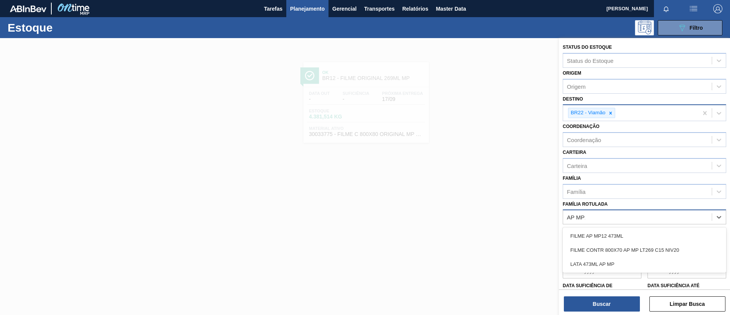
type Rotulada "AP MP12"
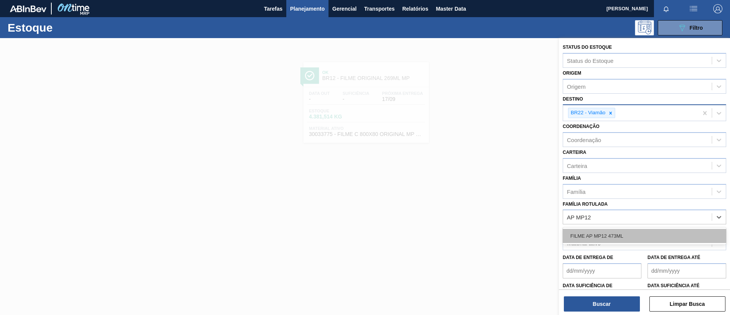
click at [618, 231] on div "FILME AP MP12 473ML" at bounding box center [645, 236] width 164 height 14
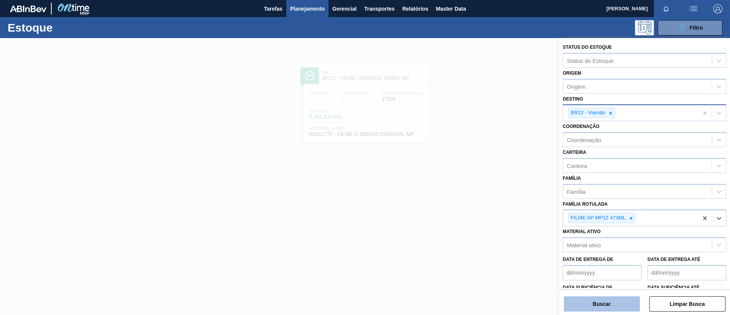
click at [608, 296] on button "Buscar" at bounding box center [602, 303] width 76 height 15
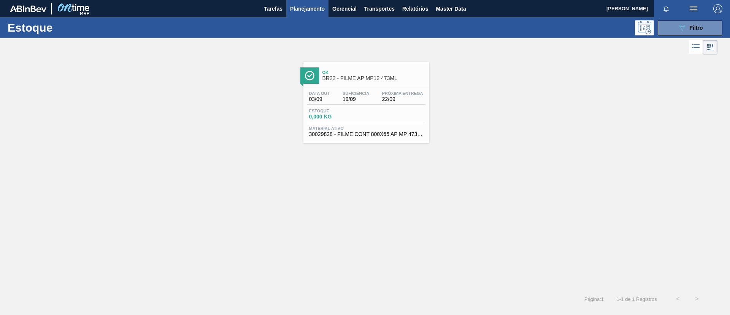
click at [369, 81] on div "Ok BR22 - FILME AP MP12 473ML" at bounding box center [374, 75] width 103 height 17
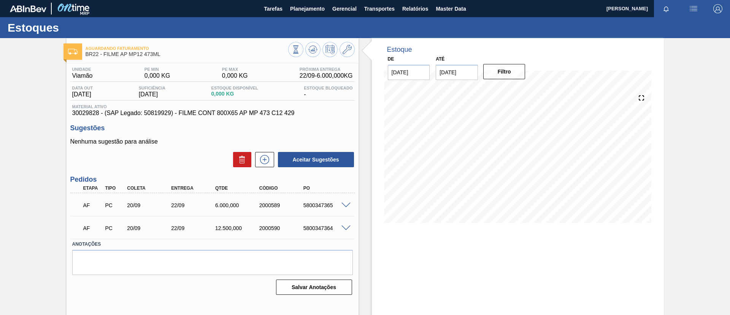
click at [344, 207] on div "5800347365" at bounding box center [326, 205] width 49 height 6
click at [345, 202] on span at bounding box center [346, 205] width 9 height 6
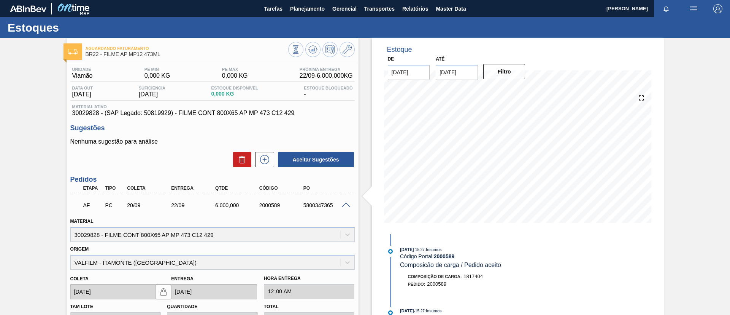
click at [345, 202] on span at bounding box center [346, 205] width 9 height 6
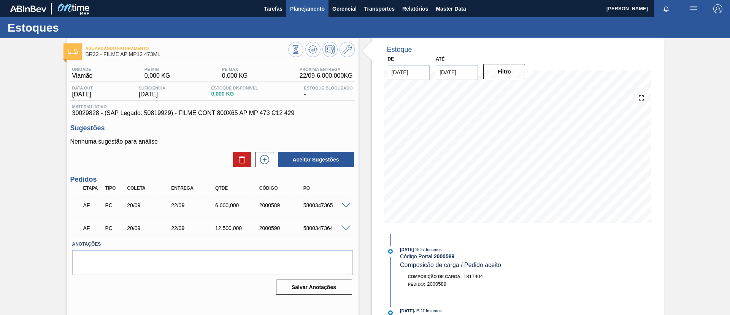
click at [300, 5] on span "Planejamento" at bounding box center [307, 8] width 35 height 9
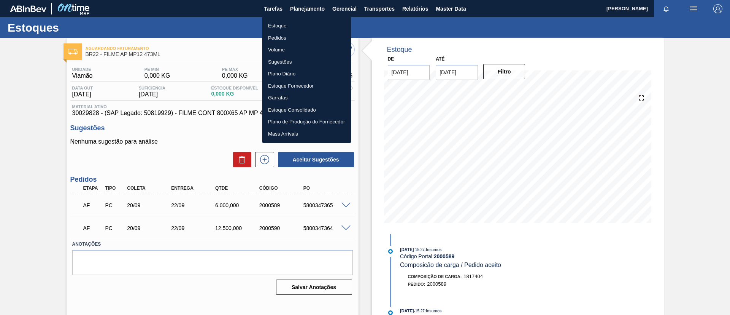
click at [294, 19] on ul "Estoque Pedidos Volume Sugestões Plano Diário Estoque Fornecedor Garrafas Estoq…" at bounding box center [306, 80] width 89 height 126
click at [294, 20] on li "Estoque" at bounding box center [306, 26] width 89 height 12
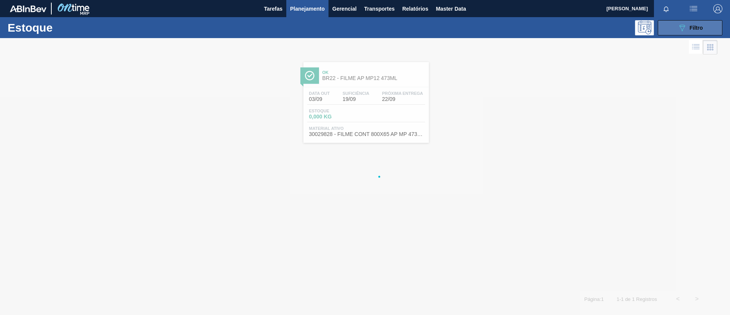
click at [683, 34] on button "089F7B8B-B2A5-4AFE-B5C0-19BA573D28AC Filtro" at bounding box center [690, 27] width 65 height 15
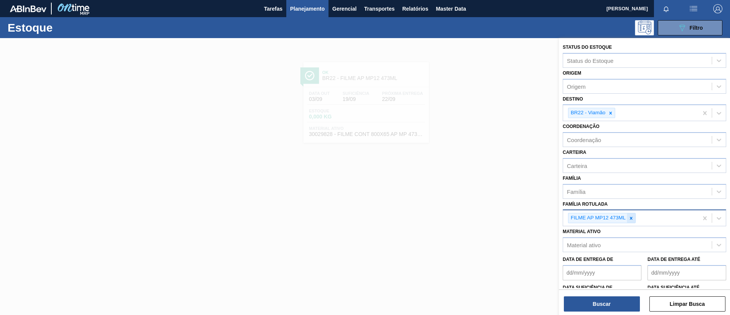
click at [630, 216] on icon at bounding box center [631, 217] width 5 height 5
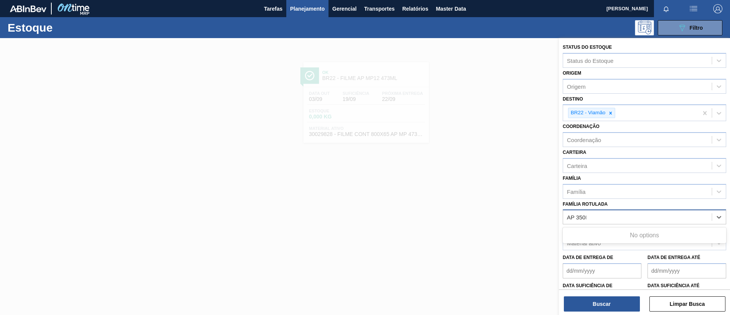
type Rotulada "AP 350ML"
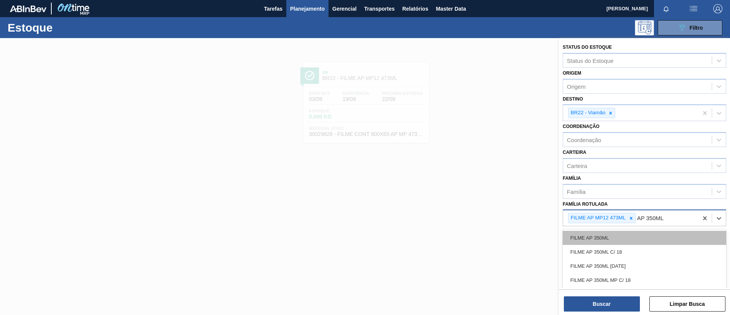
click at [629, 237] on div "FILME AP 350ML" at bounding box center [645, 238] width 164 height 14
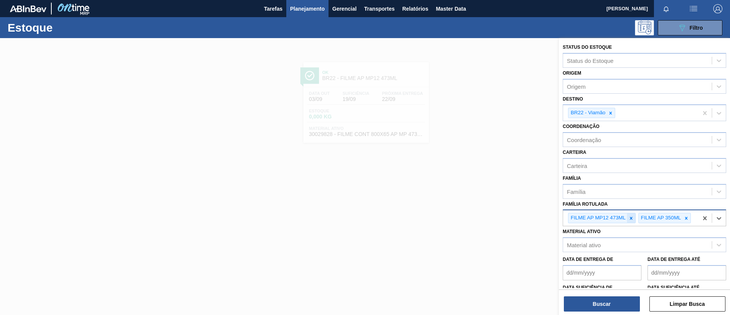
click at [632, 217] on icon at bounding box center [631, 217] width 5 height 5
click at [612, 113] on icon at bounding box center [610, 112] width 5 height 5
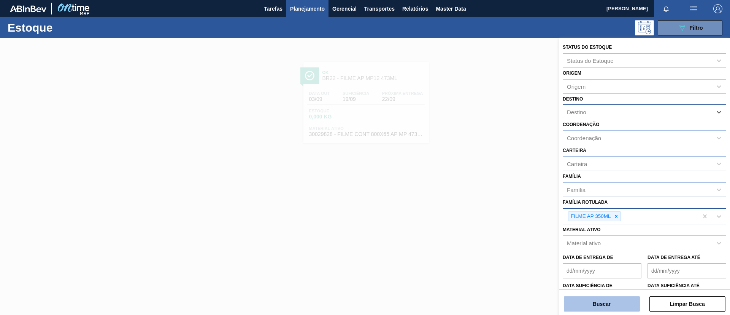
click at [601, 309] on button "Buscar" at bounding box center [602, 303] width 76 height 15
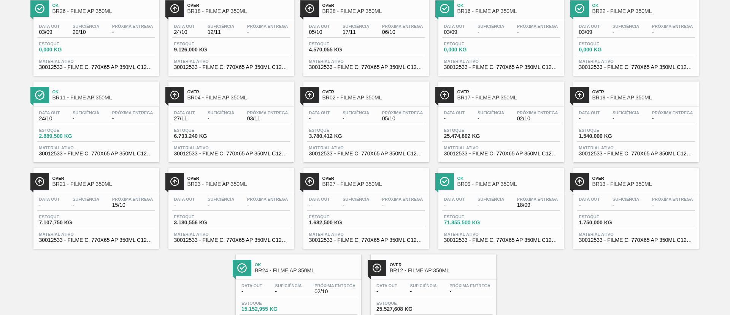
scroll to position [49, 0]
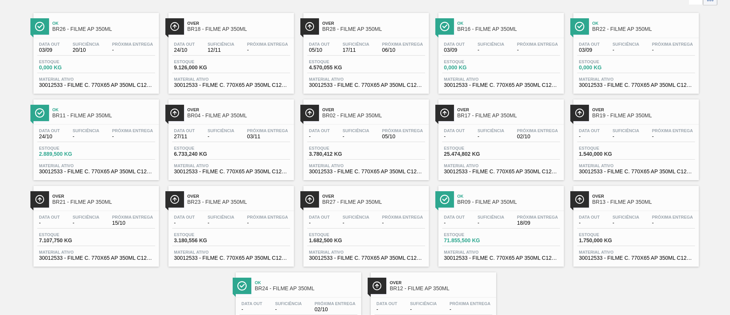
click at [250, 200] on span "BR23 - FILME AP 350ML" at bounding box center [239, 202] width 103 height 6
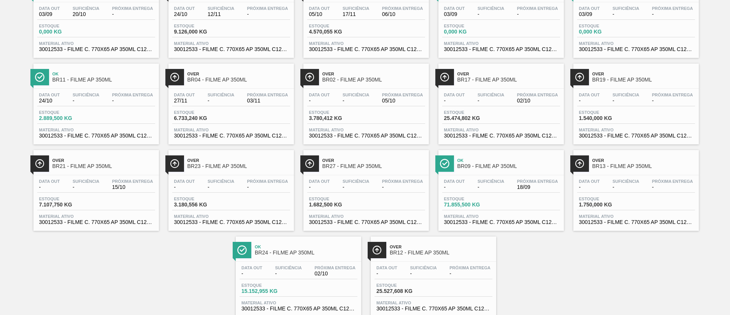
scroll to position [106, 0]
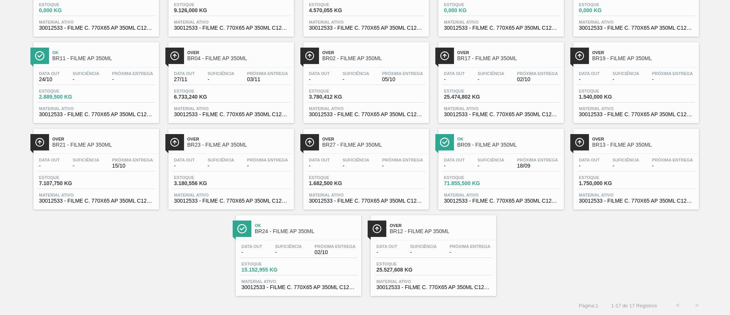
click at [455, 226] on span "Over" at bounding box center [441, 225] width 103 height 5
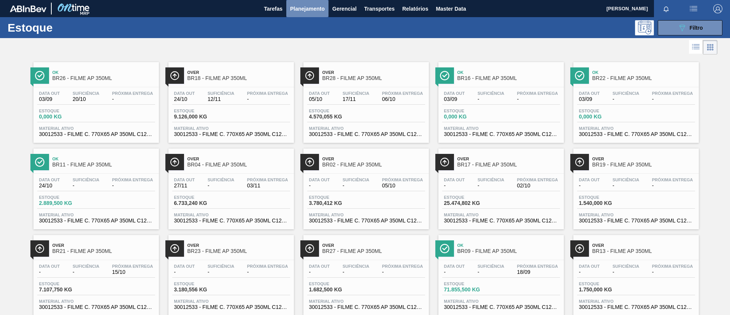
drag, startPoint x: 303, startPoint y: 14, endPoint x: 298, endPoint y: 24, distance: 11.6
click at [302, 15] on button "Planejamento" at bounding box center [307, 8] width 42 height 17
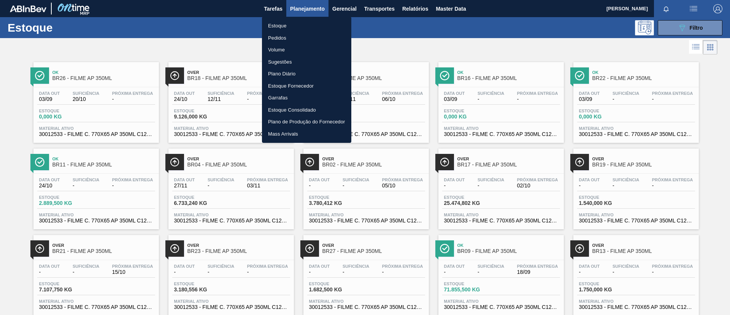
click at [291, 37] on li "Pedidos" at bounding box center [306, 38] width 89 height 12
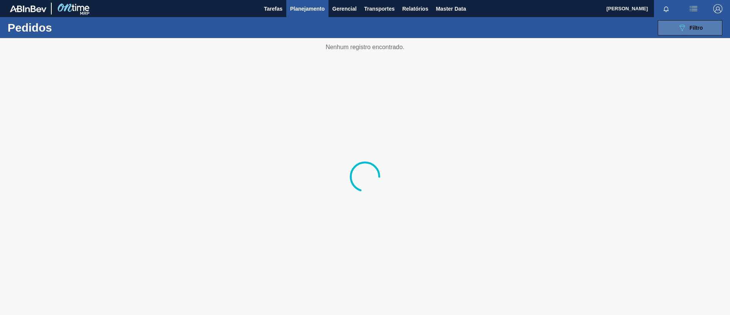
click at [691, 26] on span "Filtro" at bounding box center [696, 28] width 13 height 6
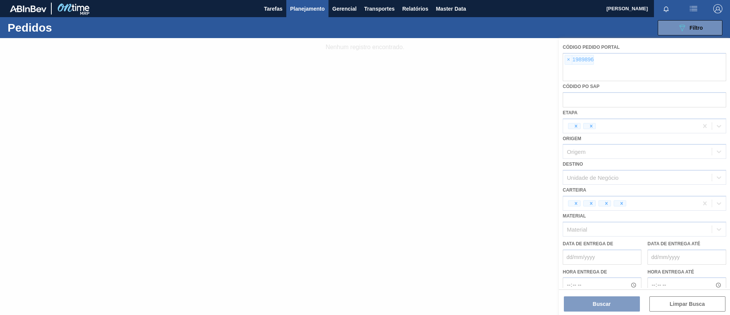
click at [568, 59] on div at bounding box center [365, 176] width 730 height 277
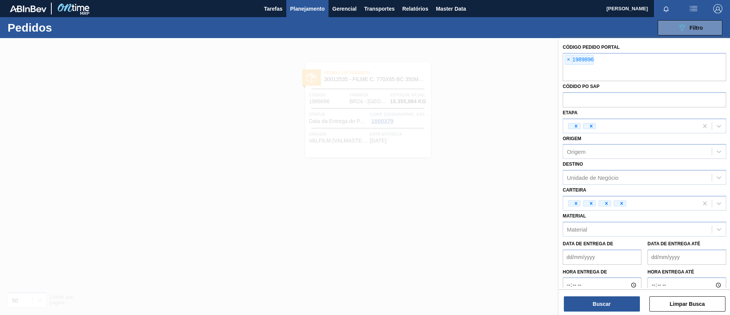
click at [568, 59] on span "×" at bounding box center [568, 59] width 7 height 9
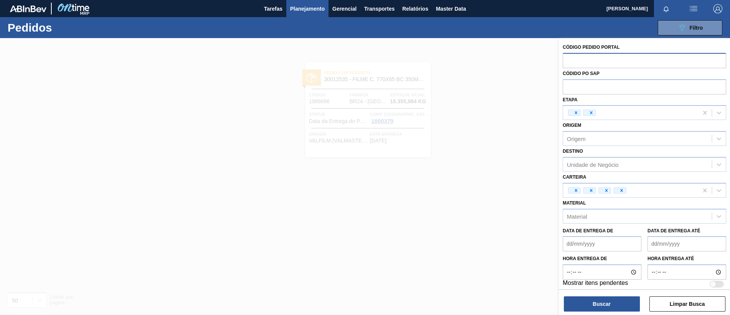
paste input "1994668"
type input "1994668"
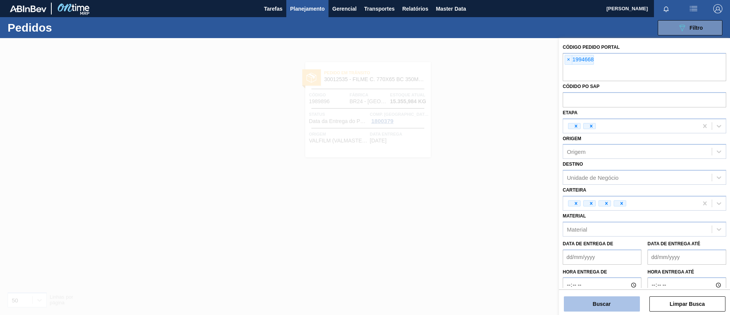
click at [611, 302] on button "Buscar" at bounding box center [602, 303] width 76 height 15
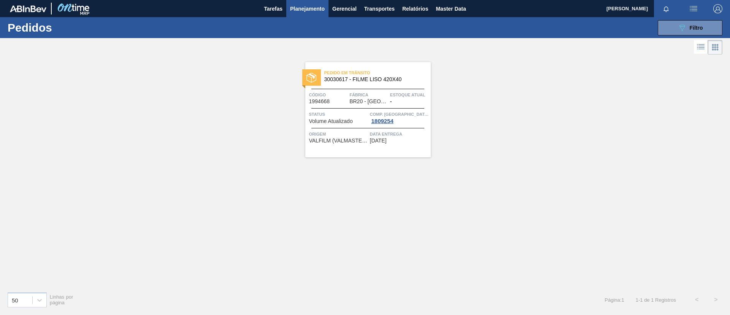
click at [359, 82] on span "30030617 - FILME LISO 420X40" at bounding box center [375, 79] width 100 height 6
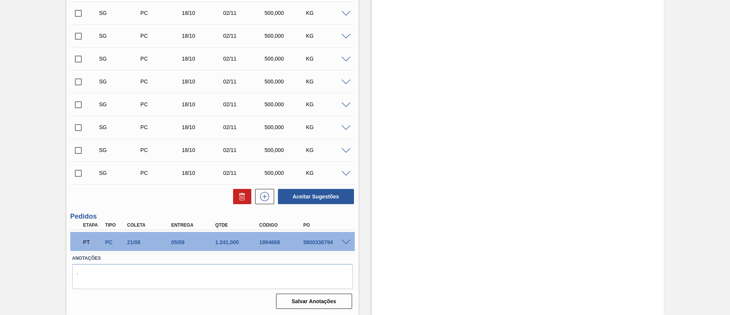
scroll to position [691, 0]
click at [343, 237] on div "PT PC 21/08 05/09 1.241,000 1994668 5800338794" at bounding box center [212, 240] width 285 height 19
click at [344, 239] on span at bounding box center [346, 242] width 9 height 6
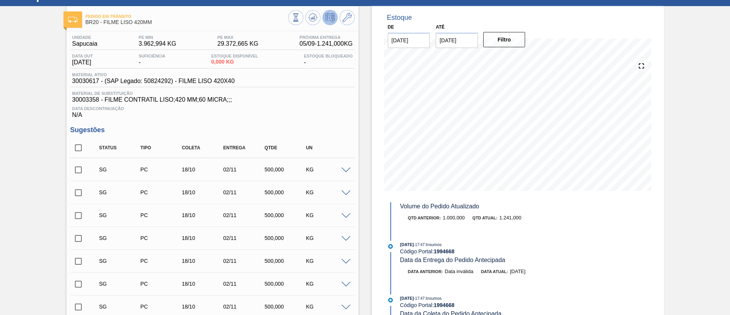
scroll to position [0, 0]
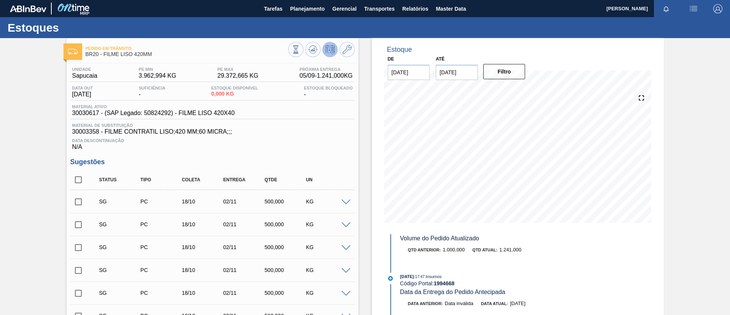
drag, startPoint x: 307, startPoint y: 9, endPoint x: 297, endPoint y: 24, distance: 17.7
click at [307, 10] on span "Planejamento" at bounding box center [307, 8] width 35 height 9
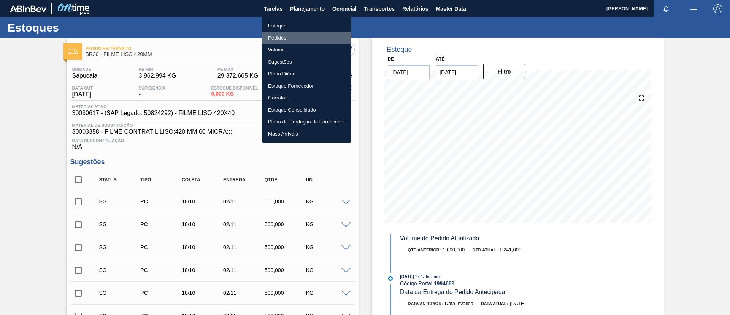
click at [286, 32] on li "Pedidos" at bounding box center [306, 38] width 89 height 12
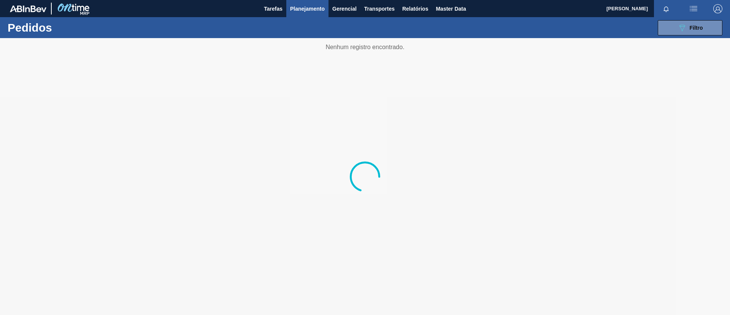
click at [682, 36] on div "089F7B8B-B2A5-4AFE-B5C0-19BA573D28AC Filtro Código Pedido Portal × 1994668 Códi…" at bounding box center [423, 27] width 605 height 23
click at [679, 32] on button "089F7B8B-B2A5-4AFE-B5C0-19BA573D28AC Filtro" at bounding box center [690, 27] width 65 height 15
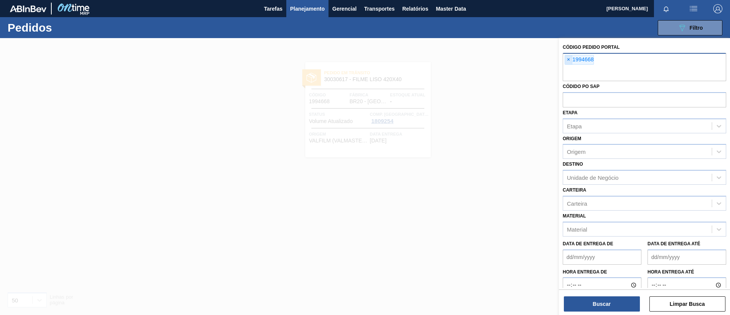
click at [566, 59] on span "×" at bounding box center [568, 59] width 7 height 9
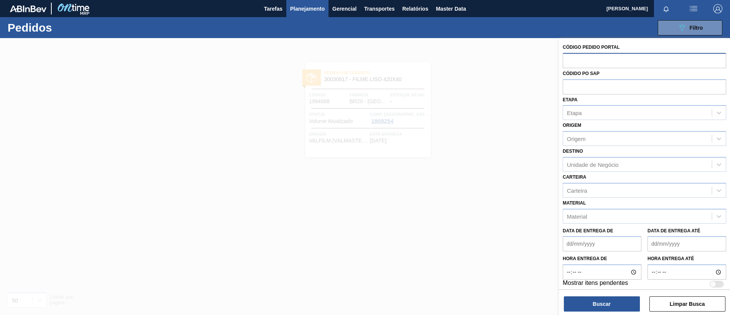
paste input "1988849"
type input "1988849"
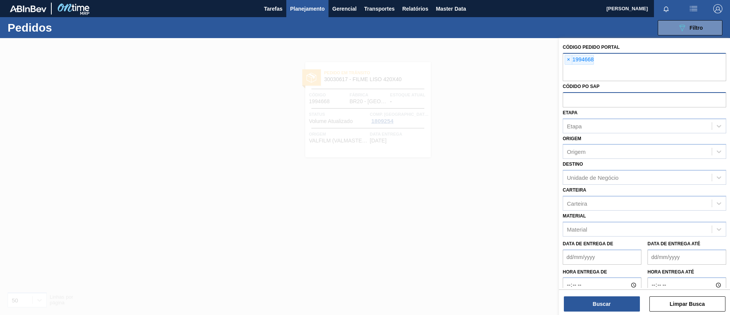
paste input "text"
click at [601, 306] on button "Buscar" at bounding box center [602, 303] width 76 height 15
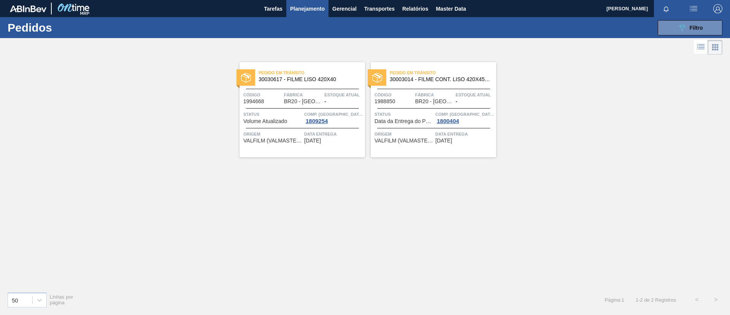
click at [419, 89] on div at bounding box center [433, 89] width 113 height 0
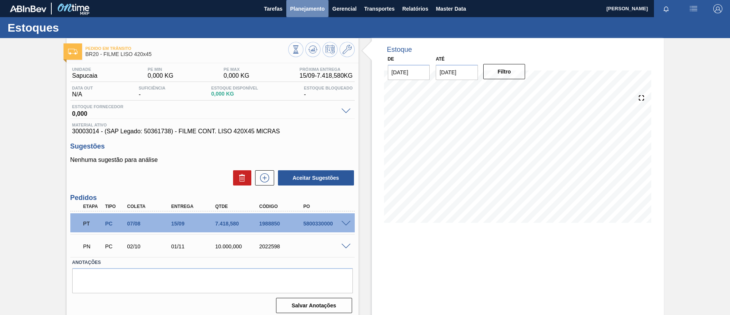
click at [320, 15] on button "Planejamento" at bounding box center [307, 8] width 42 height 17
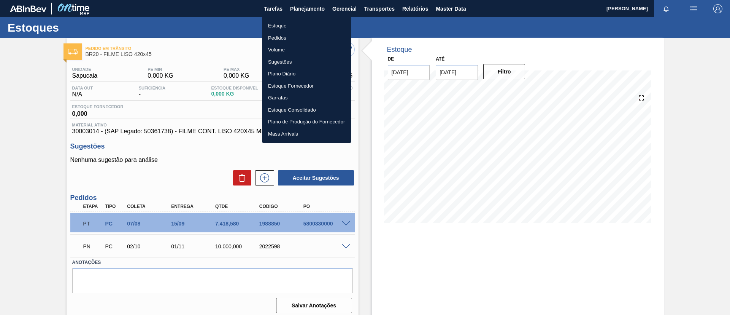
click at [291, 29] on li "Estoque" at bounding box center [306, 26] width 89 height 12
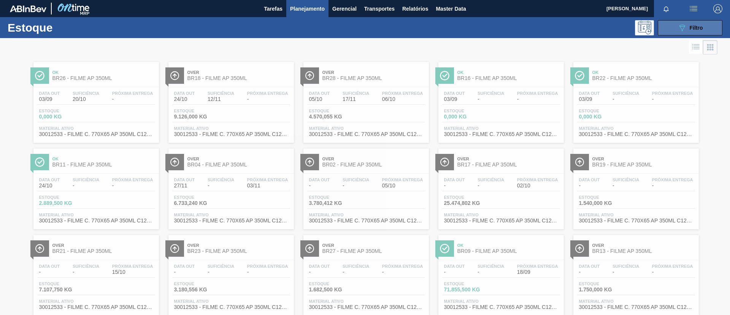
click at [698, 27] on span "Filtro" at bounding box center [696, 28] width 13 height 6
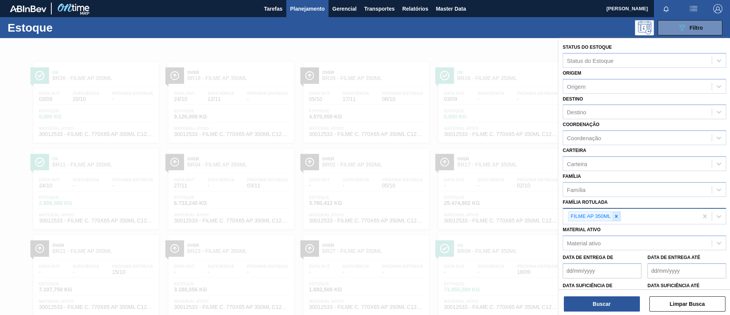
click at [615, 216] on icon at bounding box center [616, 215] width 5 height 5
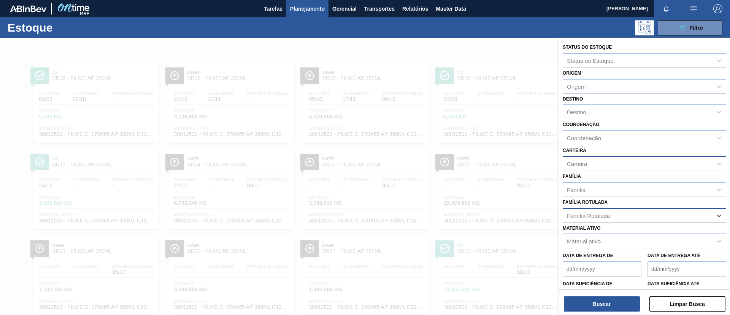
click at [592, 168] on div "Carteira" at bounding box center [637, 163] width 149 height 11
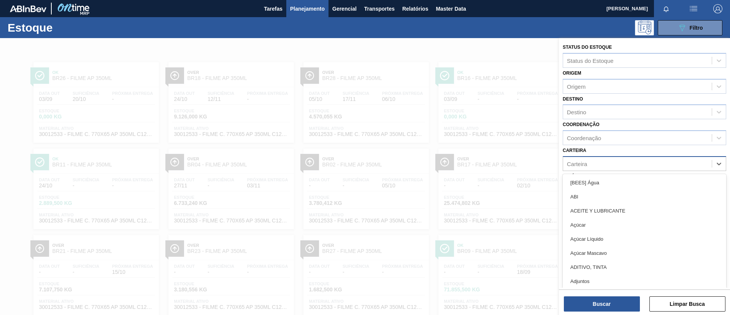
click at [602, 157] on div "Carteira" at bounding box center [645, 163] width 164 height 15
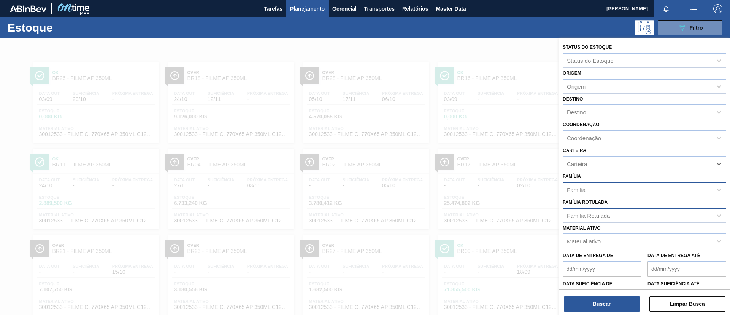
click at [603, 184] on div "Família" at bounding box center [637, 189] width 149 height 11
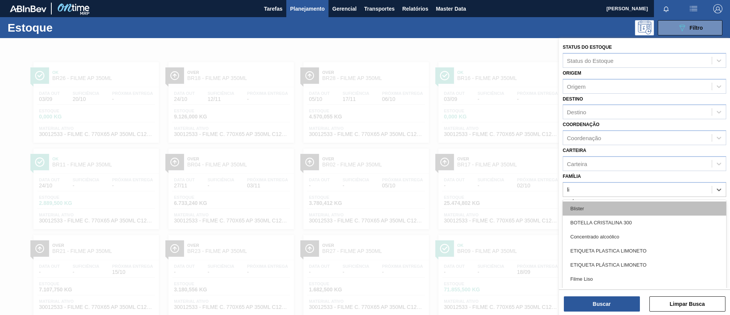
type input "lis"
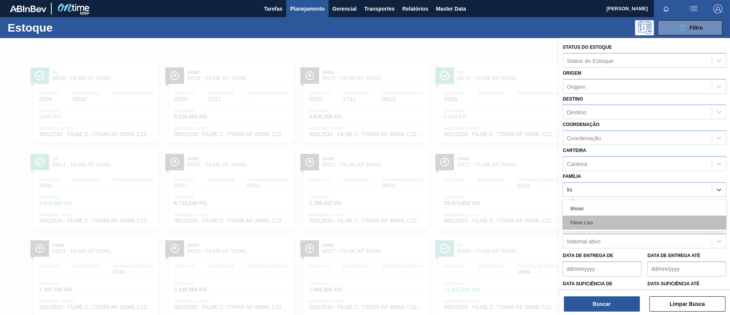
click at [598, 217] on div "Filme Liso" at bounding box center [645, 222] width 164 height 14
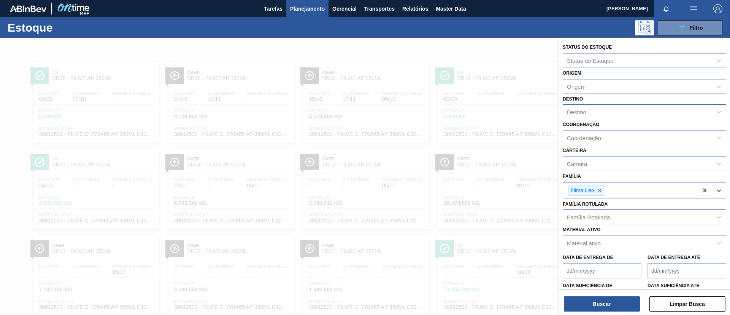
click at [585, 113] on div "Destino" at bounding box center [576, 112] width 19 height 6
type input "sapu"
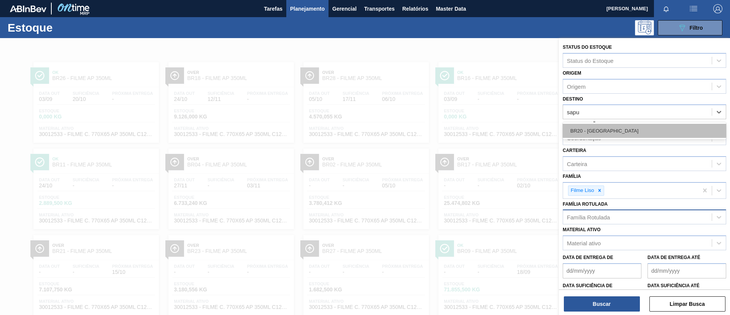
click at [575, 127] on div "BR20 - [GEOGRAPHIC_DATA]" at bounding box center [645, 131] width 164 height 14
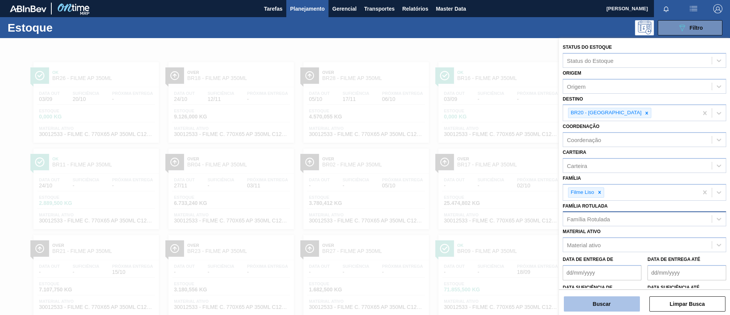
click at [591, 302] on button "Buscar" at bounding box center [602, 303] width 76 height 15
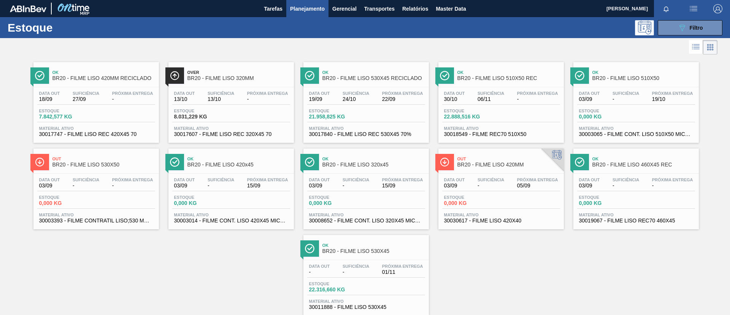
click at [102, 79] on span "BR20 - FILME LISO 420MM RECICLADO" at bounding box center [103, 78] width 103 height 6
click at [262, 152] on div "Ok BR20 - FILME LISO 420x45" at bounding box center [232, 160] width 126 height 17
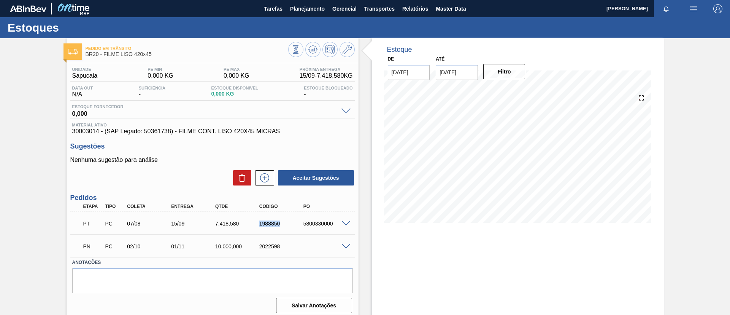
drag, startPoint x: 266, startPoint y: 223, endPoint x: 293, endPoint y: 224, distance: 27.0
click at [293, 224] on div "PT PC 07/08 15/09 7.418,580 1988850 5800330000" at bounding box center [210, 222] width 264 height 15
click at [295, 230] on div "PT PC 07/08 15/09 7.418,580 1988850 5800330000" at bounding box center [210, 222] width 264 height 15
click at [348, 220] on div at bounding box center [347, 223] width 15 height 6
click at [348, 221] on span at bounding box center [346, 224] width 9 height 6
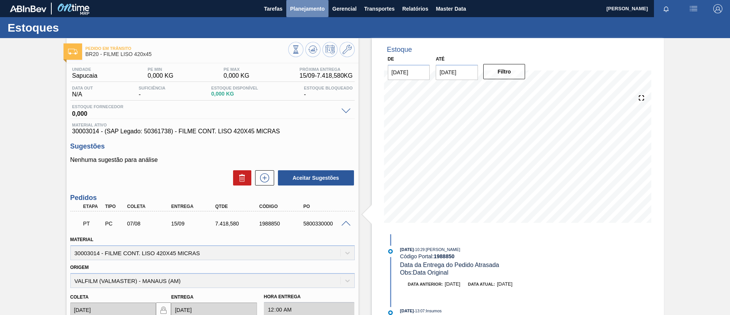
click at [294, 7] on span "Planejamento" at bounding box center [307, 8] width 35 height 9
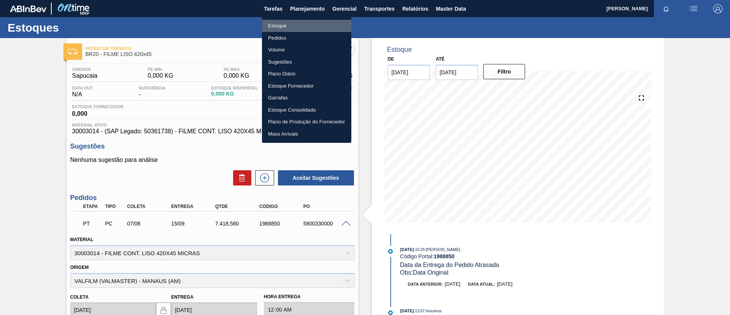
click at [295, 24] on li "Estoque" at bounding box center [306, 26] width 89 height 12
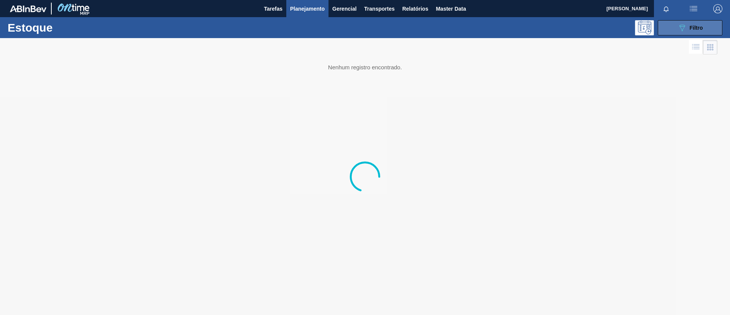
click at [679, 32] on button "089F7B8B-B2A5-4AFE-B5C0-19BA573D28AC Filtro" at bounding box center [690, 27] width 65 height 15
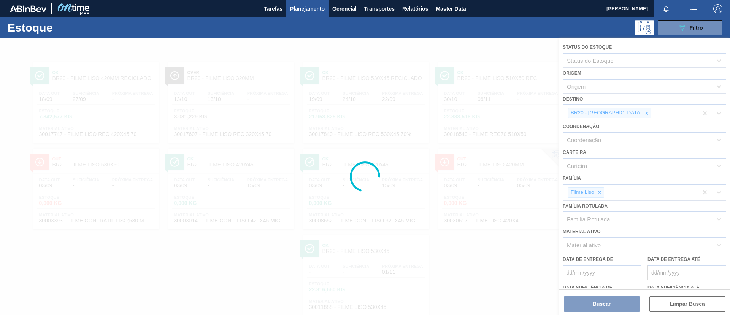
click at [597, 196] on div at bounding box center [365, 176] width 730 height 277
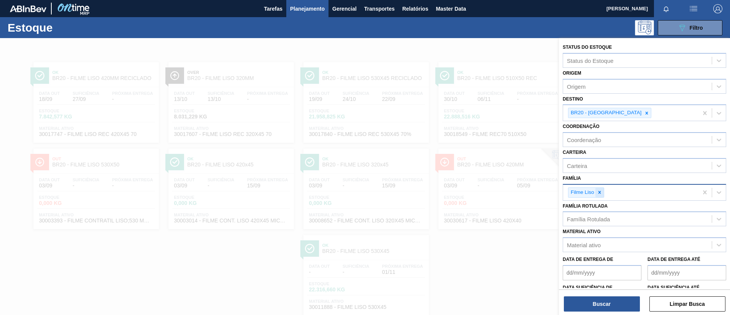
click at [599, 194] on icon at bounding box center [599, 191] width 5 height 5
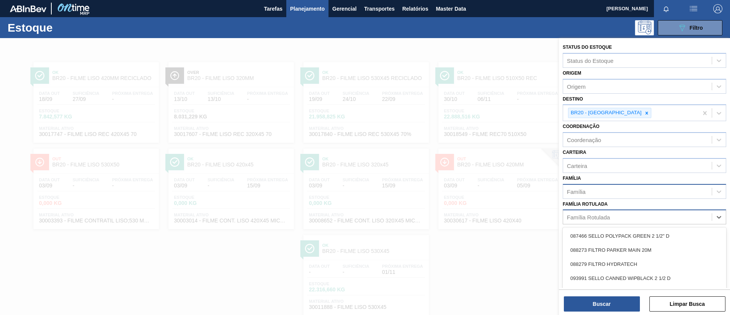
click at [596, 218] on div "Família Rotulada" at bounding box center [588, 217] width 43 height 6
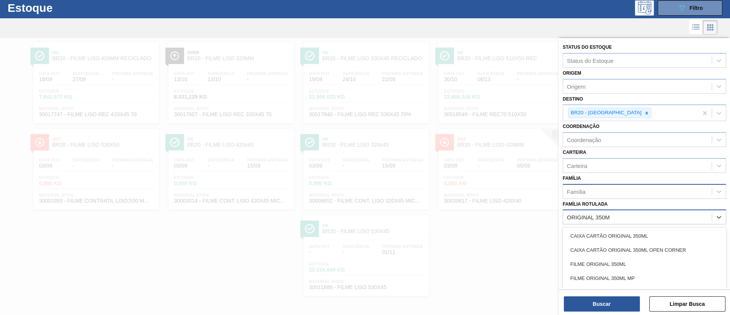
type Rotulada "ORIGINAL 350ML"
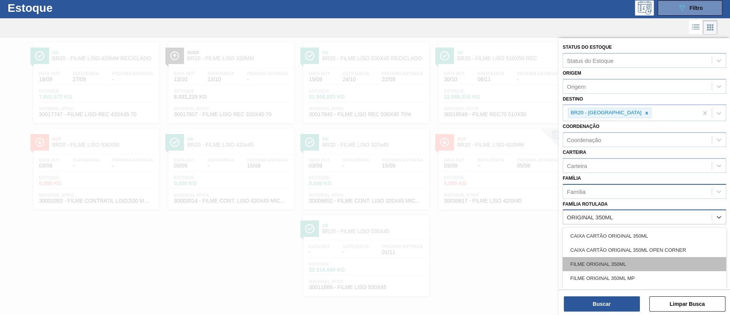
click at [598, 264] on div "FILME ORIGINAL 350ML" at bounding box center [645, 264] width 164 height 14
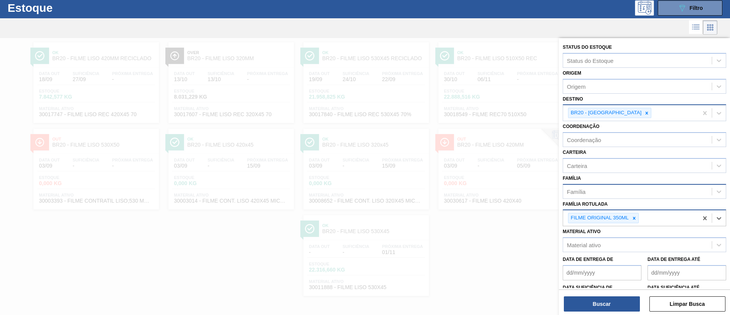
click at [611, 108] on div "BR20 - [GEOGRAPHIC_DATA]" at bounding box center [606, 113] width 74 height 10
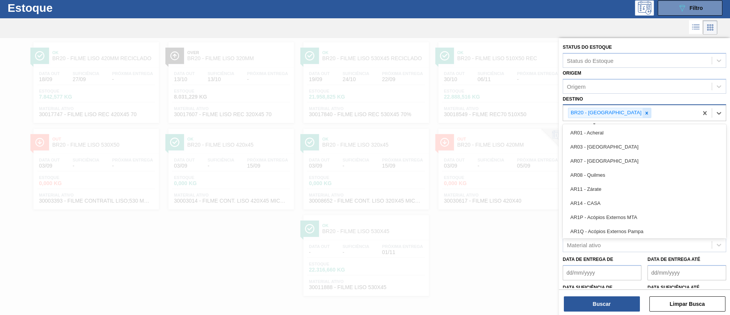
click at [643, 110] on div at bounding box center [647, 113] width 8 height 10
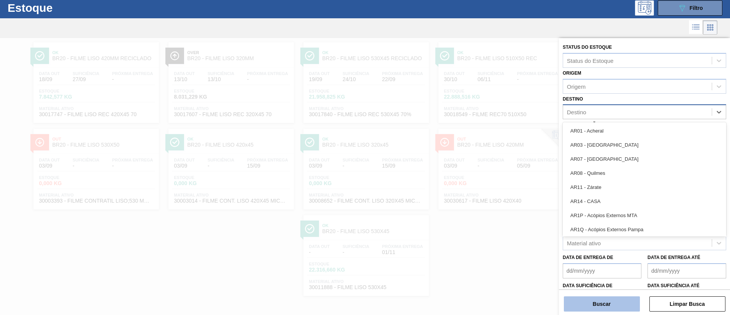
click at [613, 298] on button "Buscar" at bounding box center [602, 303] width 76 height 15
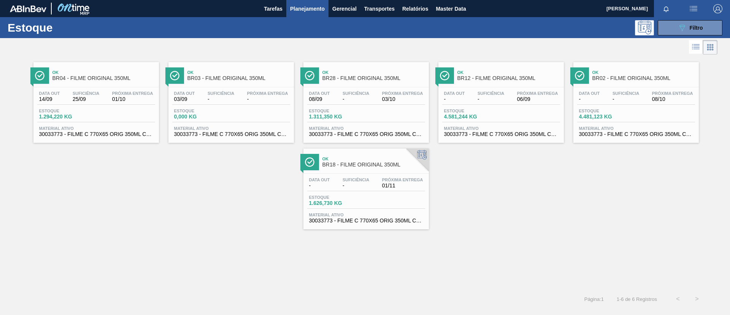
click at [516, 84] on div "Ok BR12 - FILME ORIGINAL 350ML Data out - Suficiência - Próxima Entrega 06/09 E…" at bounding box center [502, 102] width 126 height 81
click at [637, 87] on div "Data out - Suficiência - Próxima Entrega 08/10 Estoque 4.481,123 KG Material at…" at bounding box center [637, 113] width 126 height 52
click at [97, 75] on span "BR04 - FILME ORIGINAL 350ML" at bounding box center [103, 78] width 103 height 6
click at [364, 81] on div "Ok BR28 - FILME ORIGINAL 350ML" at bounding box center [374, 75] width 103 height 17
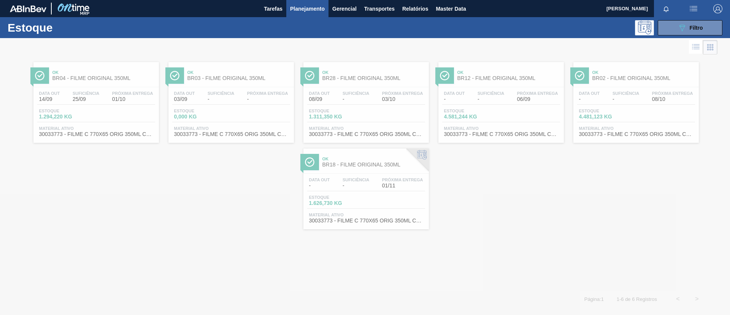
click at [485, 80] on div at bounding box center [365, 176] width 730 height 277
click at [492, 78] on div at bounding box center [365, 176] width 730 height 277
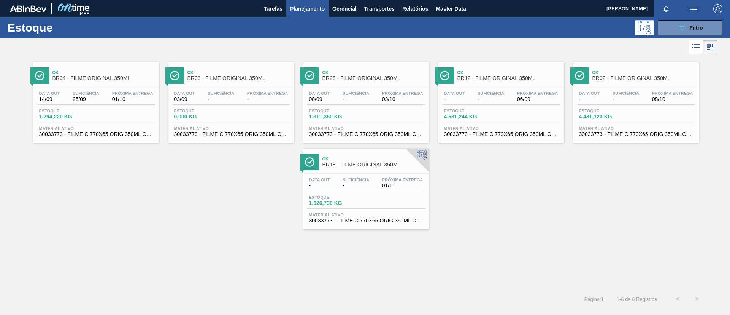
click at [494, 78] on span "BR12 - FILME ORIGINAL 350ML" at bounding box center [509, 78] width 103 height 6
click at [614, 73] on span "Ok" at bounding box center [644, 72] width 103 height 5
click at [370, 160] on span "Ok" at bounding box center [374, 158] width 103 height 5
click at [503, 76] on span "BR12 - FILME ORIGINAL 350ML" at bounding box center [509, 78] width 103 height 6
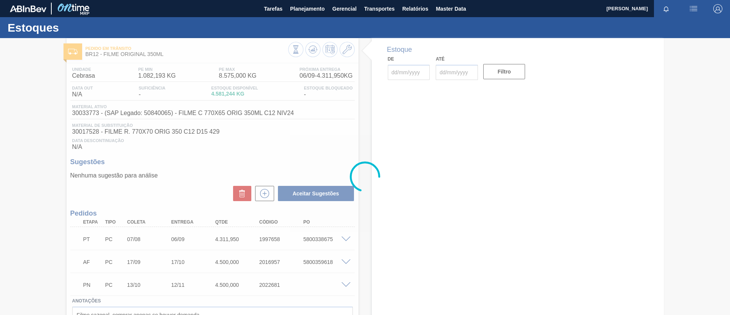
type input "[DATE]"
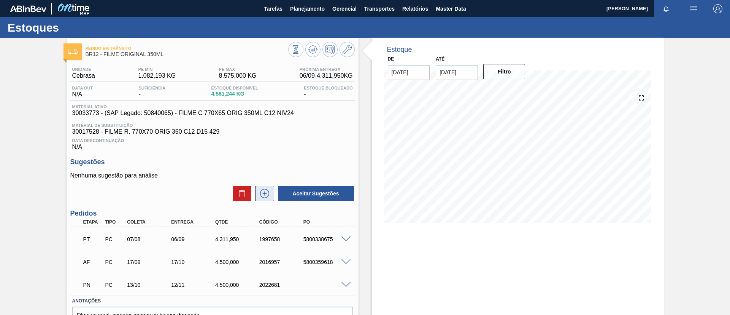
click at [264, 193] on icon at bounding box center [264, 193] width 0 height 4
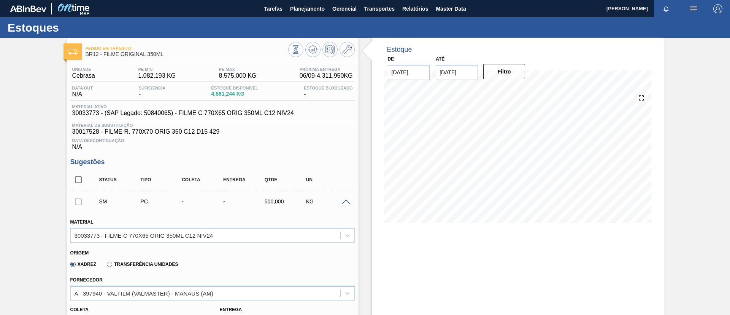
click at [183, 296] on div "A - 397940 - VALFILM (VALMASTER) - MANAUS (AM)" at bounding box center [212, 292] width 285 height 15
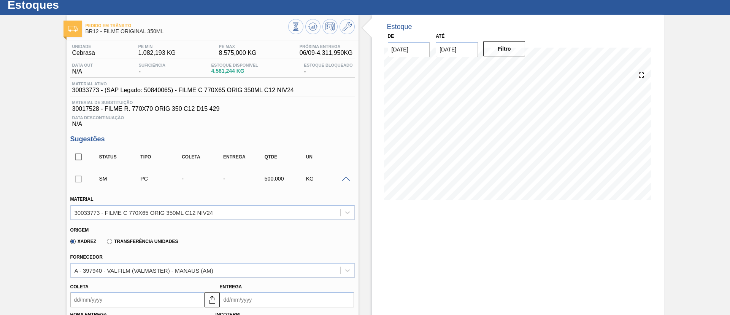
click at [230, 258] on div "Fornecedor A - 397940 - VALFILM (VALMASTER) - MANAUS (AM)" at bounding box center [212, 264] width 285 height 26
click at [348, 176] on div at bounding box center [347, 179] width 15 height 6
click at [347, 177] on span at bounding box center [346, 180] width 9 height 6
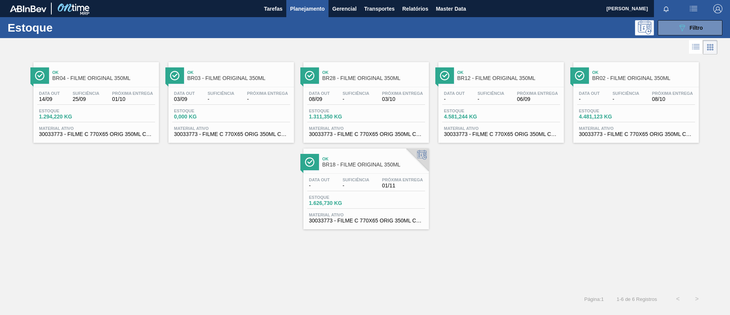
click at [129, 74] on span "Ok" at bounding box center [103, 72] width 103 height 5
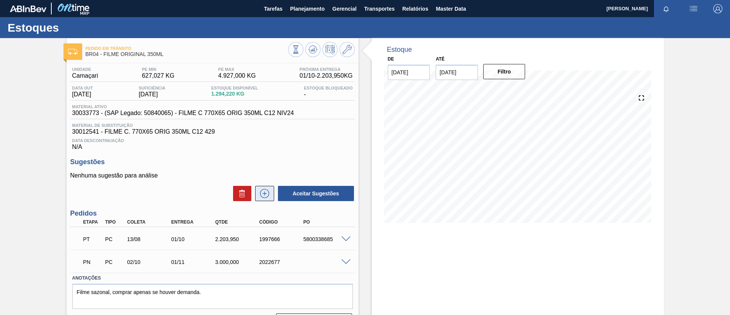
click at [264, 193] on icon at bounding box center [264, 193] width 4 height 0
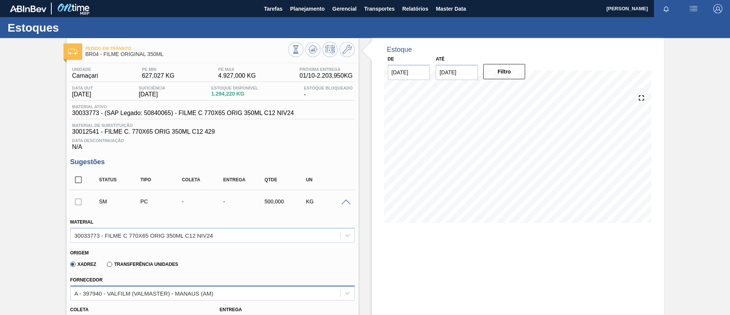
scroll to position [23, 0]
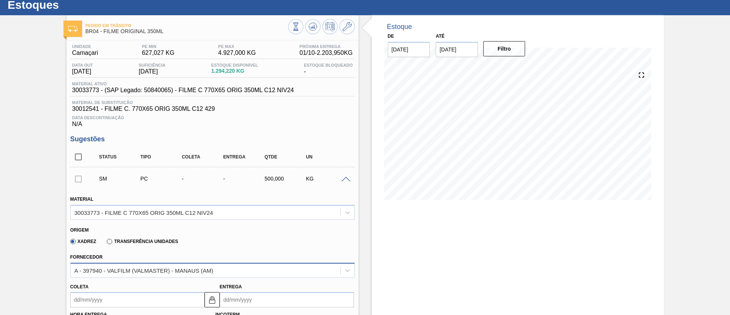
click at [228, 277] on div "A - 397940 - VALFILM (VALMASTER) - MANAUS (AM)" at bounding box center [212, 269] width 285 height 15
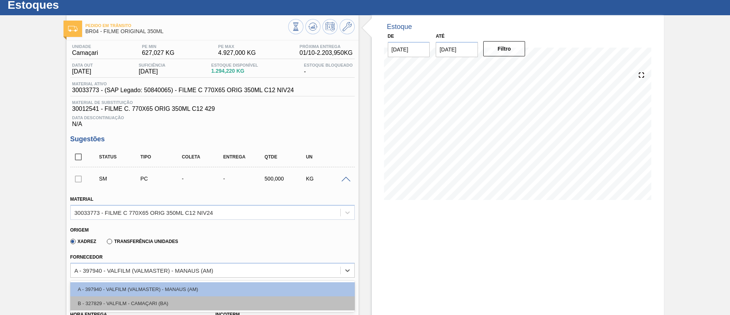
click at [207, 301] on div "B - 327829 - VALFILM - CAMAÇARI (BA)" at bounding box center [212, 303] width 285 height 14
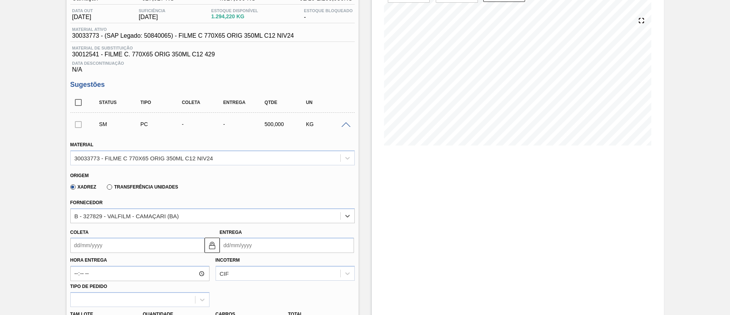
scroll to position [0, 0]
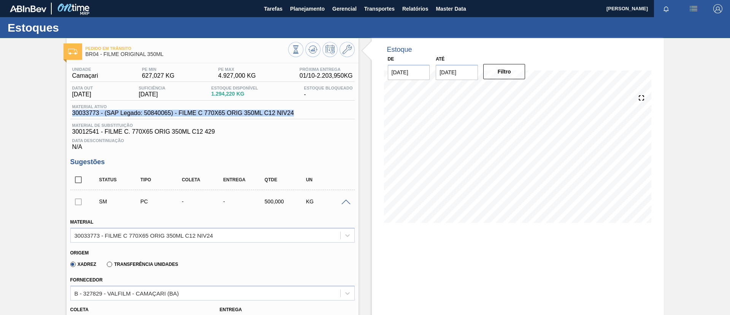
drag, startPoint x: 282, startPoint y: 114, endPoint x: 96, endPoint y: 8, distance: 213.3
copy span "30033773 - (SAP Legado: 50840065) - FILME C 770X65 ORIG 350ML C12 NIV24"
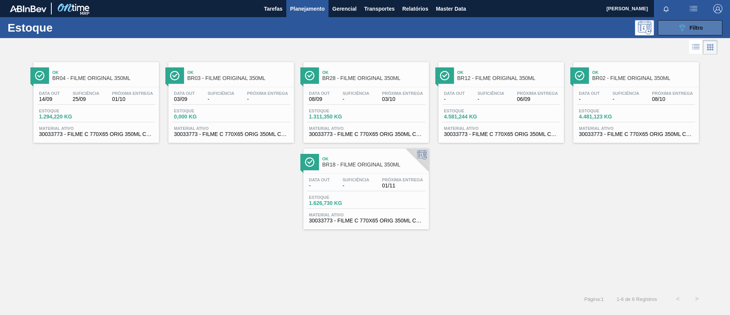
click at [690, 27] on span "Filtro" at bounding box center [696, 28] width 13 height 6
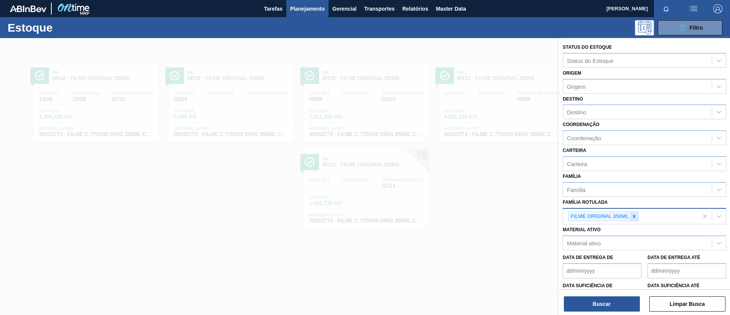
click at [635, 218] on icon at bounding box center [634, 215] width 5 height 5
paste Rotulada "FILME BUD 269ML C/15"
type Rotulada "FILME BUD 269ML C/15"
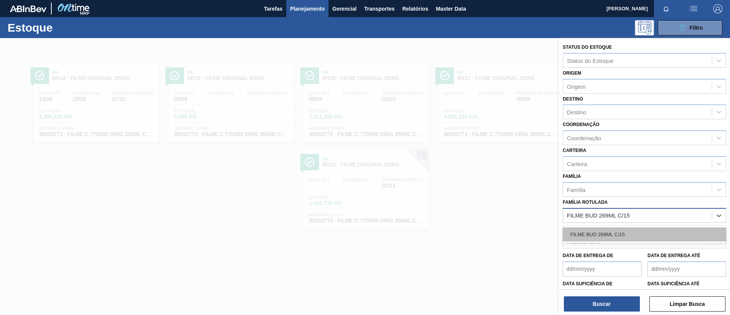
click at [635, 228] on div "FILME BUD 269ML C/15" at bounding box center [645, 234] width 164 height 14
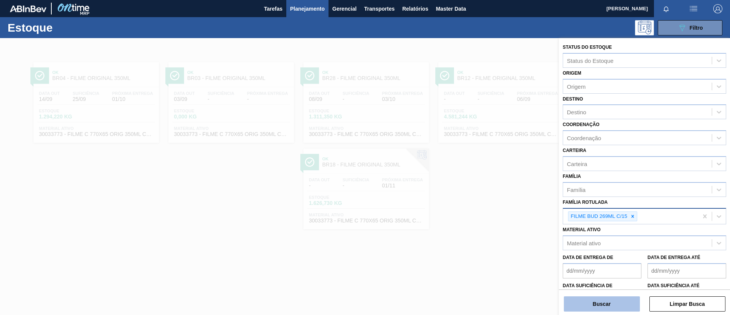
click at [620, 305] on button "Buscar" at bounding box center [602, 303] width 76 height 15
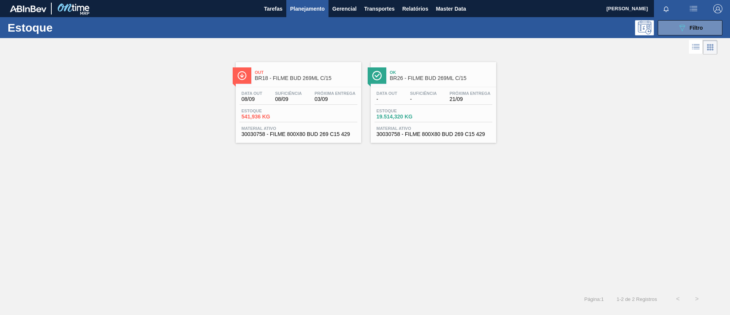
click at [348, 85] on div "Out BR18 - FILME BUD 269ML C/15 Data [DATE] Suficiência 08/09 Próxima Entrega 0…" at bounding box center [299, 102] width 126 height 81
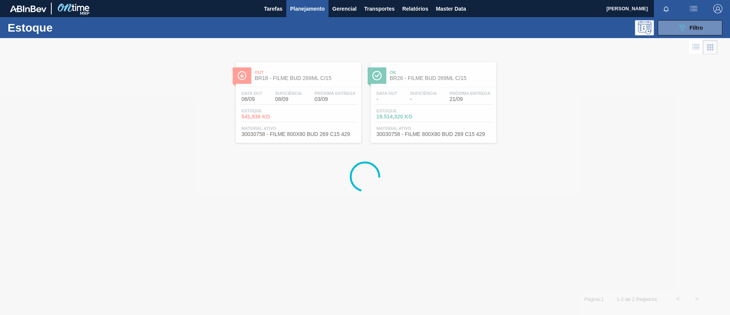
click at [437, 80] on div at bounding box center [365, 176] width 730 height 277
click at [439, 76] on div at bounding box center [365, 176] width 730 height 277
click at [440, 76] on div at bounding box center [365, 176] width 730 height 277
click at [444, 78] on div at bounding box center [365, 176] width 730 height 277
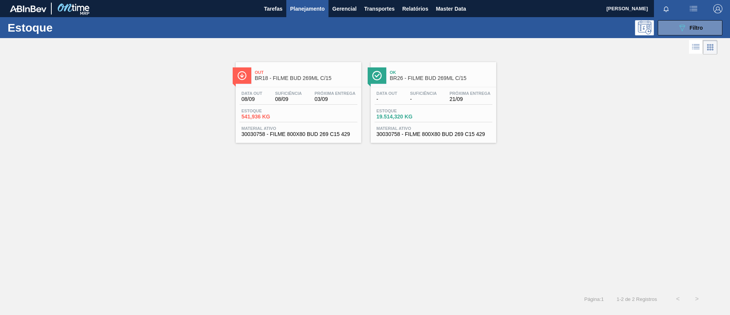
click at [440, 78] on span "BR26 - FILME BUD 269ML C/15" at bounding box center [441, 78] width 103 height 6
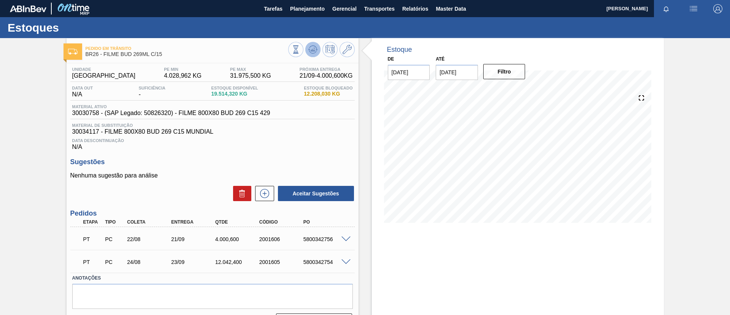
click at [311, 50] on icon at bounding box center [312, 49] width 5 height 3
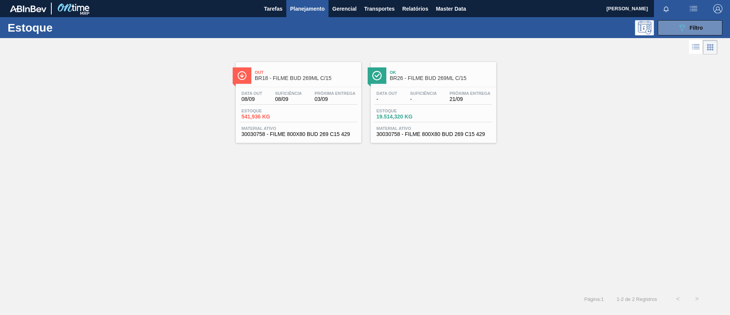
click at [260, 82] on div "Out BR18 - FILME BUD 269ML C/15" at bounding box center [306, 75] width 103 height 17
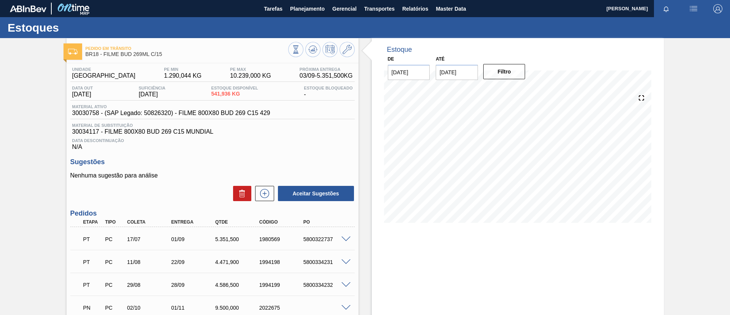
scroll to position [57, 0]
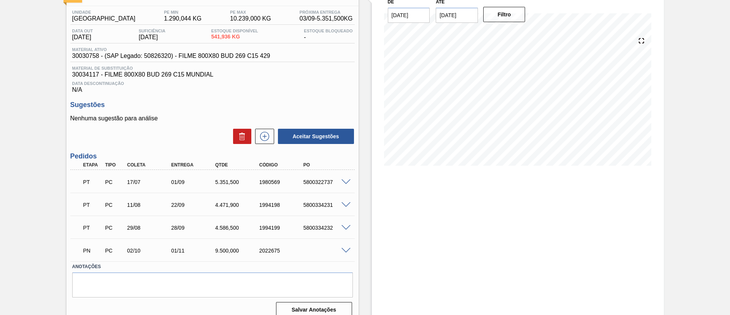
click at [346, 181] on span at bounding box center [346, 182] width 9 height 6
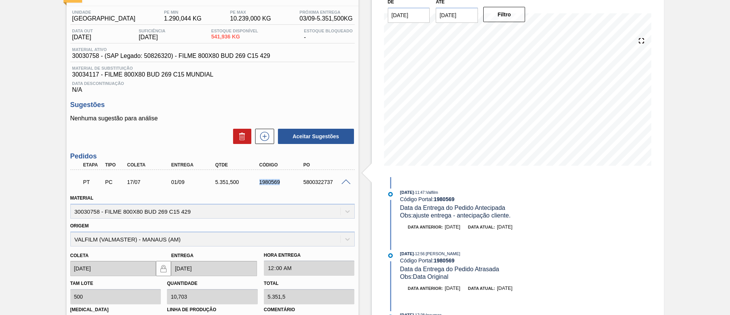
drag, startPoint x: 259, startPoint y: 180, endPoint x: 282, endPoint y: 180, distance: 22.8
click at [282, 180] on div "1980569" at bounding box center [282, 182] width 49 height 6
copy div "1980569"
click at [342, 180] on span at bounding box center [346, 182] width 9 height 6
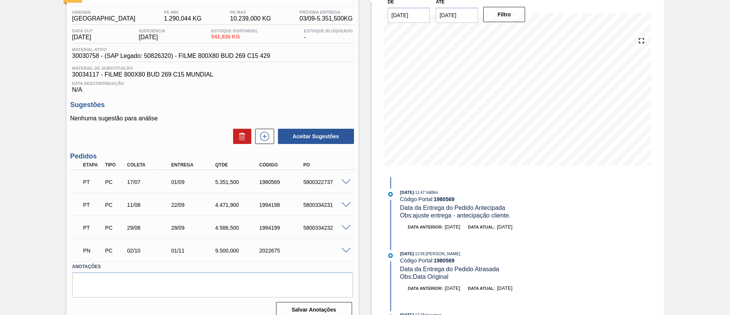
click at [342, 180] on span at bounding box center [346, 182] width 9 height 6
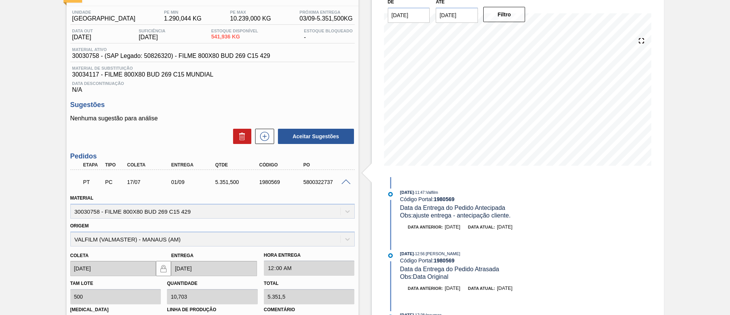
click at [342, 180] on span at bounding box center [346, 182] width 9 height 6
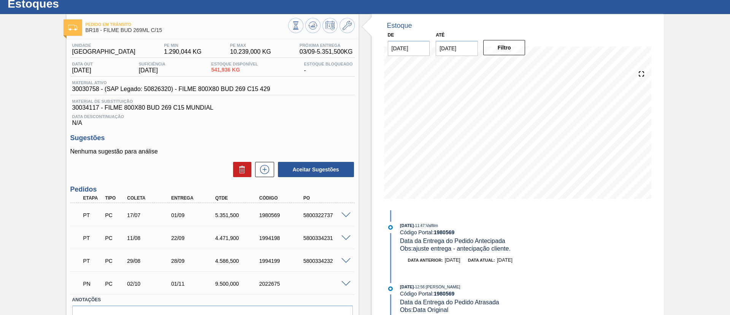
scroll to position [0, 0]
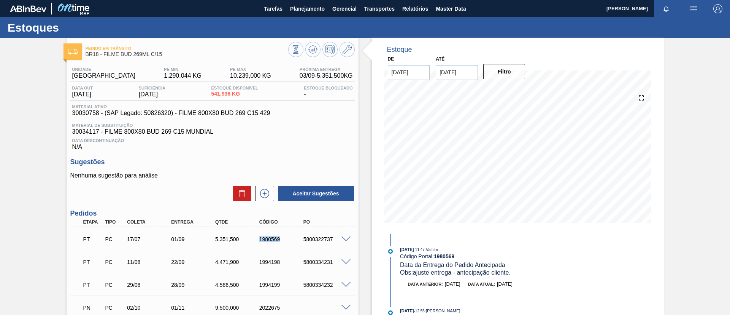
drag, startPoint x: 255, startPoint y: 241, endPoint x: 293, endPoint y: 242, distance: 37.7
click at [293, 242] on div "1980569" at bounding box center [277, 239] width 44 height 6
copy div "1980569"
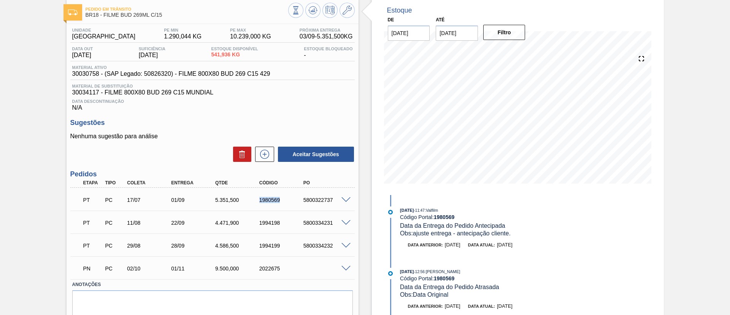
scroll to position [57, 0]
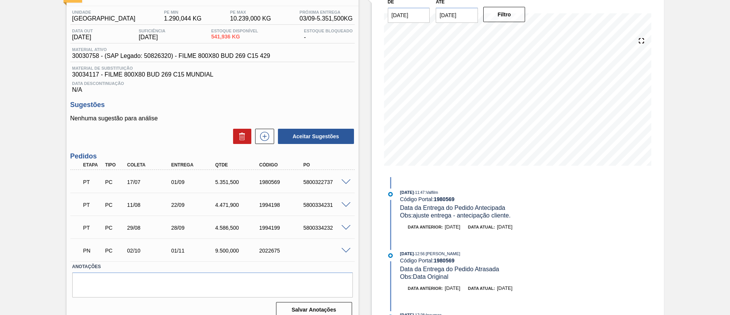
click at [287, 168] on div "Etapa Tipo Coleta Entrega Qtde Código PO" at bounding box center [212, 165] width 285 height 10
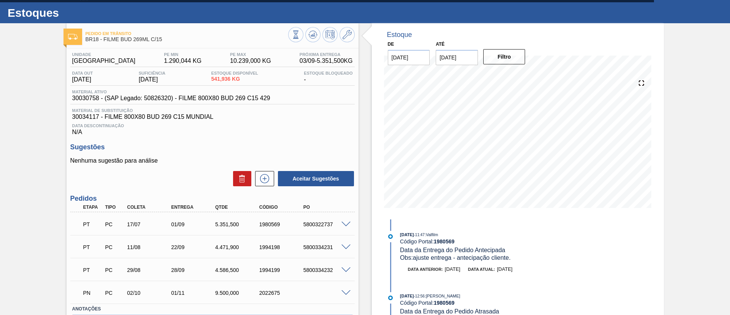
scroll to position [0, 0]
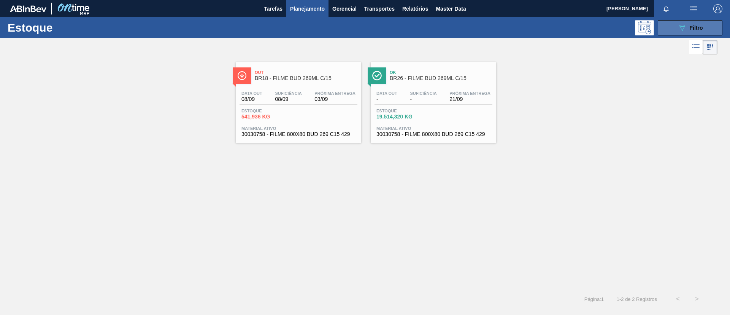
click at [671, 30] on button "089F7B8B-B2A5-4AFE-B5C0-19BA573D28AC Filtro" at bounding box center [690, 27] width 65 height 15
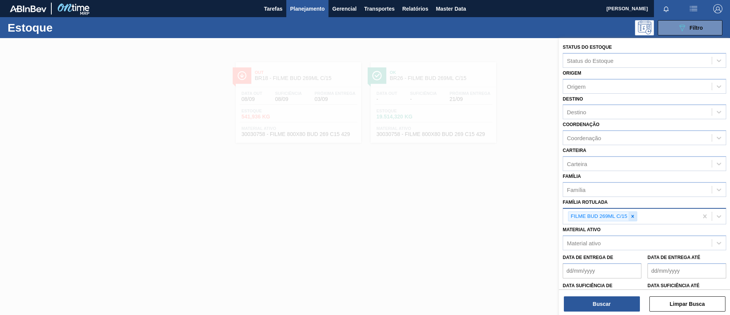
click at [634, 216] on icon at bounding box center [632, 215] width 5 height 5
paste Rotulada "FILME BUD 350ML"
type Rotulada "FILME BUD 350ML"
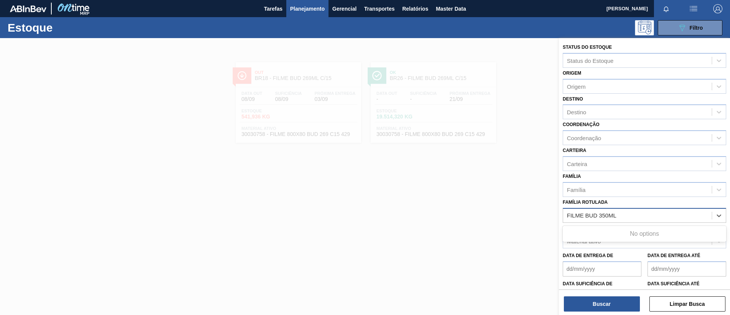
click at [638, 234] on div "No options" at bounding box center [645, 233] width 164 height 13
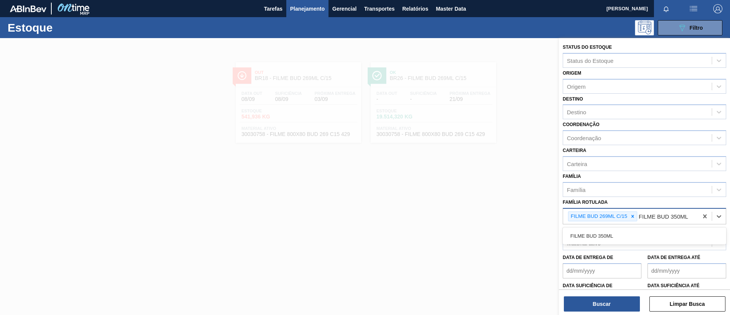
click at [638, 234] on div "FILME BUD 350ML" at bounding box center [645, 236] width 164 height 14
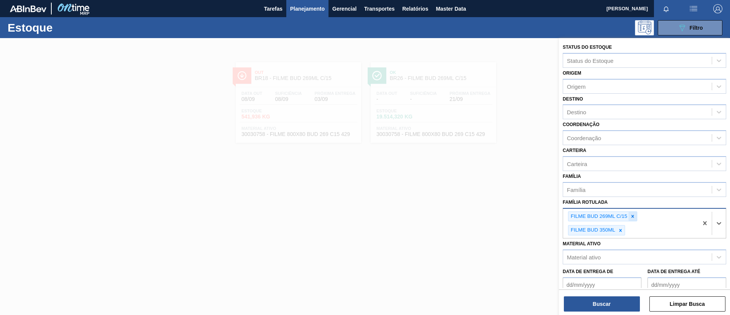
click at [633, 220] on div at bounding box center [633, 217] width 8 height 10
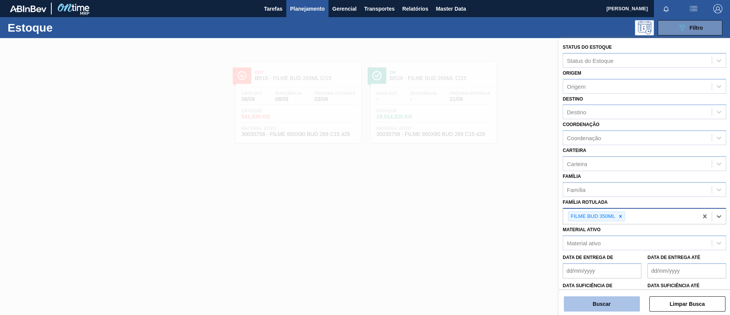
click at [622, 302] on button "Buscar" at bounding box center [602, 303] width 76 height 15
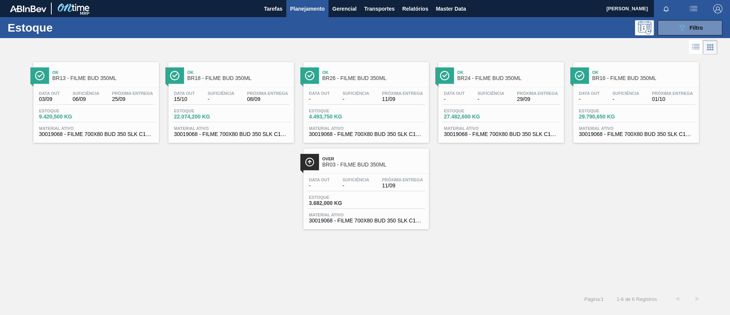
click at [113, 91] on span "Próxima Entrega" at bounding box center [132, 93] width 41 height 5
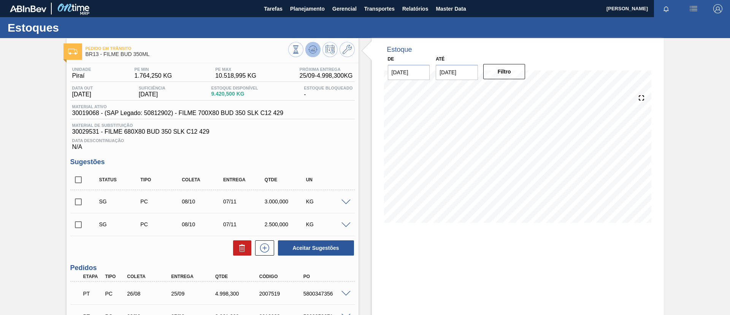
click at [317, 49] on button at bounding box center [312, 49] width 15 height 15
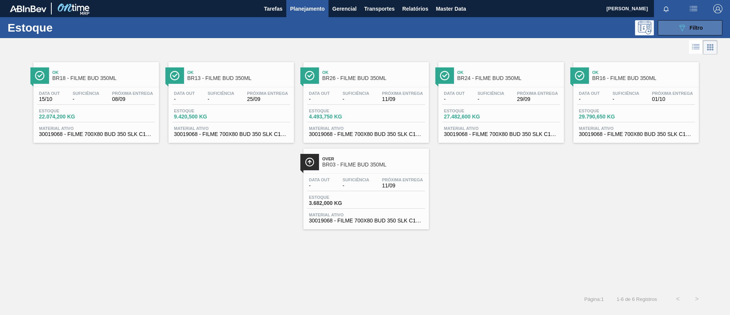
click at [673, 23] on button "089F7B8B-B2A5-4AFE-B5C0-19BA573D28AC Filtro" at bounding box center [690, 27] width 65 height 15
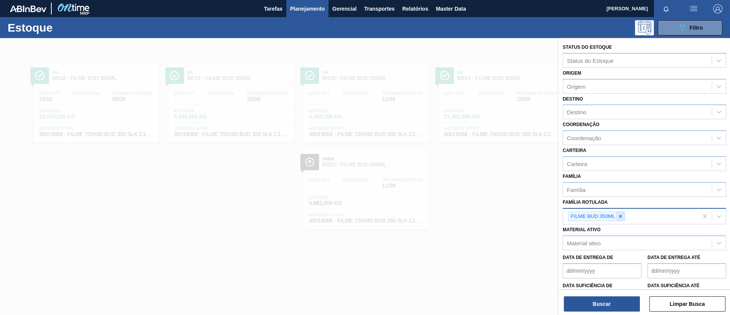
click at [622, 214] on icon at bounding box center [620, 215] width 5 height 5
paste Rotulada "FILME STRETCH 20MICRA"
type Rotulada "FILME STRETCH 20MICRA"
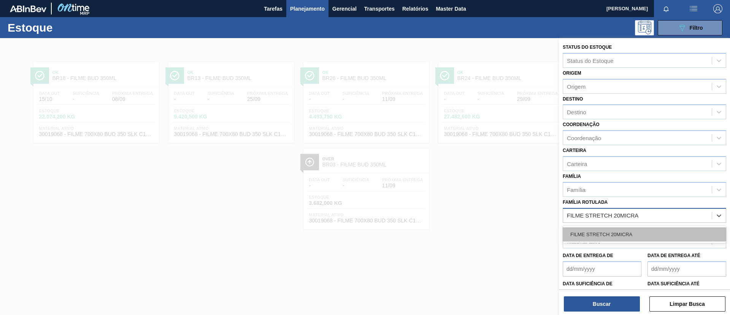
click at [625, 229] on div "FILME STRETCH 20MICRA" at bounding box center [645, 234] width 164 height 14
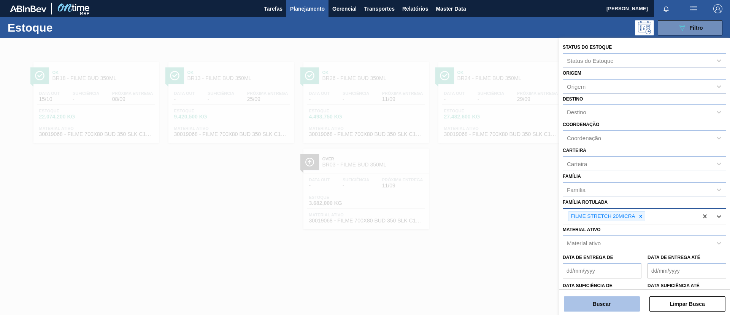
click at [619, 304] on button "Buscar" at bounding box center [602, 303] width 76 height 15
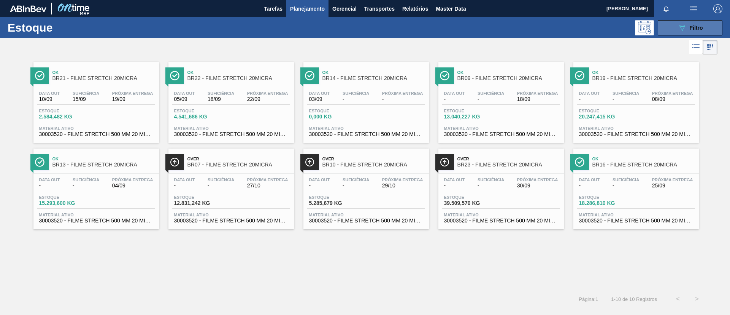
click at [672, 24] on button "089F7B8B-B2A5-4AFE-B5C0-19BA573D28AC Filtro" at bounding box center [690, 27] width 65 height 15
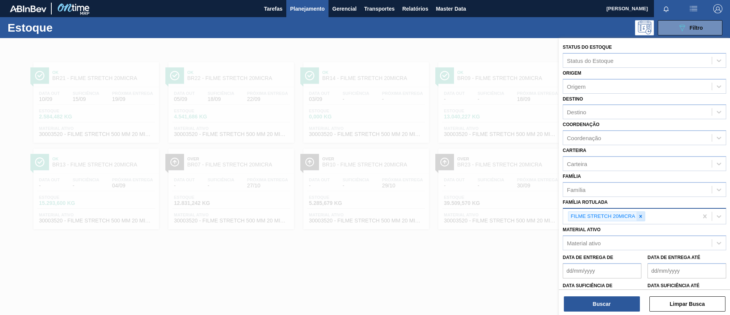
click at [641, 214] on icon at bounding box center [640, 215] width 5 height 5
paste Rotulada "FILME ORIGINAL 269ML"
type Rotulada "FILME ORIGINAL 269ML"
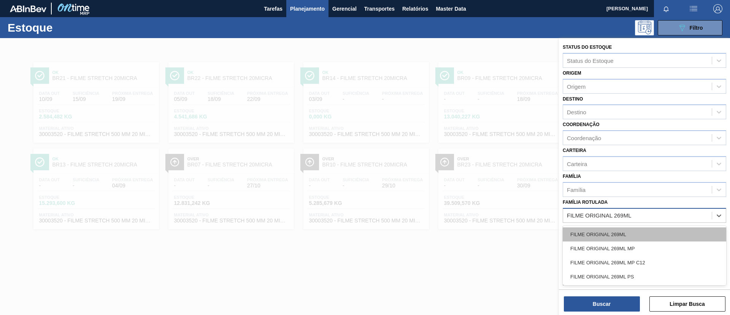
click at [645, 230] on div "FILME ORIGINAL 269ML" at bounding box center [645, 234] width 164 height 14
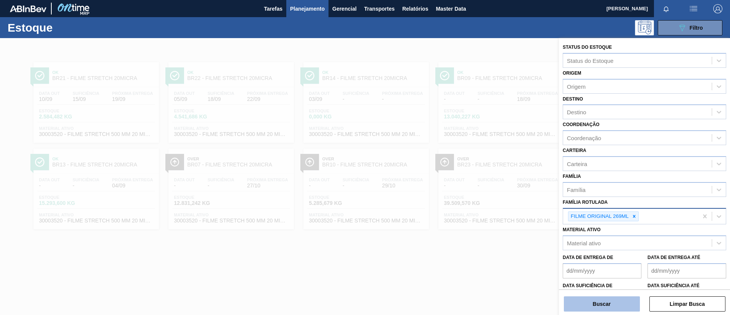
click at [614, 299] on button "Buscar" at bounding box center [602, 303] width 76 height 15
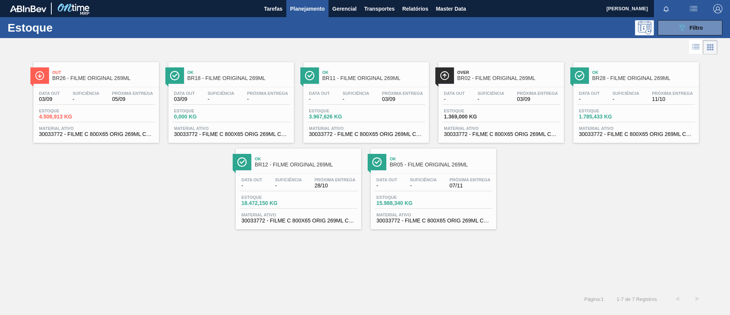
click at [92, 73] on span "Out" at bounding box center [103, 72] width 103 height 5
click at [398, 72] on span "Ok" at bounding box center [374, 72] width 103 height 5
click at [689, 85] on div "Ok BR28 - FILME ORIGINAL 269ML Data out - Suficiência - Próxima Entrega 11/10 E…" at bounding box center [637, 102] width 126 height 81
click at [316, 160] on span "Ok" at bounding box center [306, 158] width 103 height 5
click at [410, 169] on div "Ok BR05 - FILME ORIGINAL 269ML" at bounding box center [441, 161] width 103 height 17
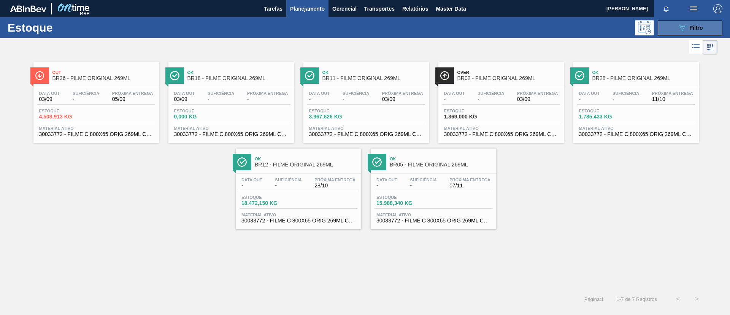
click at [678, 27] on icon "089F7B8B-B2A5-4AFE-B5C0-19BA573D28AC" at bounding box center [682, 27] width 9 height 9
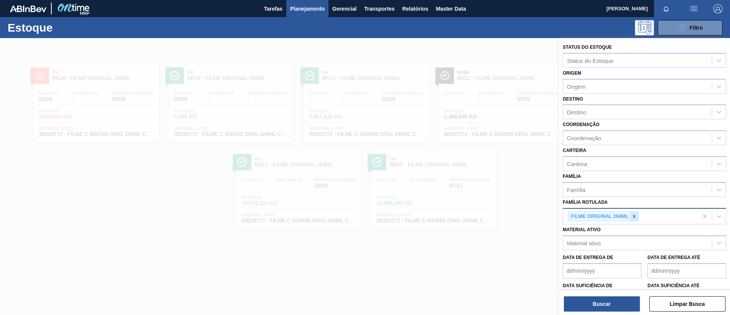
click at [638, 214] on div at bounding box center [634, 217] width 8 height 10
click at [619, 213] on div "Família Rotulada" at bounding box center [637, 215] width 149 height 11
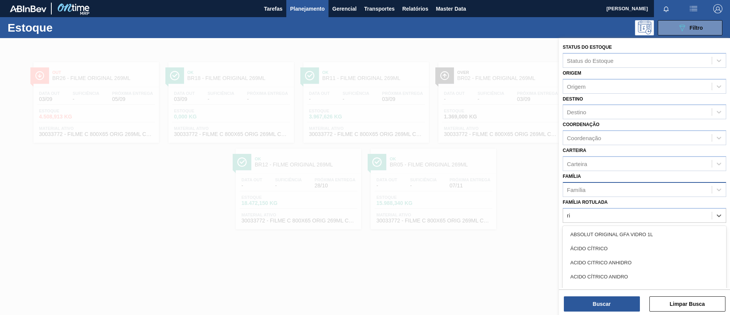
type Rotulada "r"
type Rotulada "ori"
click at [497, 181] on div at bounding box center [365, 195] width 730 height 315
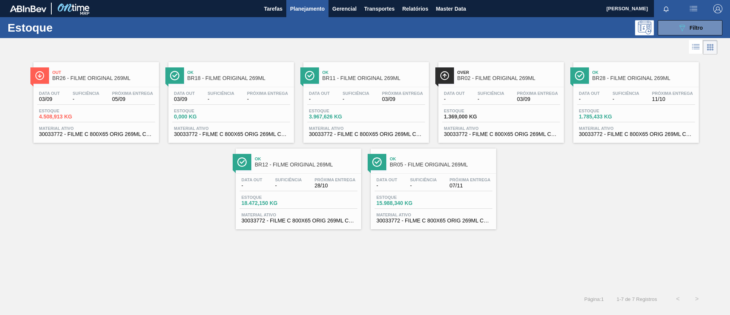
click at [507, 81] on div "Over BR02 - FILME ORIGINAL 269ML" at bounding box center [509, 75] width 103 height 17
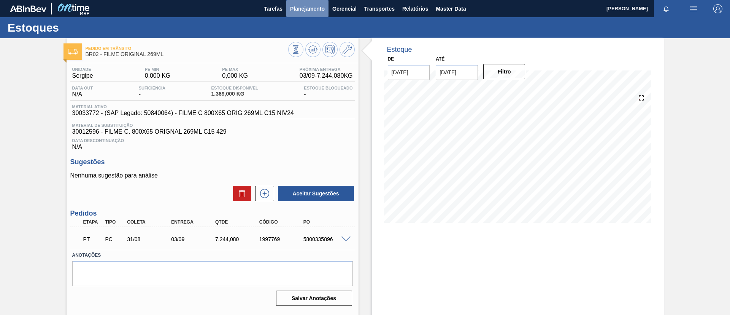
click at [299, 11] on span "Planejamento" at bounding box center [307, 8] width 35 height 9
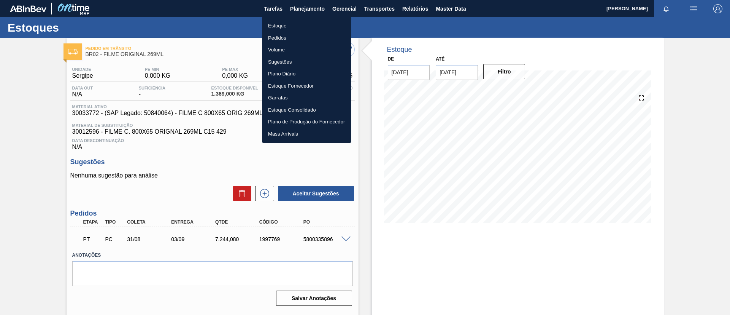
click at [298, 34] on li "Pedidos" at bounding box center [306, 38] width 89 height 12
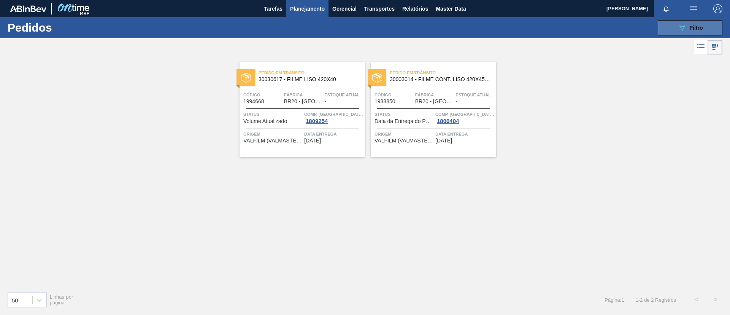
click at [708, 22] on button "089F7B8B-B2A5-4AFE-B5C0-19BA573D28AC Filtro" at bounding box center [690, 27] width 65 height 15
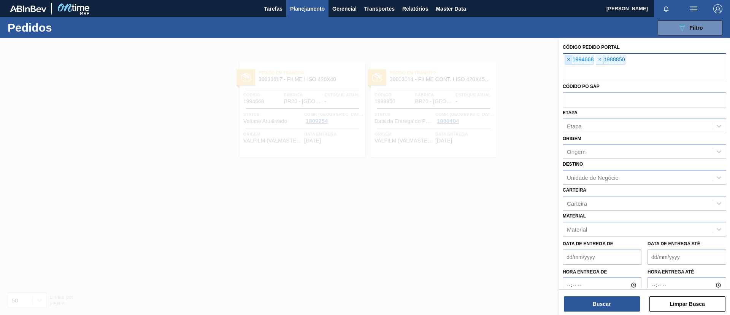
click at [571, 59] on span "×" at bounding box center [568, 59] width 7 height 9
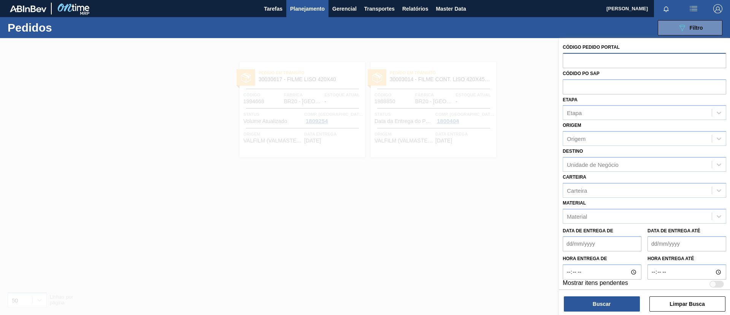
paste input "1988849"
type input "1988849"
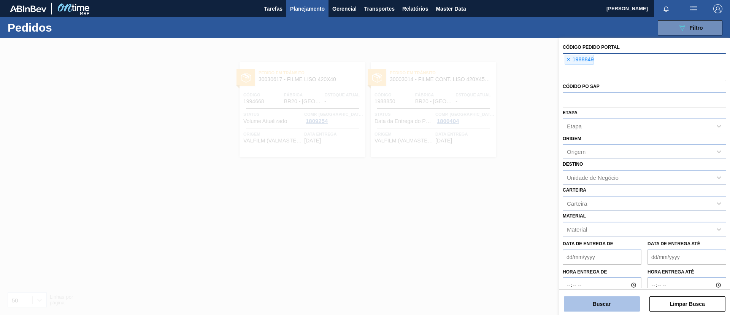
click at [609, 296] on button "Buscar" at bounding box center [602, 303] width 76 height 15
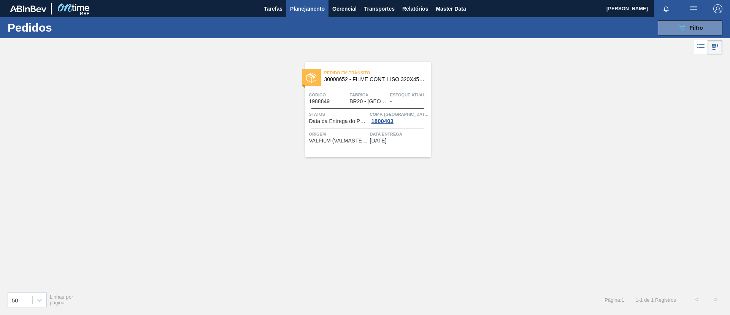
click at [408, 95] on span "Estoque atual" at bounding box center [409, 95] width 39 height 8
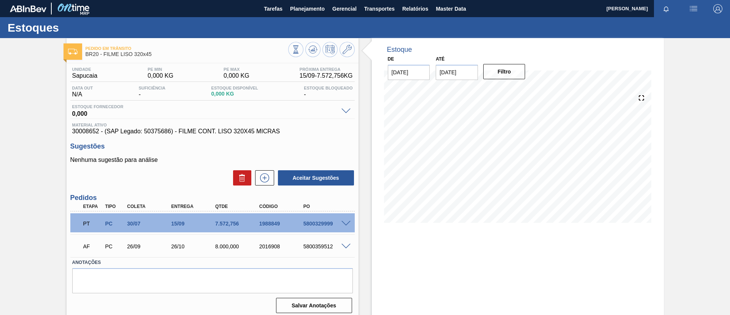
click at [345, 218] on div "PT PC 30/07 15/09 7.572,756 1988849 5800329999" at bounding box center [212, 222] width 285 height 19
click at [345, 223] on span at bounding box center [346, 224] width 9 height 6
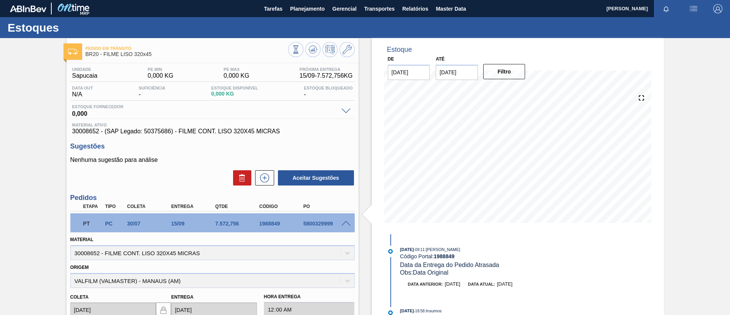
click at [345, 223] on span at bounding box center [346, 224] width 9 height 6
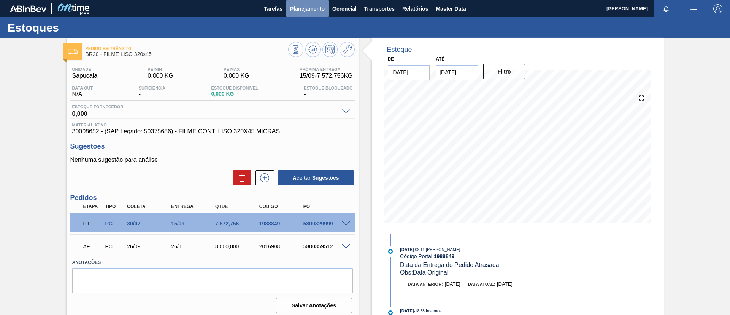
click at [310, 11] on span "Planejamento" at bounding box center [307, 8] width 35 height 9
